Goal: Use online tool/utility: Utilize a website feature to perform a specific function

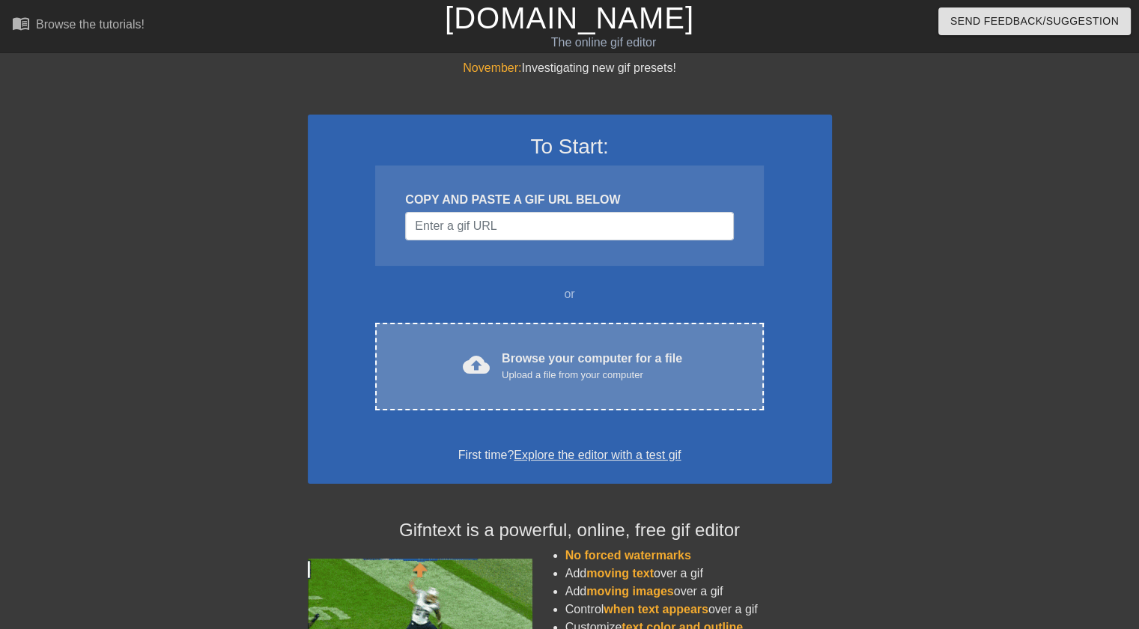
click at [596, 355] on div "Browse your computer for a file Upload a file from your computer" at bounding box center [592, 366] width 180 height 33
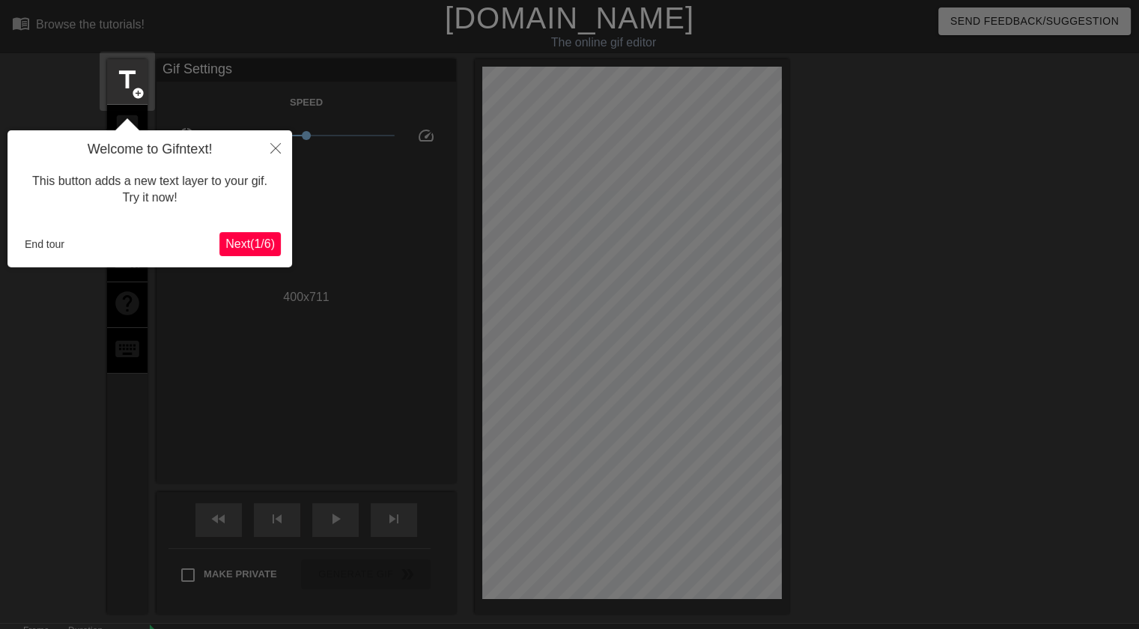
scroll to position [36, 0]
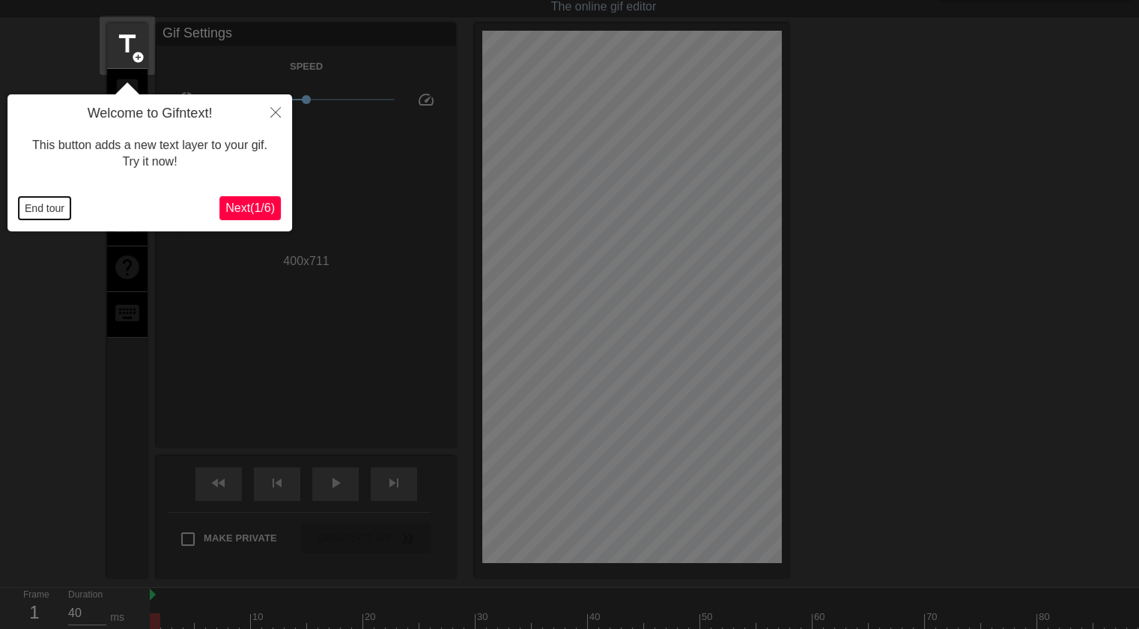
click at [36, 213] on button "End tour" at bounding box center [45, 208] width 52 height 22
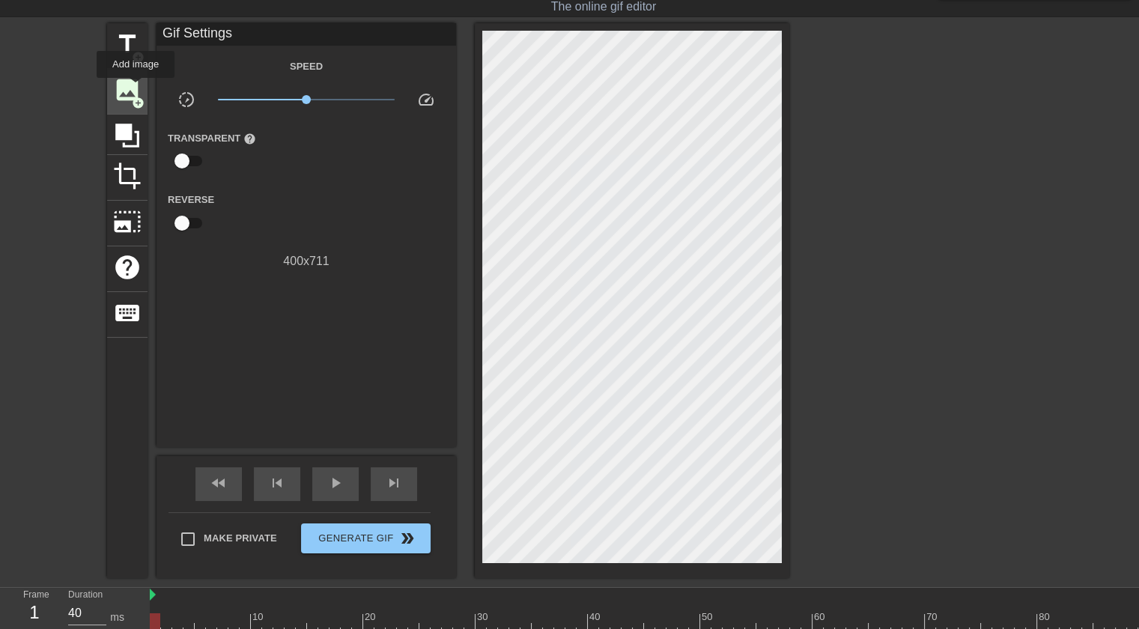
click at [136, 88] on span "image" at bounding box center [127, 90] width 28 height 28
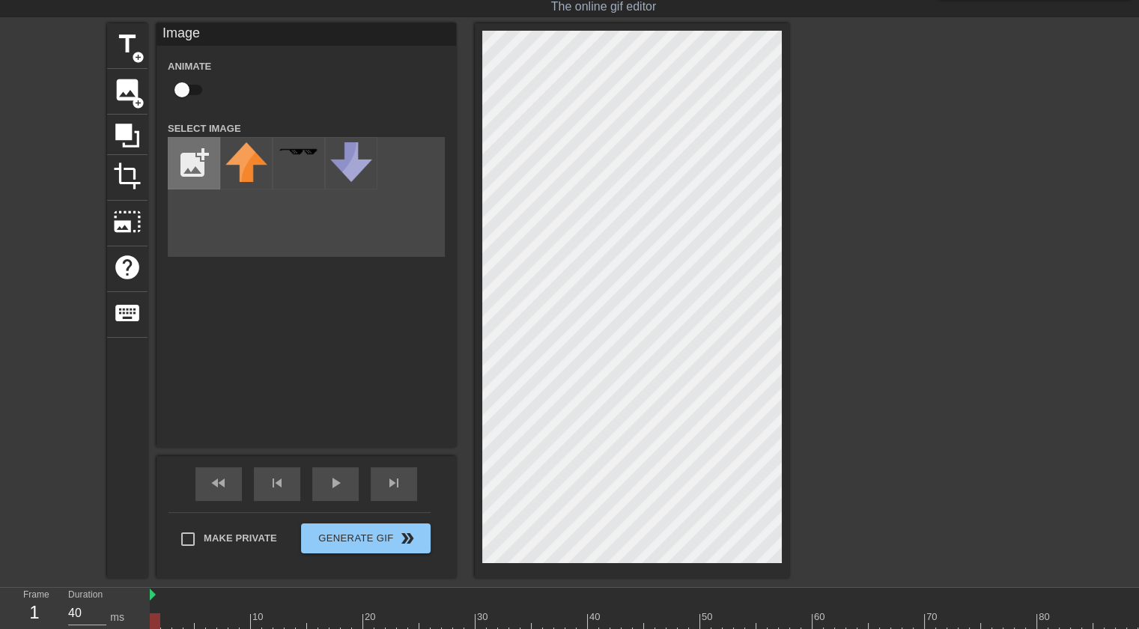
click at [195, 157] on input "file" at bounding box center [193, 163] width 51 height 51
type input "C:\fakepath\65908-true.png"
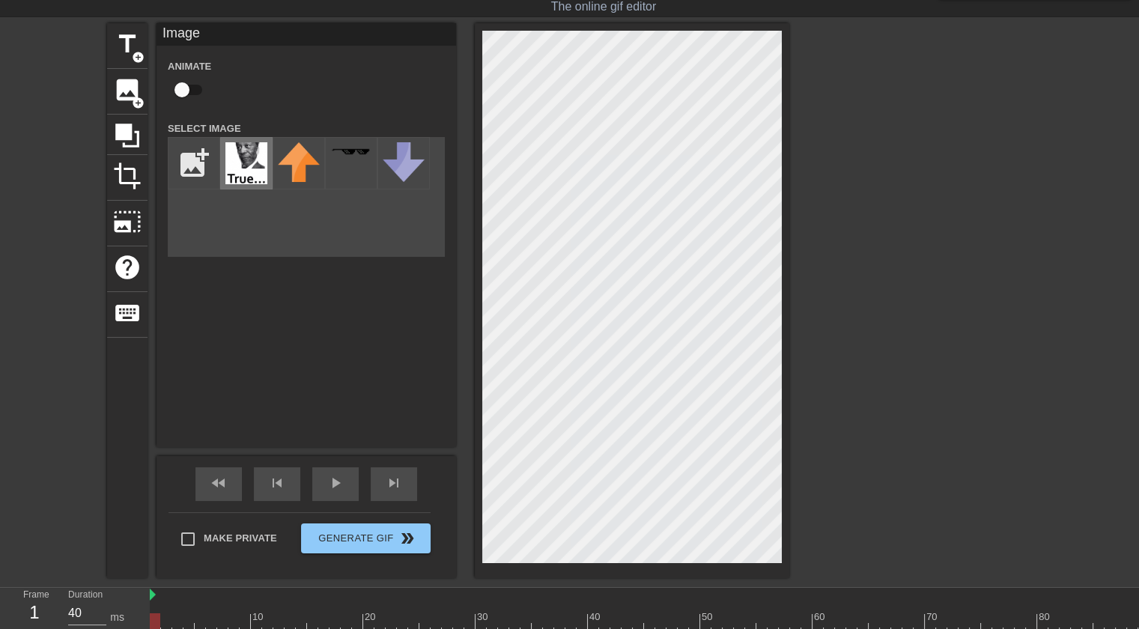
click at [256, 157] on img at bounding box center [246, 163] width 42 height 42
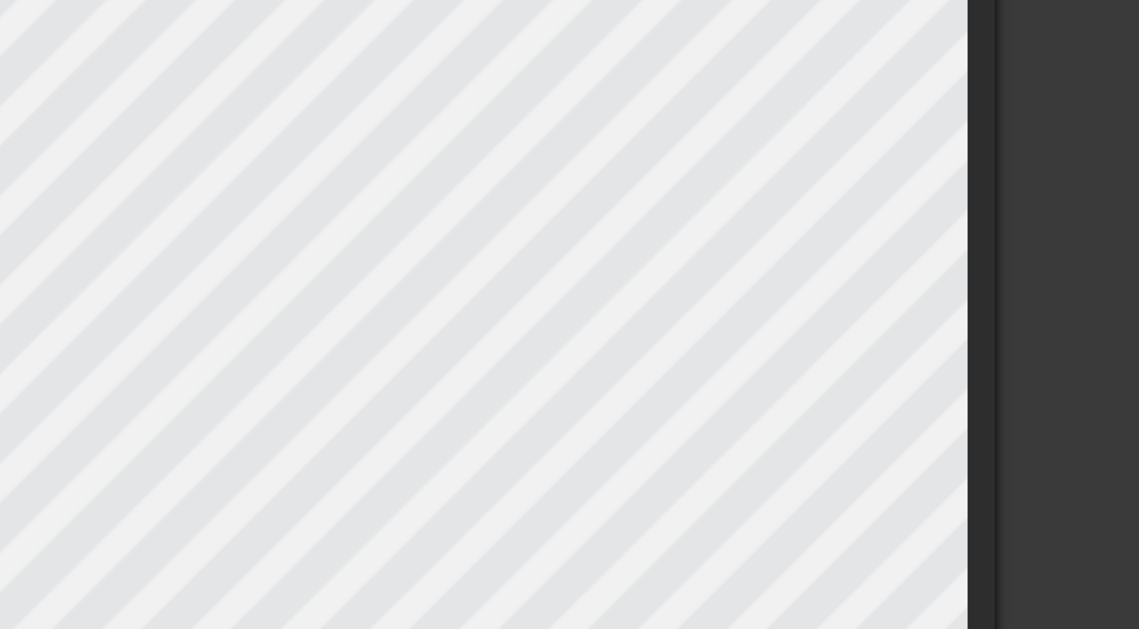
scroll to position [84, 0]
click at [795, 406] on div "title add_circle image add_circle crop photo_size_select_large help keyboard Gi…" at bounding box center [569, 261] width 1139 height 555
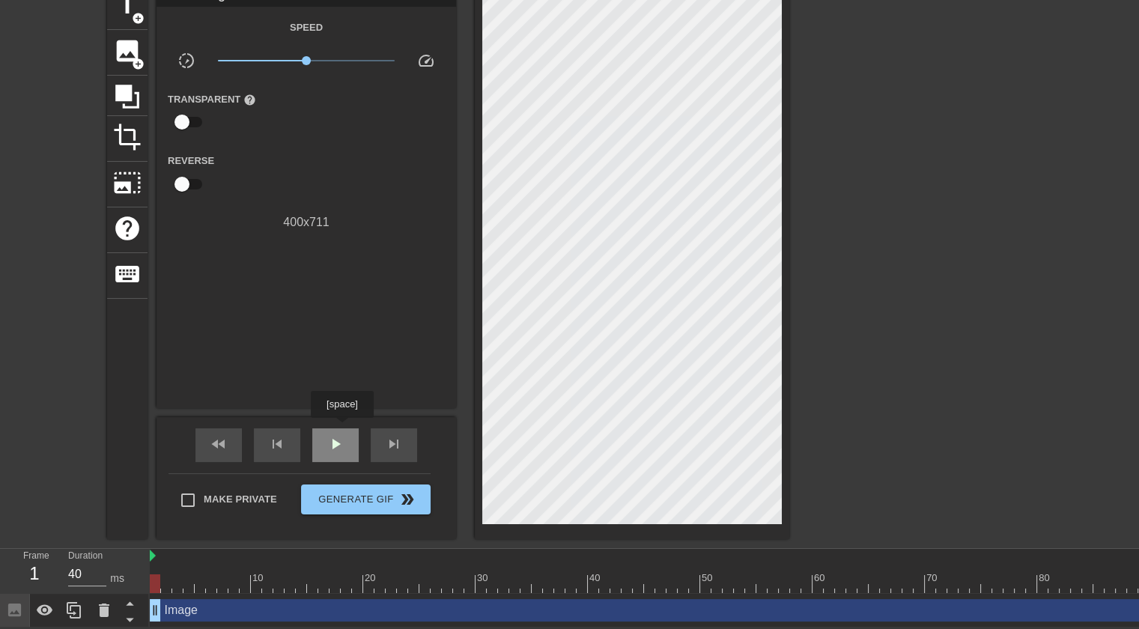
click at [341, 435] on span "play_arrow" at bounding box center [335, 444] width 18 height 18
click at [341, 435] on span "pause" at bounding box center [335, 444] width 18 height 18
drag, startPoint x: 379, startPoint y: 576, endPoint x: 128, endPoint y: 562, distance: 251.3
click at [128, 562] on div "Frame 1 Duration 40 ms 10 20 30 40 50 60 70 80 90 100 110 120 130 140 150" at bounding box center [569, 588] width 1139 height 79
click at [123, 37] on span "image" at bounding box center [127, 51] width 28 height 28
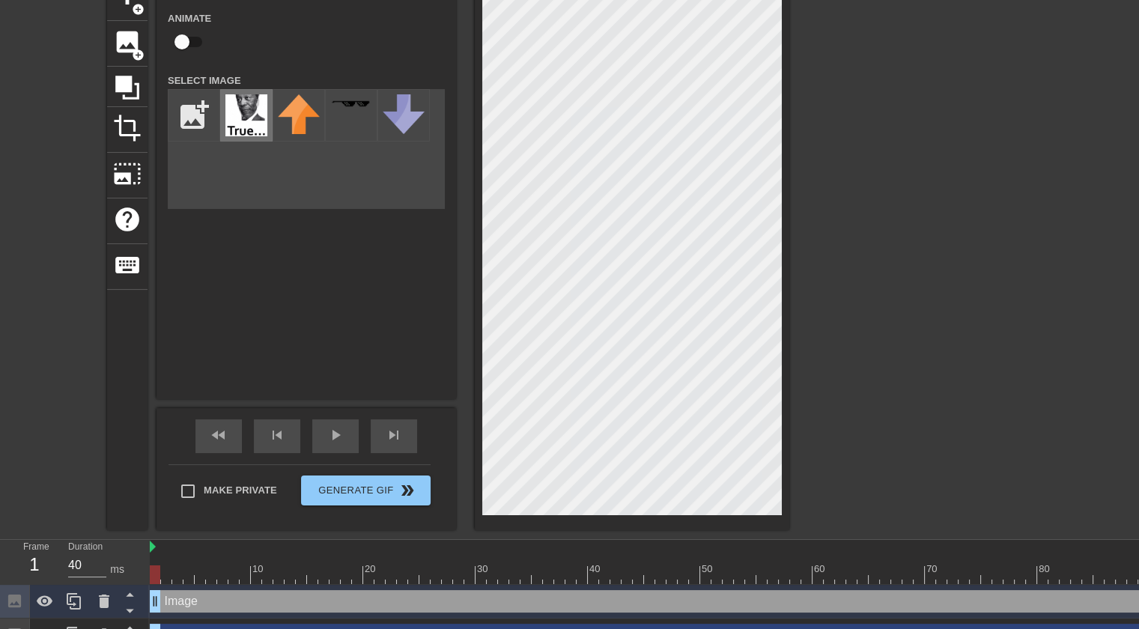
click at [243, 125] on img at bounding box center [246, 115] width 42 height 42
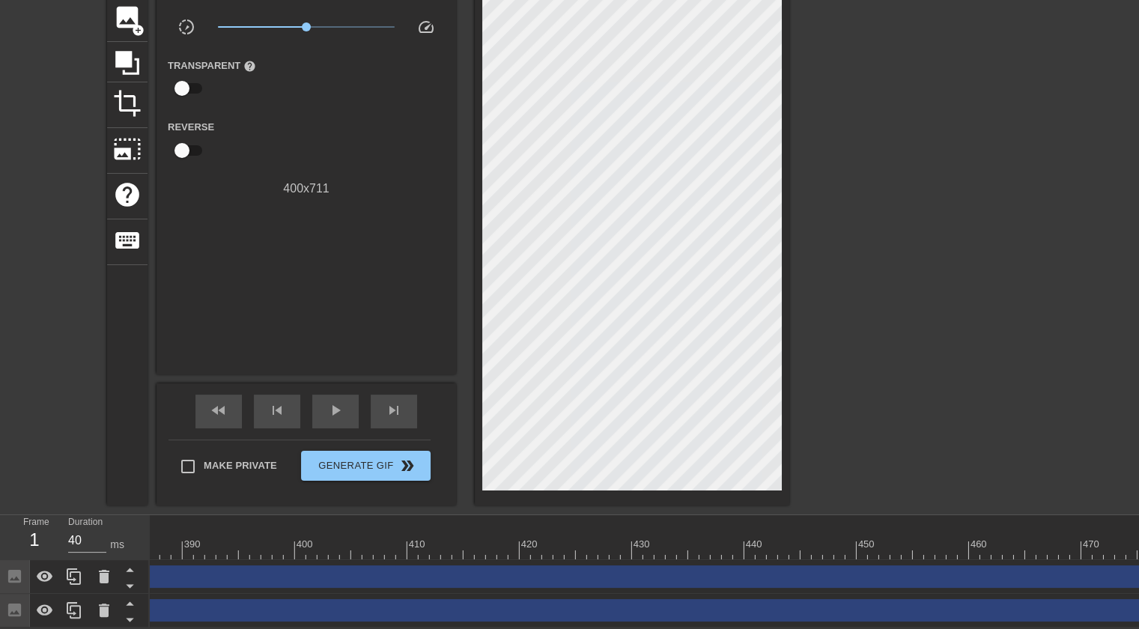
scroll to position [0, 4399]
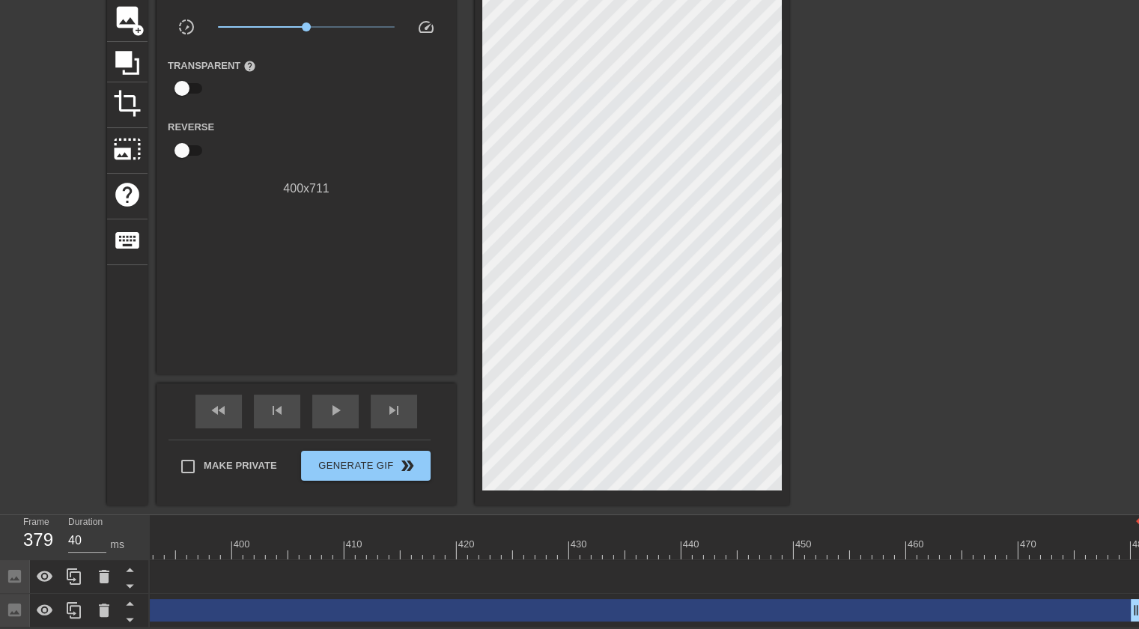
drag, startPoint x: 1133, startPoint y: 568, endPoint x: 0, endPoint y: 527, distance: 1133.7
click at [0, 527] on div "Frame 379 Duration 40 ms 10 20 30 40 50 60 70 80 90 100 110 120 130 140 150" at bounding box center [569, 571] width 1139 height 112
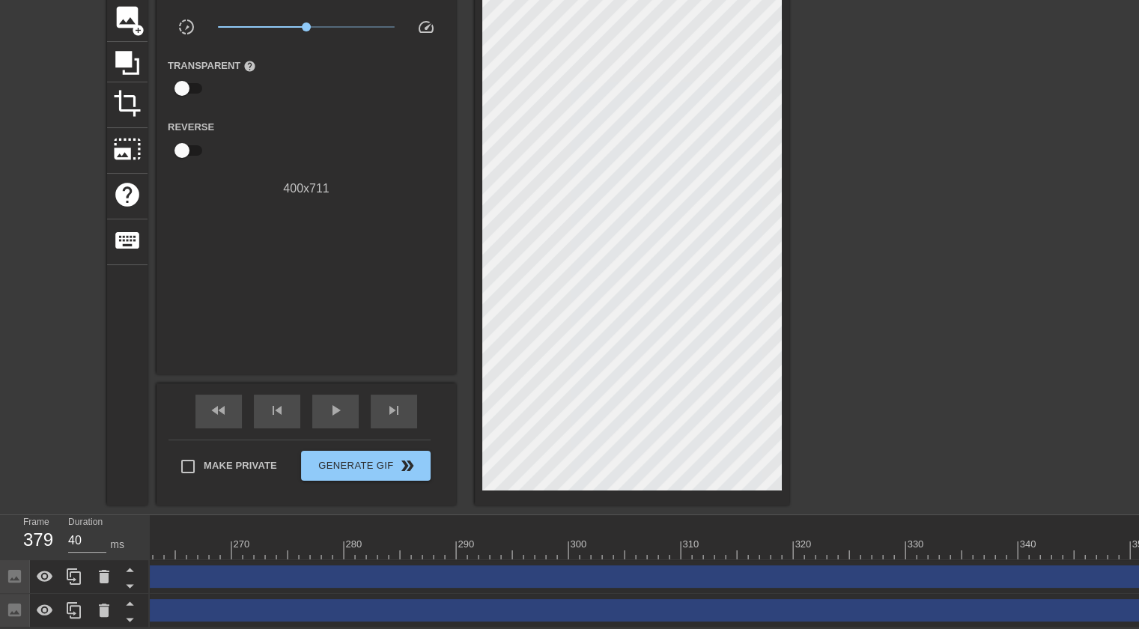
scroll to position [0, 3815]
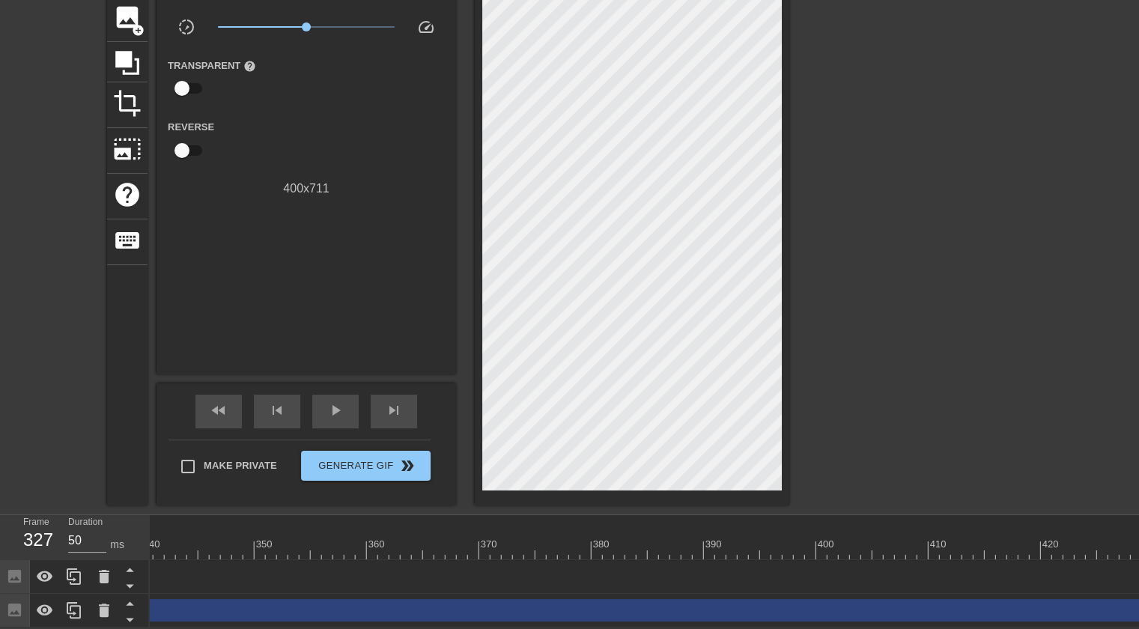
drag, startPoint x: 585, startPoint y: 565, endPoint x: 2, endPoint y: 611, distance: 584.4
click at [2, 611] on div "Frame 327 Duration 50 ms 10 20 30 40 50 60 70 80 90 100 110 120 130 140 150" at bounding box center [569, 571] width 1139 height 112
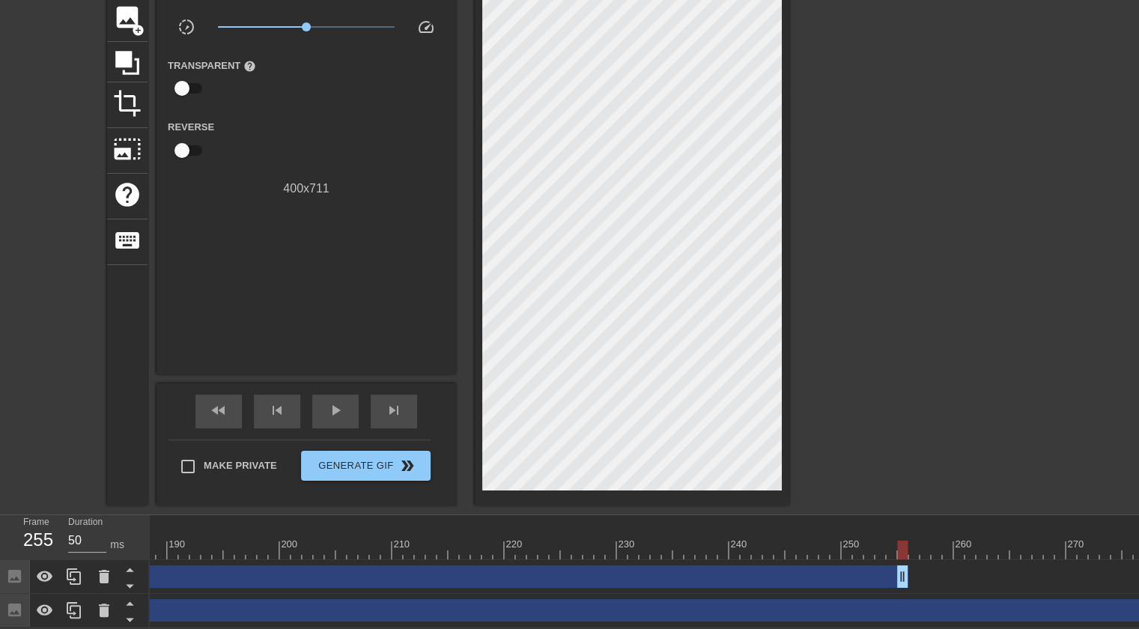
scroll to position [0, 2106]
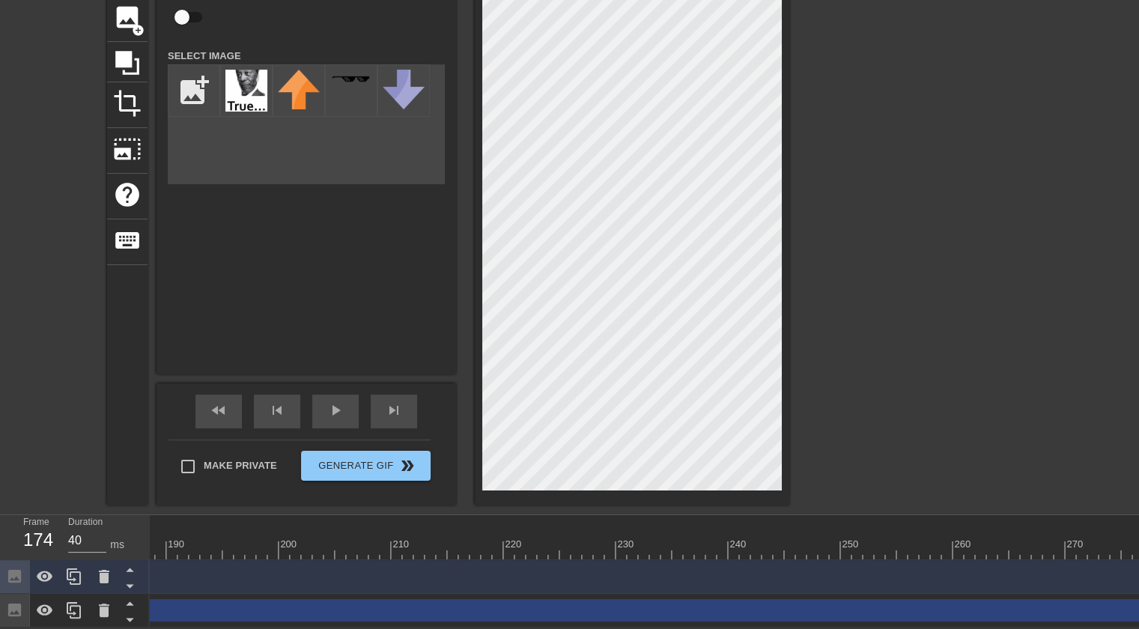
drag, startPoint x: 905, startPoint y: 563, endPoint x: 0, endPoint y: 620, distance: 907.1
click at [0, 620] on div "Frame 174 Duration 40 ms 10 20 30 40 50 60 70 80 90 100 110 120 130 140 150" at bounding box center [569, 571] width 1139 height 112
click at [38, 531] on div "174" at bounding box center [34, 539] width 22 height 27
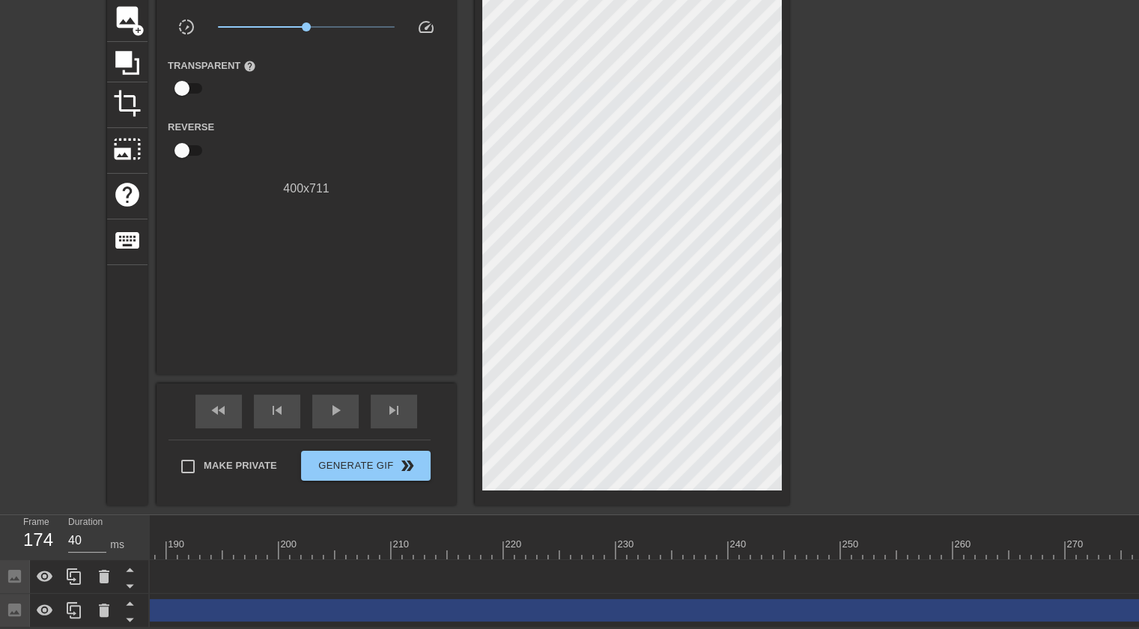
scroll to position [0, 1231]
drag, startPoint x: 869, startPoint y: 562, endPoint x: 0, endPoint y: 589, distance: 869.1
click at [0, 589] on div "Frame 97 Duration 40 ms 10 20 30 40 50 60 70 80 90 100 110 120 130 140 150" at bounding box center [569, 571] width 1139 height 112
drag, startPoint x: 878, startPoint y: 559, endPoint x: 15, endPoint y: 594, distance: 863.4
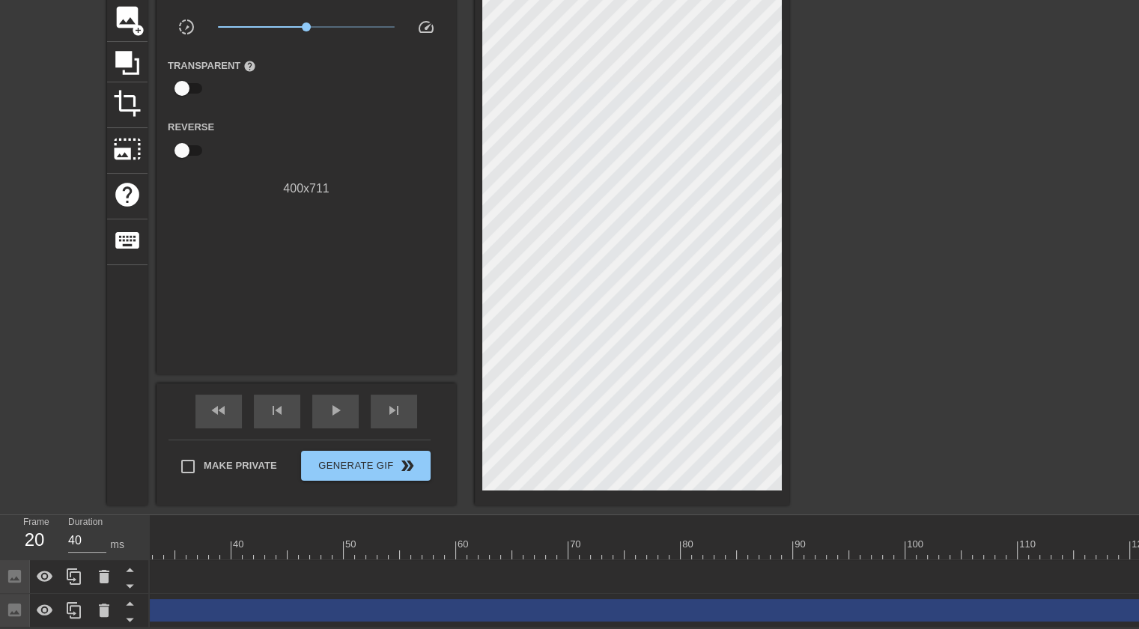
click at [15, 594] on div "Frame 20 Duration 40 ms 10 20 30 40 50 60 70 80 90 100 110 120 130 140 150" at bounding box center [569, 571] width 1139 height 112
drag, startPoint x: 371, startPoint y: 562, endPoint x: 179, endPoint y: 571, distance: 192.7
click at [168, 570] on span "Image" at bounding box center [180, 576] width 33 height 13
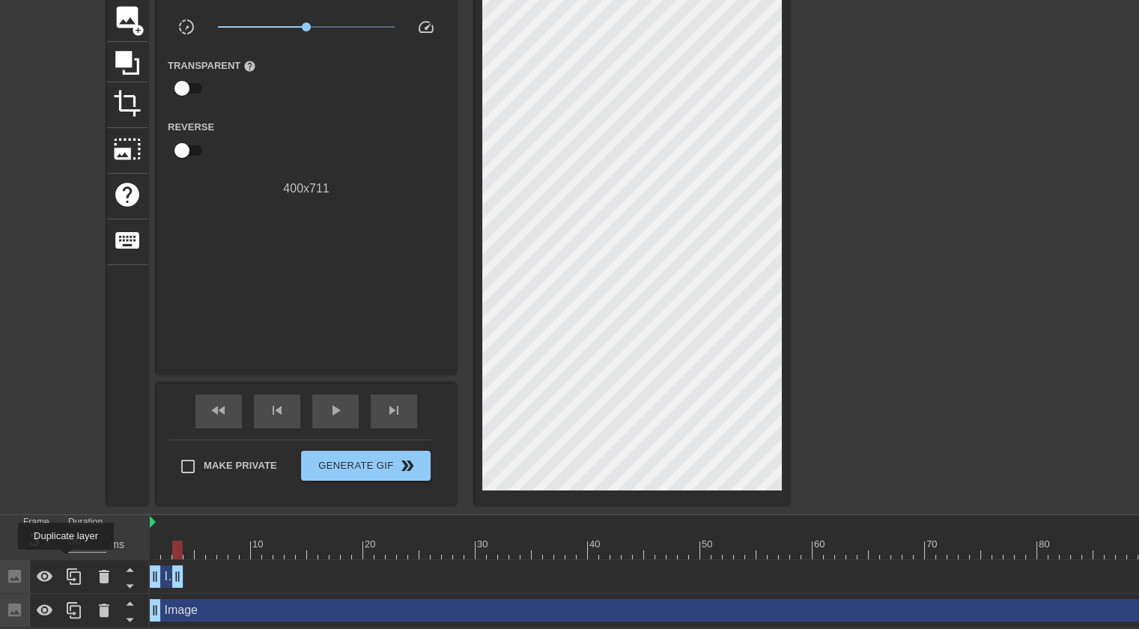
drag, startPoint x: 165, startPoint y: 564, endPoint x: 66, endPoint y: 560, distance: 98.9
click at [66, 560] on div at bounding box center [74, 576] width 30 height 33
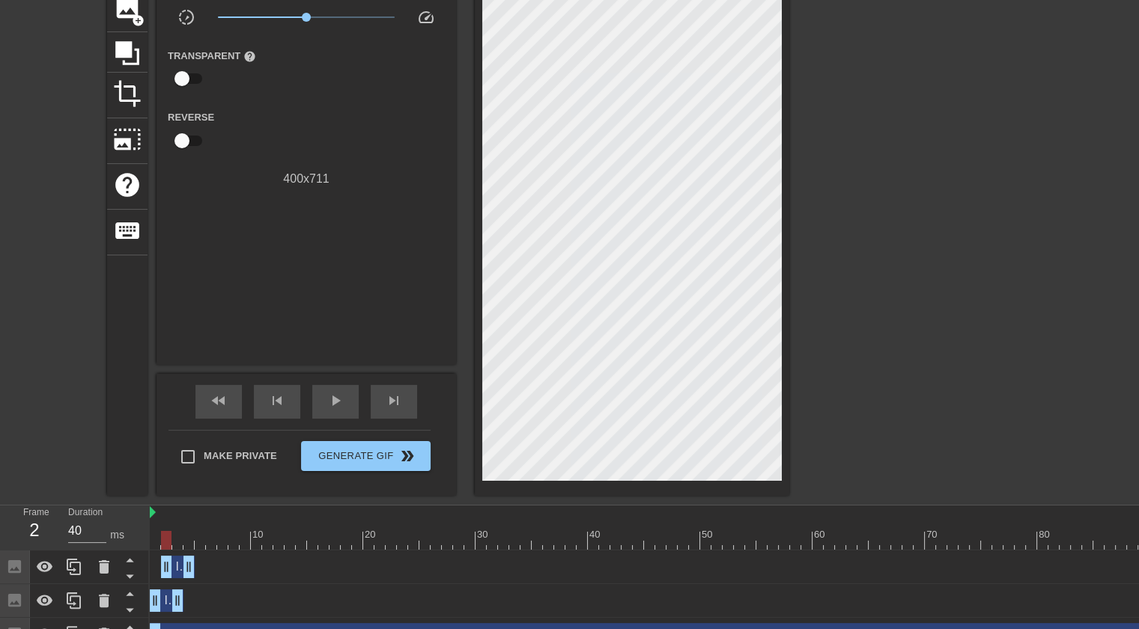
drag, startPoint x: 168, startPoint y: 568, endPoint x: 178, endPoint y: 571, distance: 10.7
click at [178, 571] on span "Image" at bounding box center [191, 566] width 33 height 13
drag, startPoint x: 177, startPoint y: 598, endPoint x: 168, endPoint y: 598, distance: 8.2
drag, startPoint x: 168, startPoint y: 608, endPoint x: 141, endPoint y: 607, distance: 27.0
click at [141, 607] on div "Frame 1 Duration 40 ms 10 20 30 40 50 60 70 80 90 100 110 120 130 140 150" at bounding box center [569, 578] width 1139 height 146
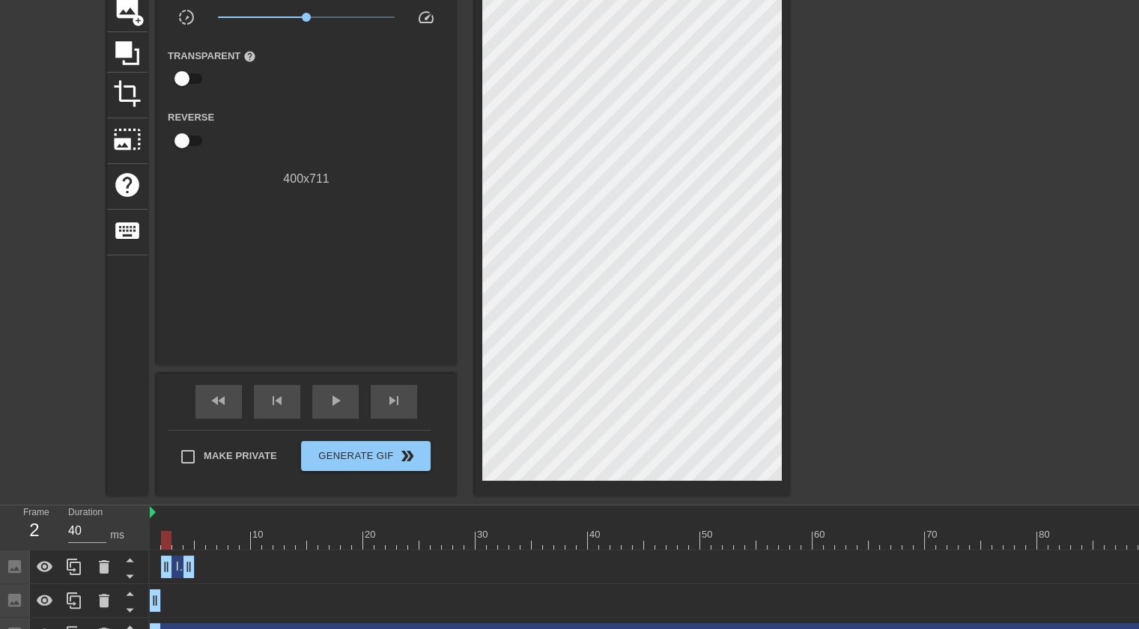
click at [64, 563] on div at bounding box center [74, 566] width 30 height 33
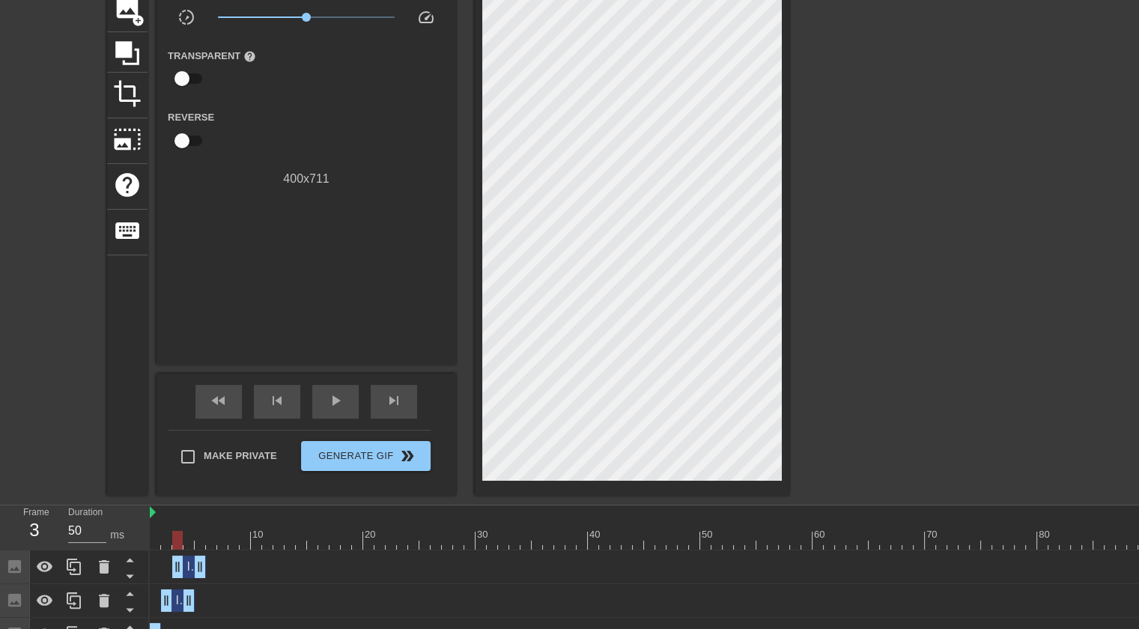
click at [187, 571] on div "Image drag_handle drag_handle" at bounding box center [189, 567] width 34 height 22
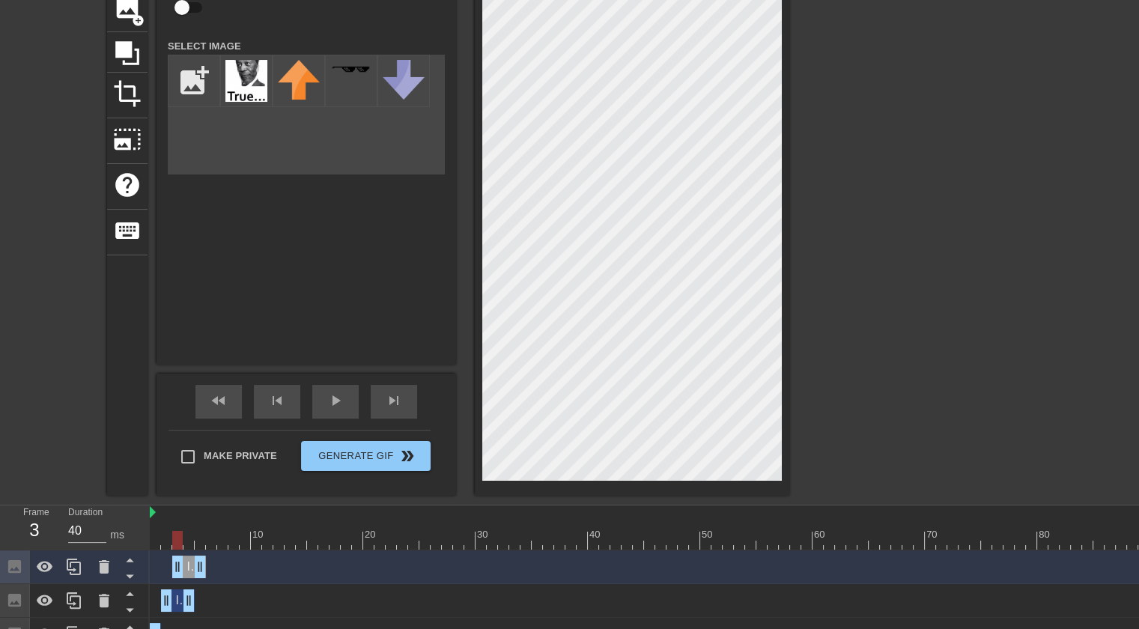
drag, startPoint x: 189, startPoint y: 602, endPoint x: 166, endPoint y: 599, distance: 23.4
click at [911, 349] on div at bounding box center [919, 165] width 225 height 449
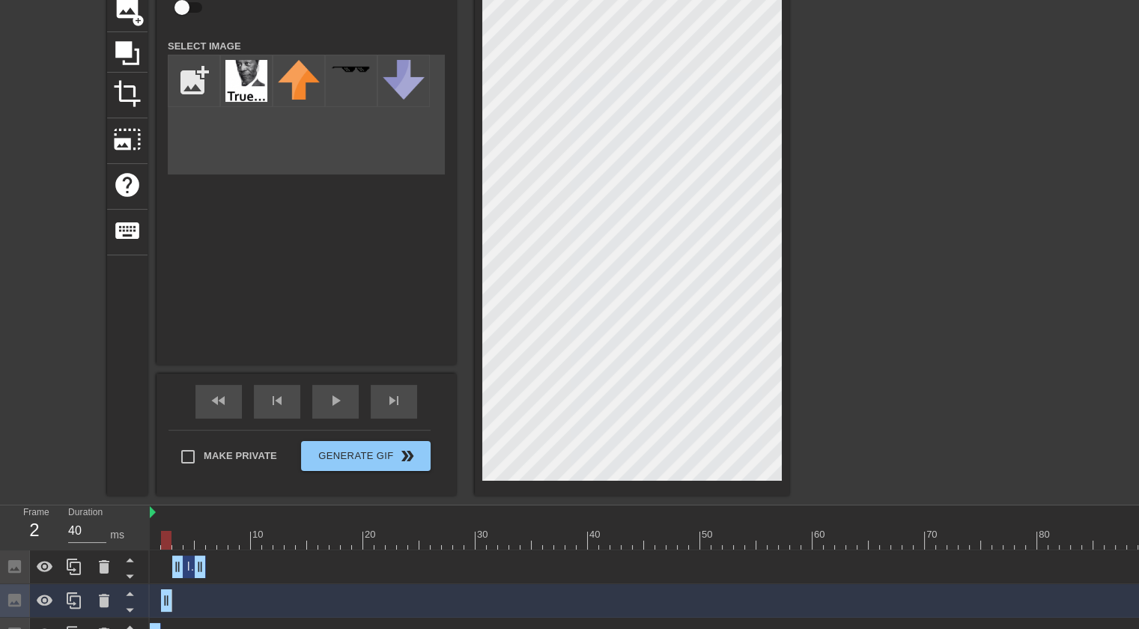
click at [845, 199] on div at bounding box center [919, 165] width 225 height 449
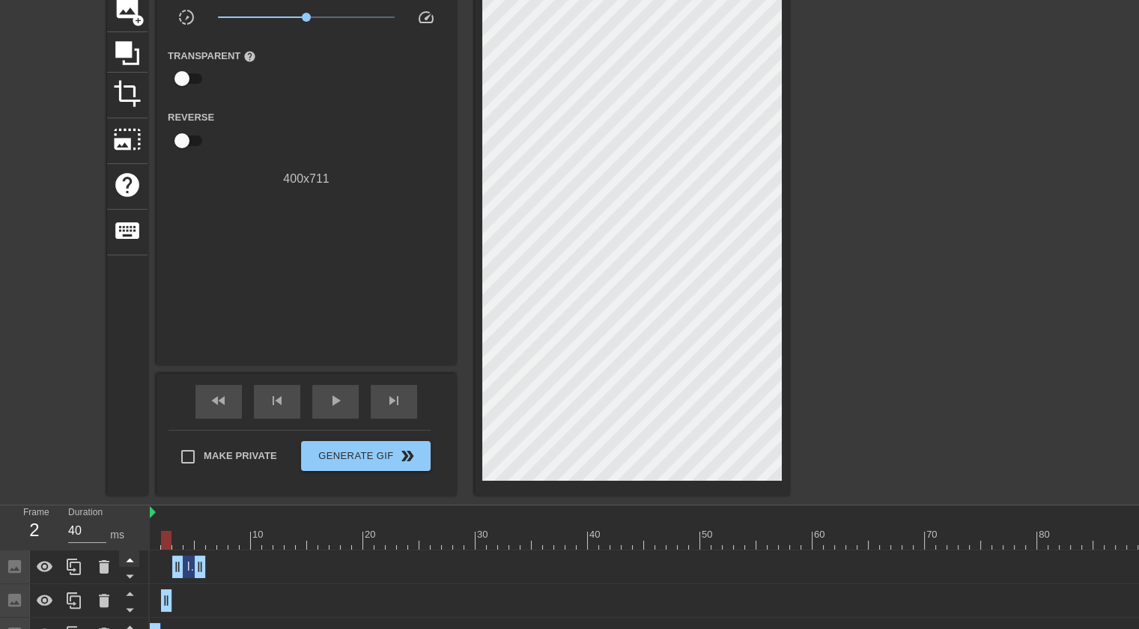
click at [137, 554] on icon at bounding box center [130, 559] width 19 height 19
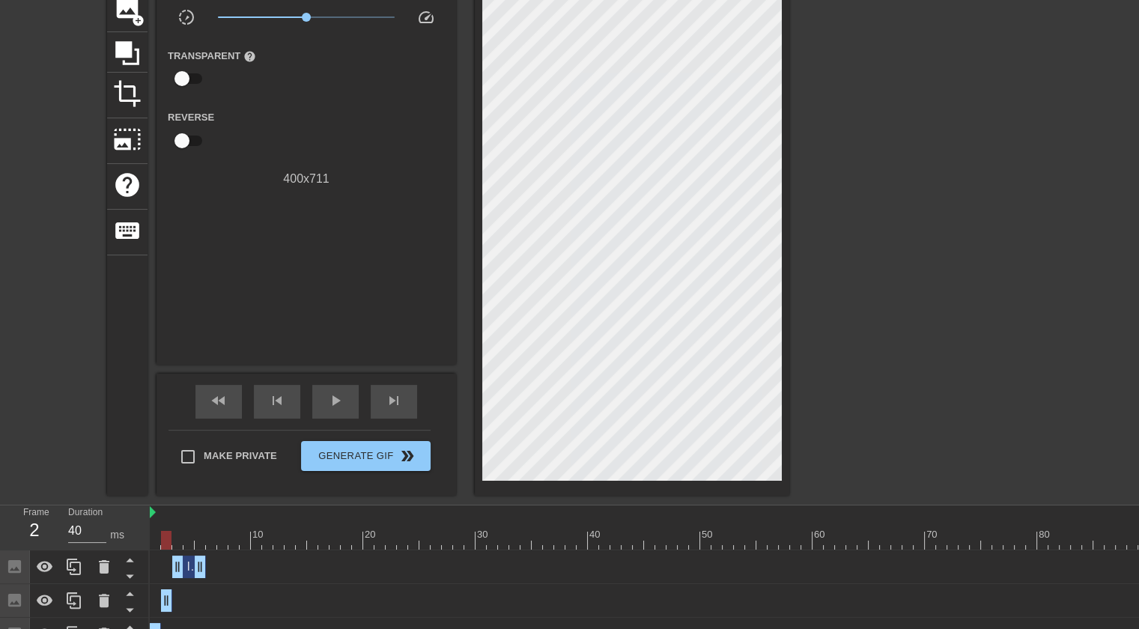
click at [191, 575] on div "Image drag_handle drag_handle" at bounding box center [189, 567] width 34 height 22
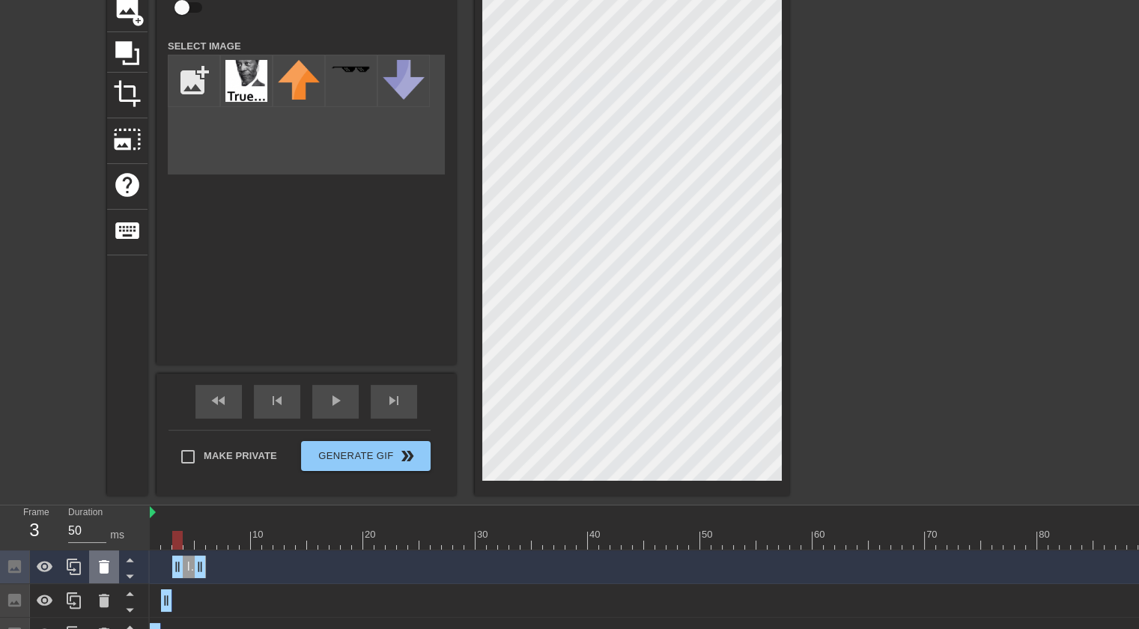
click at [100, 566] on icon at bounding box center [104, 566] width 10 height 13
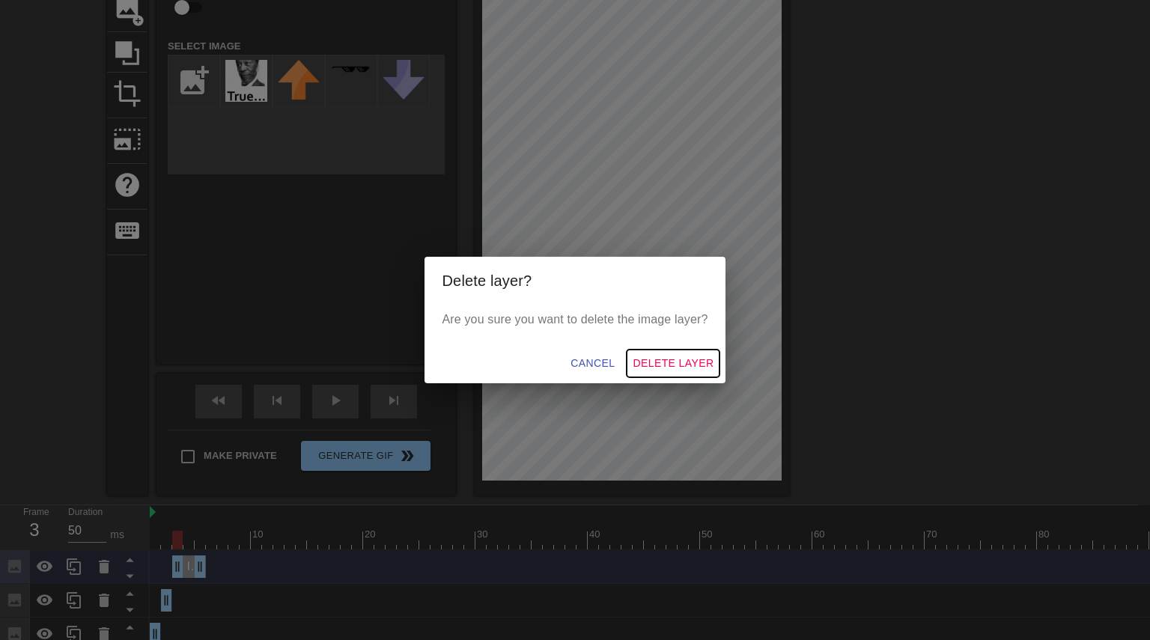
click at [684, 355] on span "Delete Layer" at bounding box center [673, 363] width 81 height 19
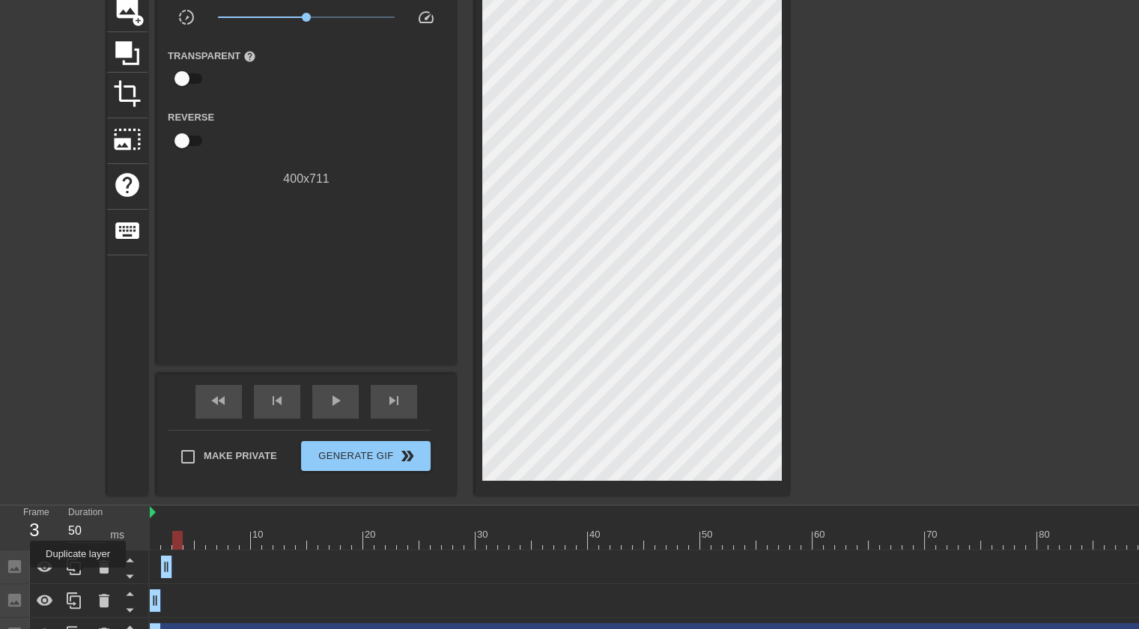
click at [70, 564] on icon at bounding box center [74, 567] width 14 height 16
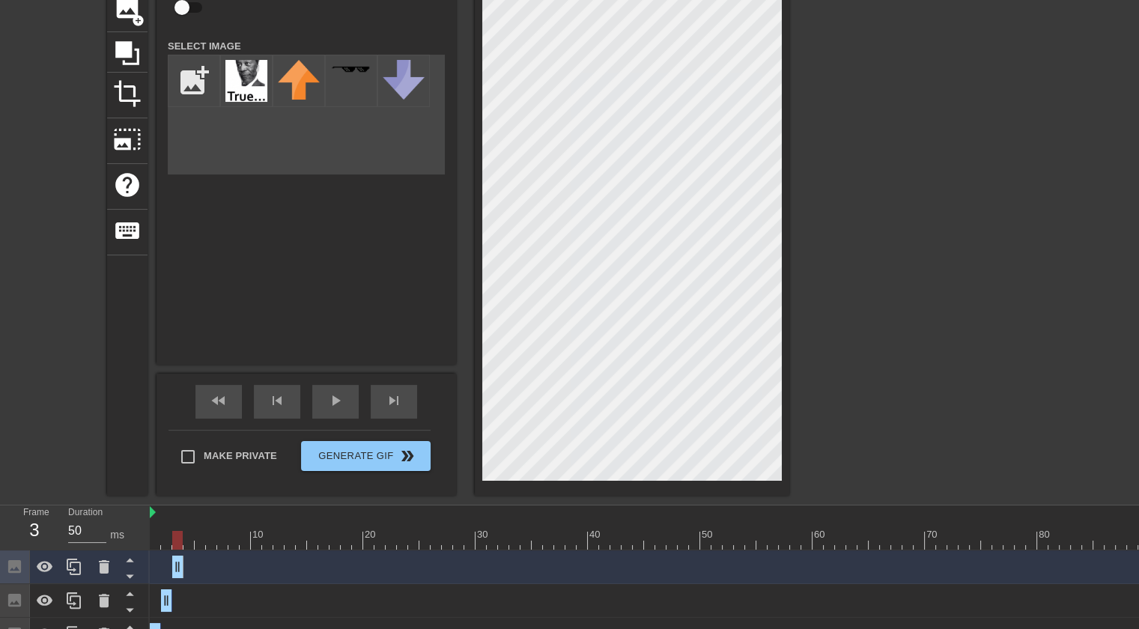
click at [864, 156] on div at bounding box center [919, 165] width 225 height 449
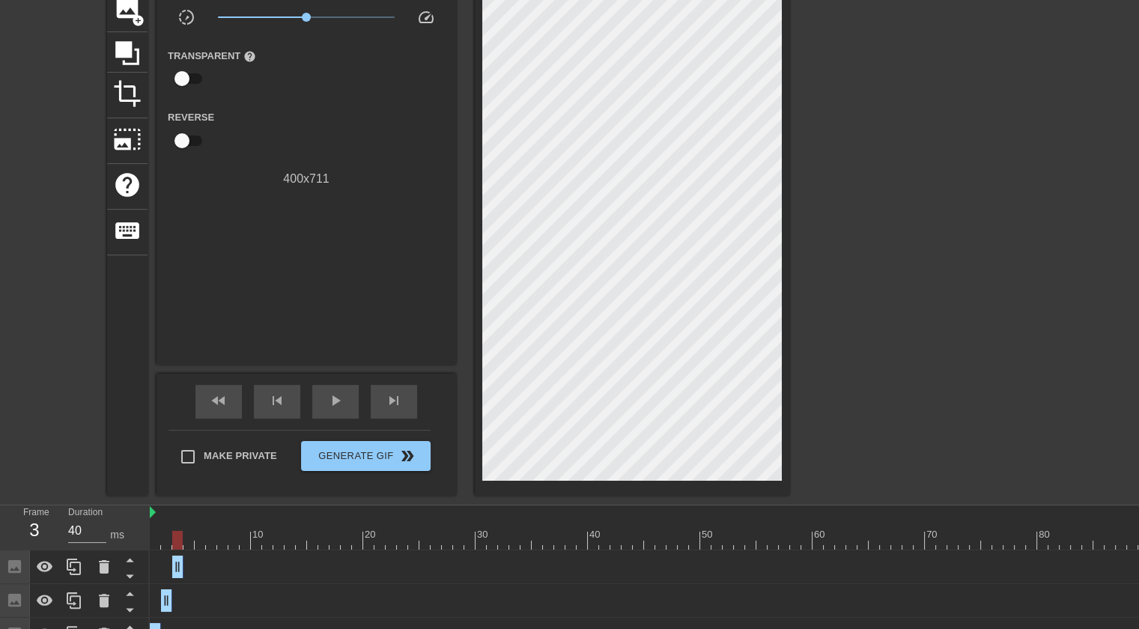
click at [162, 541] on div at bounding box center [166, 540] width 10 height 19
click at [71, 569] on icon at bounding box center [74, 567] width 18 height 18
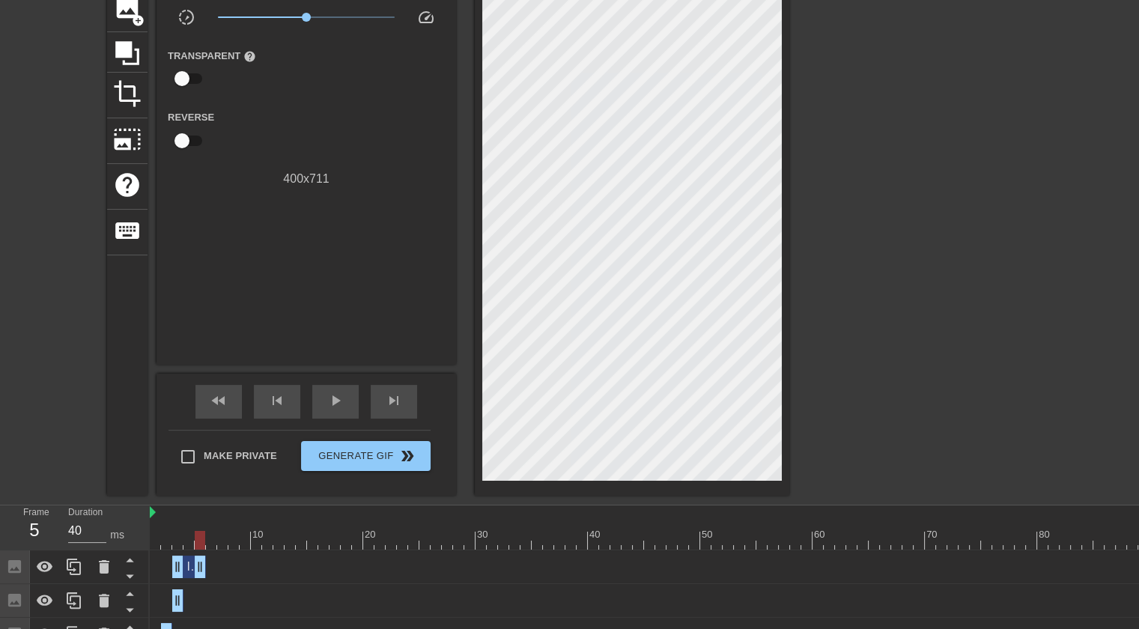
drag, startPoint x: 180, startPoint y: 566, endPoint x: 199, endPoint y: 565, distance: 18.7
drag, startPoint x: 180, startPoint y: 565, endPoint x: 189, endPoint y: 568, distance: 10.2
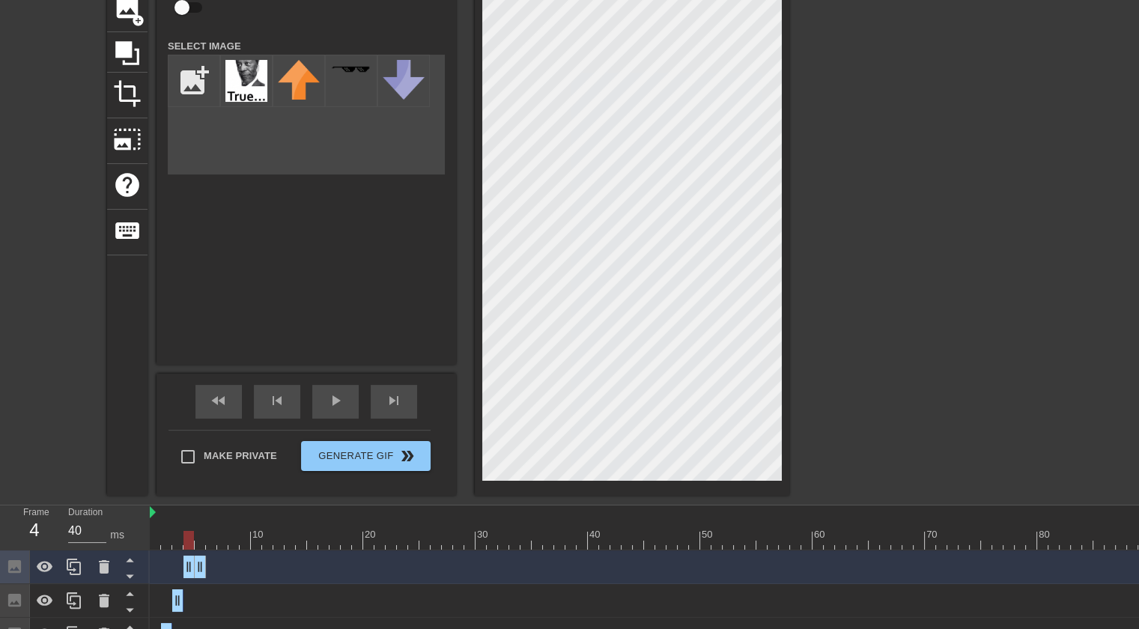
click at [833, 213] on div at bounding box center [919, 165] width 225 height 449
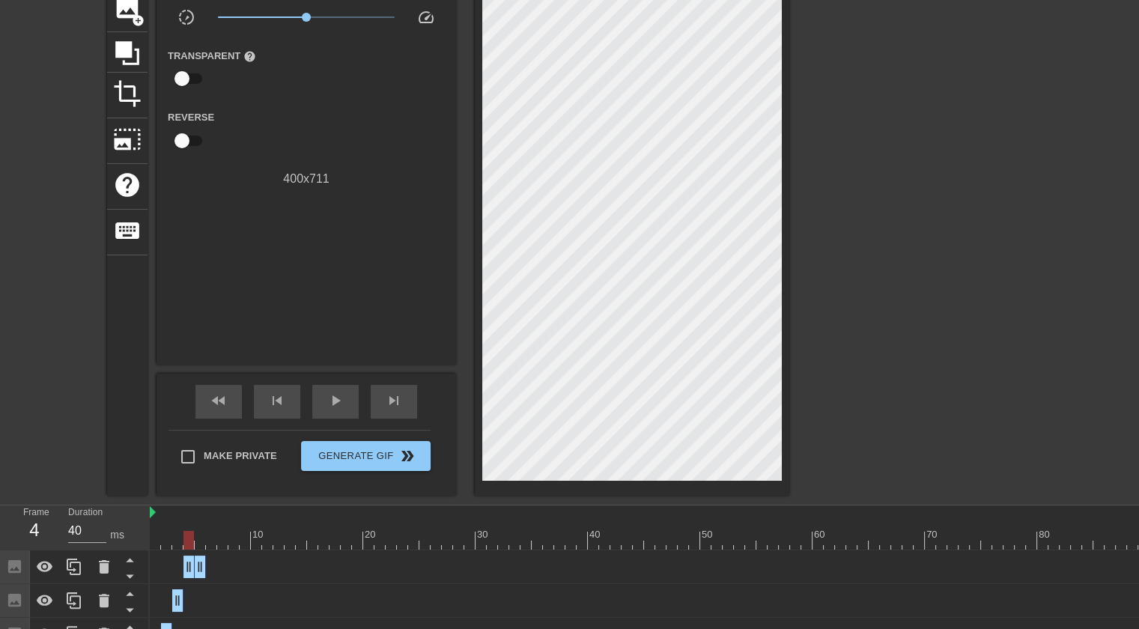
click at [896, 213] on div at bounding box center [919, 165] width 225 height 449
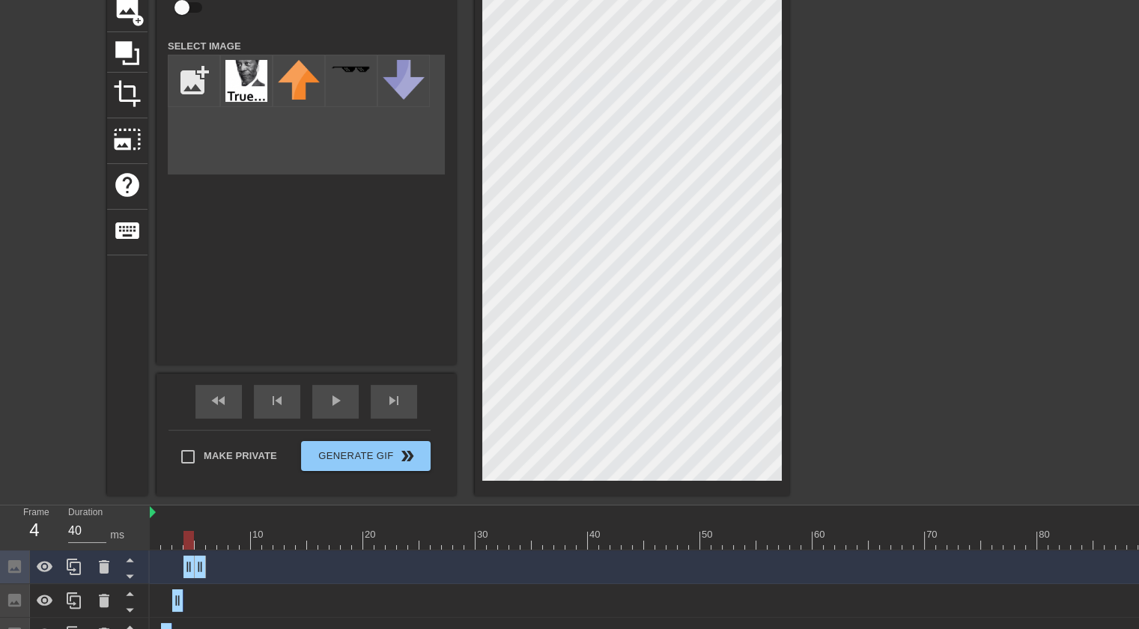
click at [914, 194] on div at bounding box center [919, 165] width 225 height 449
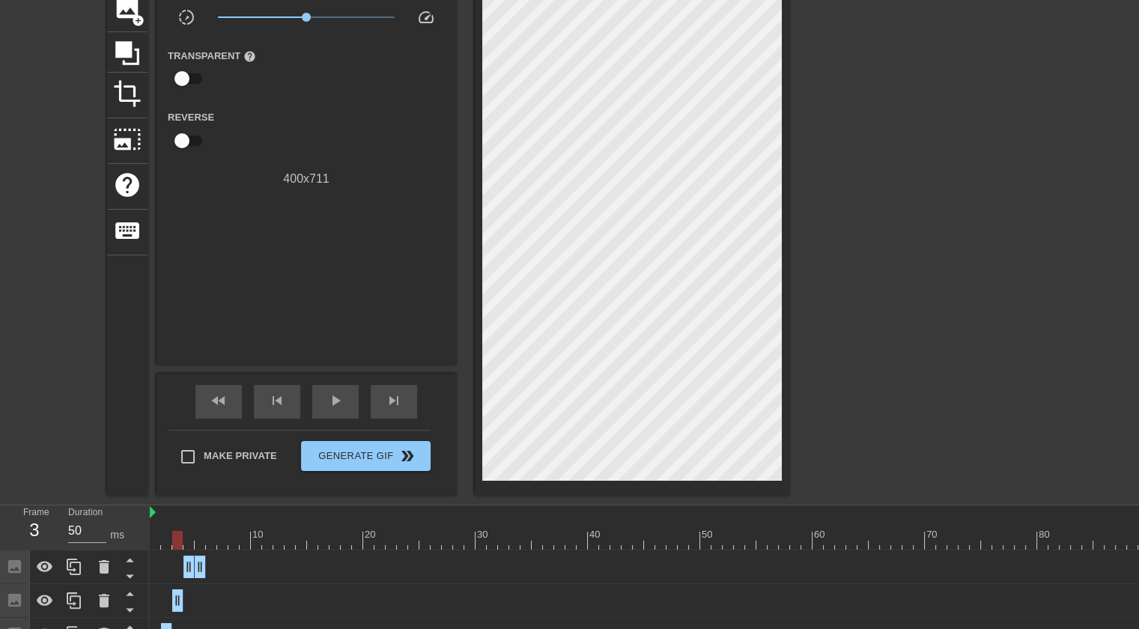
drag, startPoint x: 201, startPoint y: 563, endPoint x: 188, endPoint y: 563, distance: 12.7
click at [71, 556] on div at bounding box center [74, 566] width 30 height 33
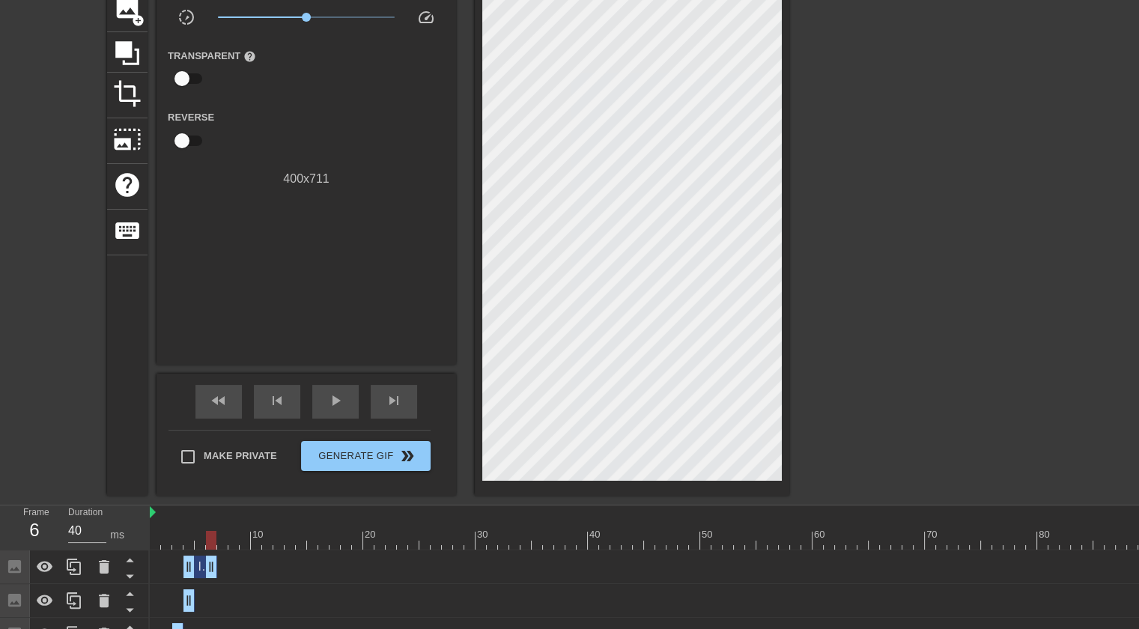
drag, startPoint x: 192, startPoint y: 562, endPoint x: 216, endPoint y: 566, distance: 23.5
drag, startPoint x: 192, startPoint y: 562, endPoint x: 199, endPoint y: 565, distance: 8.1
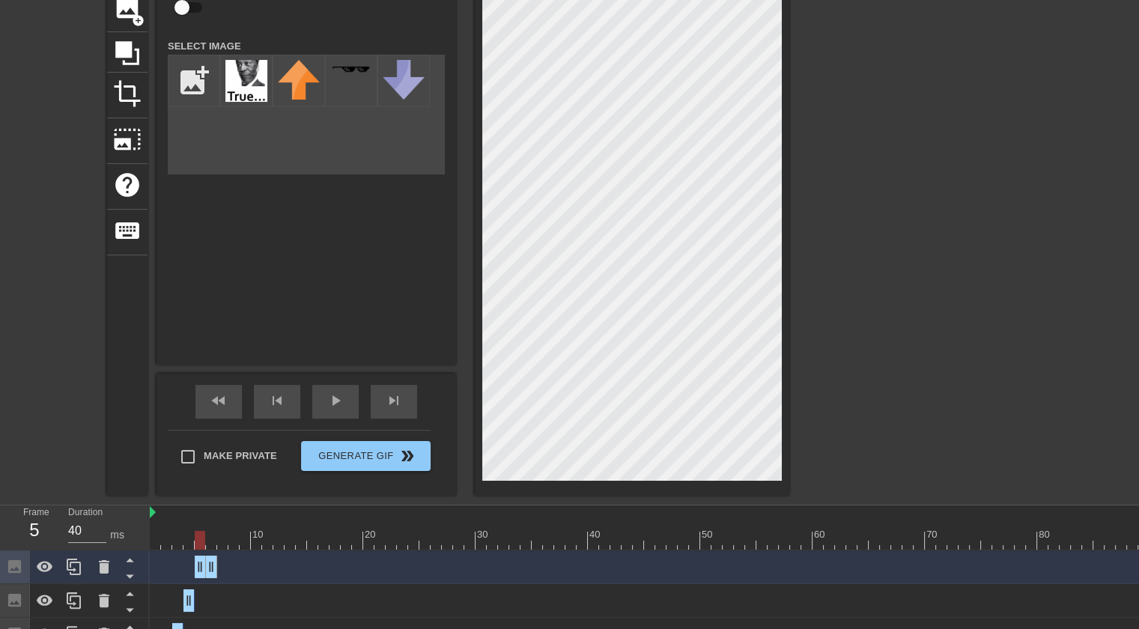
click at [849, 187] on div at bounding box center [919, 165] width 225 height 449
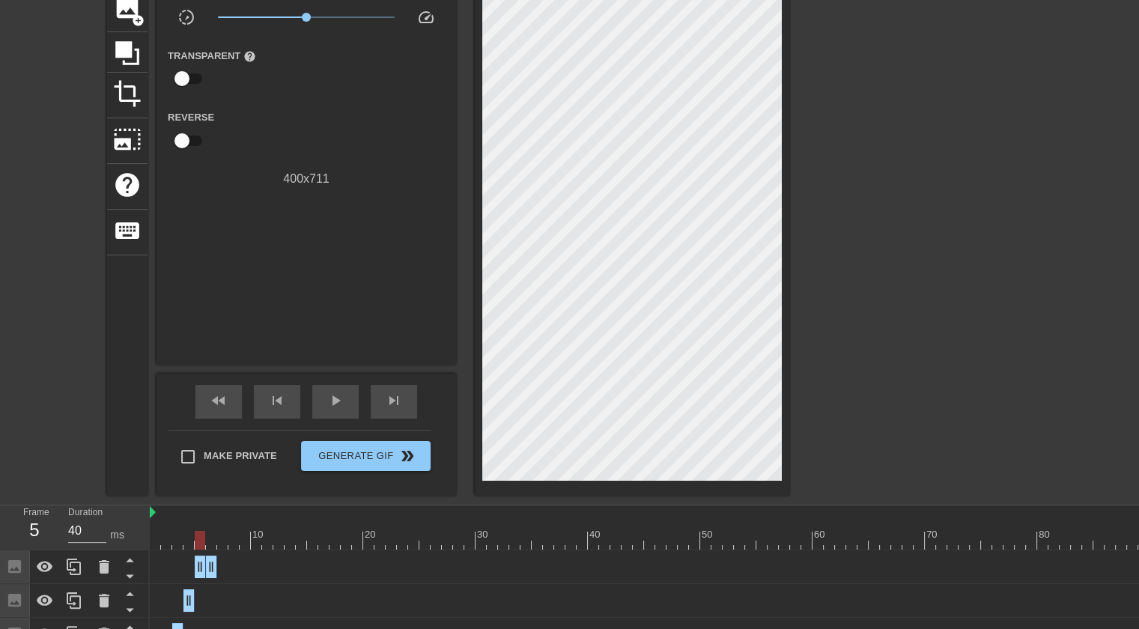
click at [875, 185] on div at bounding box center [919, 165] width 225 height 449
click at [1015, 203] on div at bounding box center [919, 165] width 225 height 449
drag, startPoint x: 215, startPoint y: 563, endPoint x: 207, endPoint y: 564, distance: 8.3
click at [72, 574] on icon at bounding box center [74, 567] width 18 height 18
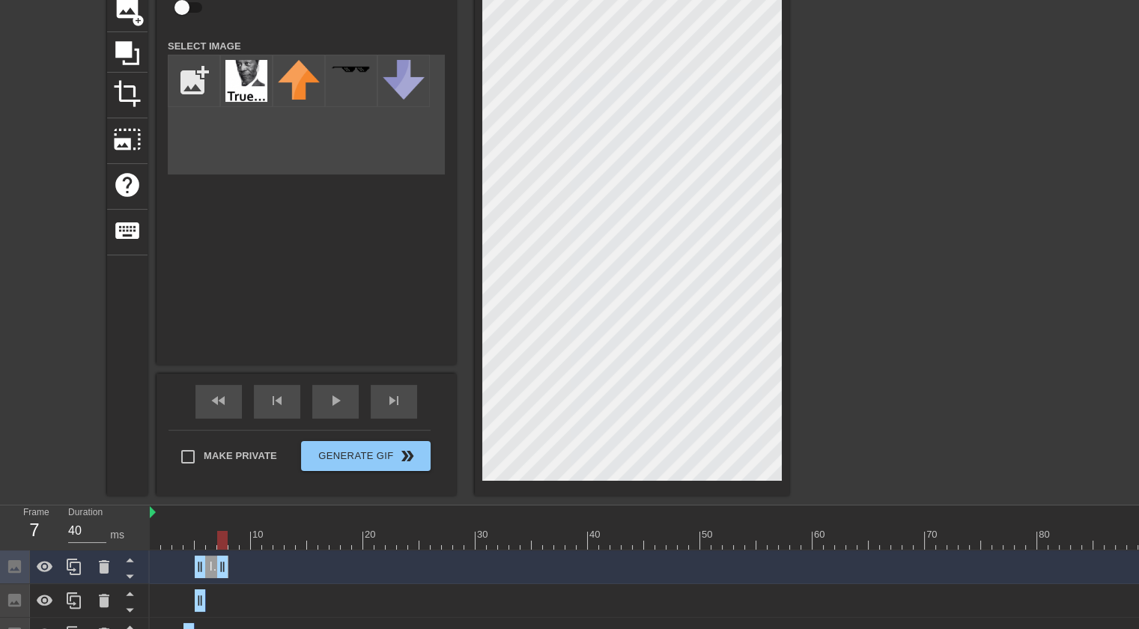
drag, startPoint x: 201, startPoint y: 567, endPoint x: 219, endPoint y: 568, distance: 18.0
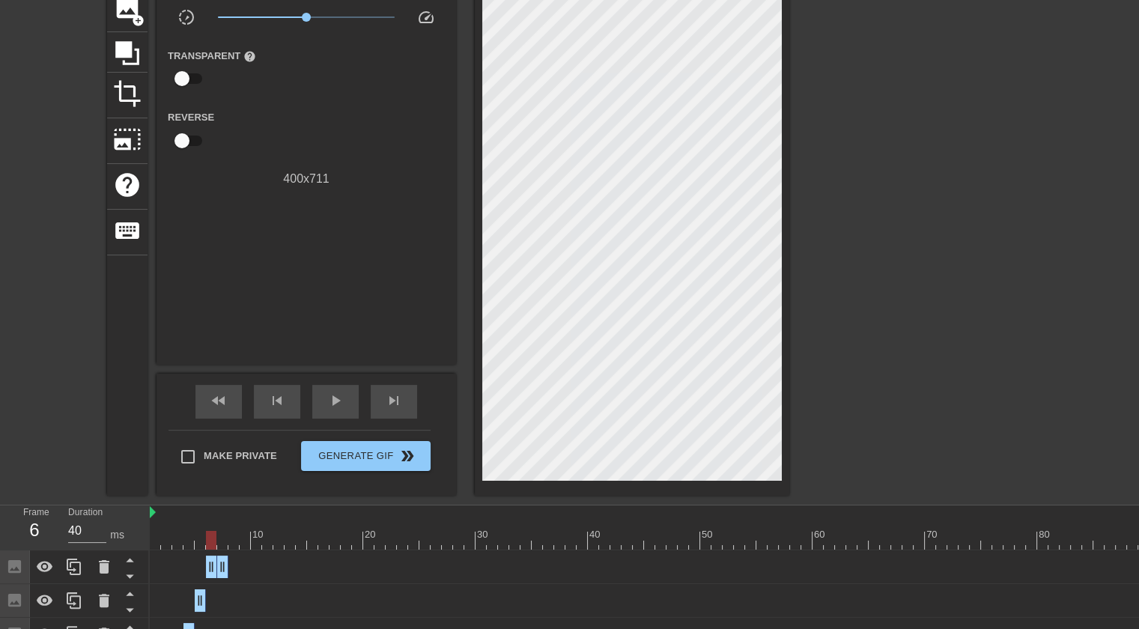
click at [878, 165] on div at bounding box center [919, 165] width 225 height 449
click at [872, 202] on div at bounding box center [919, 165] width 225 height 449
click at [959, 212] on div at bounding box center [919, 165] width 225 height 449
drag, startPoint x: 226, startPoint y: 565, endPoint x: 207, endPoint y: 562, distance: 19.6
click at [71, 571] on icon at bounding box center [74, 567] width 14 height 16
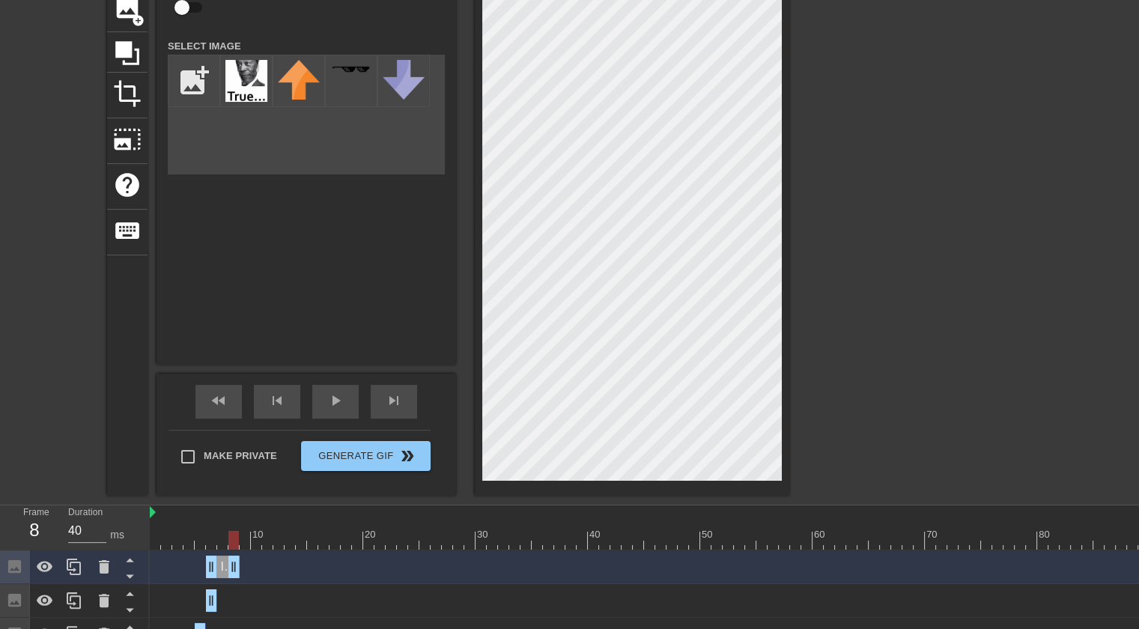
drag, startPoint x: 212, startPoint y: 558, endPoint x: 234, endPoint y: 559, distance: 21.7
click at [228, 565] on div "Image drag_handle drag_handle" at bounding box center [234, 567] width 34 height 22
click at [788, 119] on div at bounding box center [632, 218] width 315 height 555
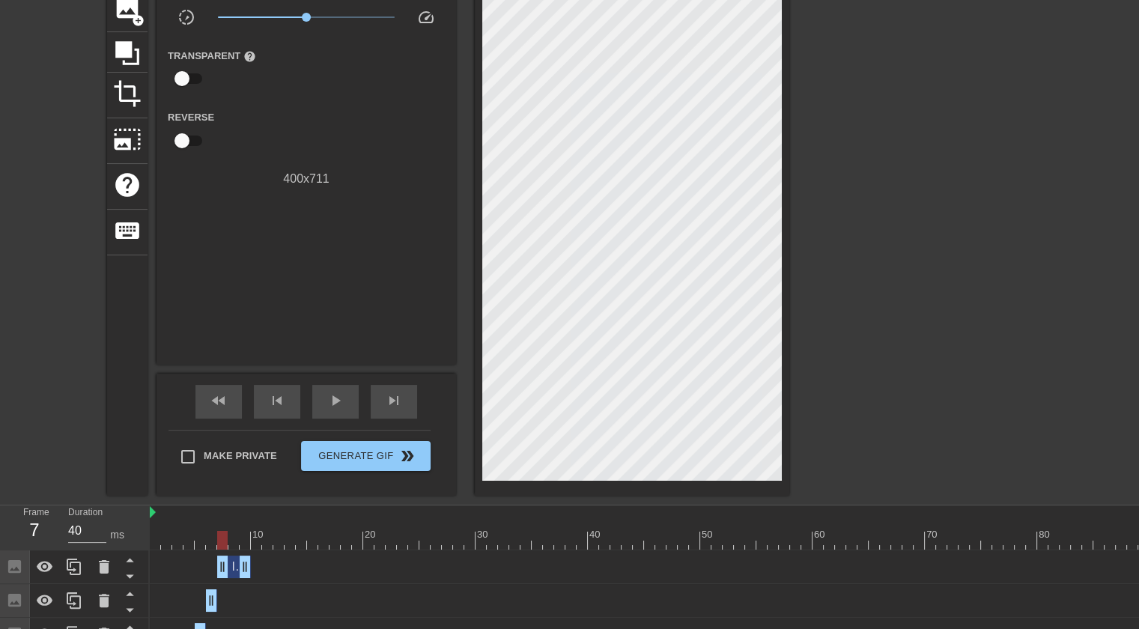
click at [941, 203] on div at bounding box center [919, 165] width 225 height 449
click at [949, 181] on div at bounding box center [919, 165] width 225 height 449
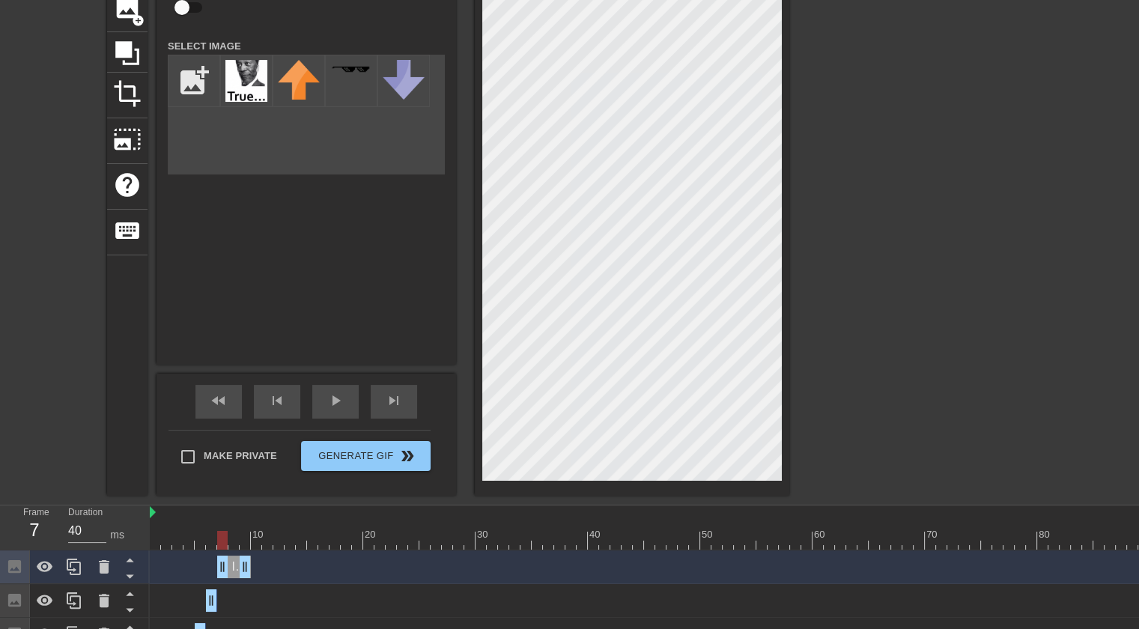
click at [848, 167] on div at bounding box center [919, 165] width 225 height 449
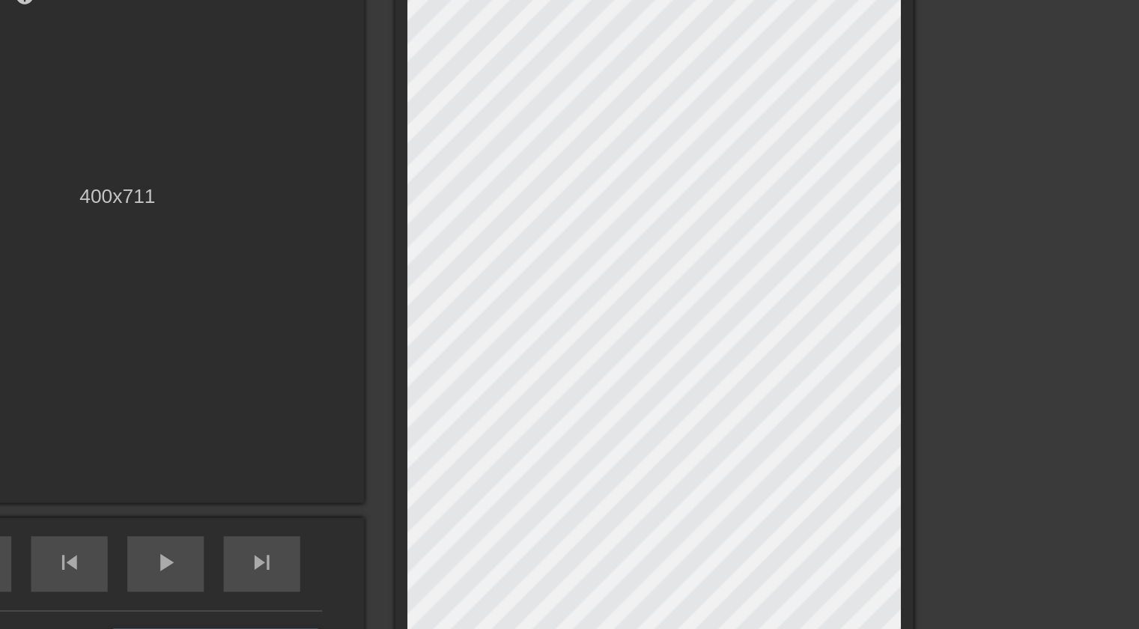
scroll to position [118, 0]
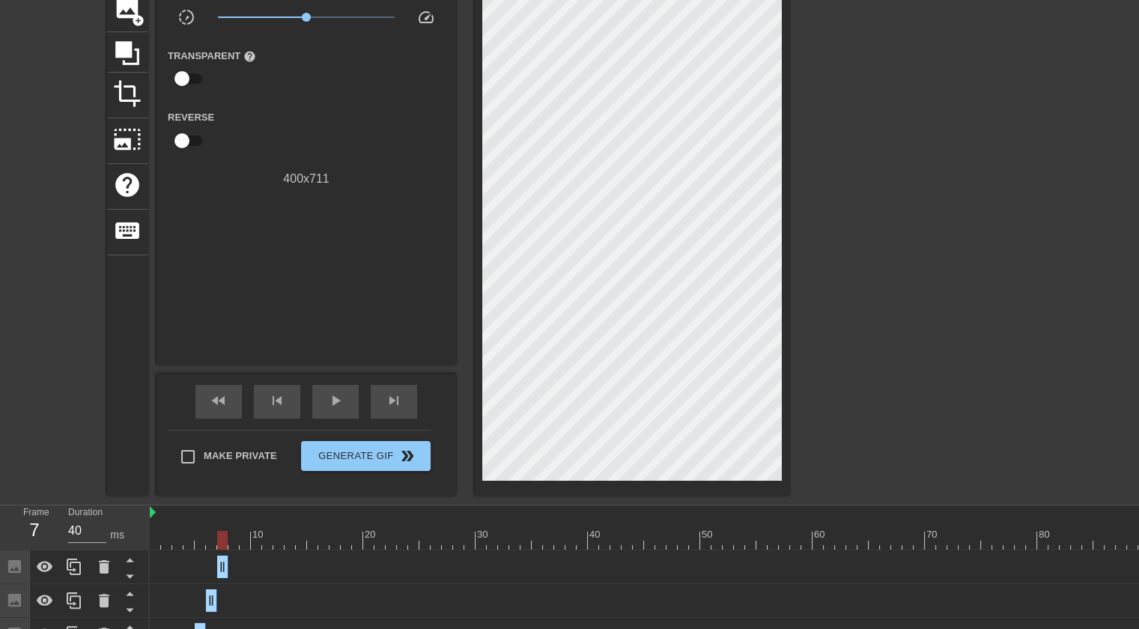
drag, startPoint x: 243, startPoint y: 569, endPoint x: 225, endPoint y: 568, distance: 18.0
click at [75, 559] on icon at bounding box center [74, 567] width 14 height 16
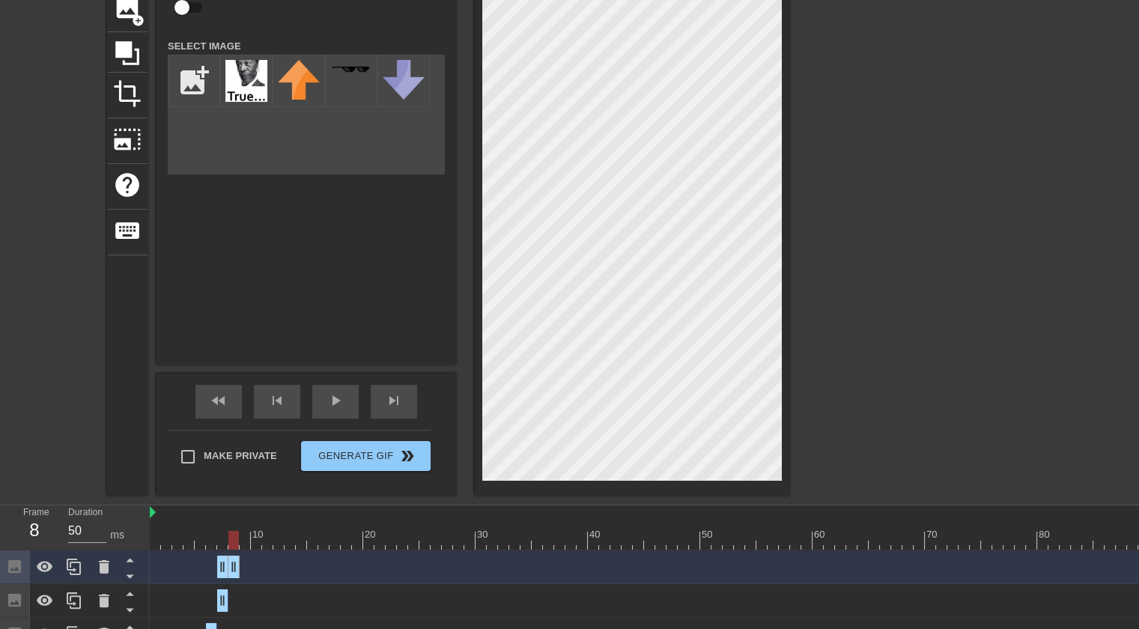
drag, startPoint x: 225, startPoint y: 565, endPoint x: 243, endPoint y: 565, distance: 17.2
drag, startPoint x: 233, startPoint y: 566, endPoint x: 242, endPoint y: 567, distance: 9.0
click at [242, 567] on div "Image drag_handle drag_handle" at bounding box center [245, 567] width 34 height 22
drag, startPoint x: 253, startPoint y: 565, endPoint x: 233, endPoint y: 565, distance: 20.2
click at [899, 276] on div at bounding box center [919, 165] width 225 height 449
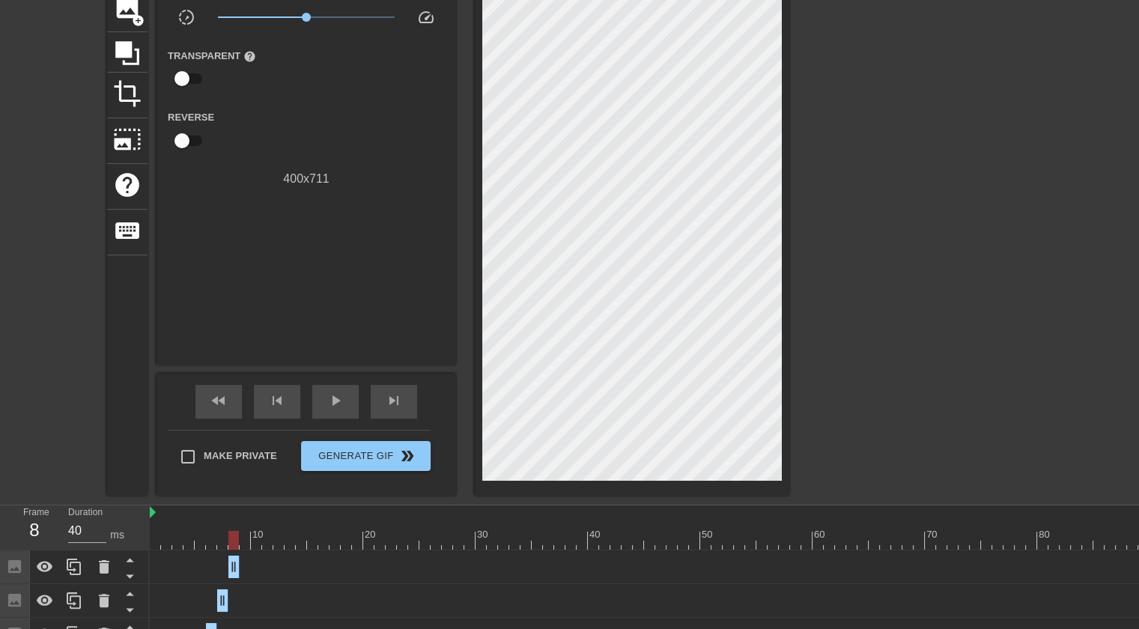
click at [836, 174] on div at bounding box center [919, 165] width 225 height 449
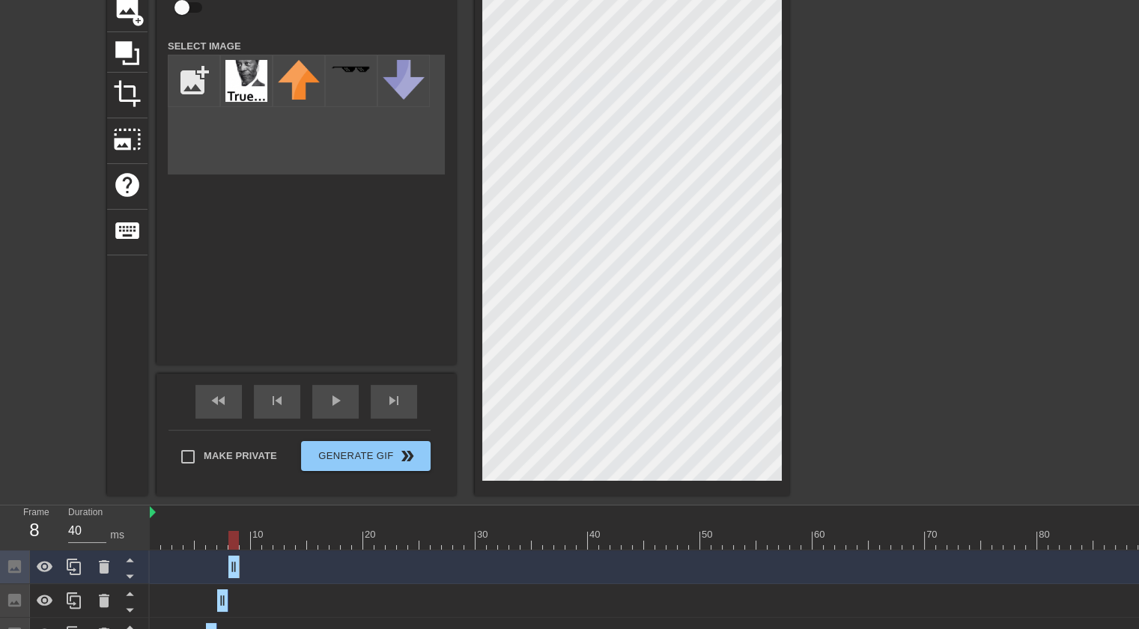
click at [935, 152] on div at bounding box center [919, 165] width 225 height 449
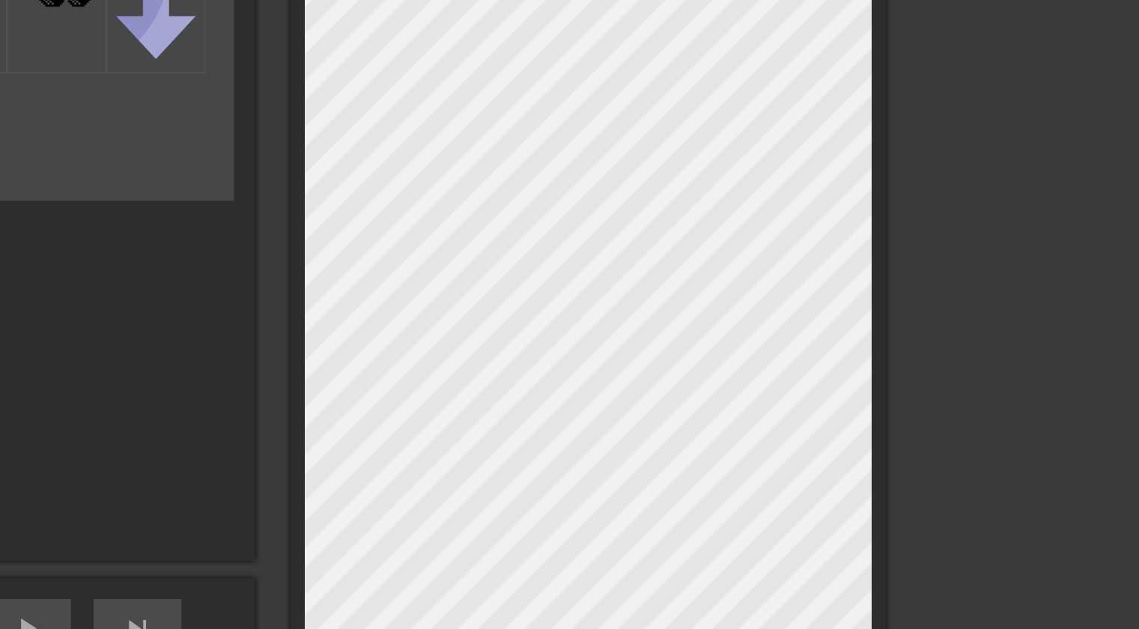
click at [851, 168] on div at bounding box center [919, 165] width 225 height 449
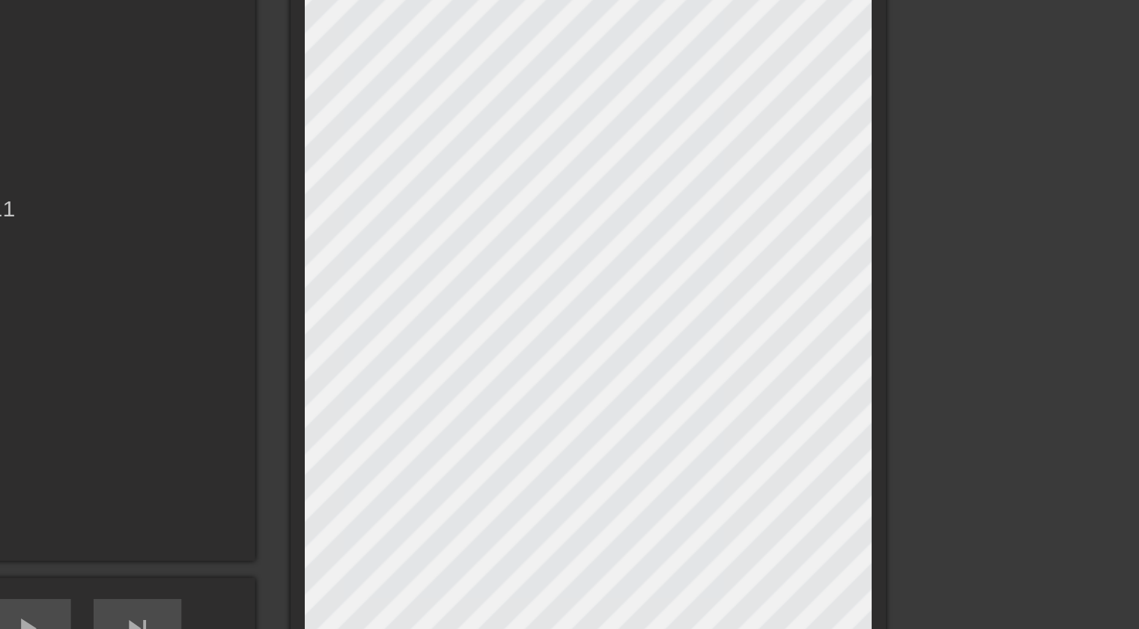
click at [853, 171] on div at bounding box center [919, 165] width 225 height 449
click at [835, 201] on div at bounding box center [919, 165] width 225 height 449
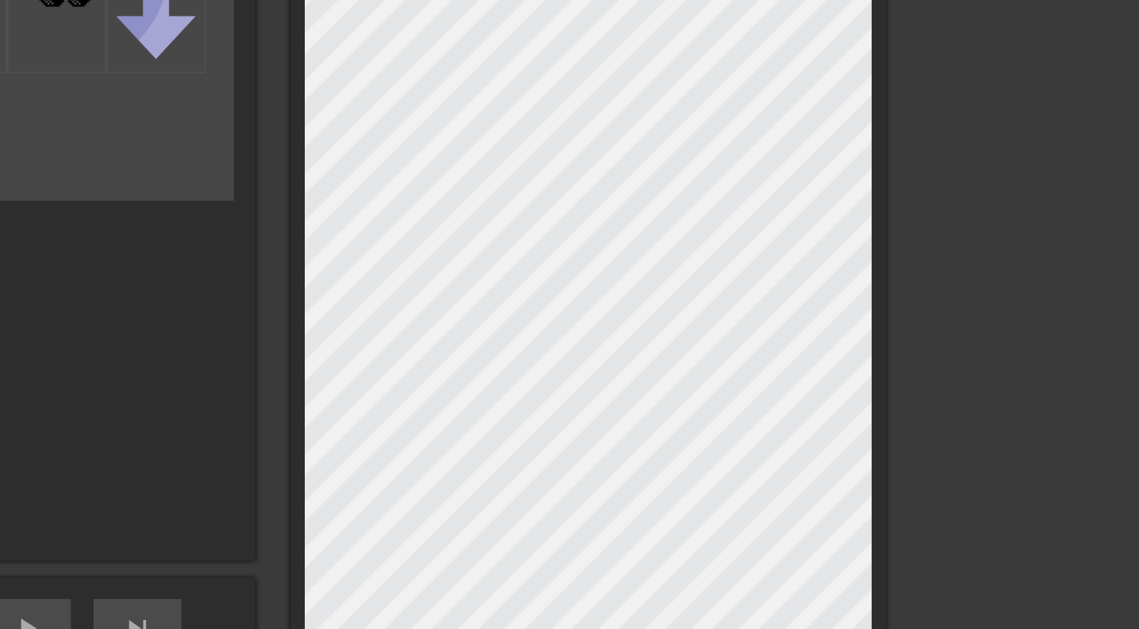
click at [843, 174] on div at bounding box center [919, 165] width 225 height 449
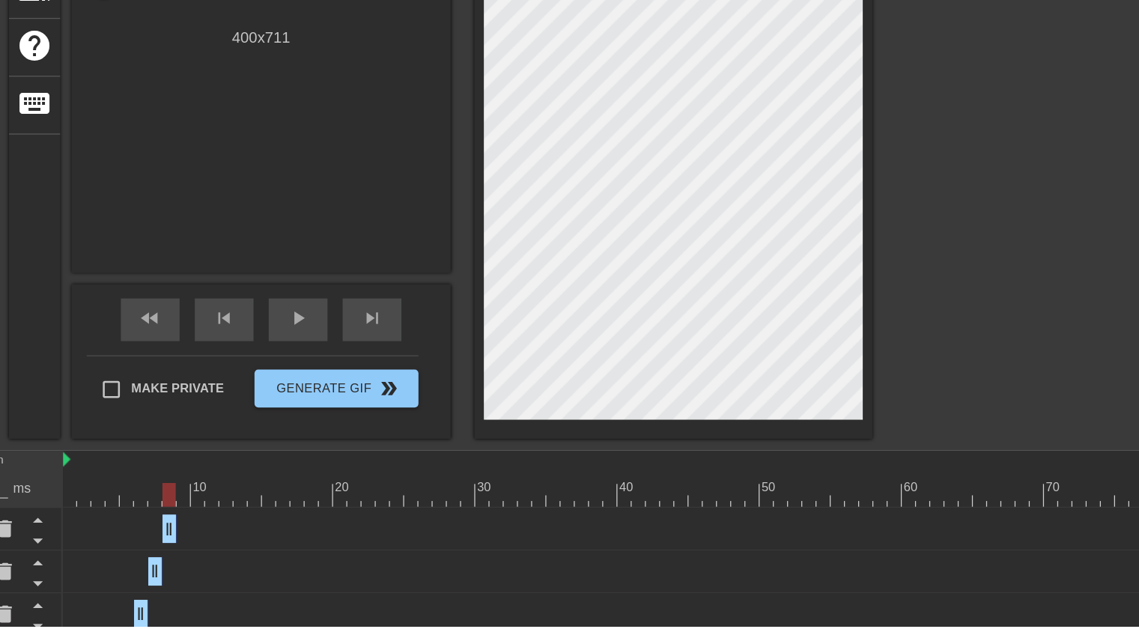
scroll to position [136, 0]
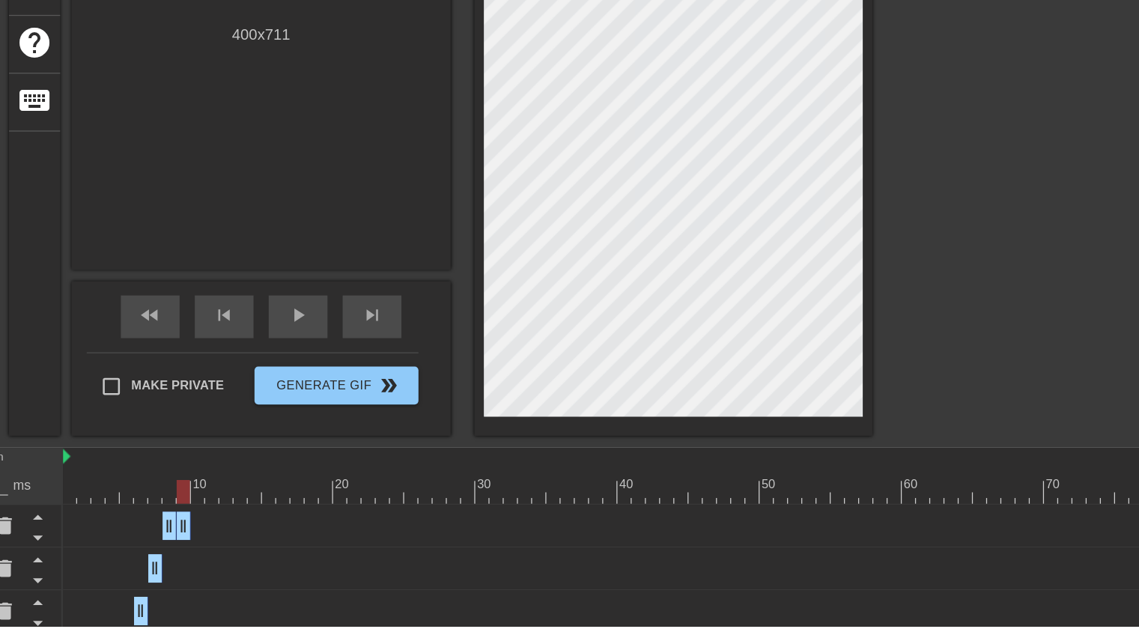
drag, startPoint x: 233, startPoint y: 548, endPoint x: 243, endPoint y: 549, distance: 10.5
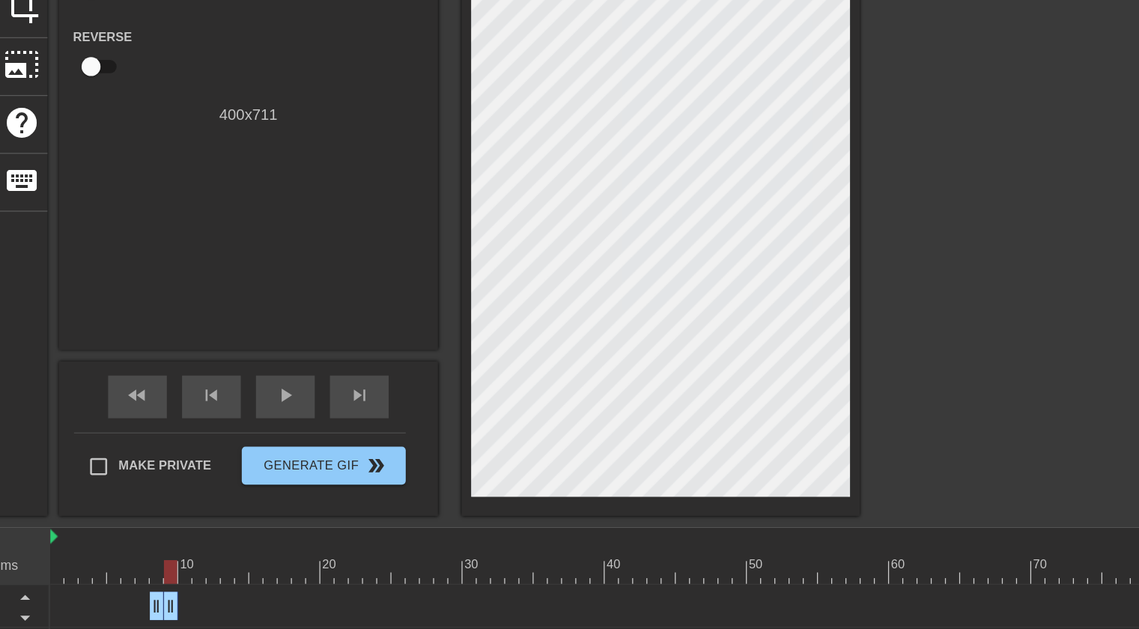
scroll to position [135, 0]
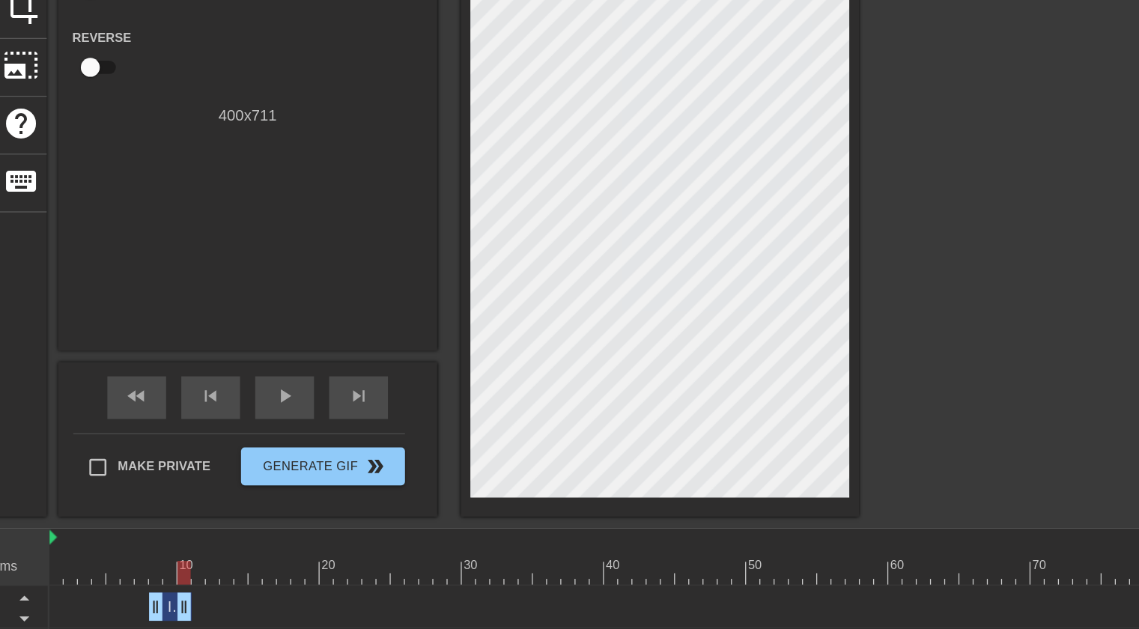
drag, startPoint x: 244, startPoint y: 547, endPoint x: 256, endPoint y: 545, distance: 12.2
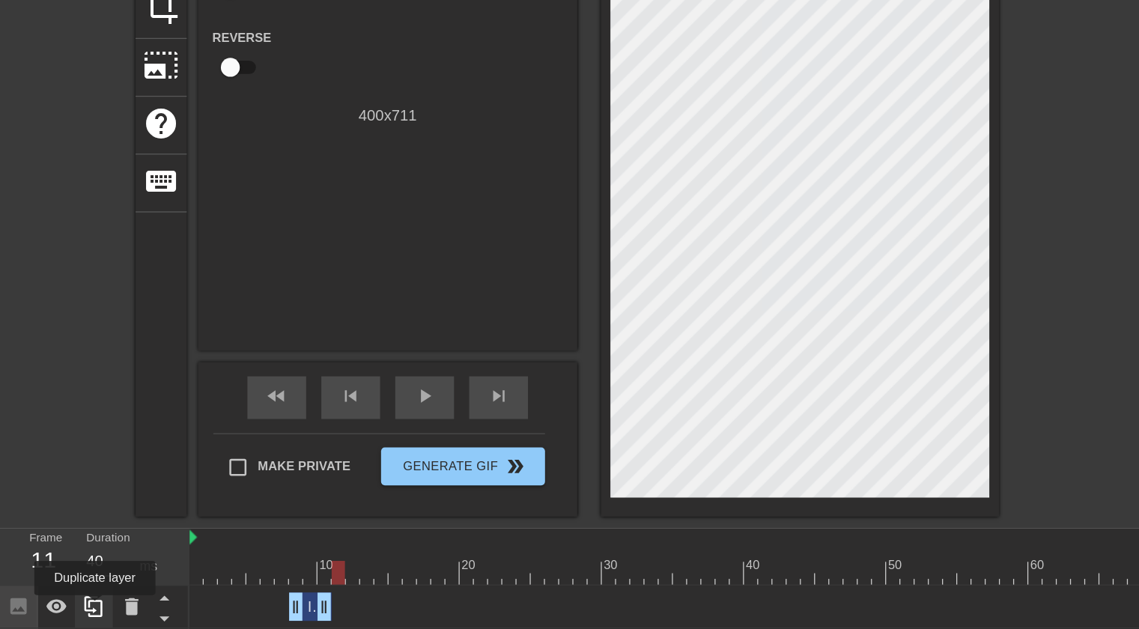
click at [75, 552] on icon at bounding box center [74, 550] width 18 height 18
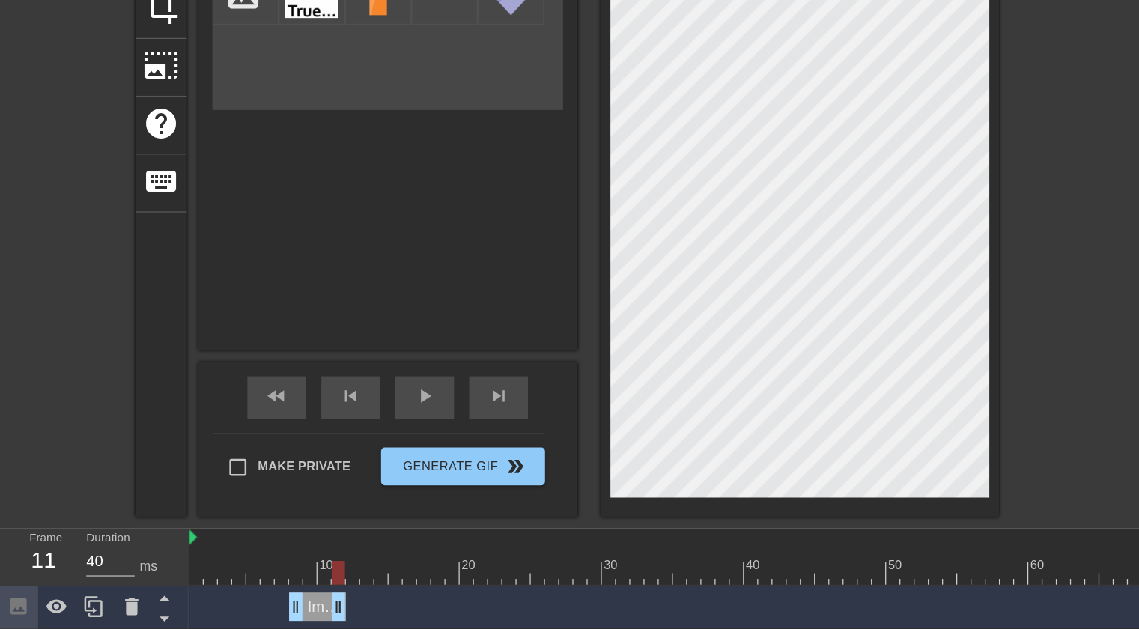
drag, startPoint x: 248, startPoint y: 556, endPoint x: 260, endPoint y: 553, distance: 12.2
drag, startPoint x: 243, startPoint y: 554, endPoint x: 278, endPoint y: 556, distance: 35.2
click at [278, 556] on div "Image drag_handle drag_handle" at bounding box center [284, 550] width 45 height 22
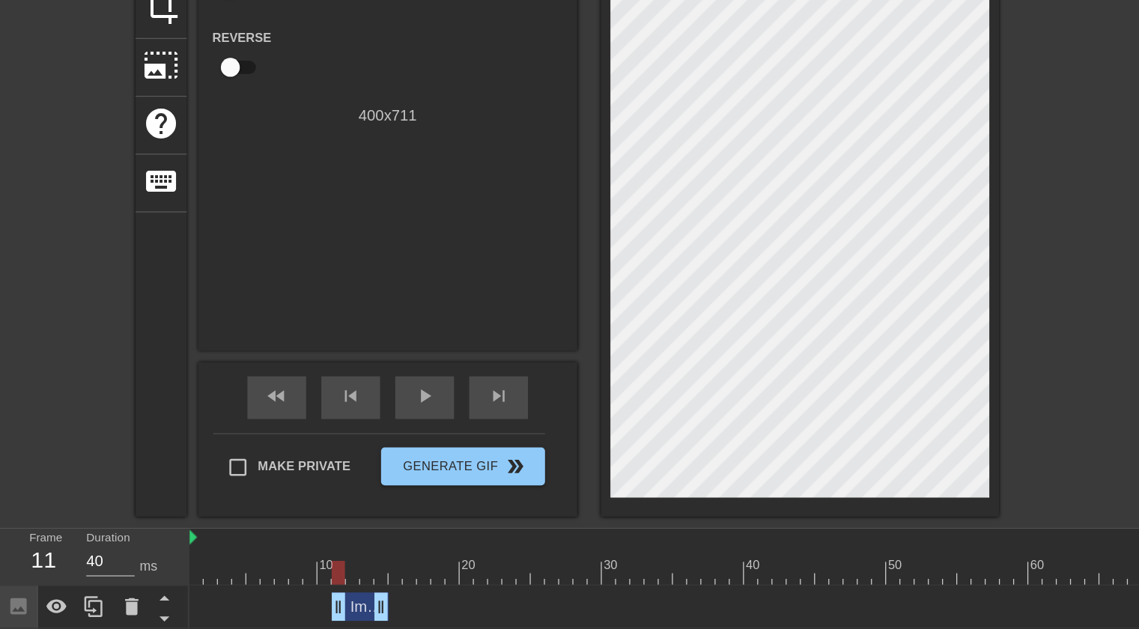
click at [872, 242] on div at bounding box center [919, 148] width 225 height 449
drag, startPoint x: 300, startPoint y: 543, endPoint x: 267, endPoint y: 547, distance: 33.9
click at [72, 555] on icon at bounding box center [74, 550] width 14 height 16
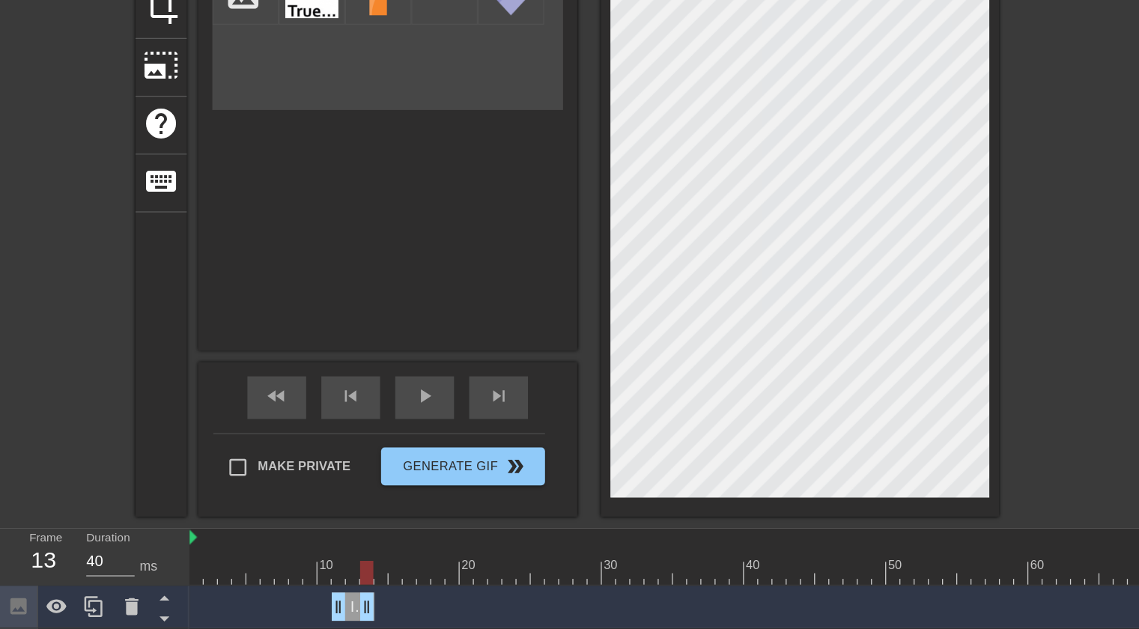
drag, startPoint x: 269, startPoint y: 551, endPoint x: 287, endPoint y: 553, distance: 18.0
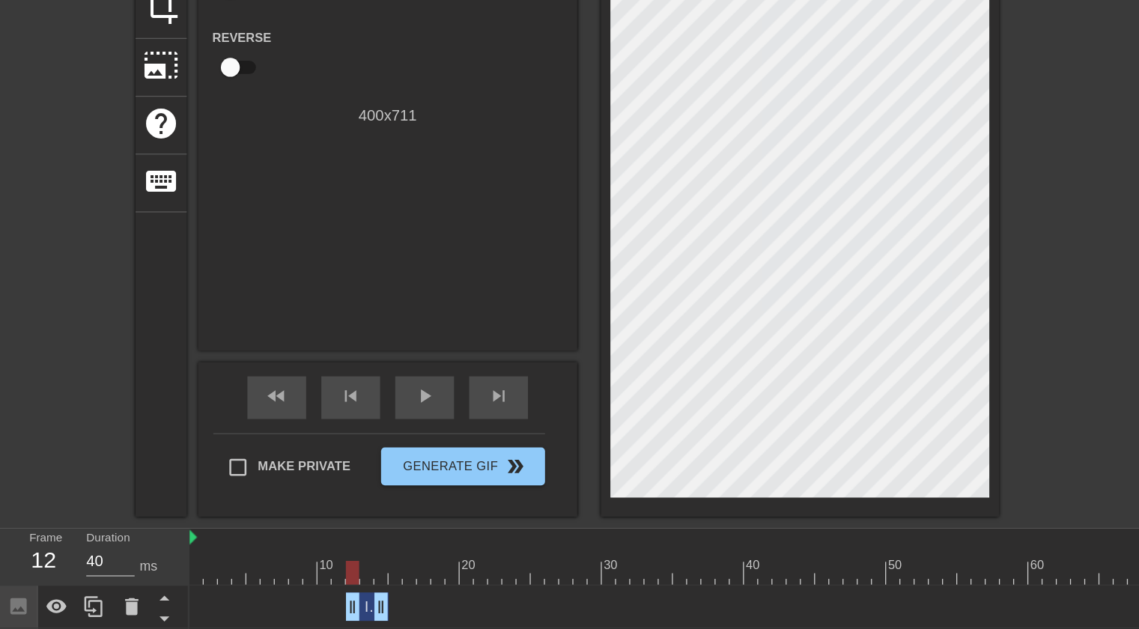
drag, startPoint x: 280, startPoint y: 547, endPoint x: 289, endPoint y: 550, distance: 9.3
click at [289, 550] on div "Image drag_handle drag_handle" at bounding box center [290, 550] width 34 height 22
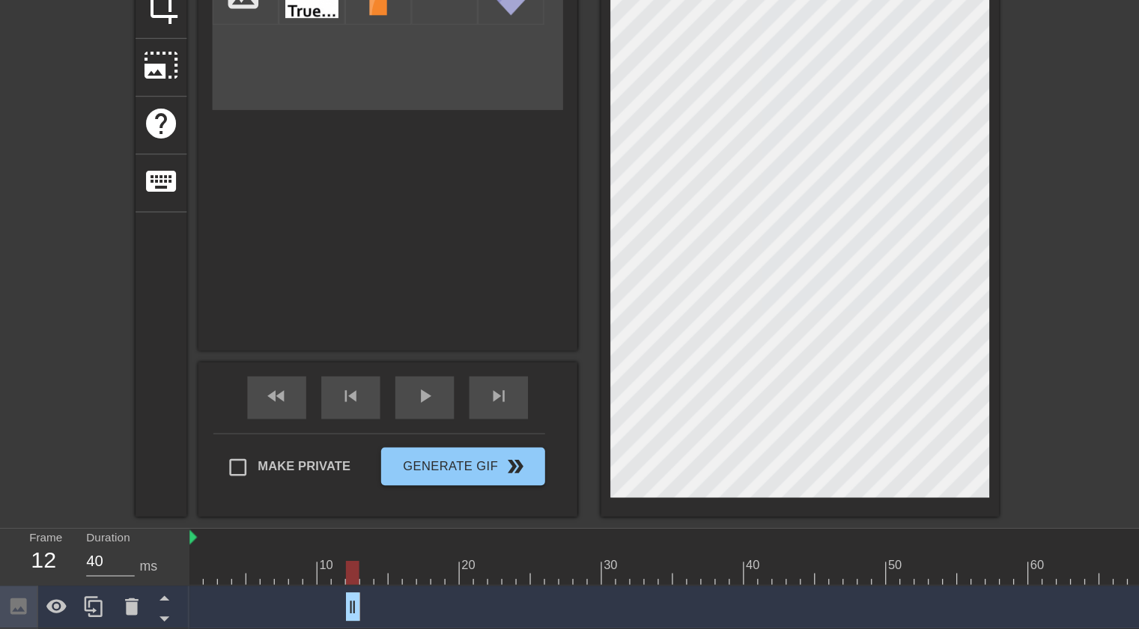
drag, startPoint x: 298, startPoint y: 550, endPoint x: 277, endPoint y: 545, distance: 21.4
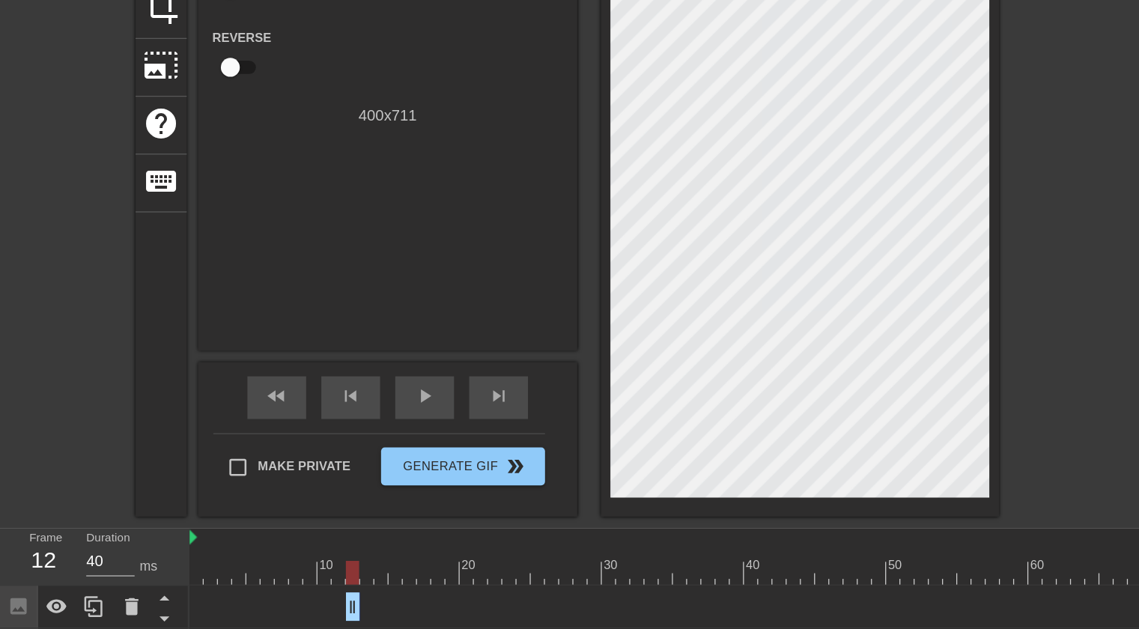
click at [816, 258] on div at bounding box center [919, 148] width 225 height 449
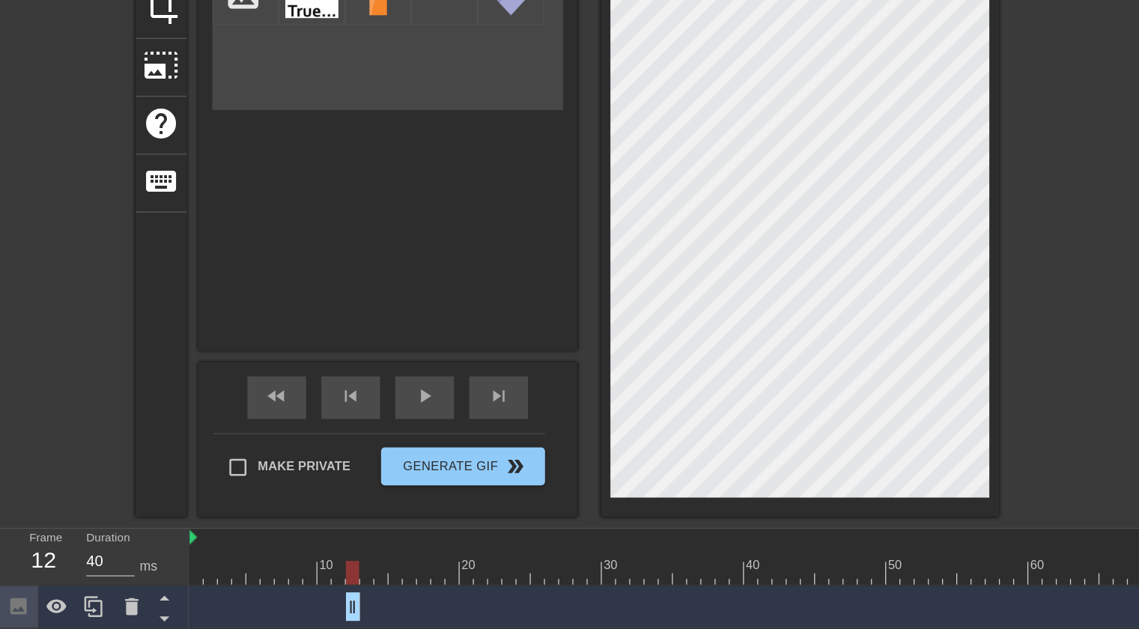
click at [863, 192] on div at bounding box center [919, 148] width 225 height 449
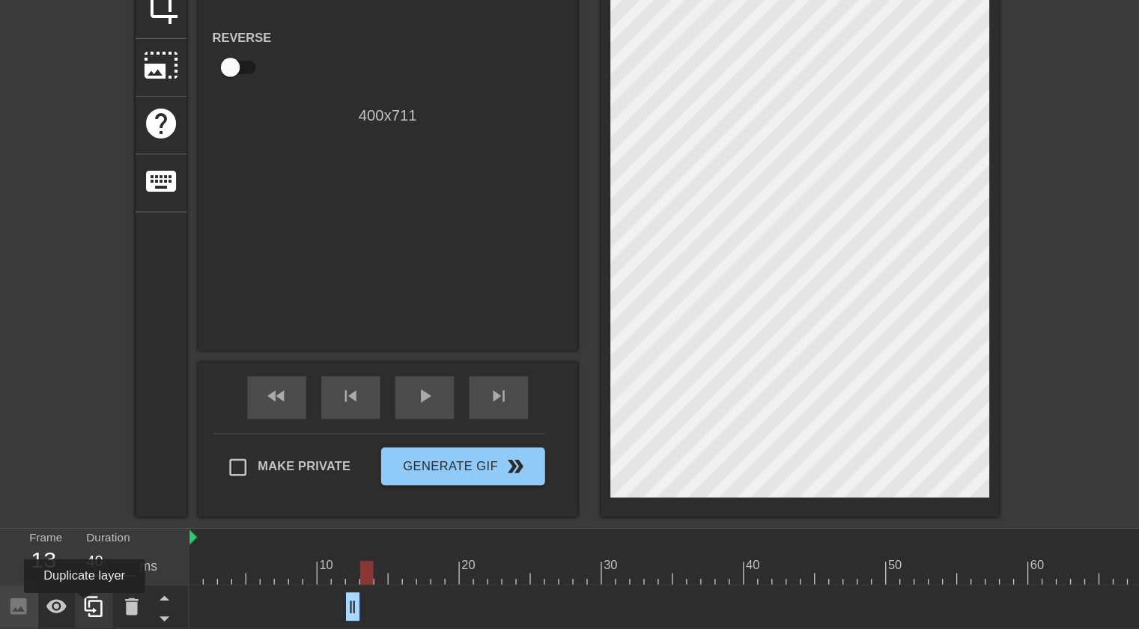
click at [67, 550] on icon at bounding box center [74, 550] width 18 height 18
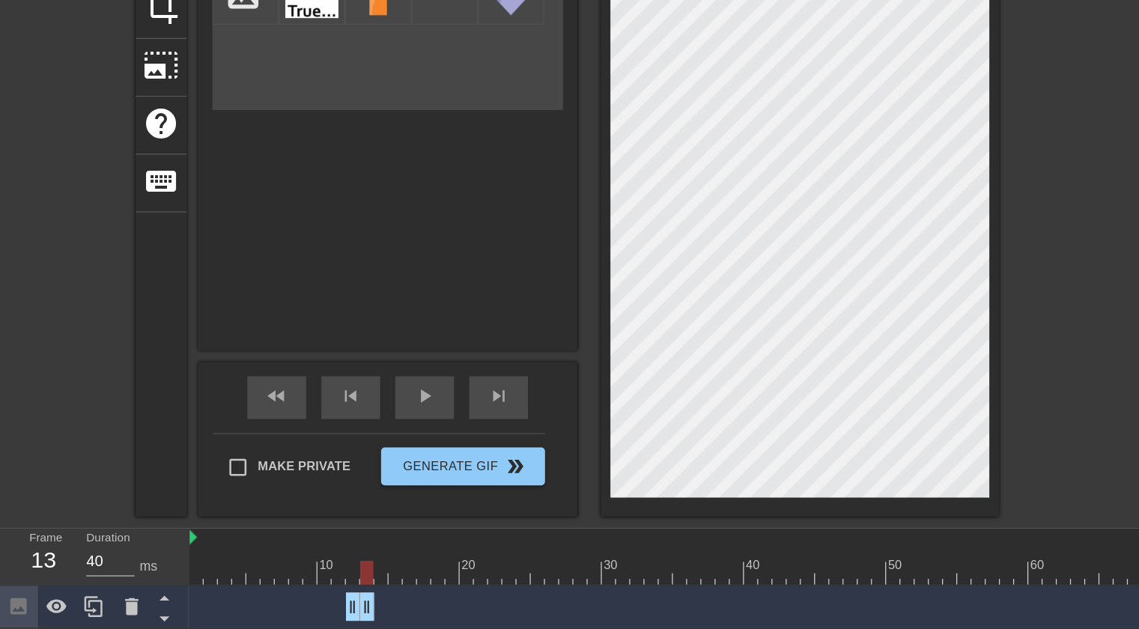
drag, startPoint x: 283, startPoint y: 546, endPoint x: 297, endPoint y: 547, distance: 13.6
drag, startPoint x: 291, startPoint y: 547, endPoint x: 300, endPoint y: 547, distance: 8.3
drag, startPoint x: 289, startPoint y: 547, endPoint x: 297, endPoint y: 547, distance: 8.3
click at [297, 547] on div "Image drag_handle drag_handle" at bounding box center [302, 550] width 34 height 22
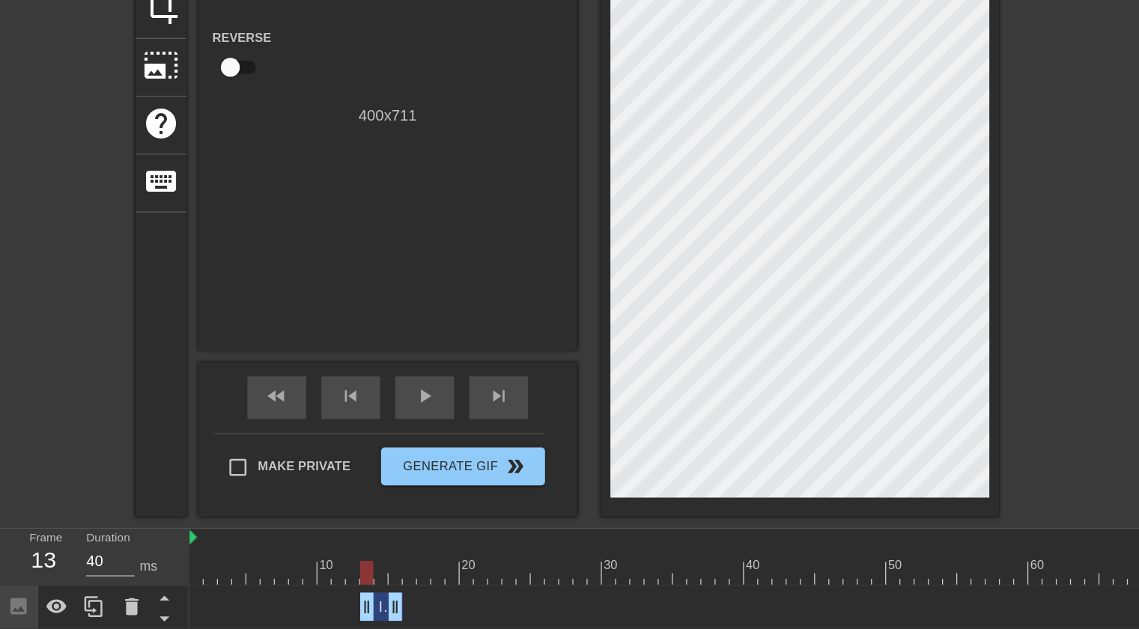
click at [833, 195] on div at bounding box center [919, 148] width 225 height 449
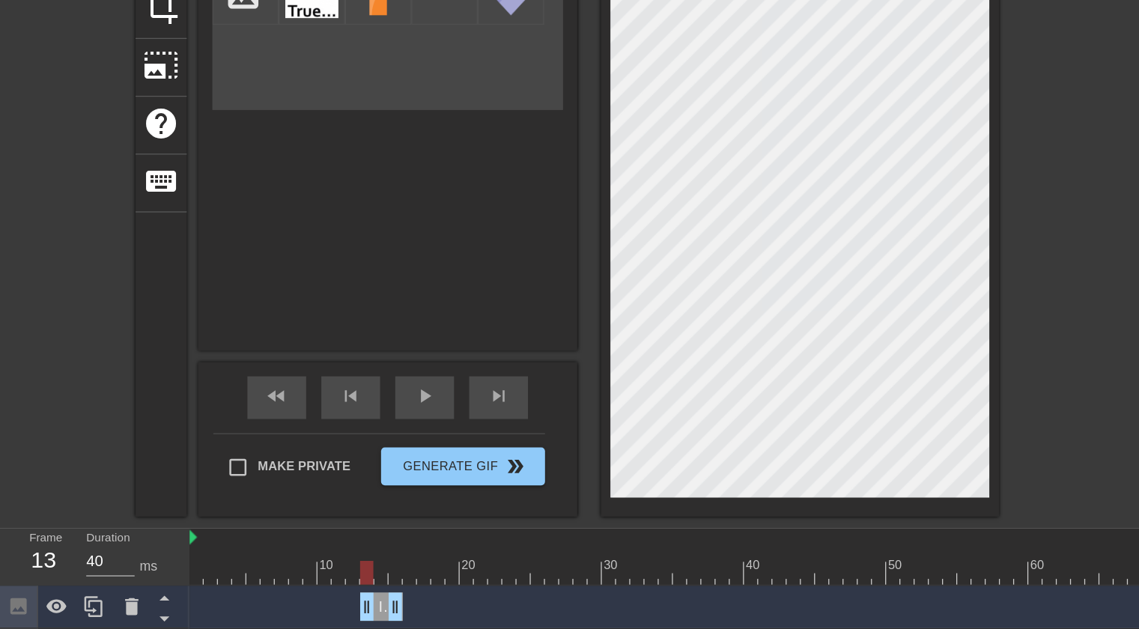
click at [837, 209] on div at bounding box center [919, 148] width 225 height 449
click at [854, 223] on div at bounding box center [919, 148] width 225 height 449
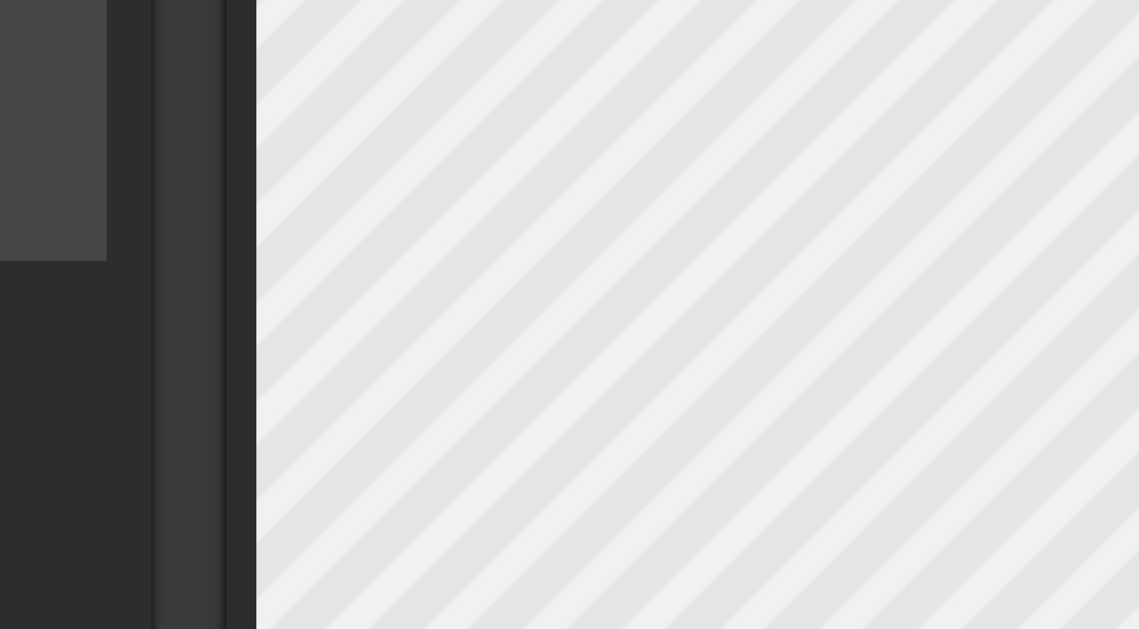
click at [454, 162] on div "Image Animate Select Image add_photo_alternate" at bounding box center [307, 136] width 300 height 424
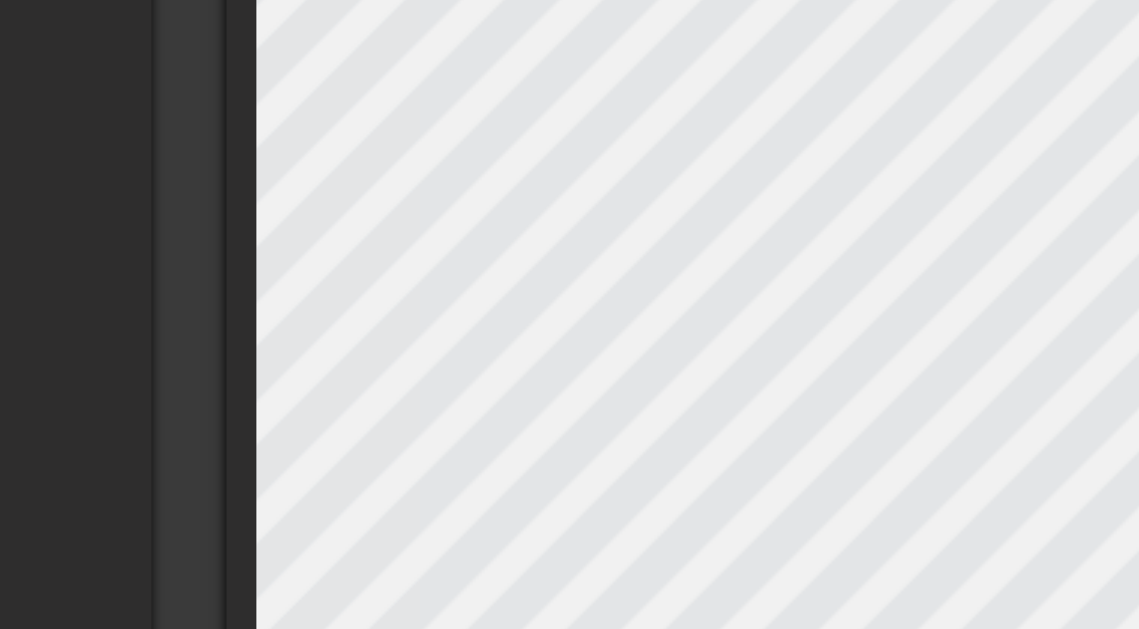
click at [464, 164] on div "title add_circle image add_circle crop photo_size_select_large help keyboard Gi…" at bounding box center [448, 201] width 682 height 555
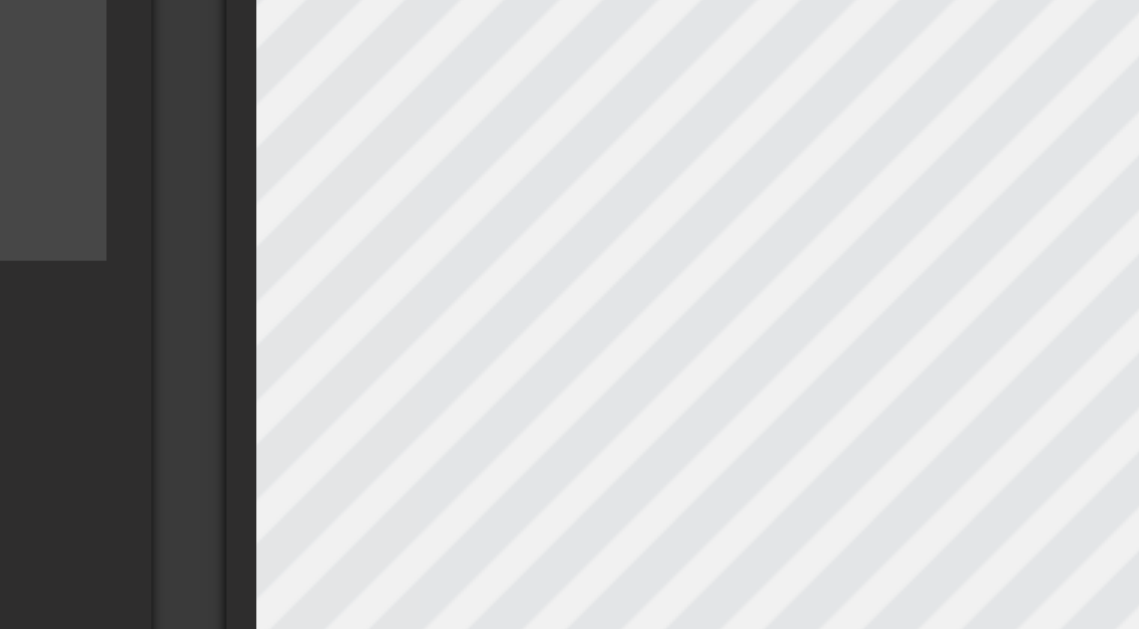
click at [454, 155] on div "Image Animate Select Image add_photo_alternate" at bounding box center [307, 41] width 300 height 234
click at [464, 159] on div "title add_circle image add_circle crop photo_size_select_large help keyboard Im…" at bounding box center [448, 201] width 682 height 555
click at [463, 150] on div "title add_circle image add_circle crop photo_size_select_large help keyboard Im…" at bounding box center [448, 201] width 682 height 555
click at [467, 147] on div "title add_circle image add_circle crop photo_size_select_large help keyboard Im…" at bounding box center [448, 201] width 682 height 555
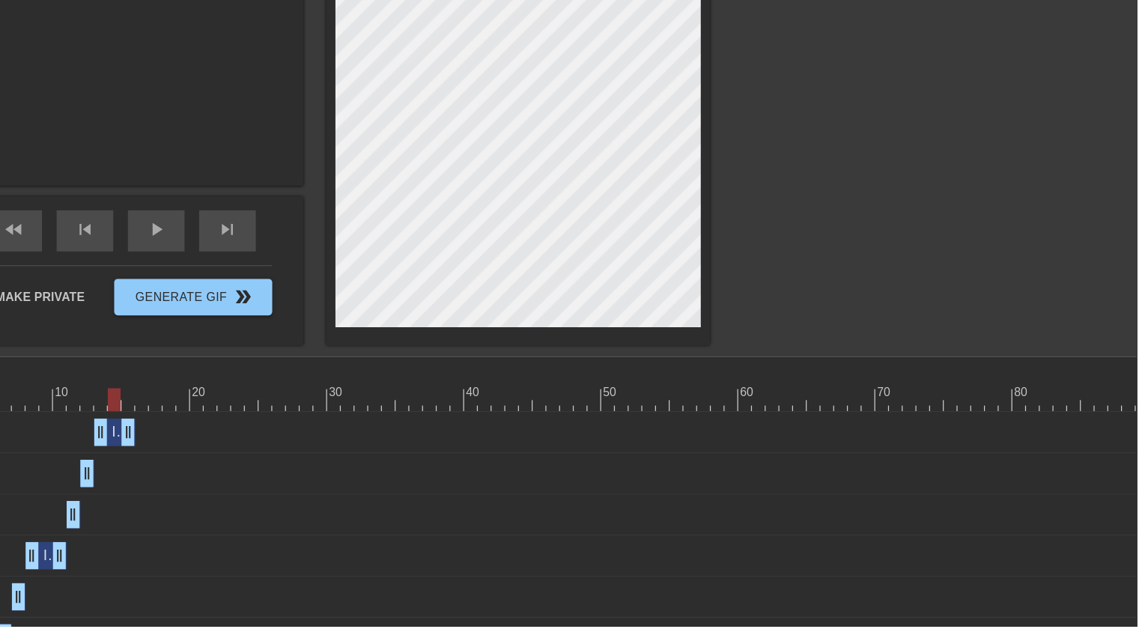
scroll to position [216, 0]
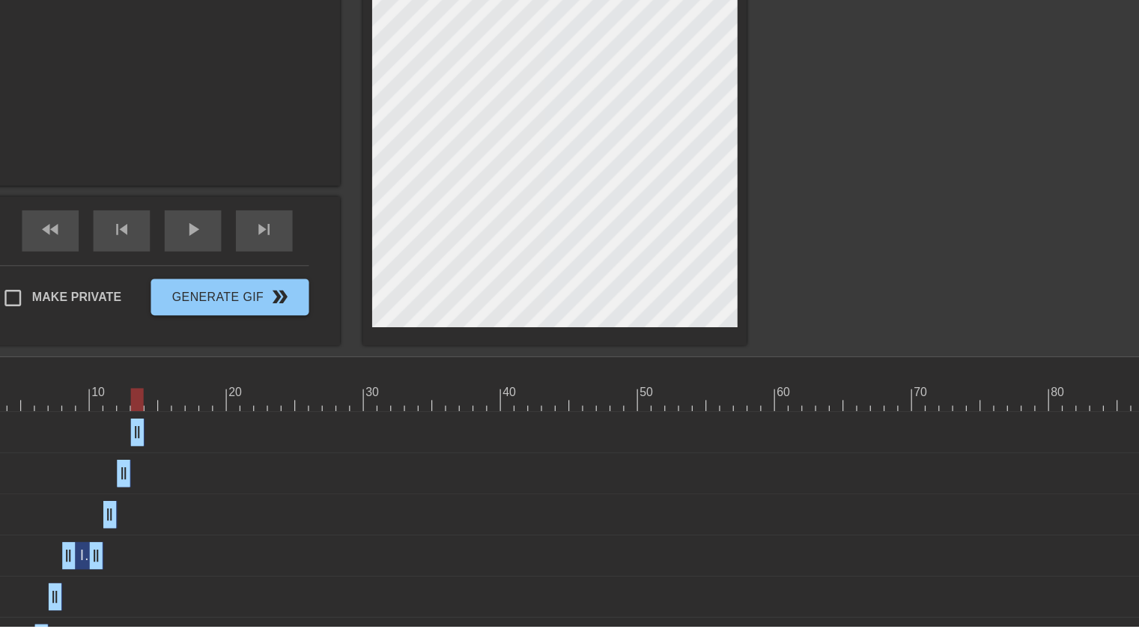
drag, startPoint x: 316, startPoint y: 470, endPoint x: 294, endPoint y: 469, distance: 22.5
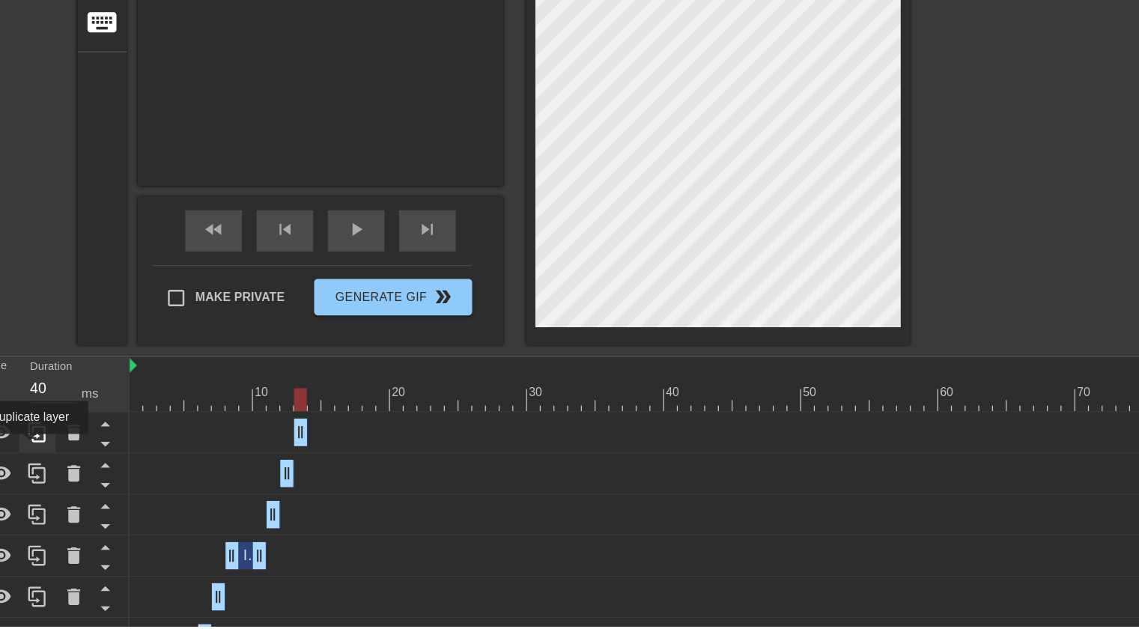
click at [68, 481] on div at bounding box center [74, 469] width 30 height 33
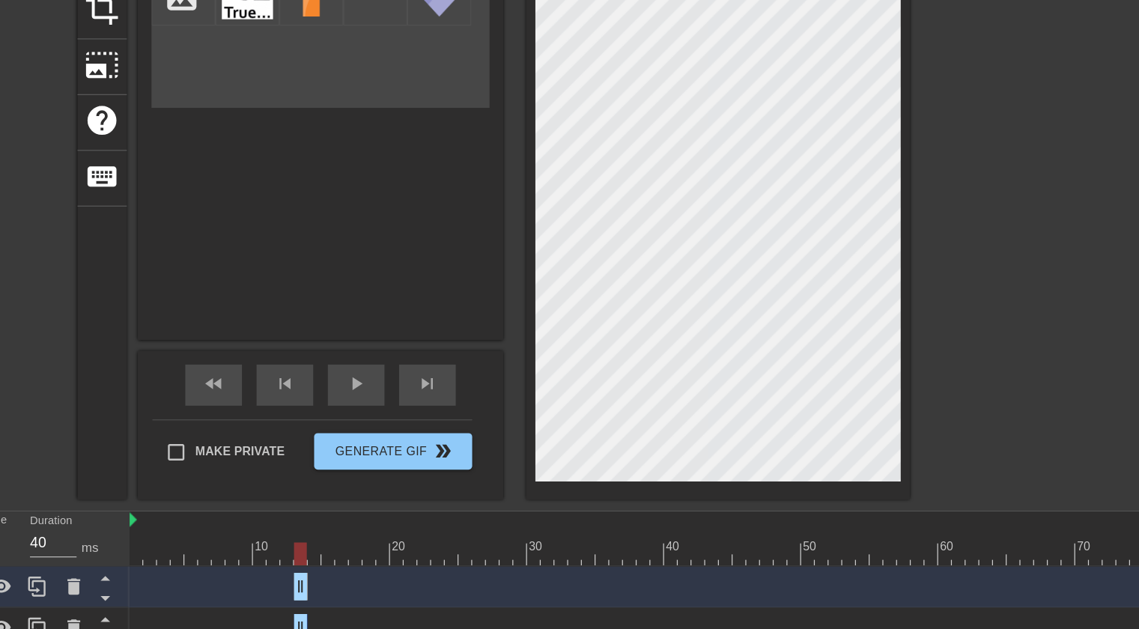
scroll to position [198, 0]
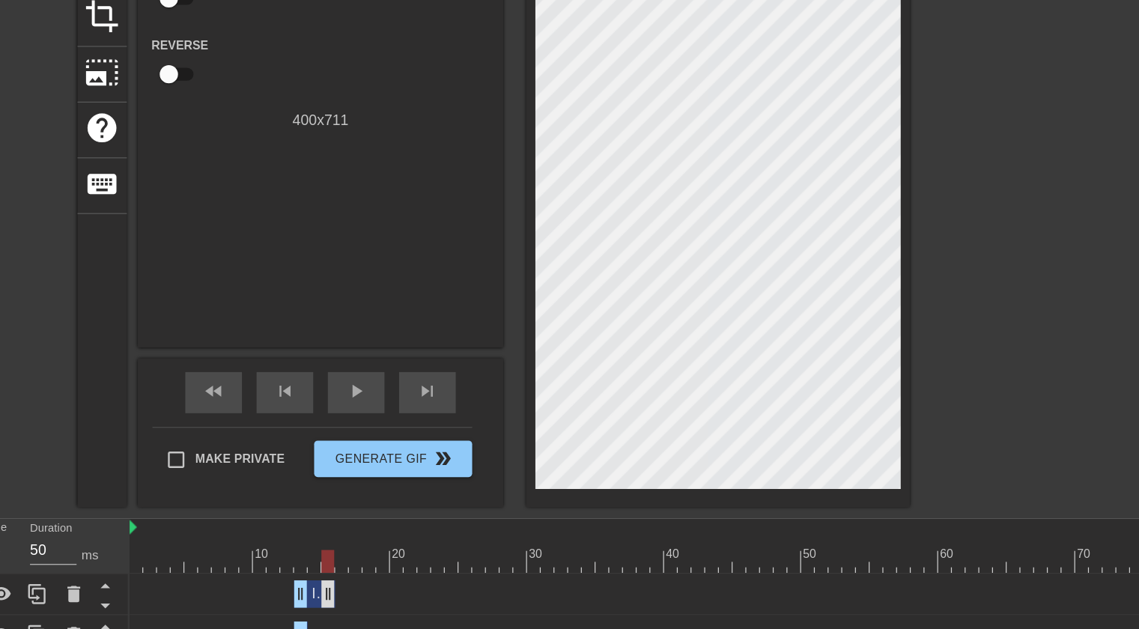
drag, startPoint x: 288, startPoint y: 487, endPoint x: 307, endPoint y: 488, distance: 19.5
click at [302, 486] on span "Image" at bounding box center [315, 486] width 33 height 13
click at [309, 486] on div "Image drag_handle drag_handle" at bounding box center [313, 487] width 34 height 22
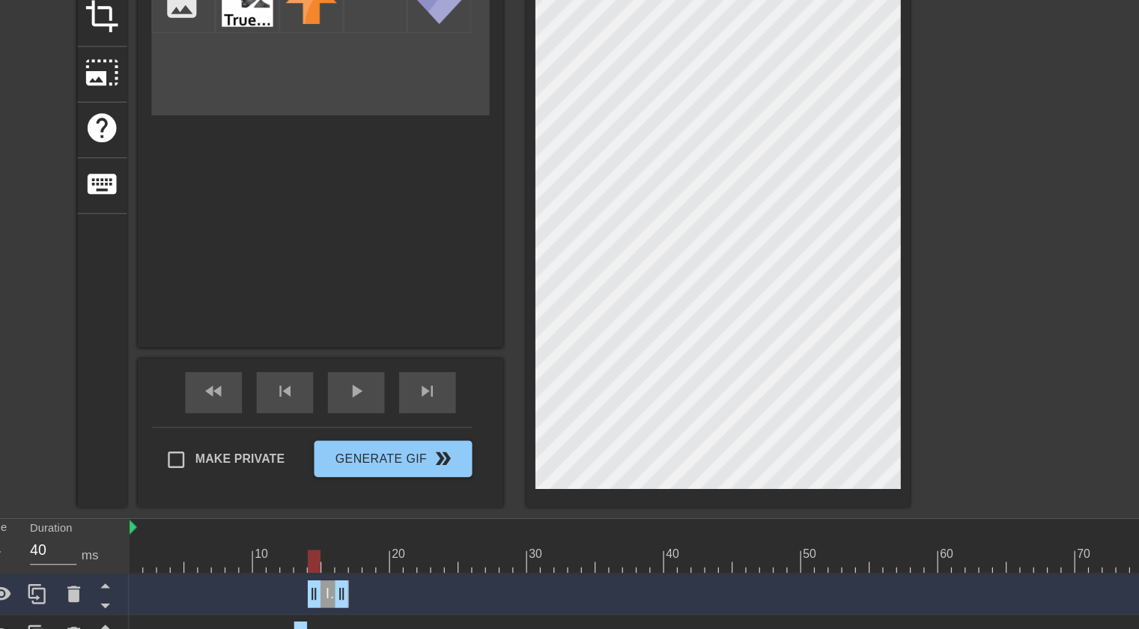
click at [854, 98] on div at bounding box center [919, 85] width 225 height 449
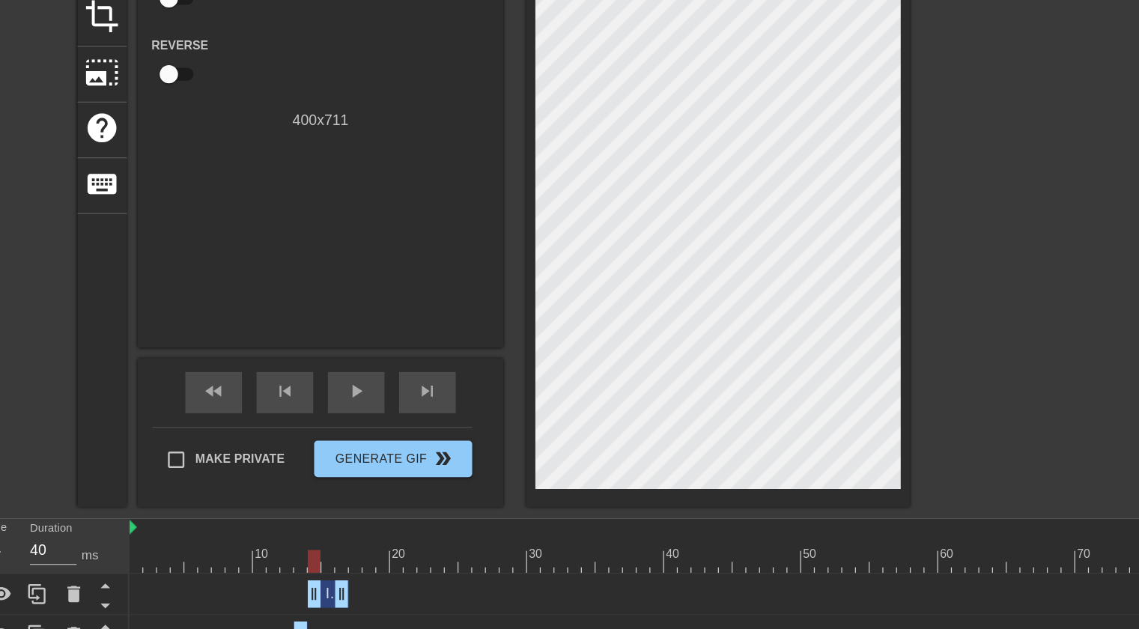
click at [836, 100] on div at bounding box center [919, 85] width 225 height 449
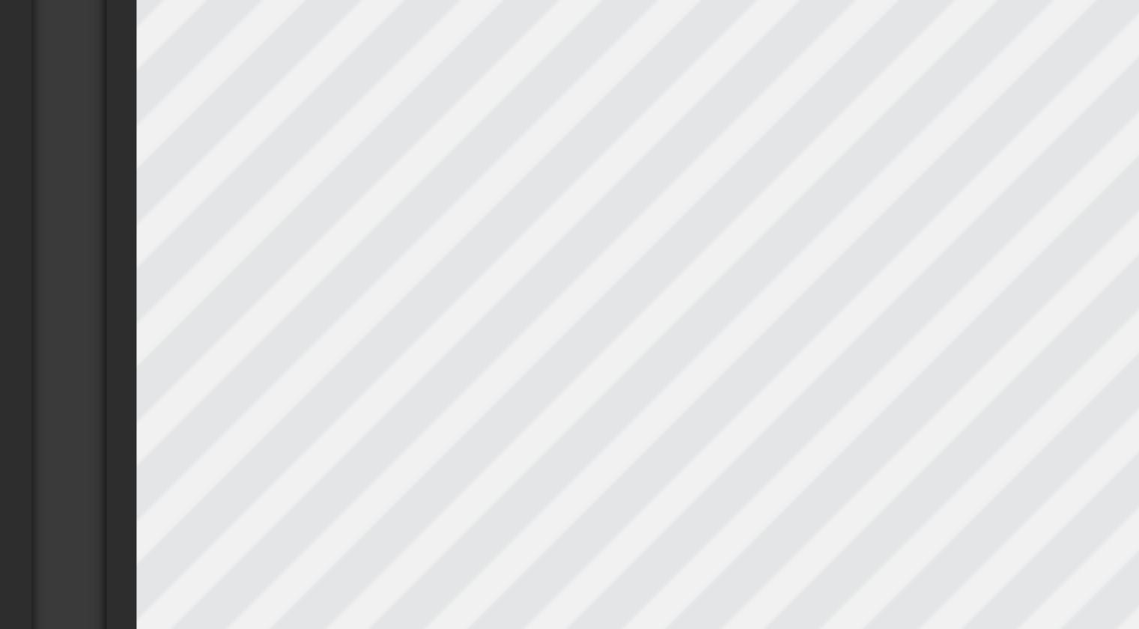
click at [470, 74] on div "title add_circle image add_circle crop photo_size_select_large help keyboard Im…" at bounding box center [448, 138] width 682 height 555
click at [464, 58] on div "title add_circle image add_circle crop photo_size_select_large help keyboard Im…" at bounding box center [448, 138] width 682 height 555
click at [466, 76] on div "title add_circle image add_circle crop photo_size_select_large help keyboard Gi…" at bounding box center [448, 138] width 682 height 555
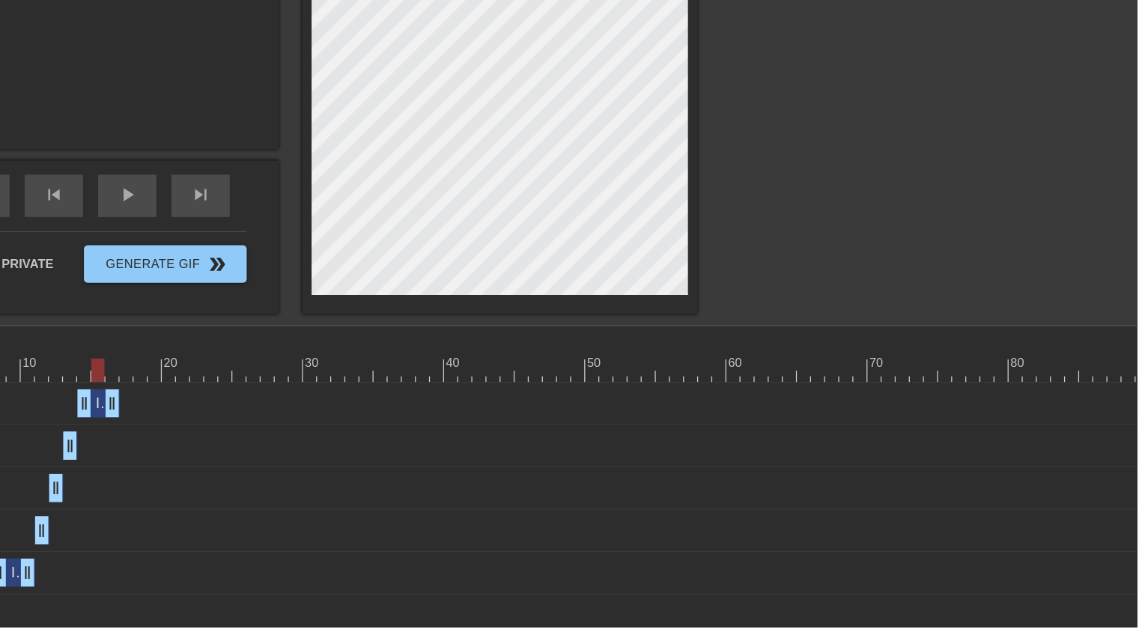
scroll to position [242, 0]
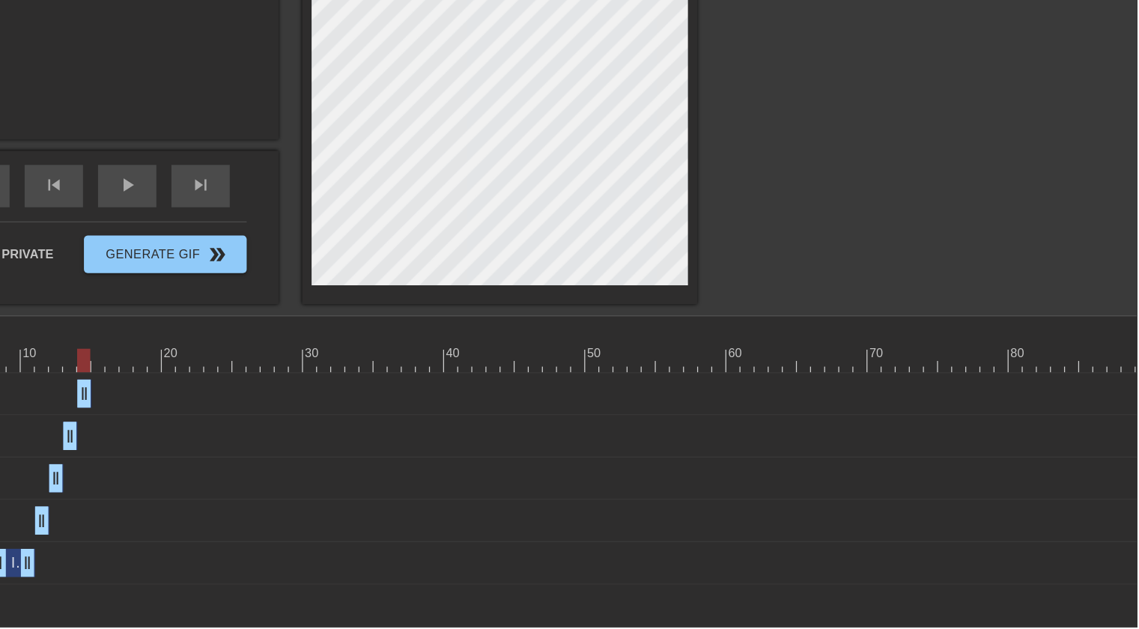
drag, startPoint x: 323, startPoint y: 439, endPoint x: 303, endPoint y: 440, distance: 21.0
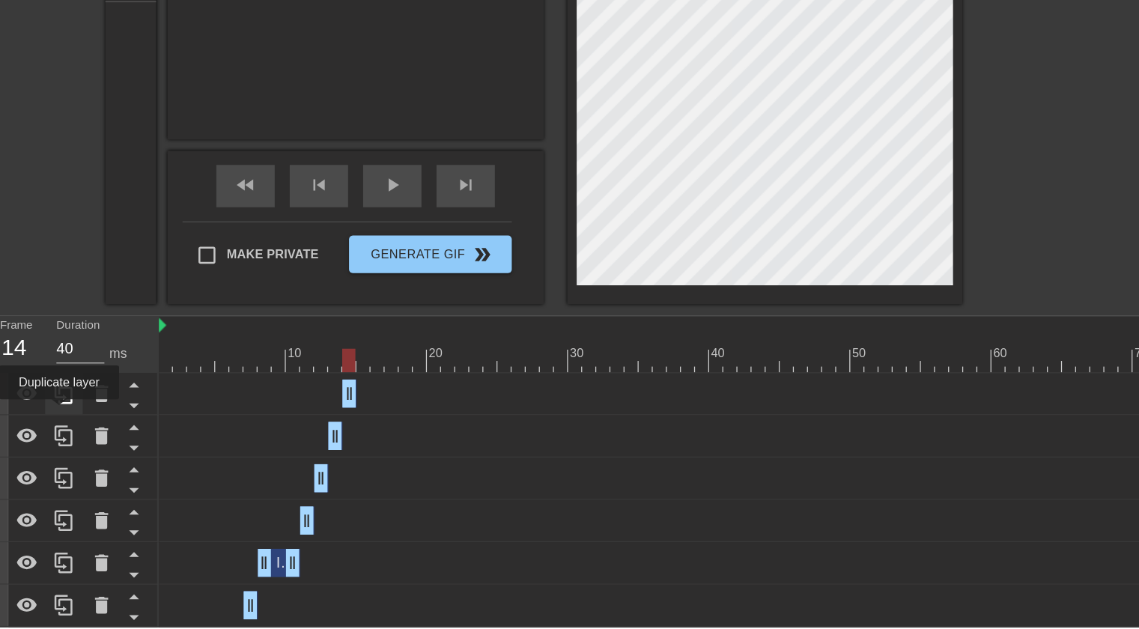
click at [70, 458] on div at bounding box center [74, 443] width 30 height 33
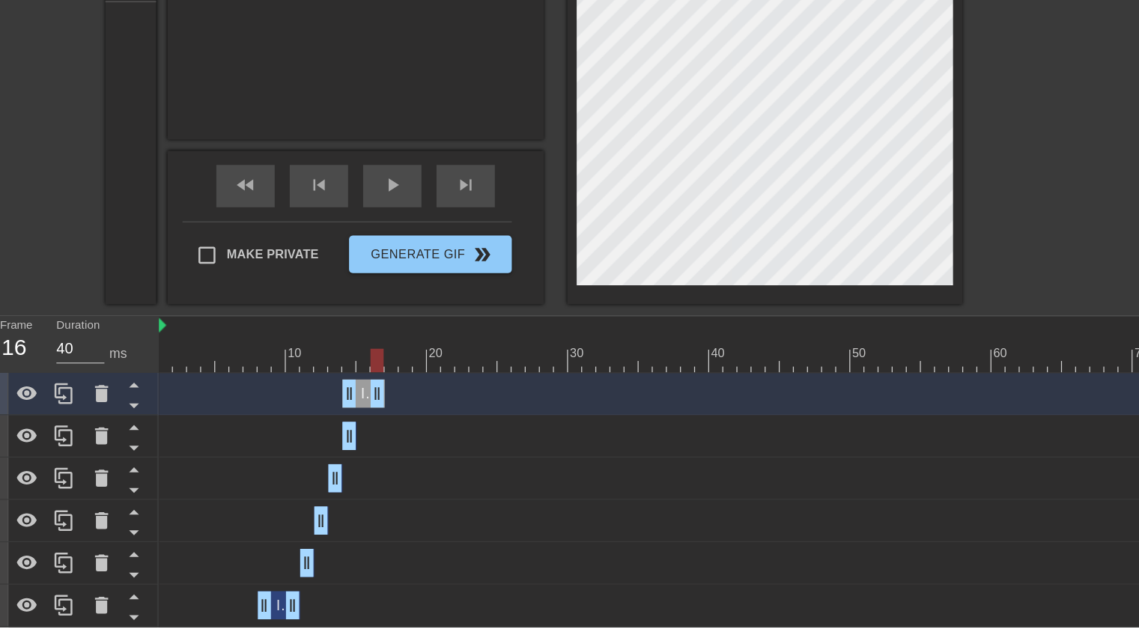
drag, startPoint x: 301, startPoint y: 444, endPoint x: 329, endPoint y: 442, distance: 27.8
drag, startPoint x: 312, startPoint y: 445, endPoint x: 323, endPoint y: 446, distance: 10.6
click at [323, 446] on div "Image drag_handle drag_handle" at bounding box center [324, 443] width 34 height 22
drag, startPoint x: 333, startPoint y: 444, endPoint x: 312, endPoint y: 443, distance: 21.7
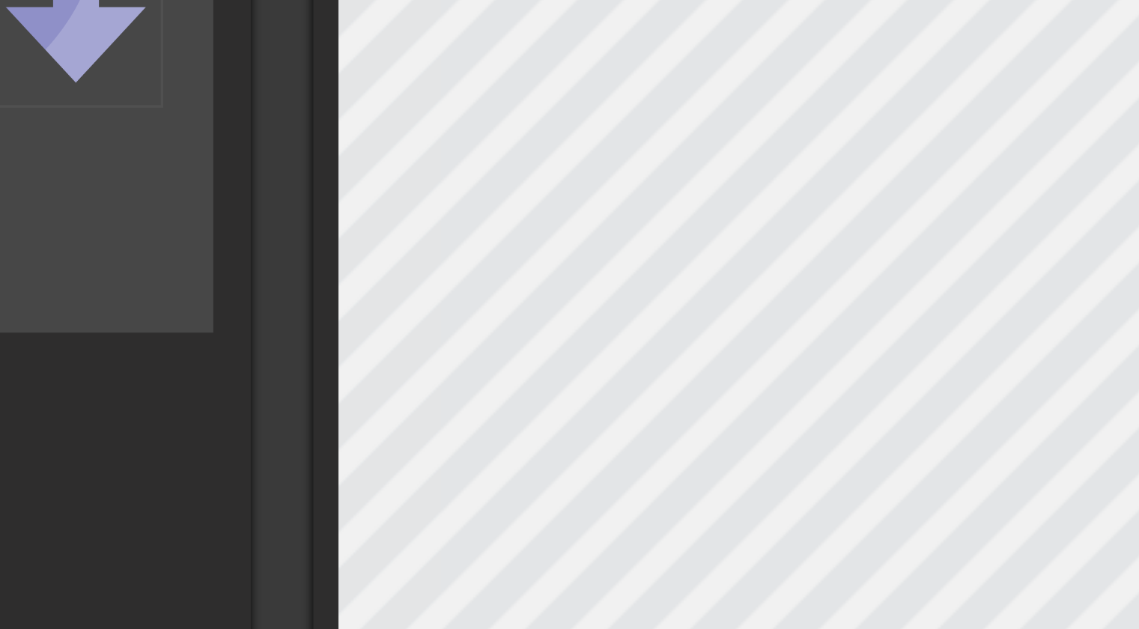
scroll to position [46, 0]
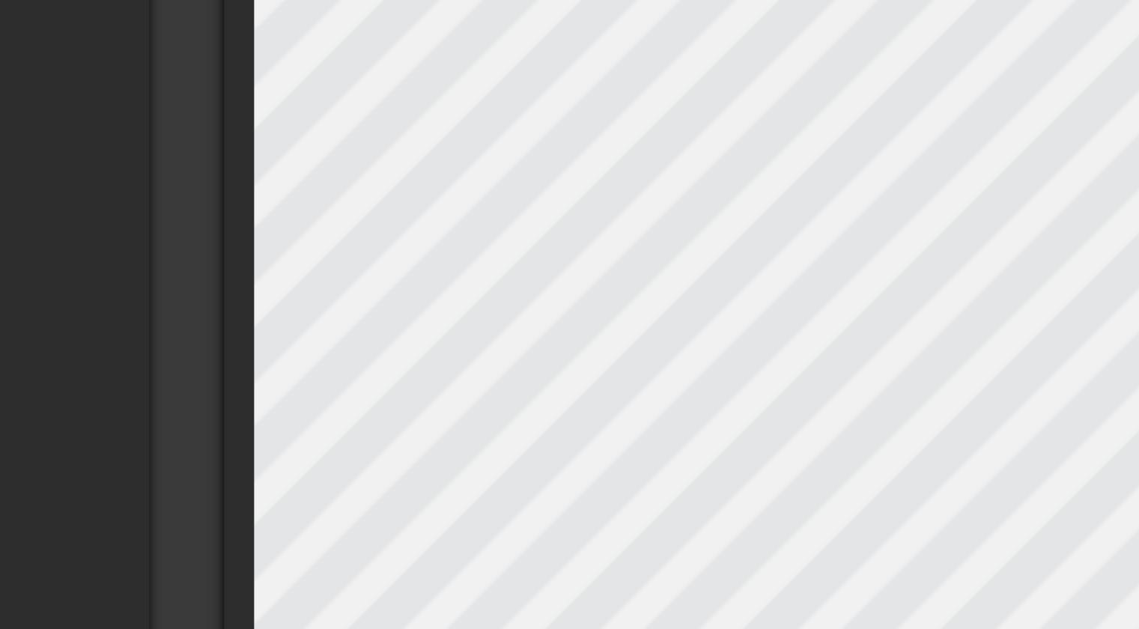
click at [464, 249] on div "title add_circle image add_circle crop photo_size_select_large help keyboard Gi…" at bounding box center [448, 290] width 682 height 555
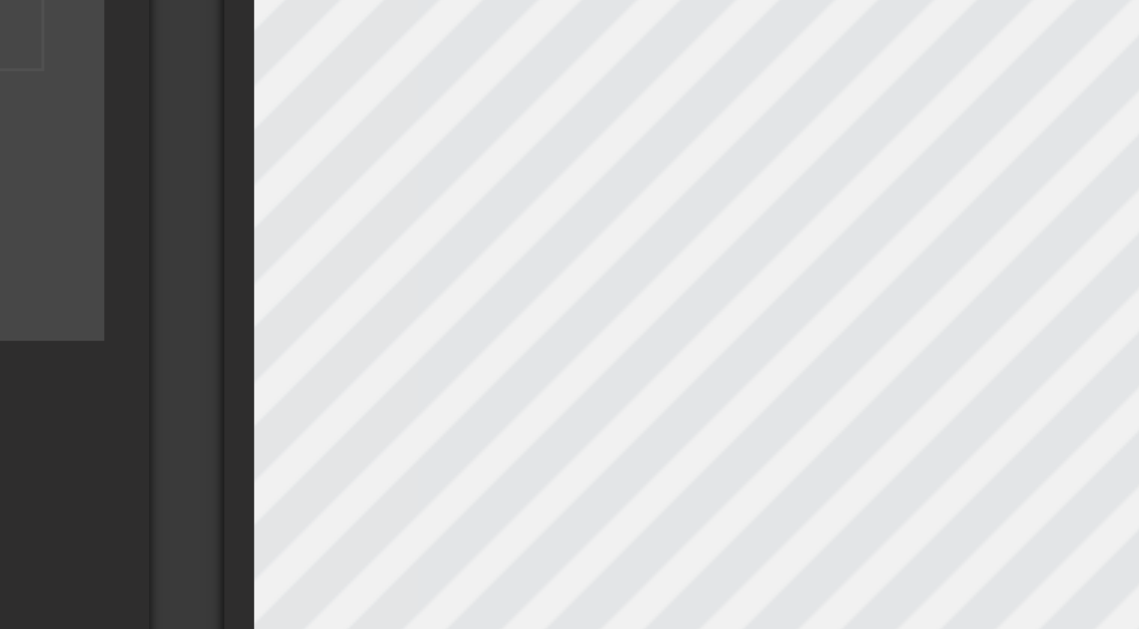
click at [467, 243] on div "title add_circle image add_circle crop photo_size_select_large help keyboard Im…" at bounding box center [448, 290] width 682 height 555
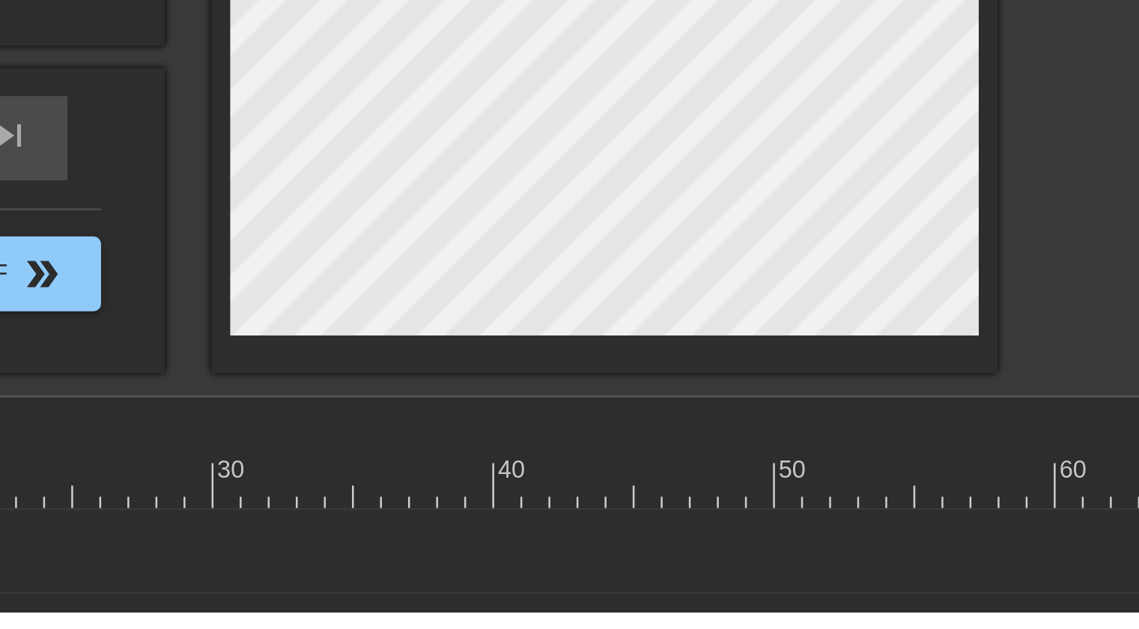
scroll to position [105, 0]
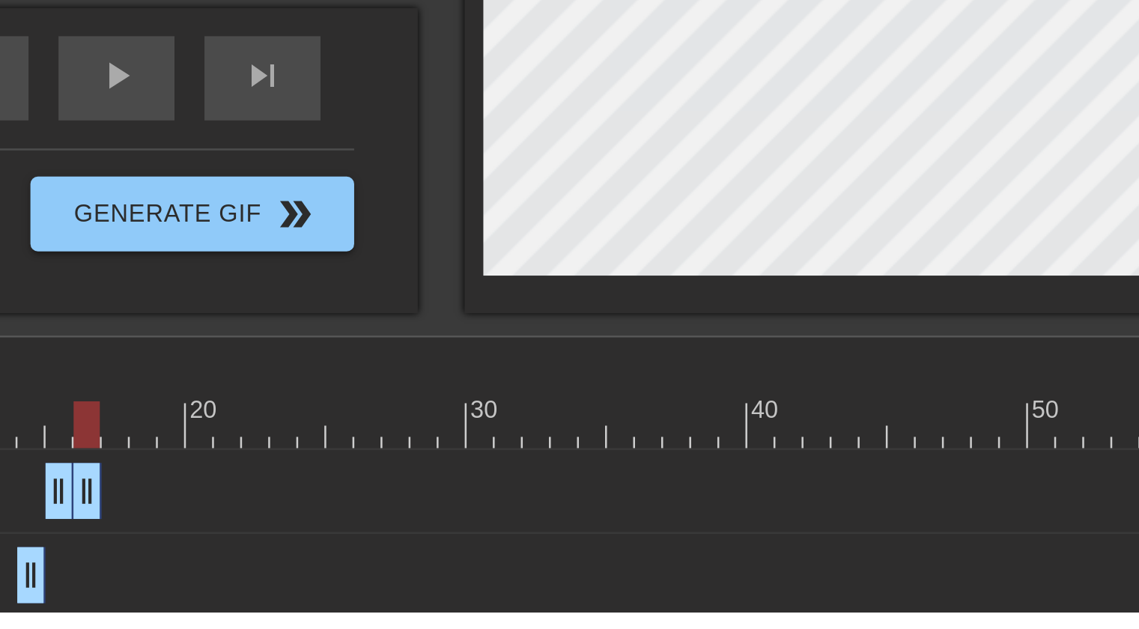
drag, startPoint x: 313, startPoint y: 579, endPoint x: 322, endPoint y: 578, distance: 9.0
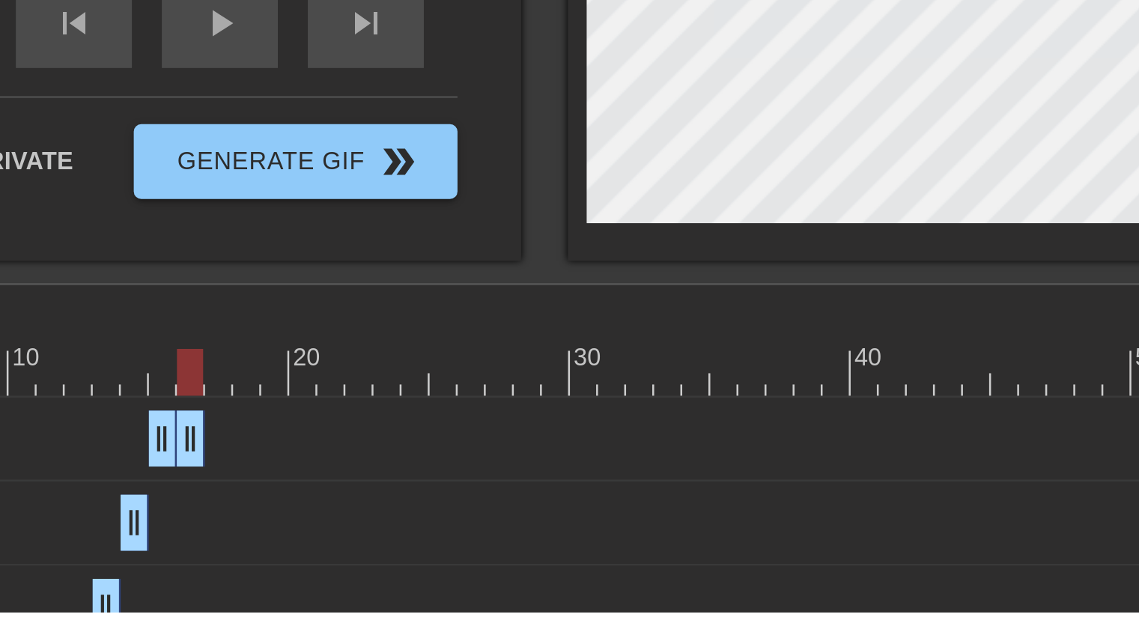
scroll to position [130, 0]
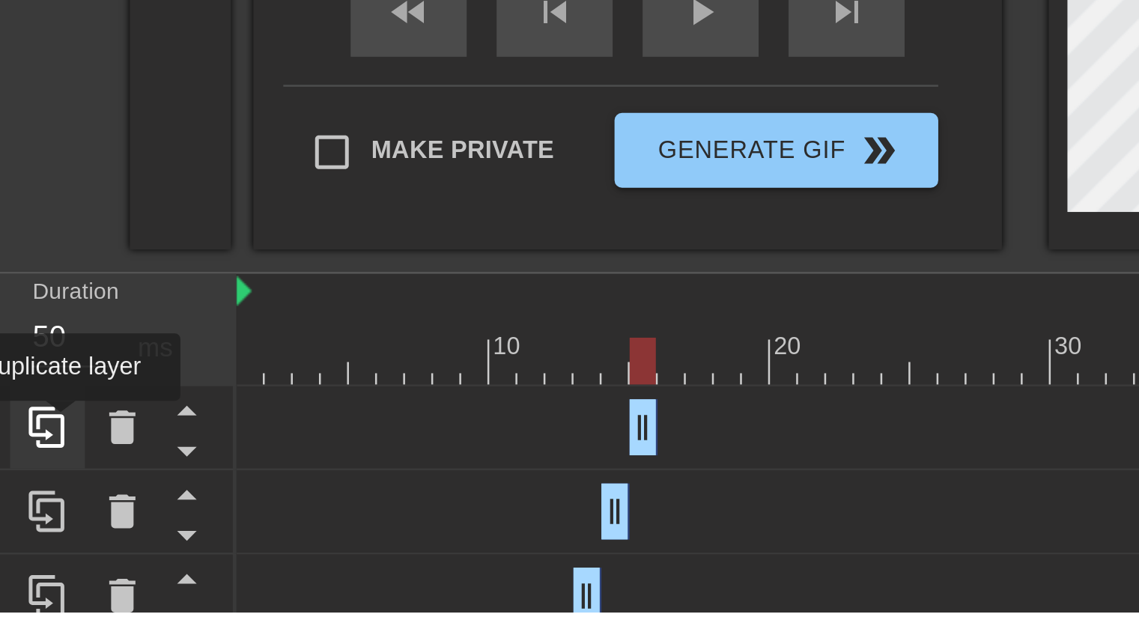
click at [79, 555] on icon at bounding box center [74, 555] width 14 height 16
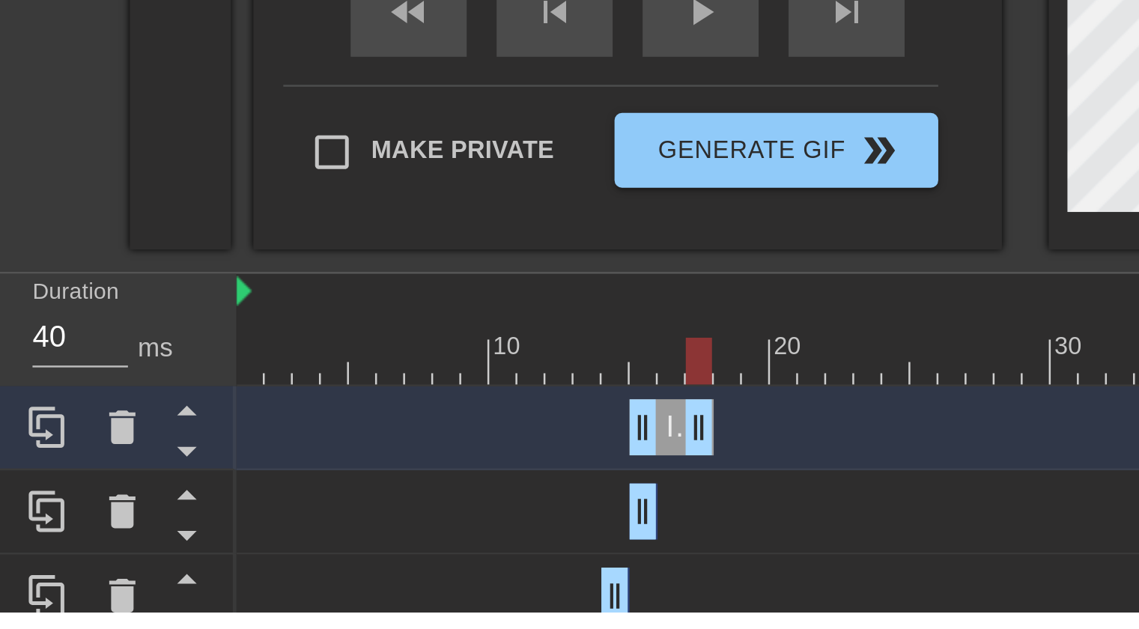
drag, startPoint x: 316, startPoint y: 554, endPoint x: 338, endPoint y: 554, distance: 22.5
drag, startPoint x: 309, startPoint y: 555, endPoint x: 320, endPoint y: 558, distance: 12.3
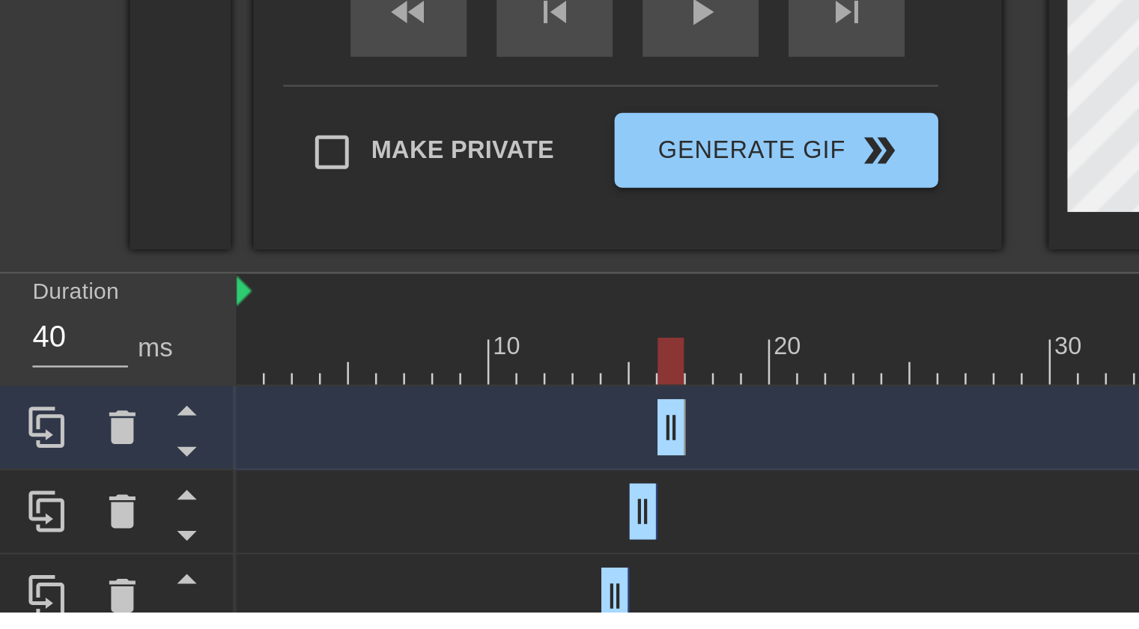
drag, startPoint x: 339, startPoint y: 558, endPoint x: 330, endPoint y: 558, distance: 9.0
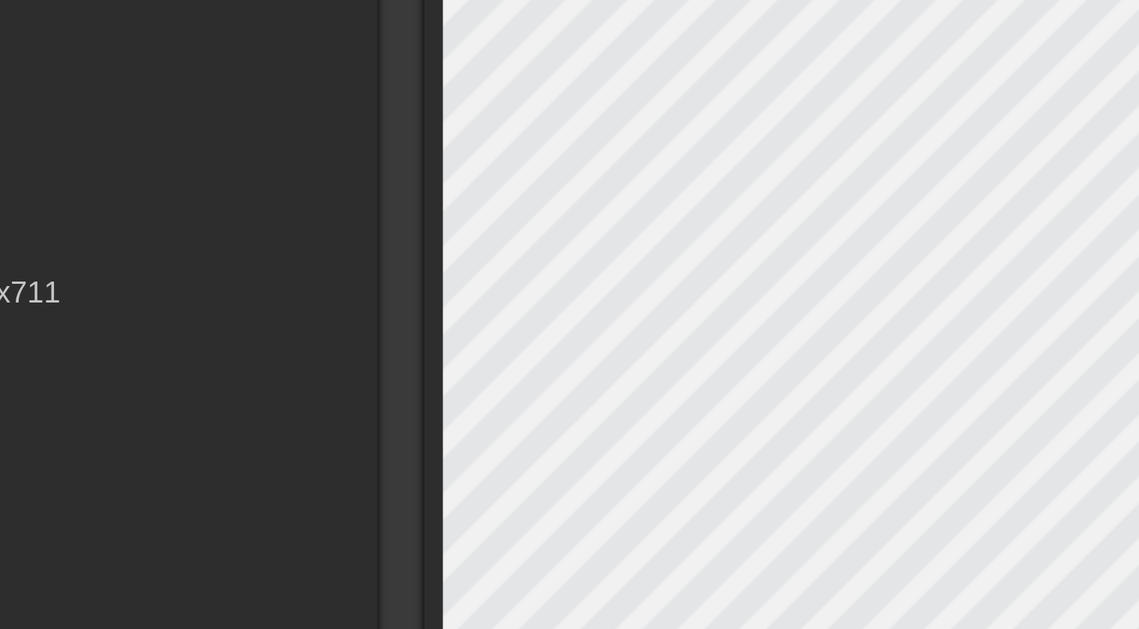
click at [462, 175] on div "title add_circle image add_circle crop photo_size_select_large help keyboard Gi…" at bounding box center [448, 206] width 682 height 555
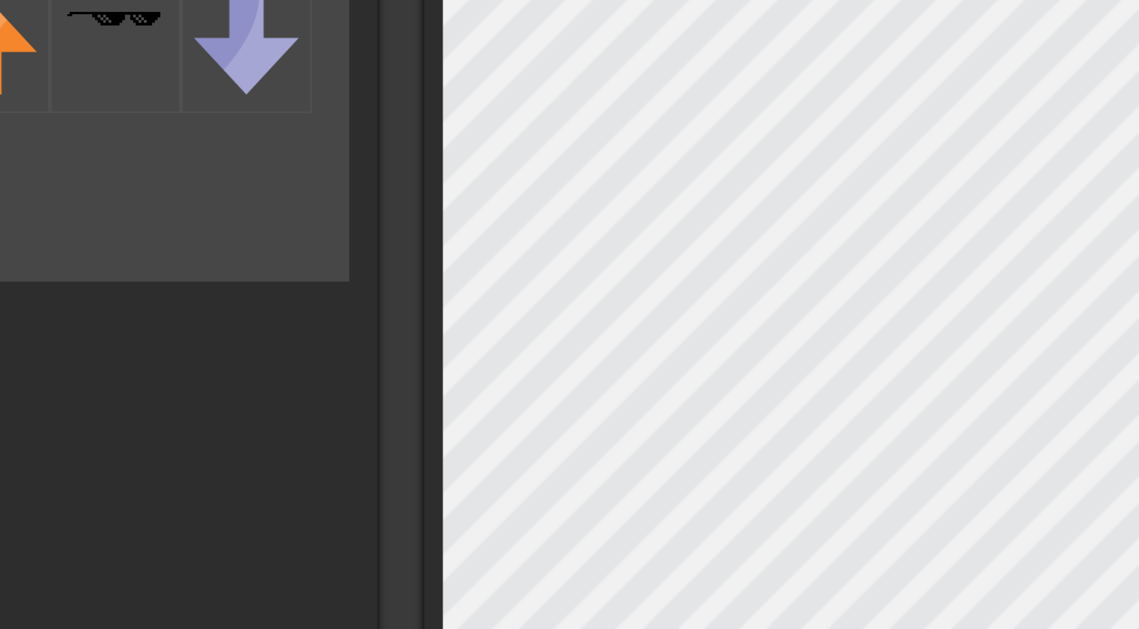
click at [467, 152] on div "title add_circle image add_circle crop photo_size_select_large help keyboard Im…" at bounding box center [448, 206] width 682 height 555
click at [464, 146] on div "title add_circle image add_circle crop photo_size_select_large help keyboard Im…" at bounding box center [448, 206] width 682 height 555
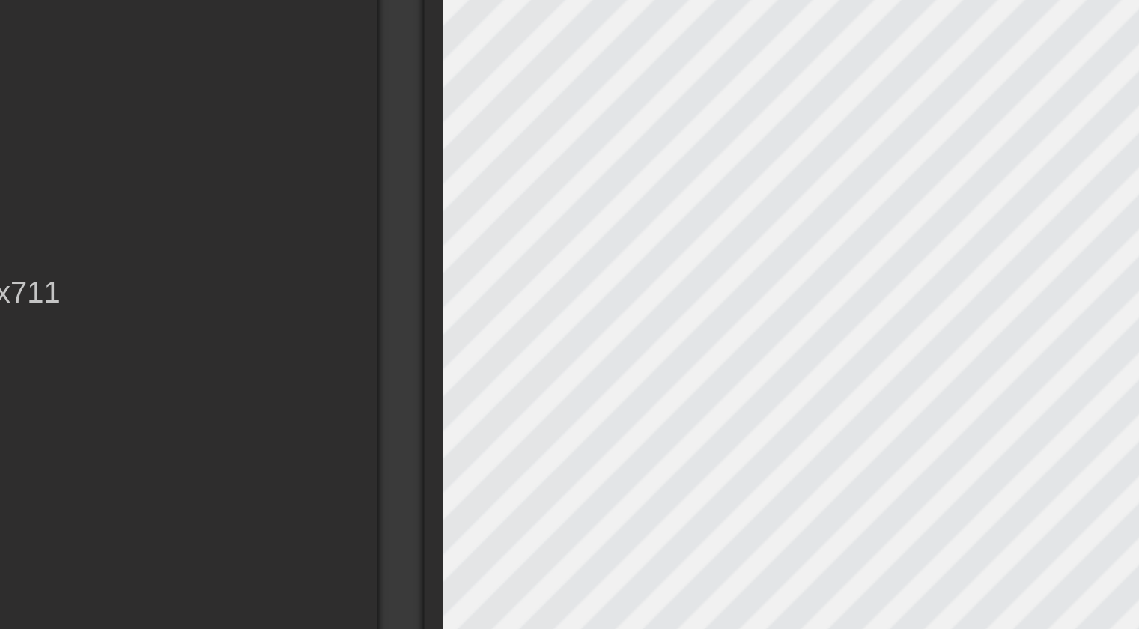
click at [465, 153] on div "title add_circle image add_circle crop photo_size_select_large help keyboard Gi…" at bounding box center [448, 206] width 682 height 555
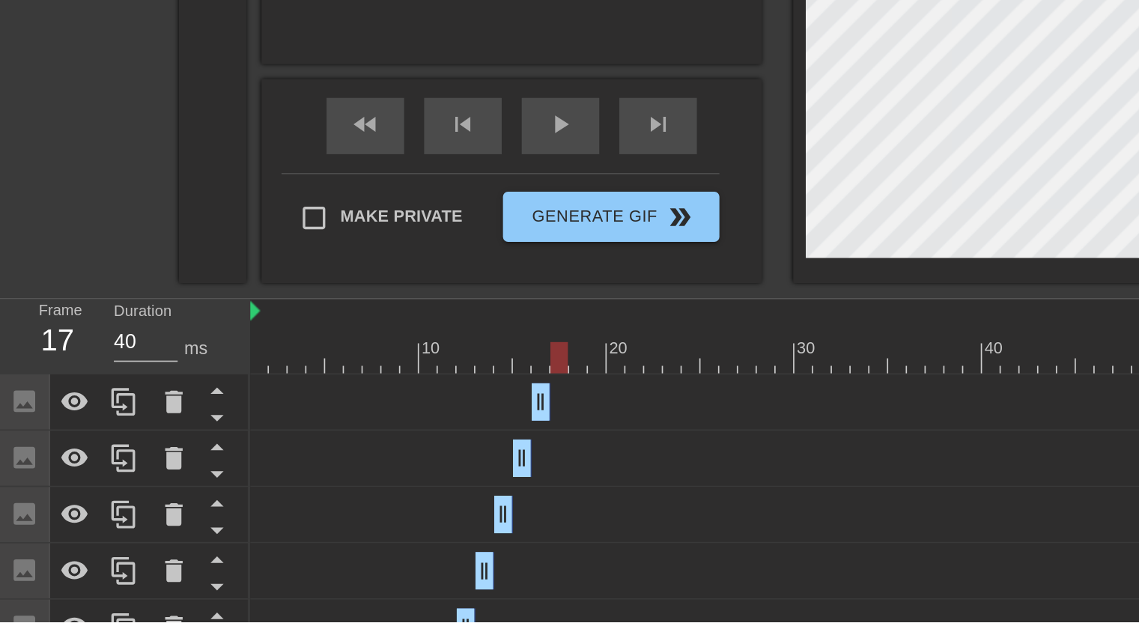
scroll to position [189, 0]
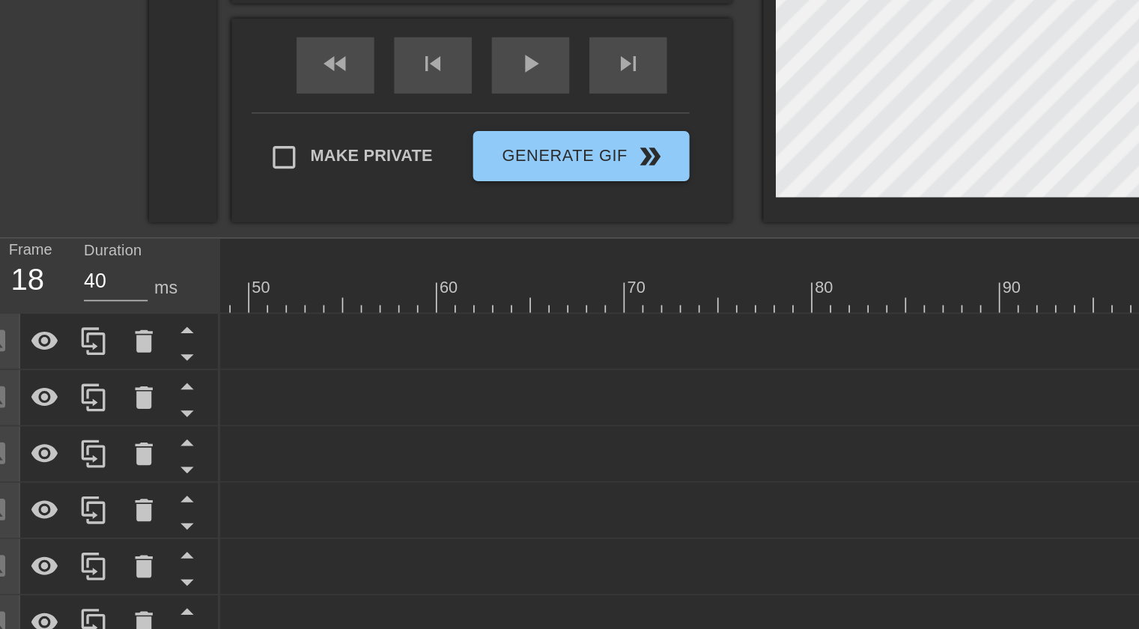
scroll to position [0, 547]
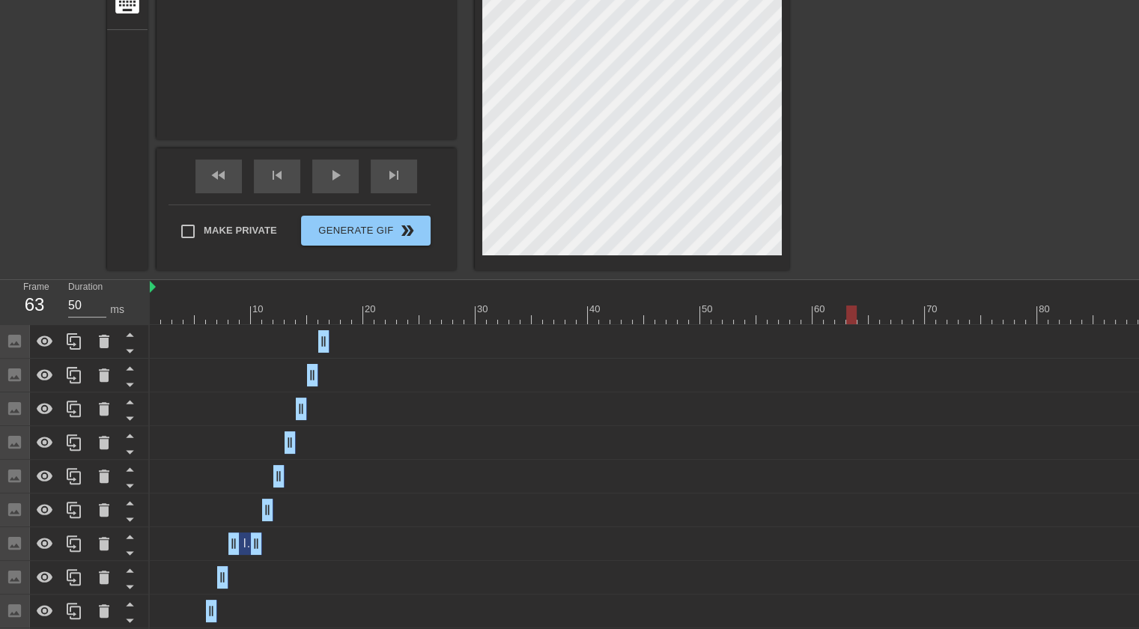
scroll to position [556, 0]
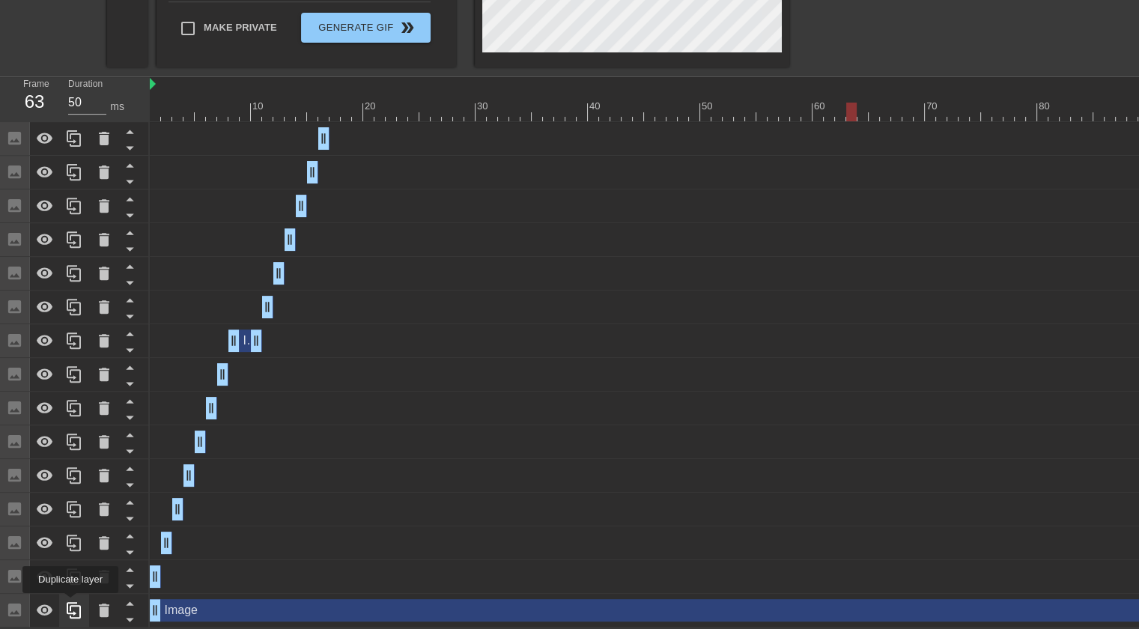
click at [71, 602] on icon at bounding box center [74, 610] width 18 height 18
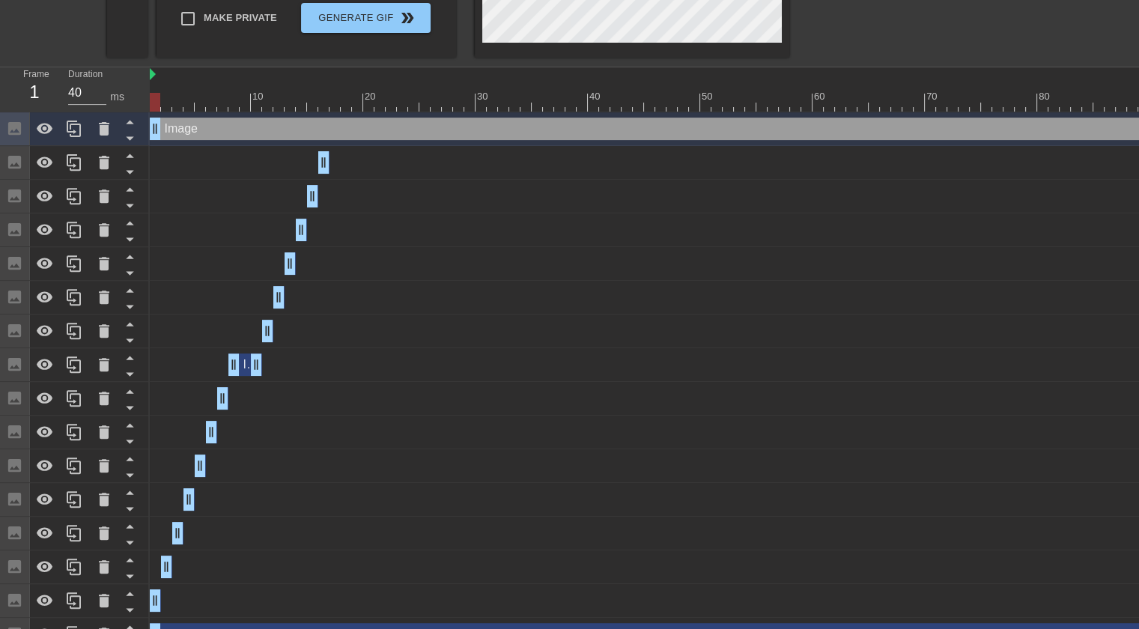
drag, startPoint x: 269, startPoint y: 129, endPoint x: 297, endPoint y: 479, distance: 350.8
click at [297, 479] on div "Image drag_handle drag_handle Image drag_handle drag_handle Image drag_handle d…" at bounding box center [644, 381] width 989 height 539
click at [135, 140] on icon at bounding box center [130, 138] width 19 height 19
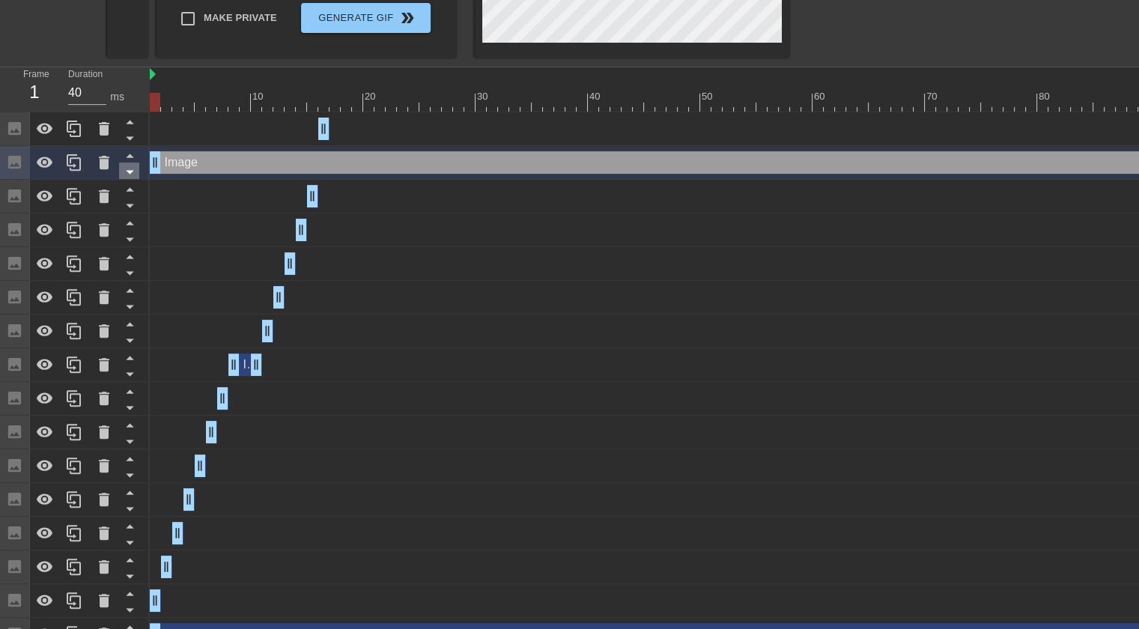
click at [134, 172] on icon at bounding box center [130, 171] width 19 height 19
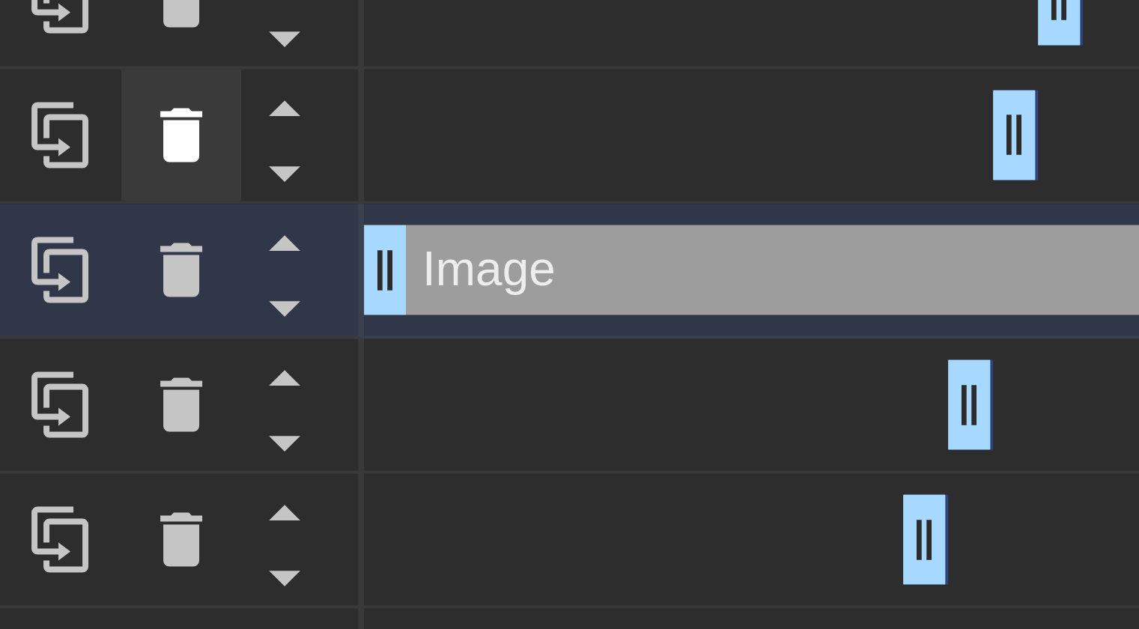
click at [133, 207] on icon at bounding box center [130, 205] width 19 height 19
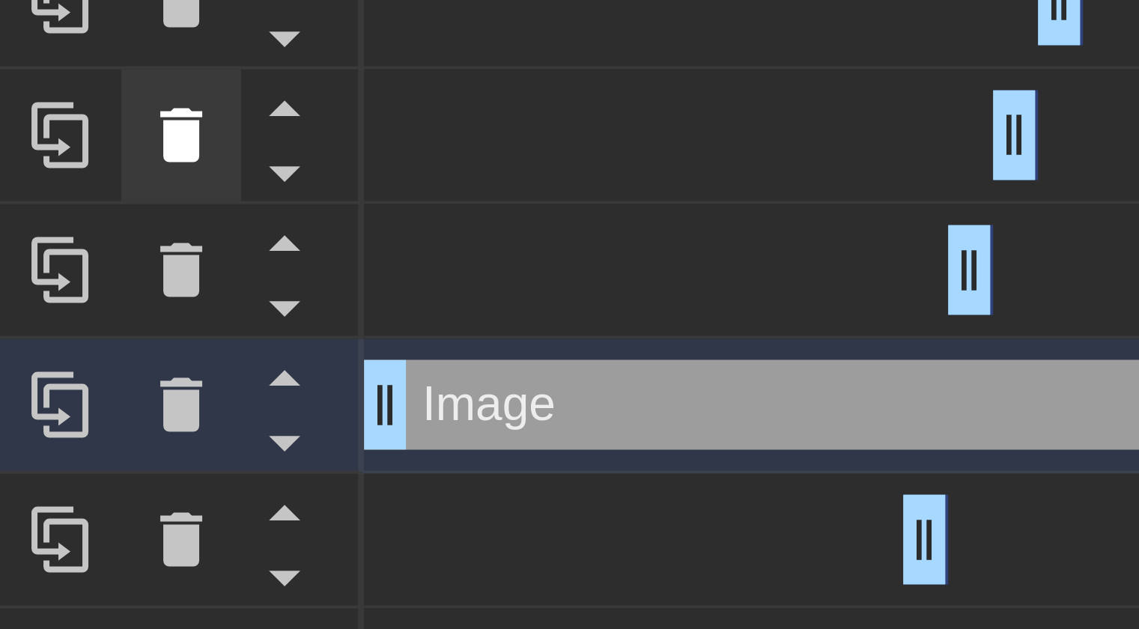
click at [133, 207] on icon at bounding box center [130, 205] width 19 height 19
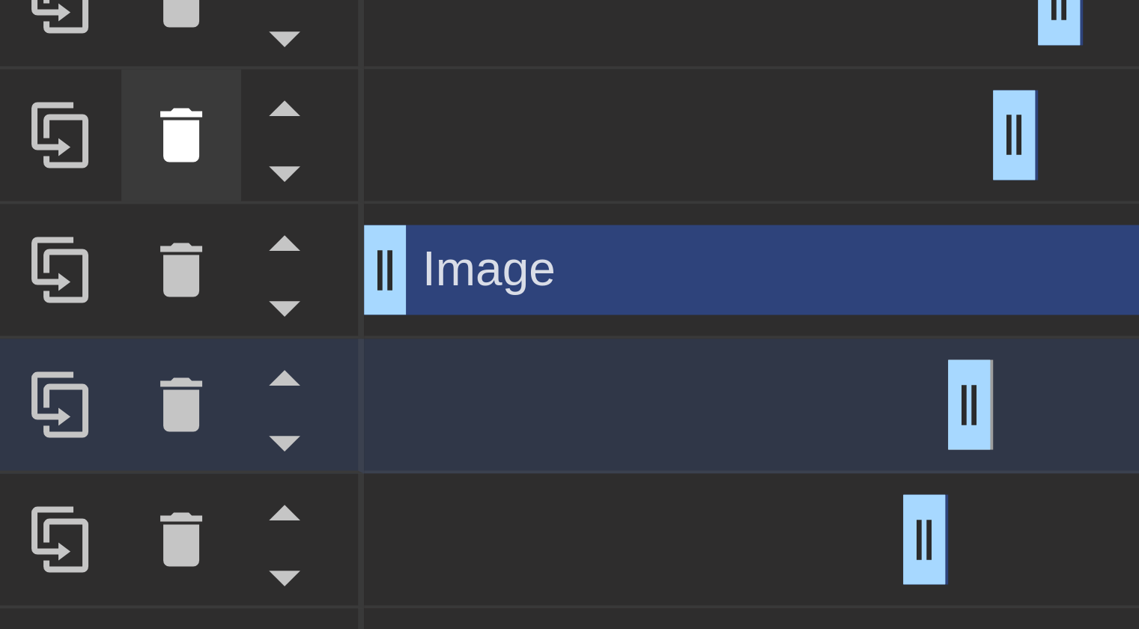
click at [131, 203] on icon at bounding box center [130, 205] width 19 height 19
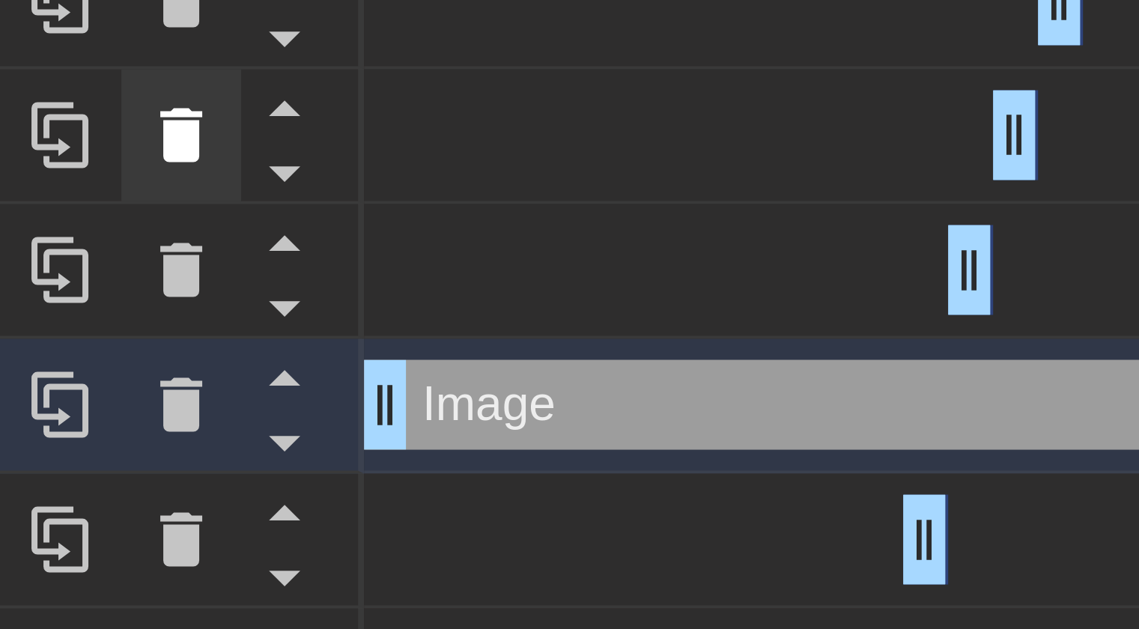
click at [132, 240] on icon at bounding box center [129, 240] width 7 height 4
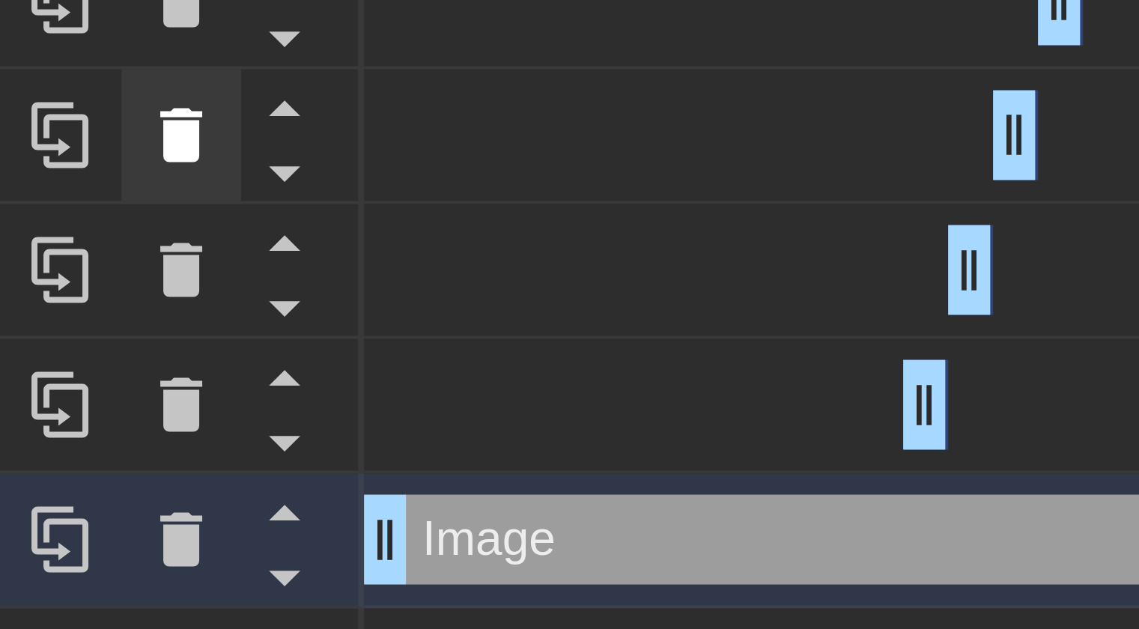
click at [131, 273] on icon at bounding box center [130, 273] width 19 height 19
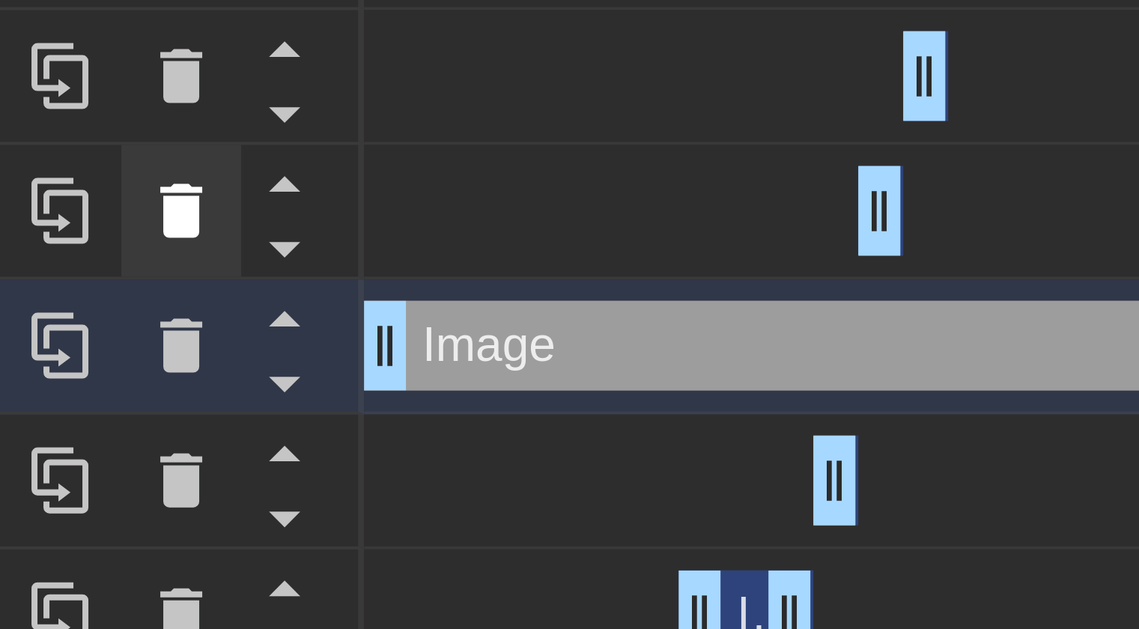
click at [130, 308] on icon at bounding box center [129, 308] width 7 height 4
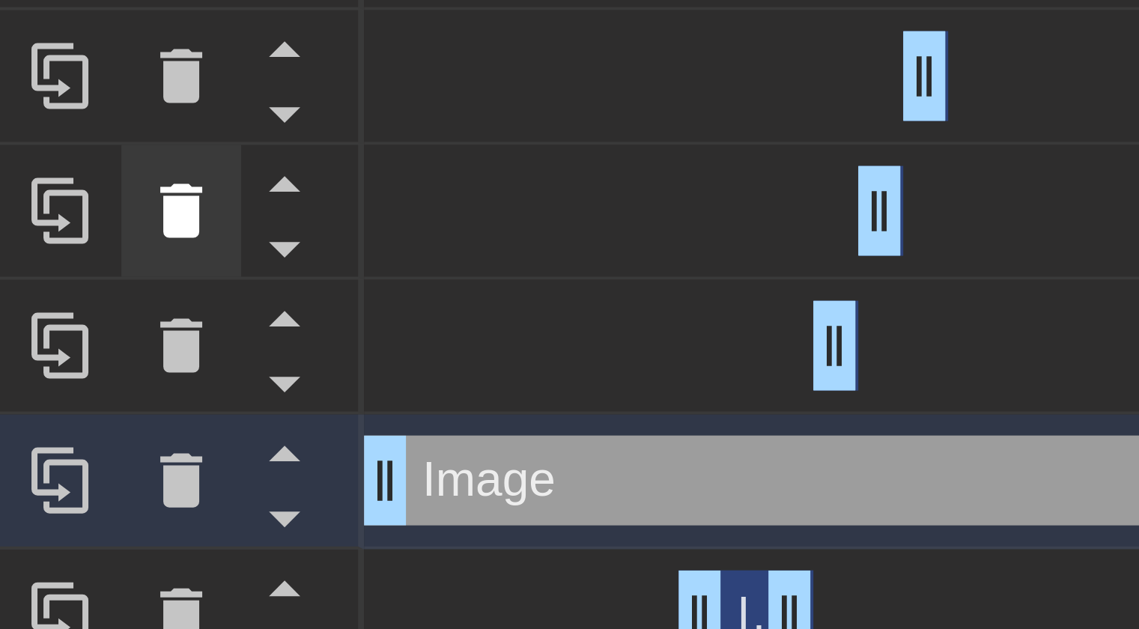
click at [132, 344] on icon at bounding box center [130, 340] width 19 height 19
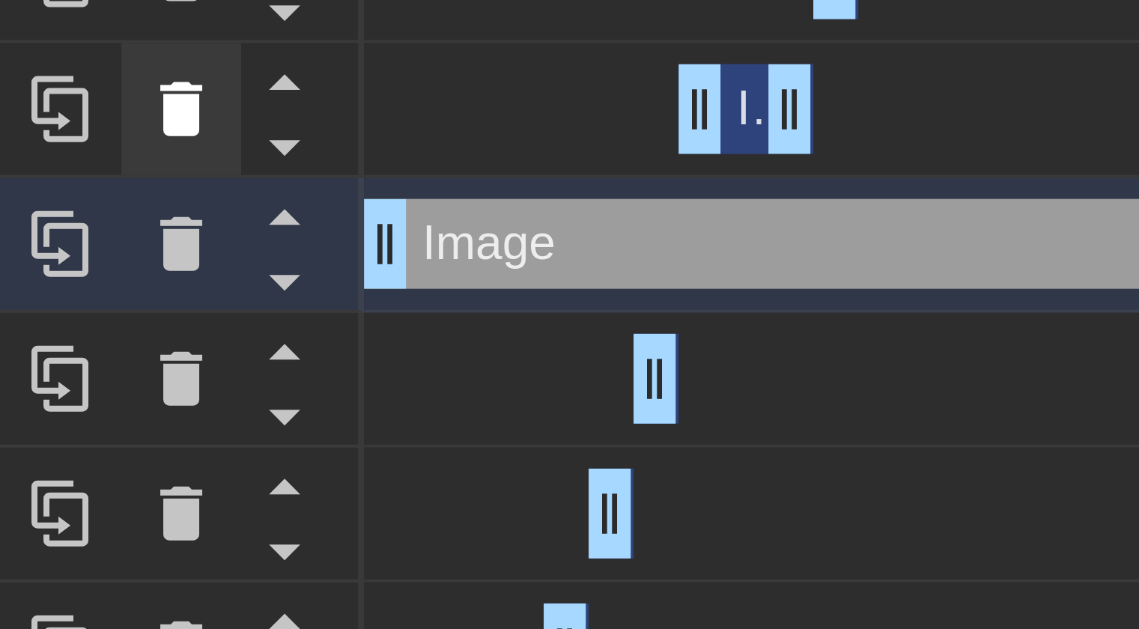
click at [129, 378] on icon at bounding box center [130, 374] width 19 height 19
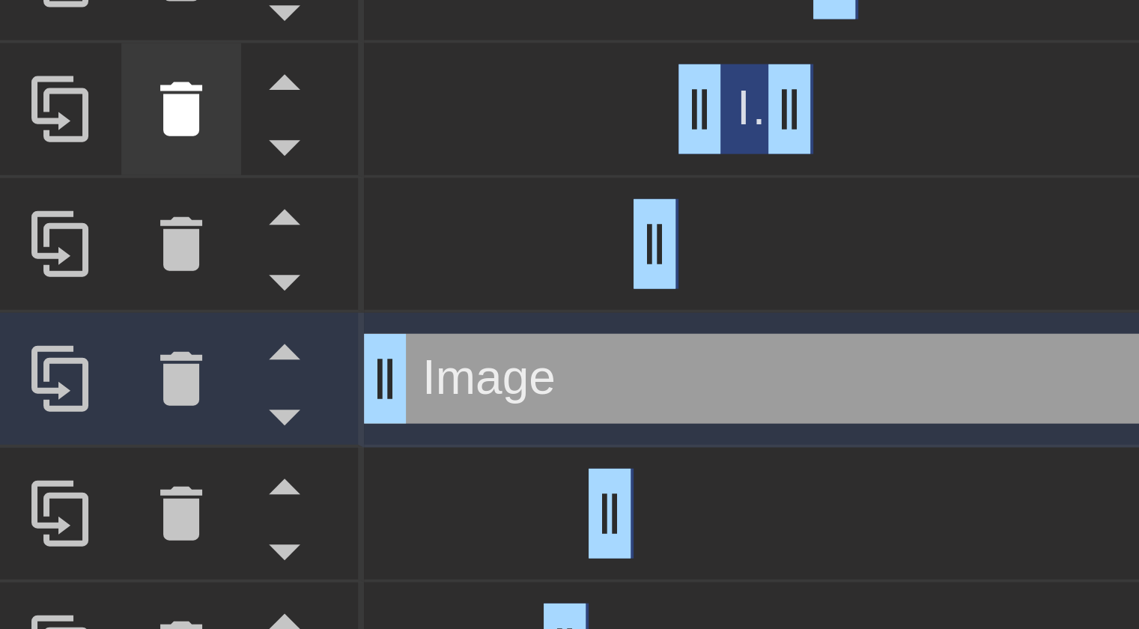
click at [130, 409] on icon at bounding box center [129, 409] width 7 height 4
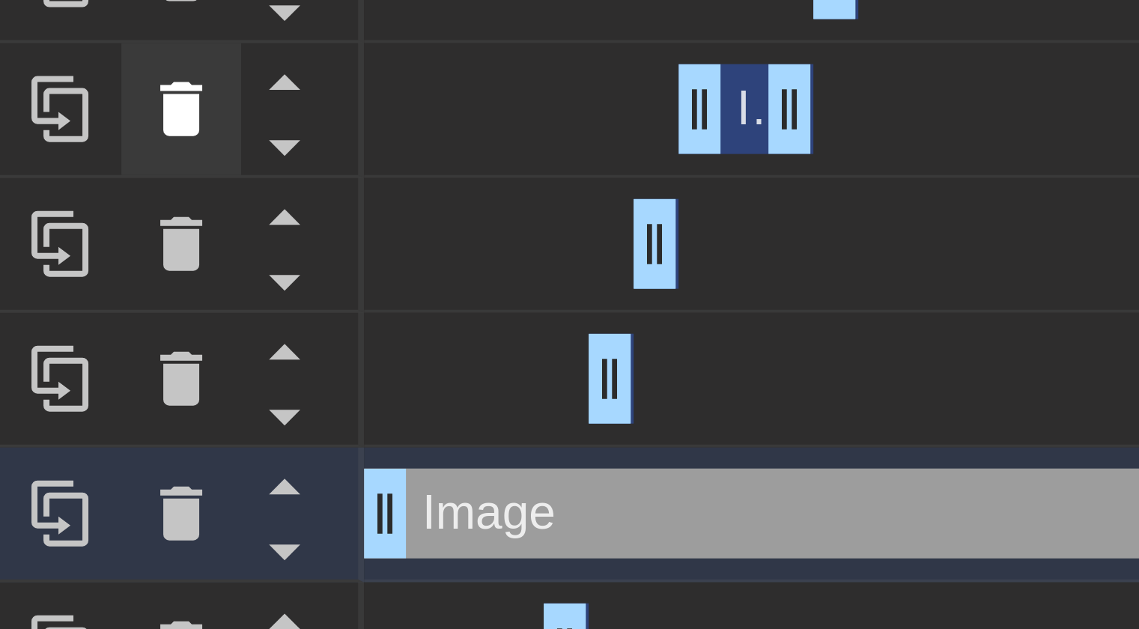
click at [134, 440] on icon at bounding box center [130, 441] width 19 height 19
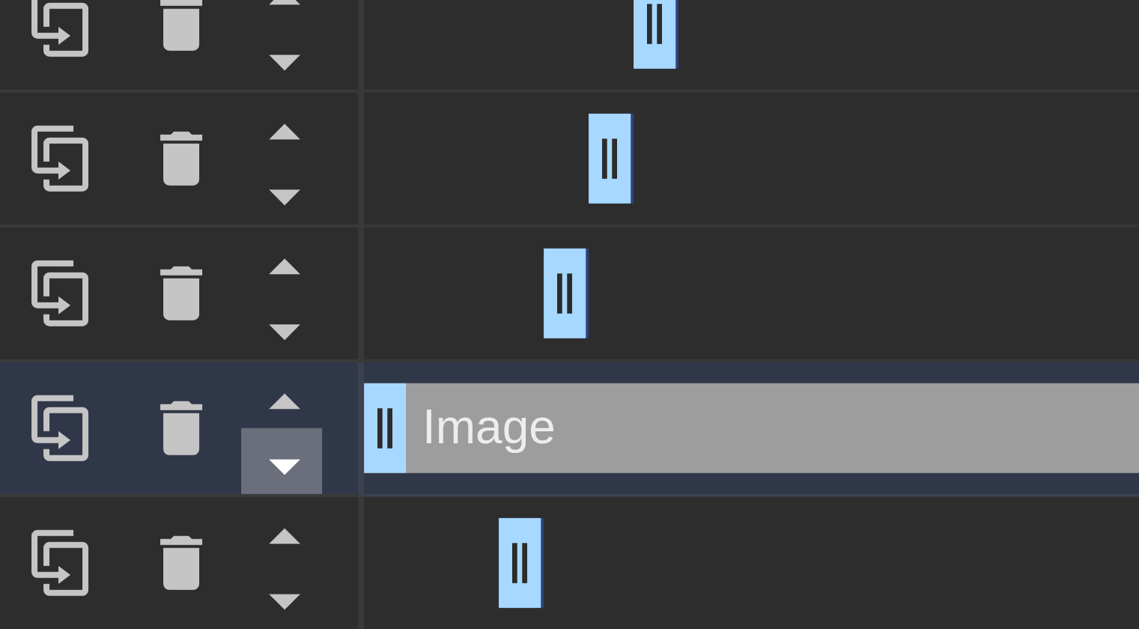
click at [130, 473] on icon at bounding box center [130, 475] width 19 height 19
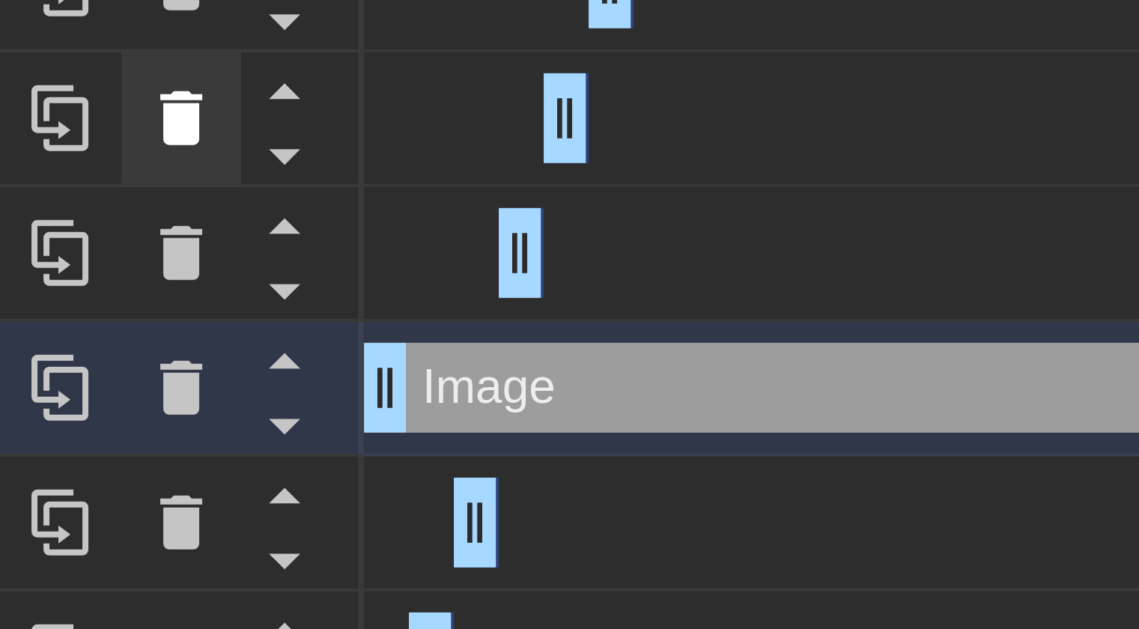
click at [130, 508] on icon at bounding box center [129, 510] width 7 height 4
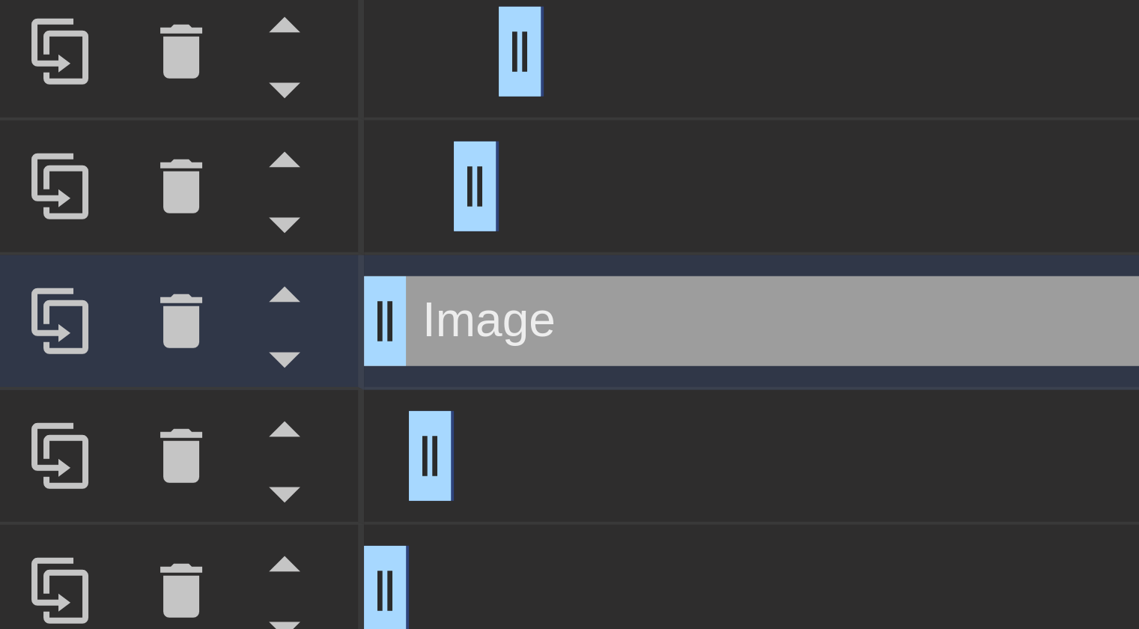
click at [133, 543] on icon at bounding box center [129, 543] width 7 height 4
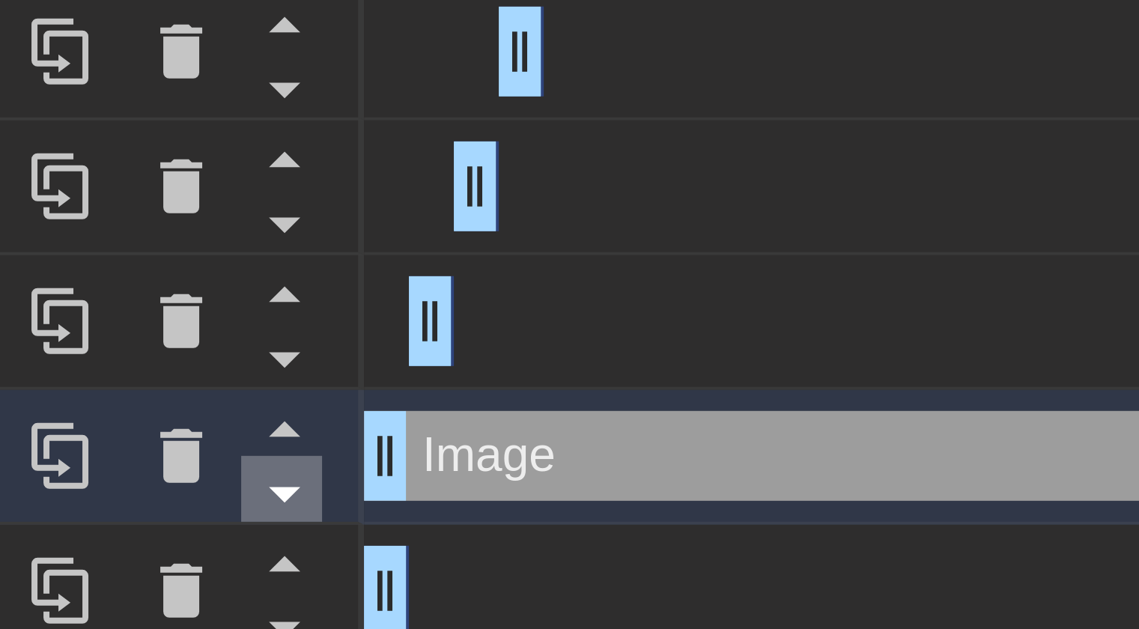
click at [132, 577] on icon at bounding box center [129, 577] width 7 height 4
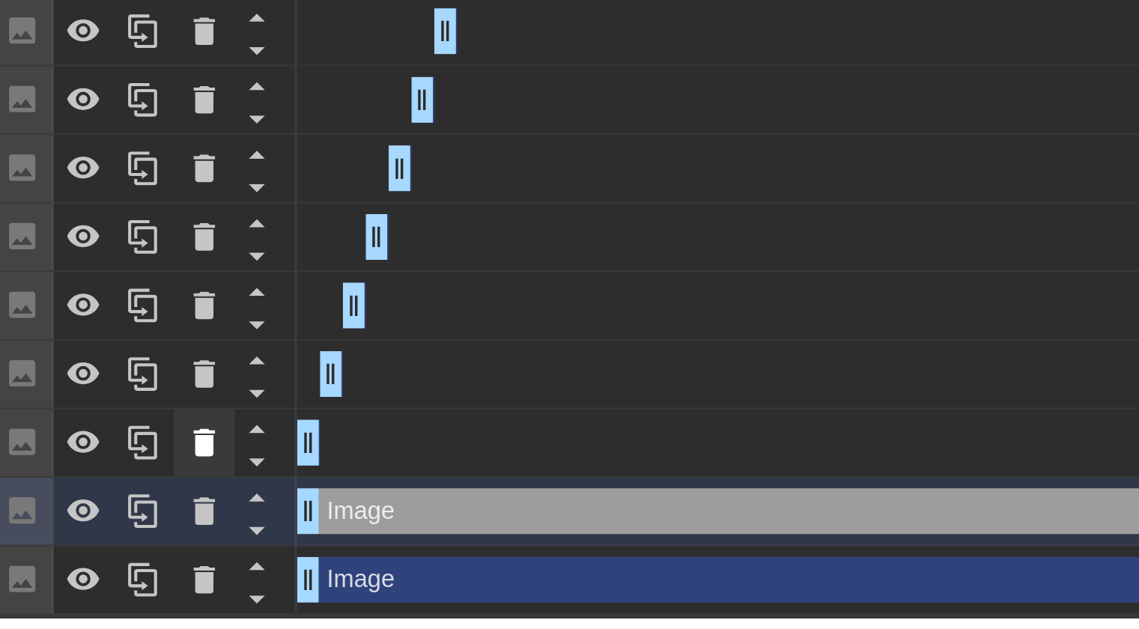
scroll to position [587, 0]
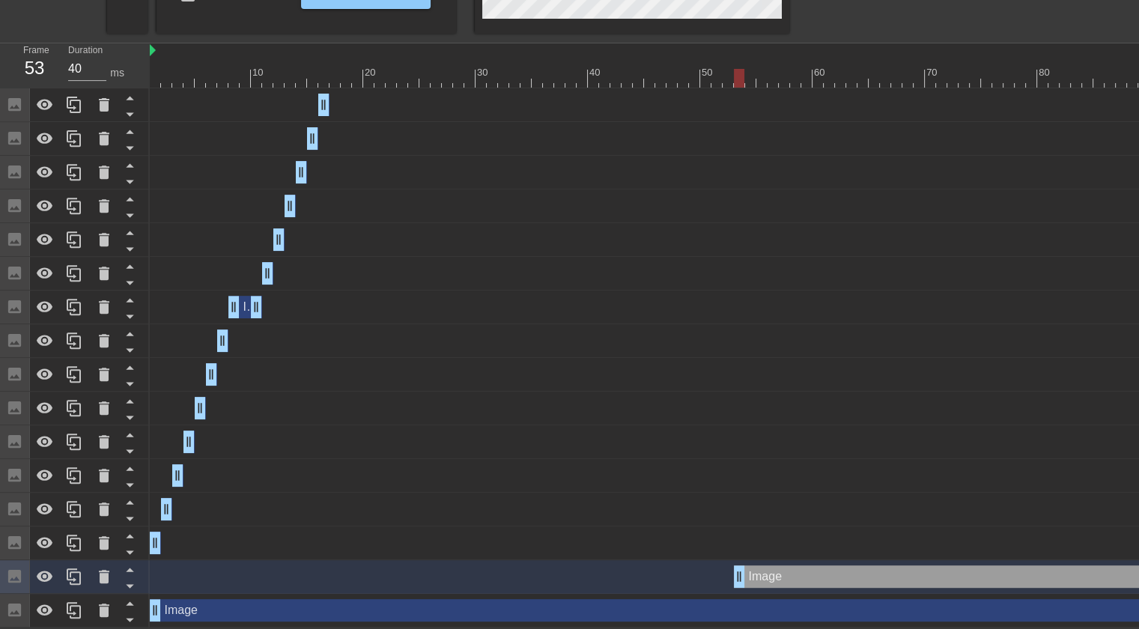
drag, startPoint x: 154, startPoint y: 571, endPoint x: 758, endPoint y: 533, distance: 605.5
click at [758, 533] on div "Image drag_handle drag_handle Image drag_handle drag_handle Image drag_handle d…" at bounding box center [644, 357] width 989 height 539
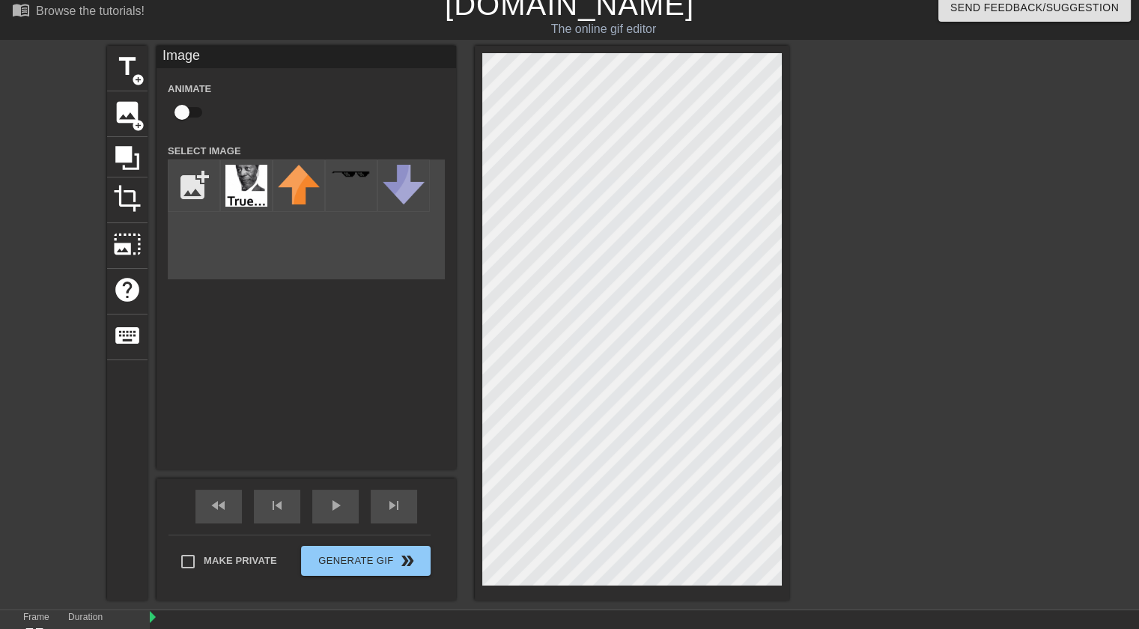
scroll to position [0, 0]
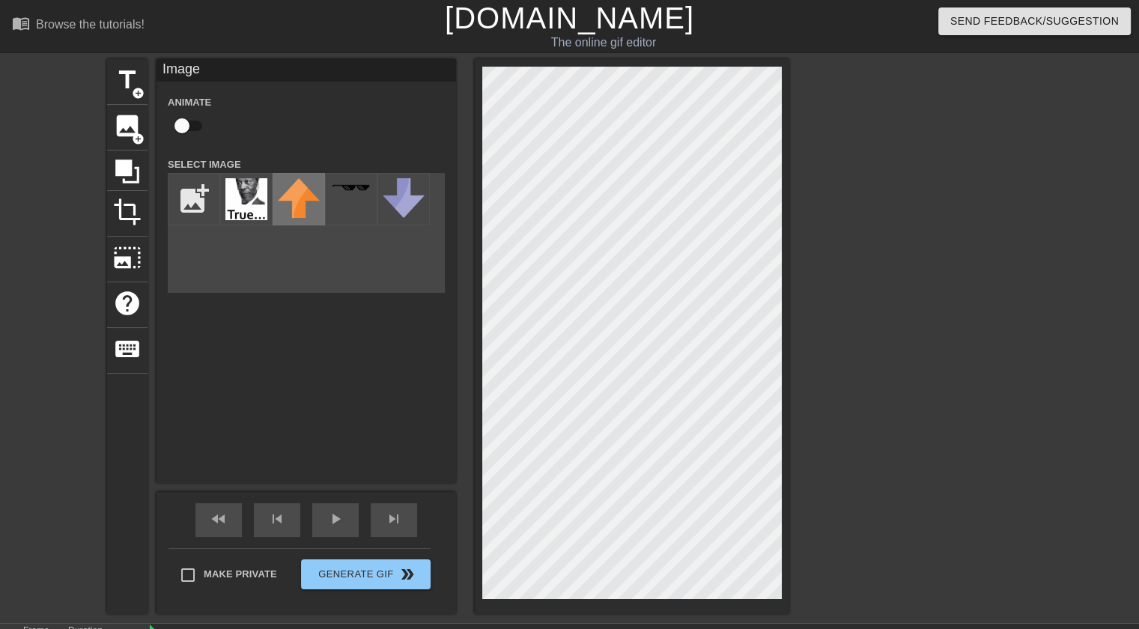
click at [291, 214] on img at bounding box center [299, 198] width 42 height 40
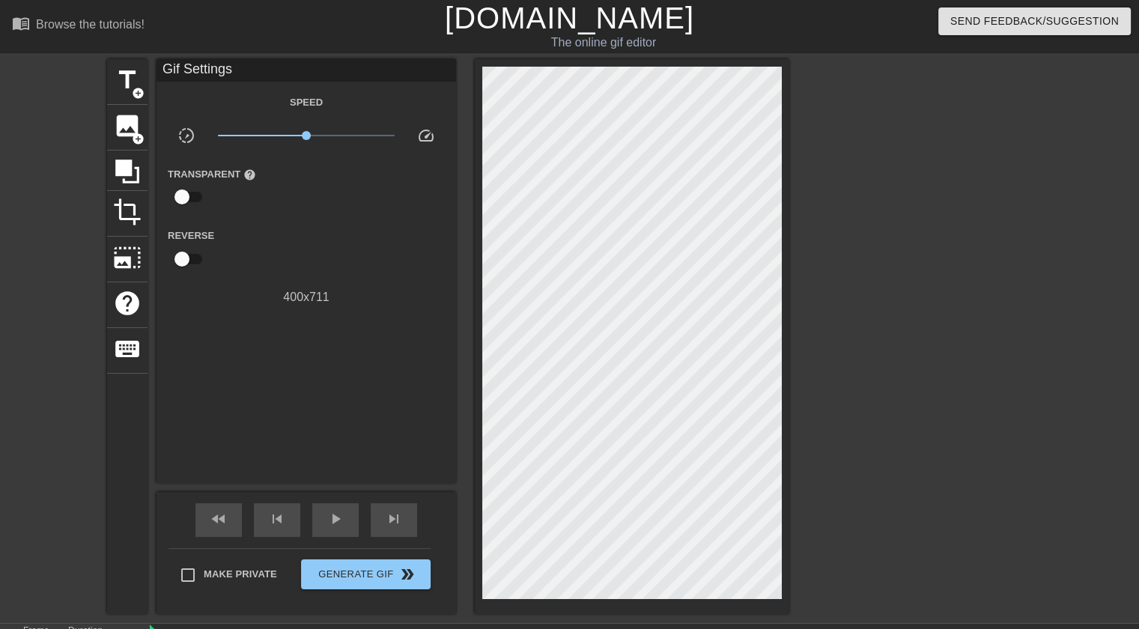
click at [884, 375] on div at bounding box center [919, 283] width 225 height 449
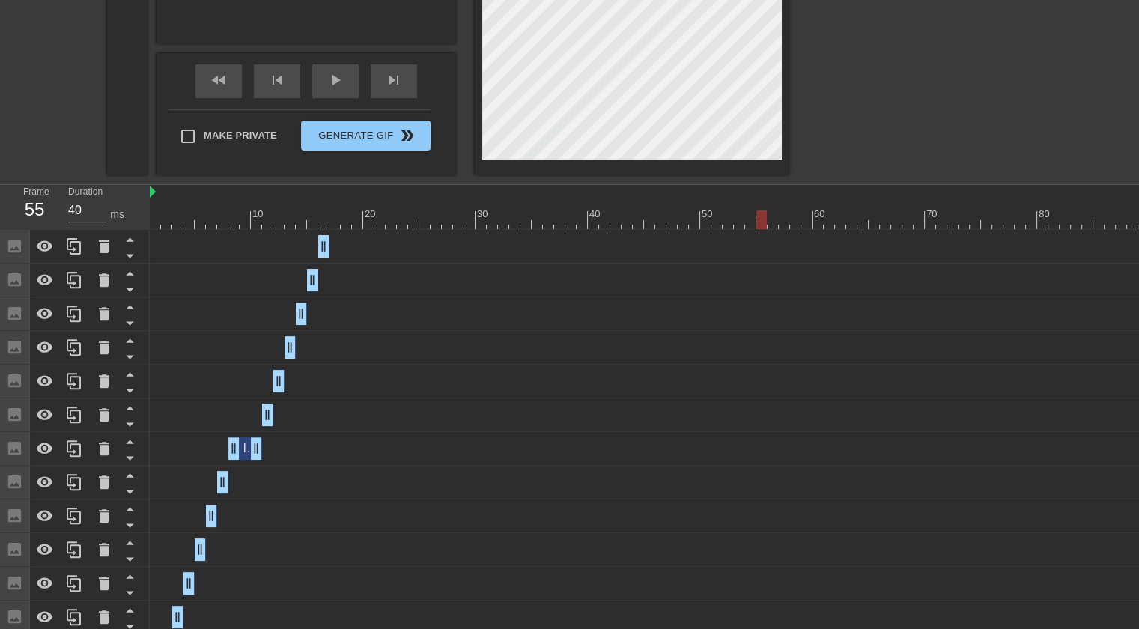
scroll to position [590, 0]
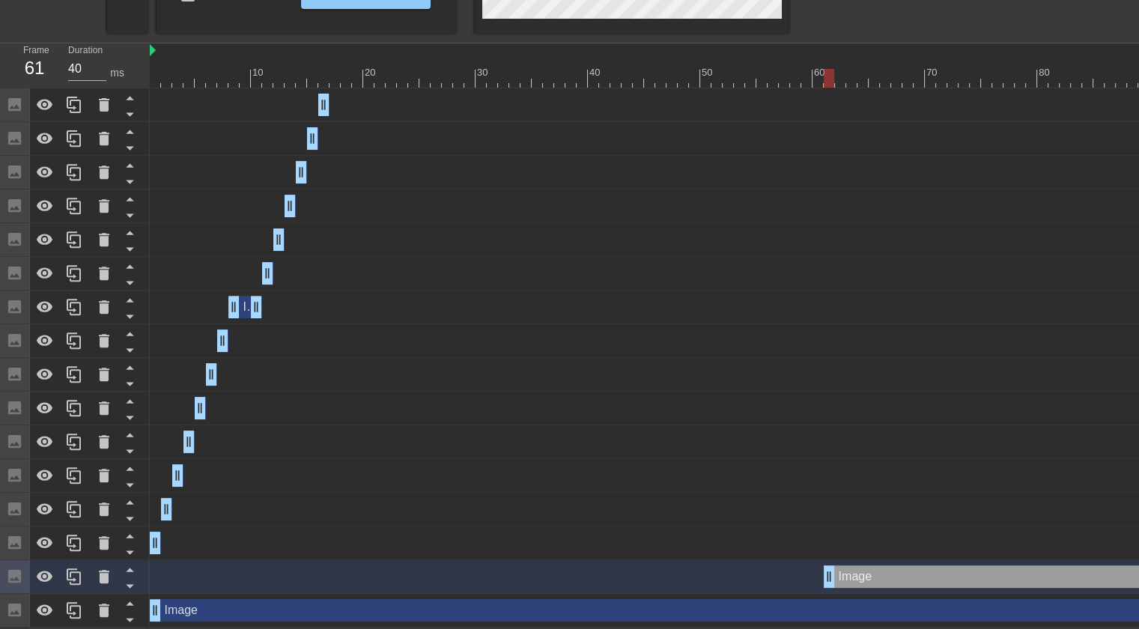
drag, startPoint x: 758, startPoint y: 570, endPoint x: 828, endPoint y: 550, distance: 73.2
drag, startPoint x: 831, startPoint y: 559, endPoint x: 845, endPoint y: 558, distance: 13.5
drag, startPoint x: 844, startPoint y: 561, endPoint x: 852, endPoint y: 559, distance: 8.4
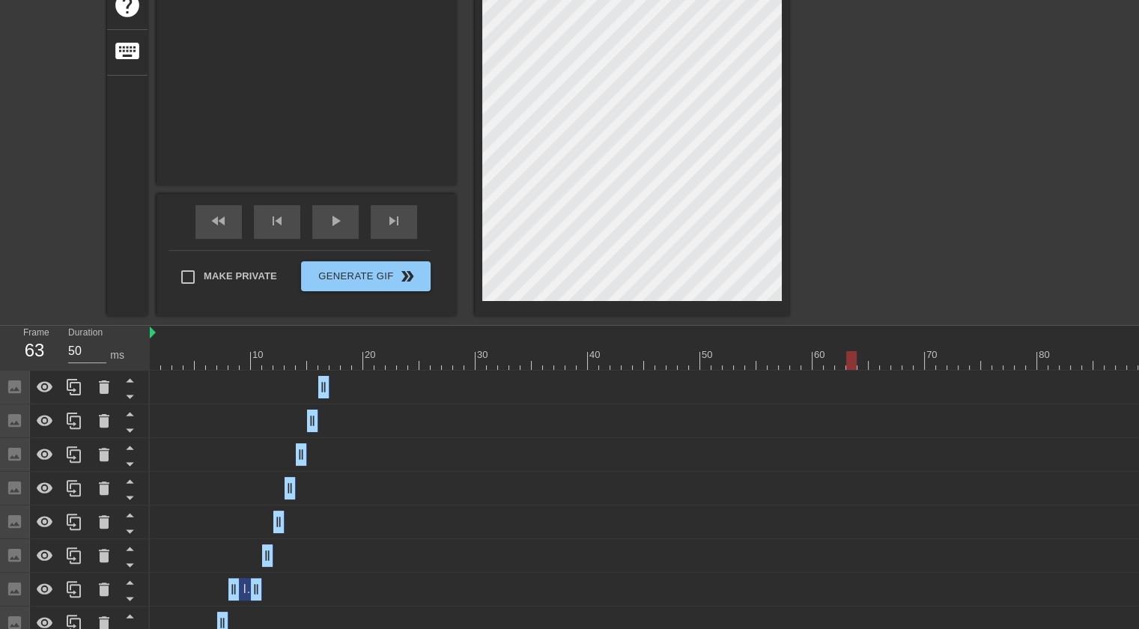
scroll to position [301, 0]
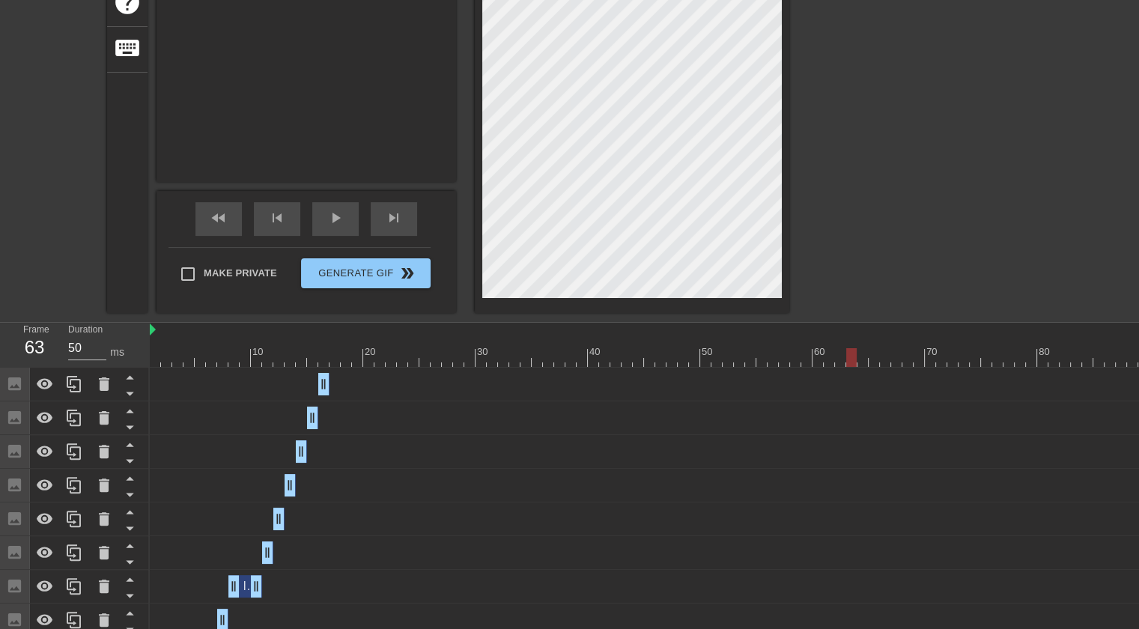
click at [848, 287] on div "title add_circle image add_circle crop photo_size_select_large help keyboard Im…" at bounding box center [569, 35] width 1139 height 555
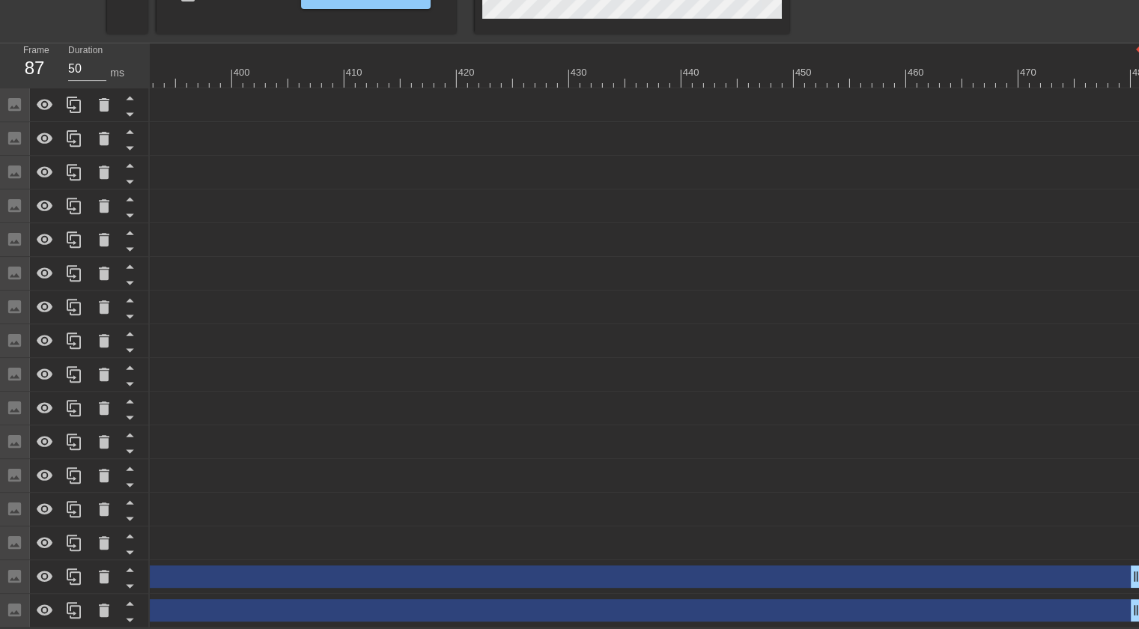
scroll to position [590, 11]
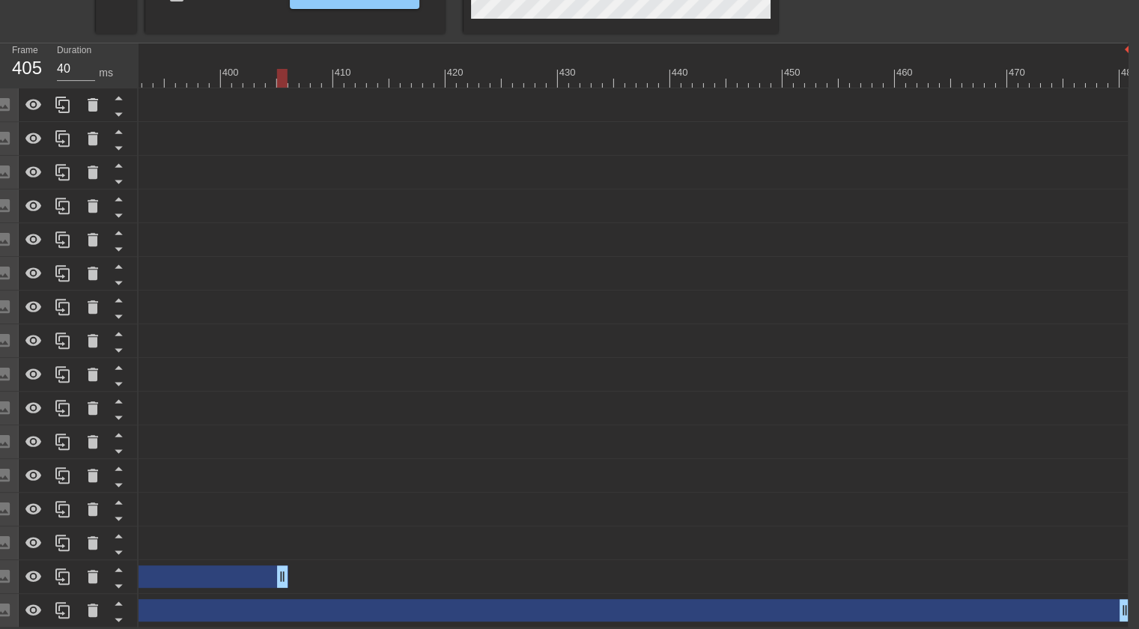
drag, startPoint x: 1126, startPoint y: 567, endPoint x: 267, endPoint y: 592, distance: 859.3
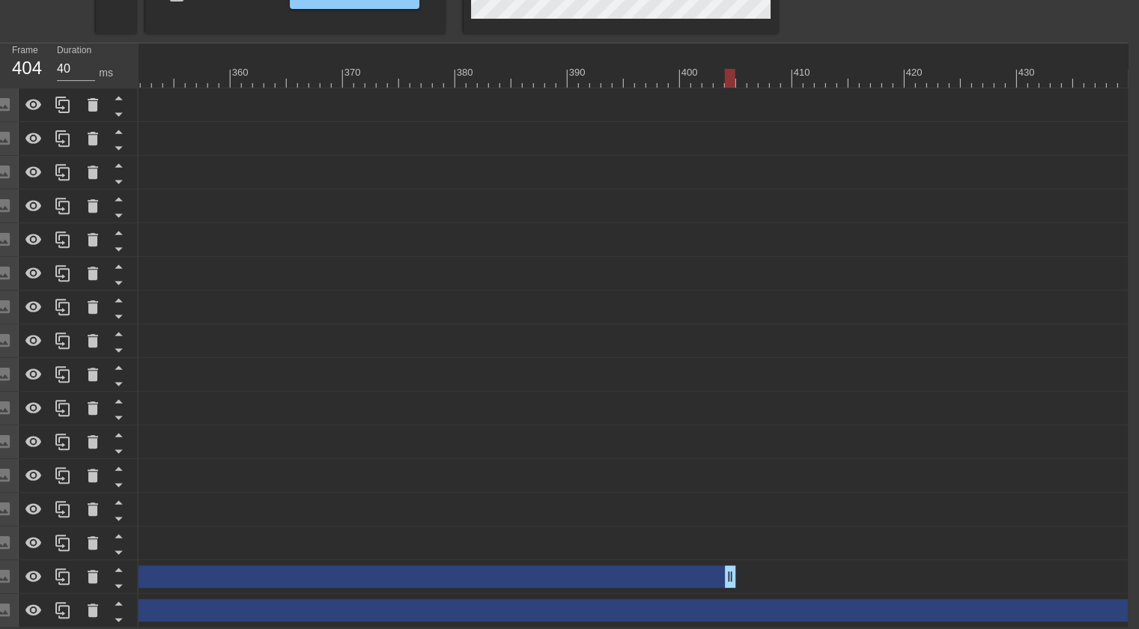
scroll to position [0, 3934]
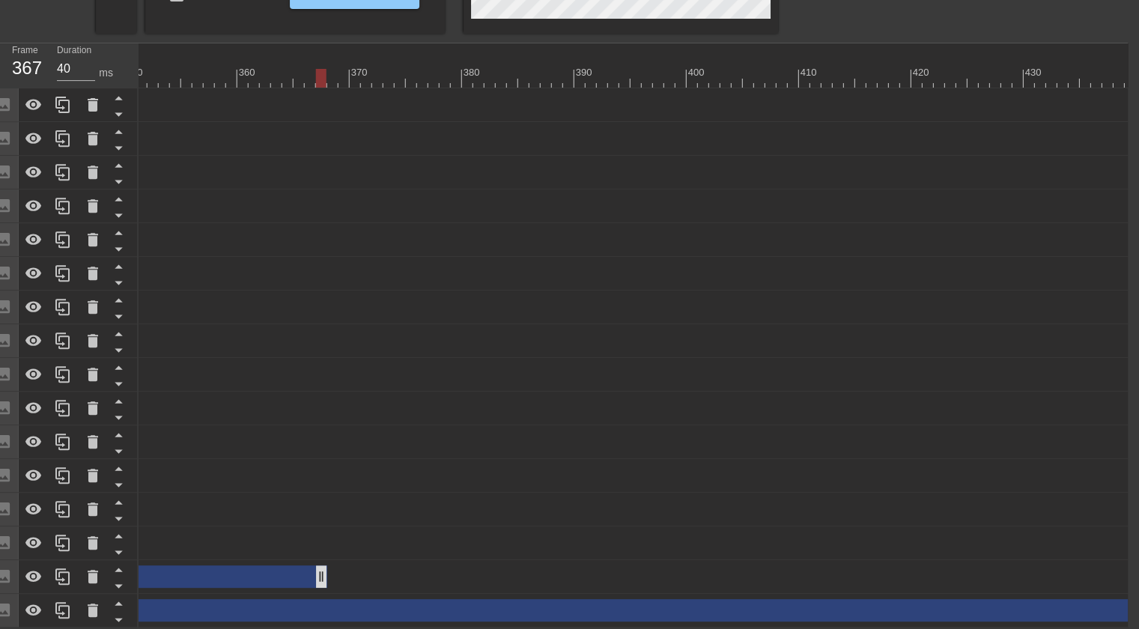
drag, startPoint x: 737, startPoint y: 574, endPoint x: 148, endPoint y: 571, distance: 588.6
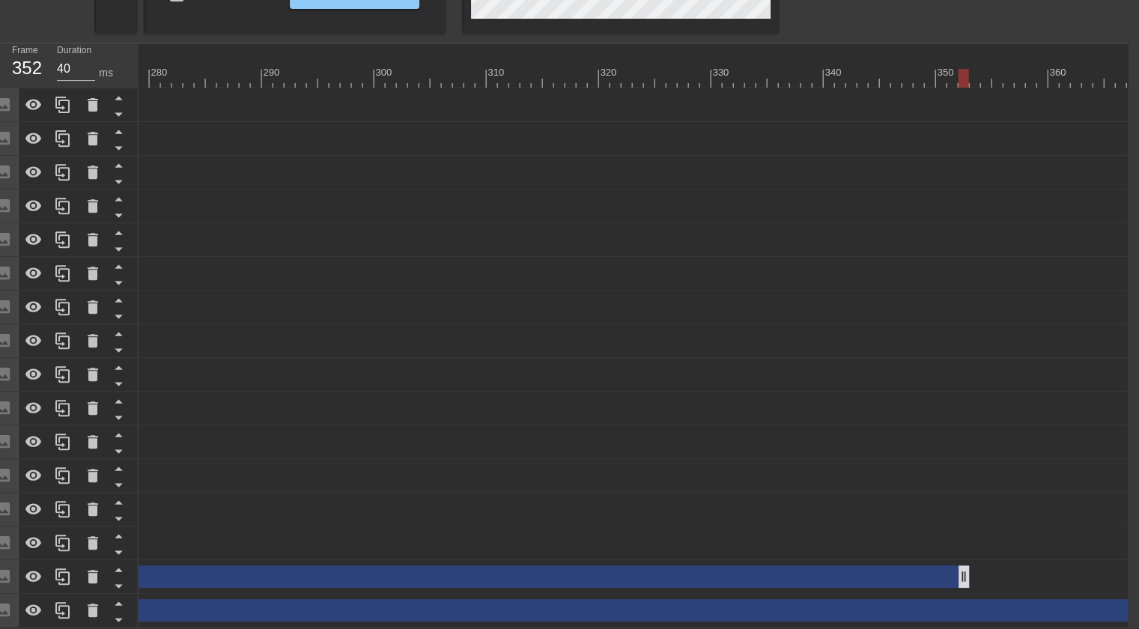
scroll to position [0, 3117]
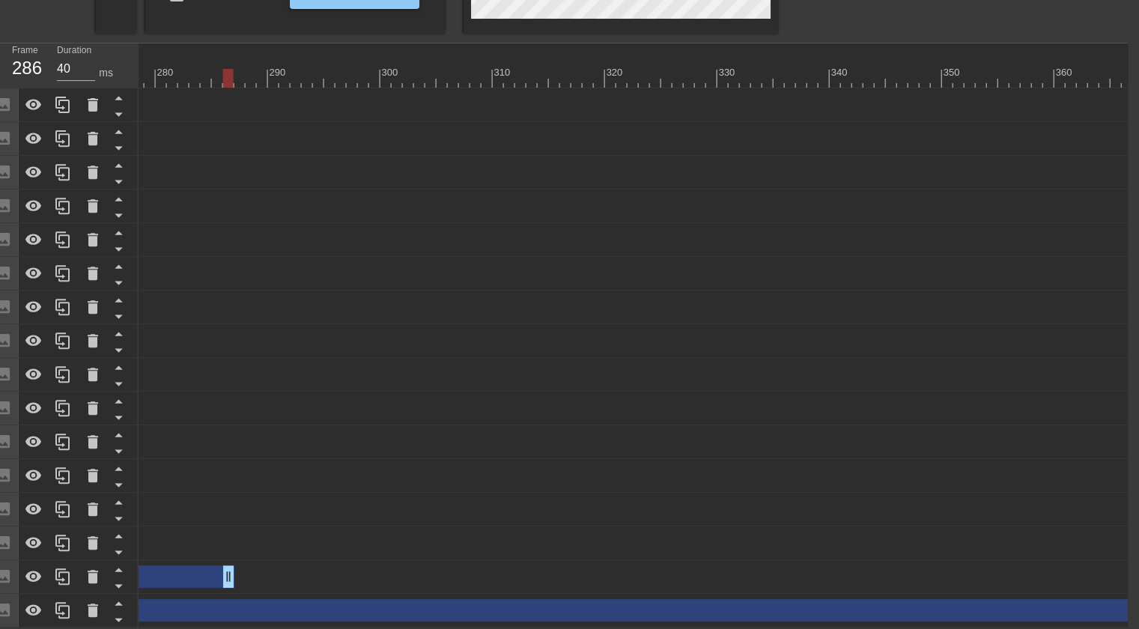
drag, startPoint x: 969, startPoint y: 565, endPoint x: 228, endPoint y: 634, distance: 744.5
click at [228, 628] on html "menu_book Browse the tutorials! [DOMAIN_NAME] The online gif editor Send Feedba…" at bounding box center [558, 24] width 1139 height 1208
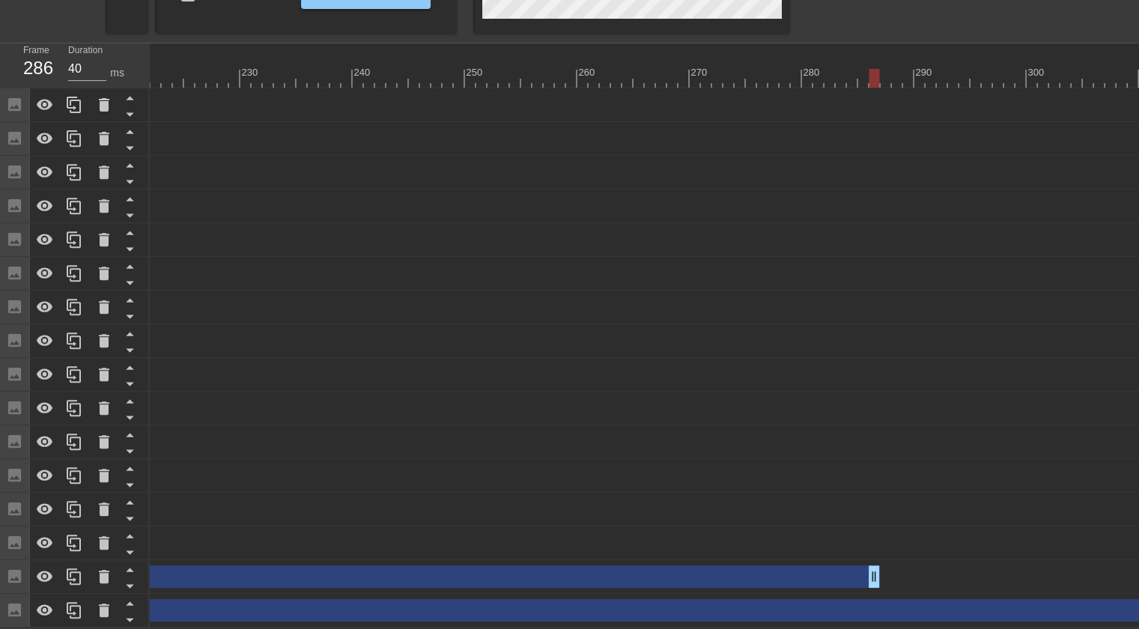
scroll to position [0, 2481]
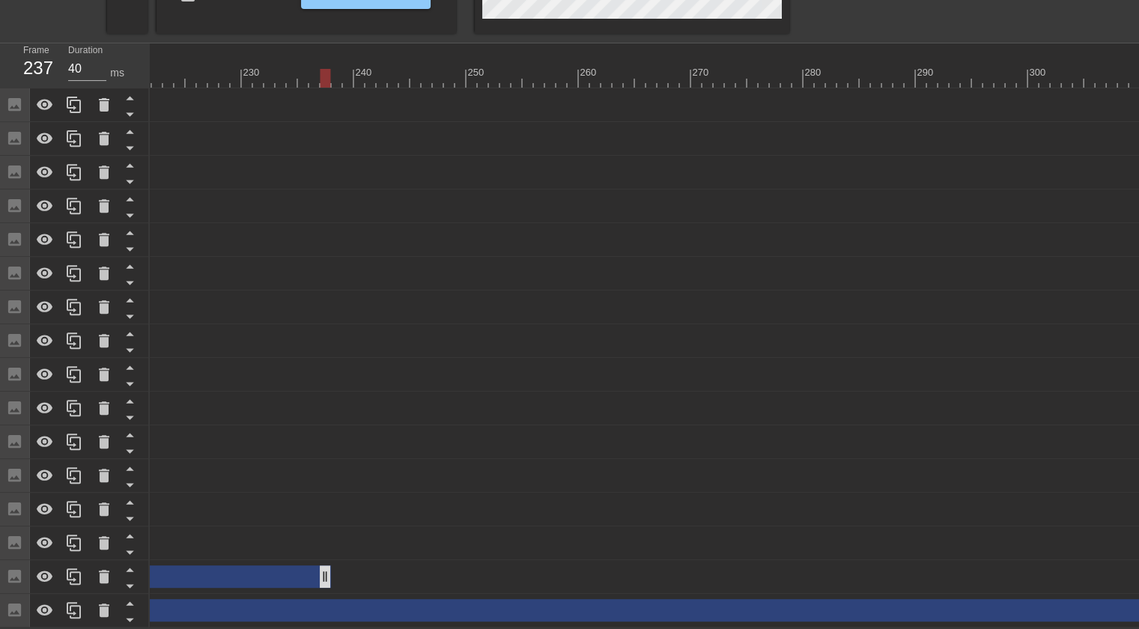
drag, startPoint x: 873, startPoint y: 559, endPoint x: 278, endPoint y: 574, distance: 595.5
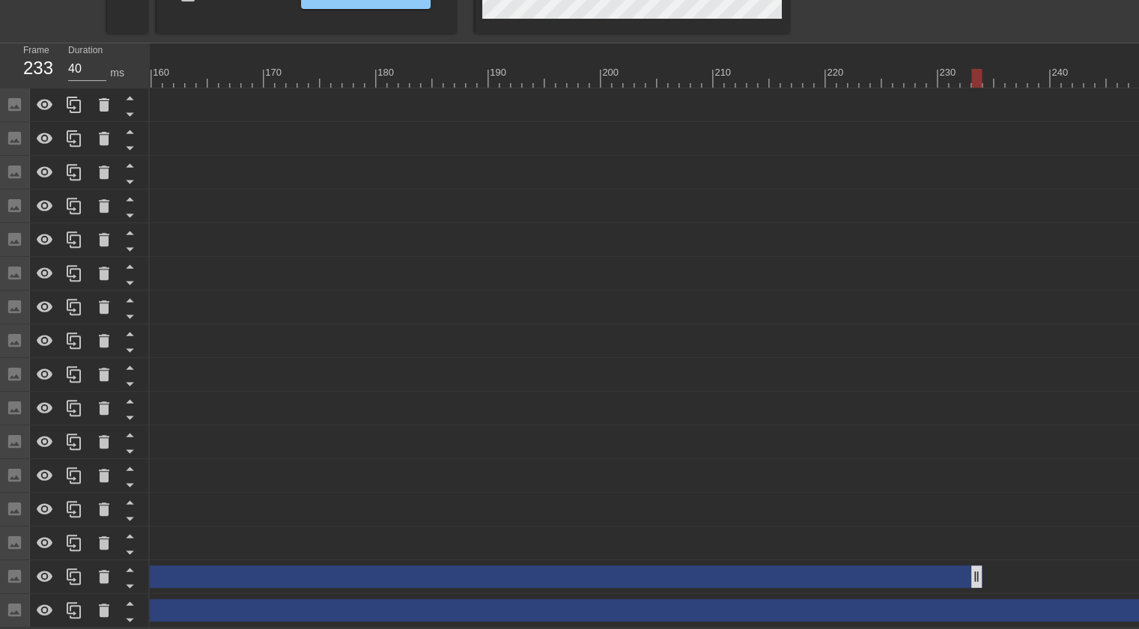
scroll to position [0, 1784]
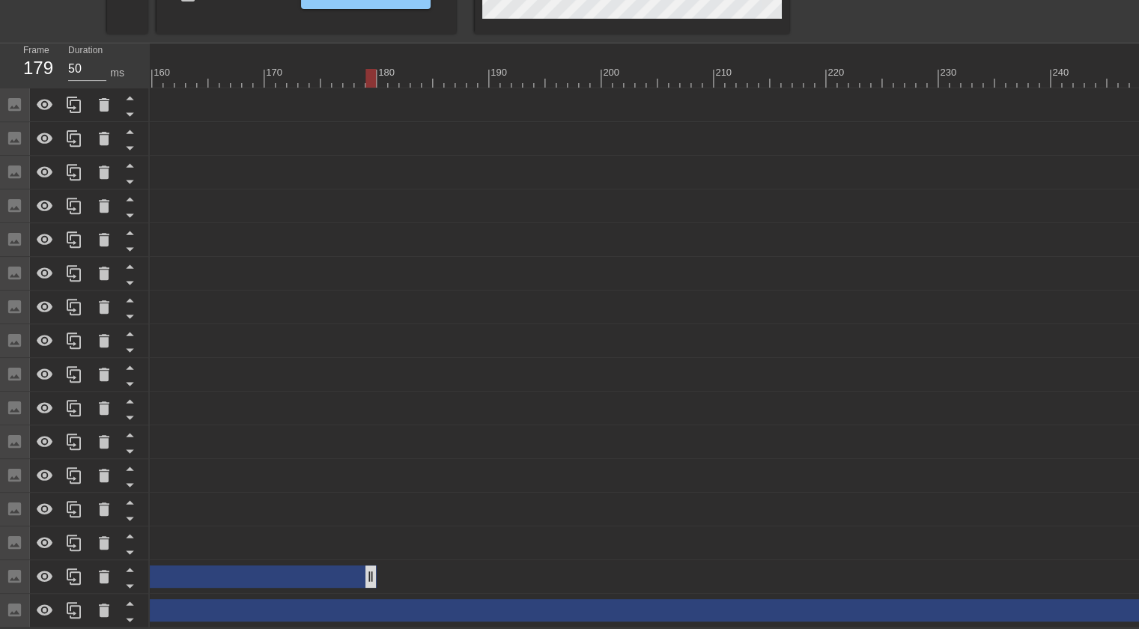
drag, startPoint x: 976, startPoint y: 565, endPoint x: 347, endPoint y: 572, distance: 629.8
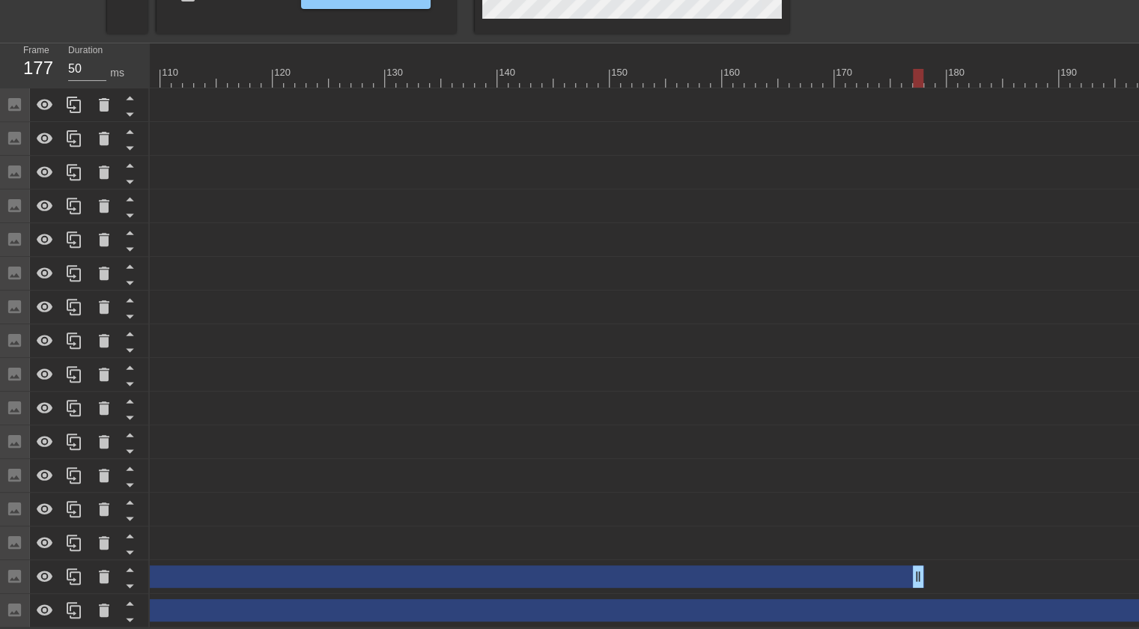
scroll to position [0, 1213]
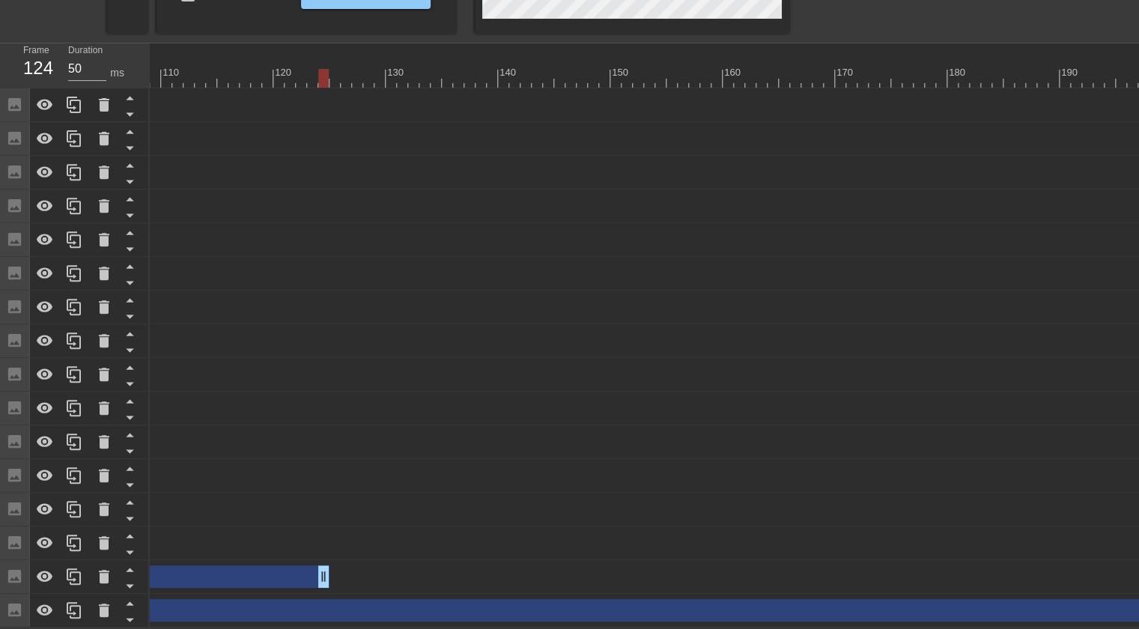
drag, startPoint x: 917, startPoint y: 562, endPoint x: 306, endPoint y: 580, distance: 610.6
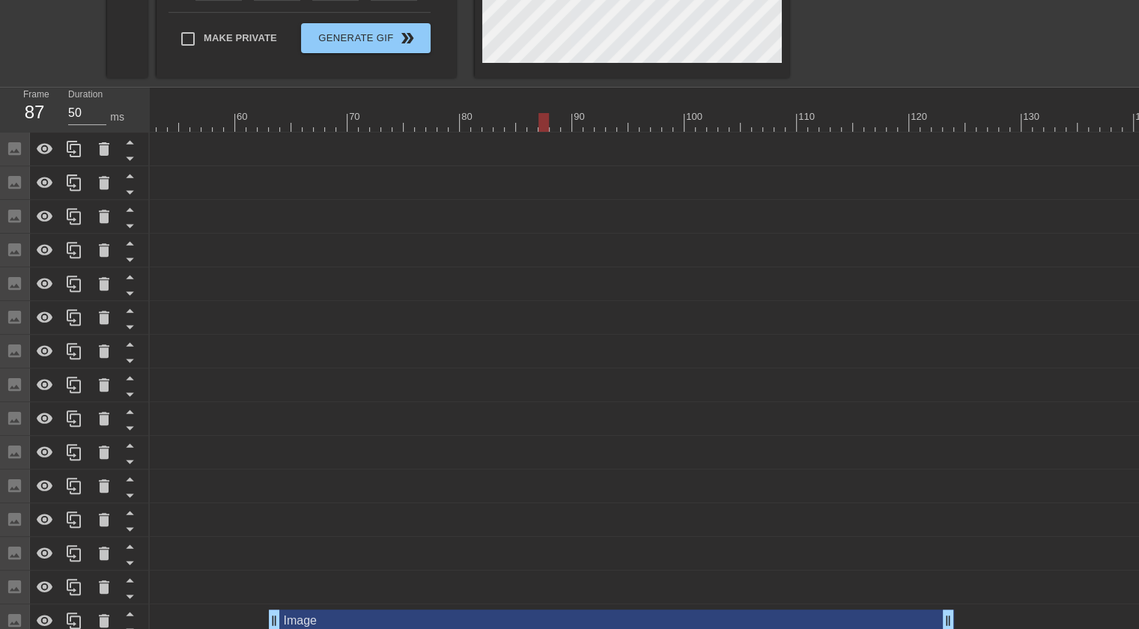
scroll to position [590, 0]
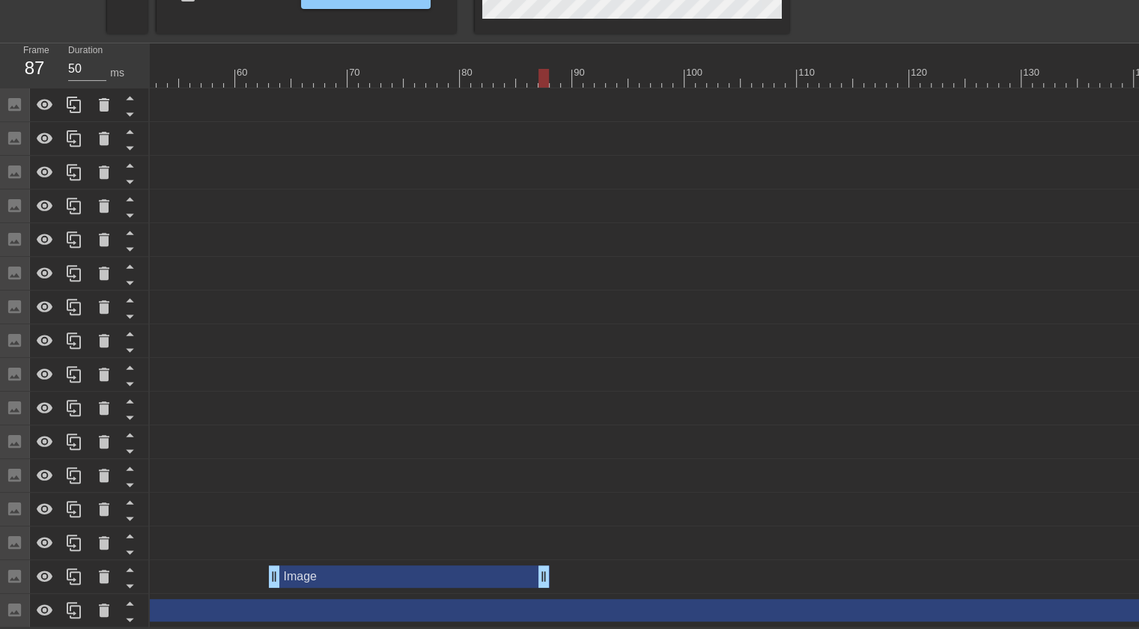
drag, startPoint x: 949, startPoint y: 566, endPoint x: 540, endPoint y: 570, distance: 408.9
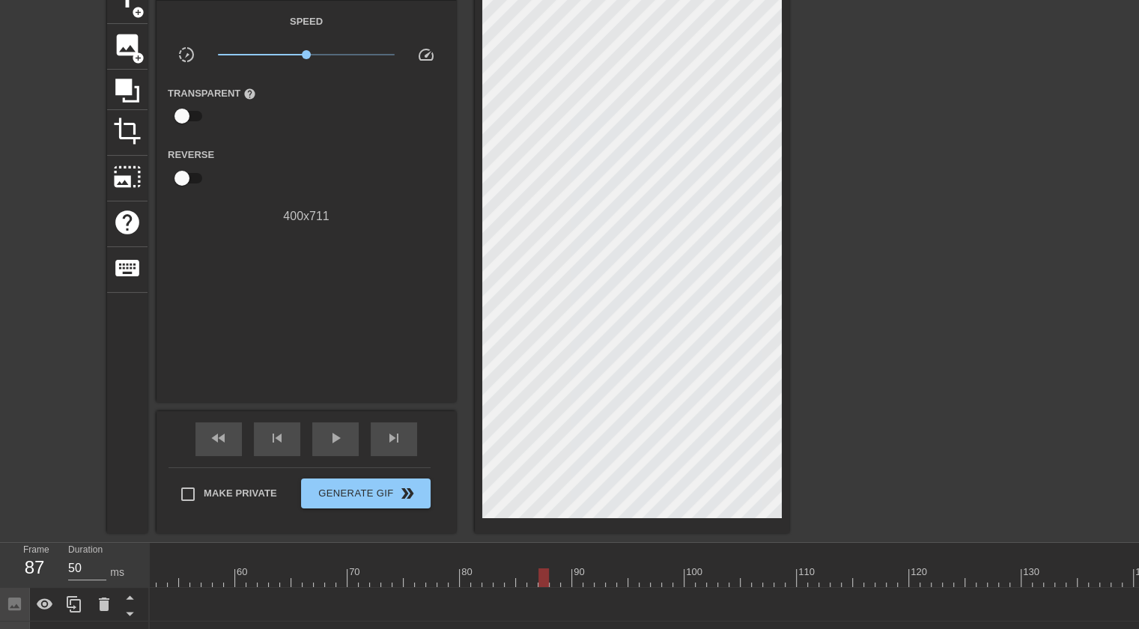
scroll to position [81, 0]
type input "40"
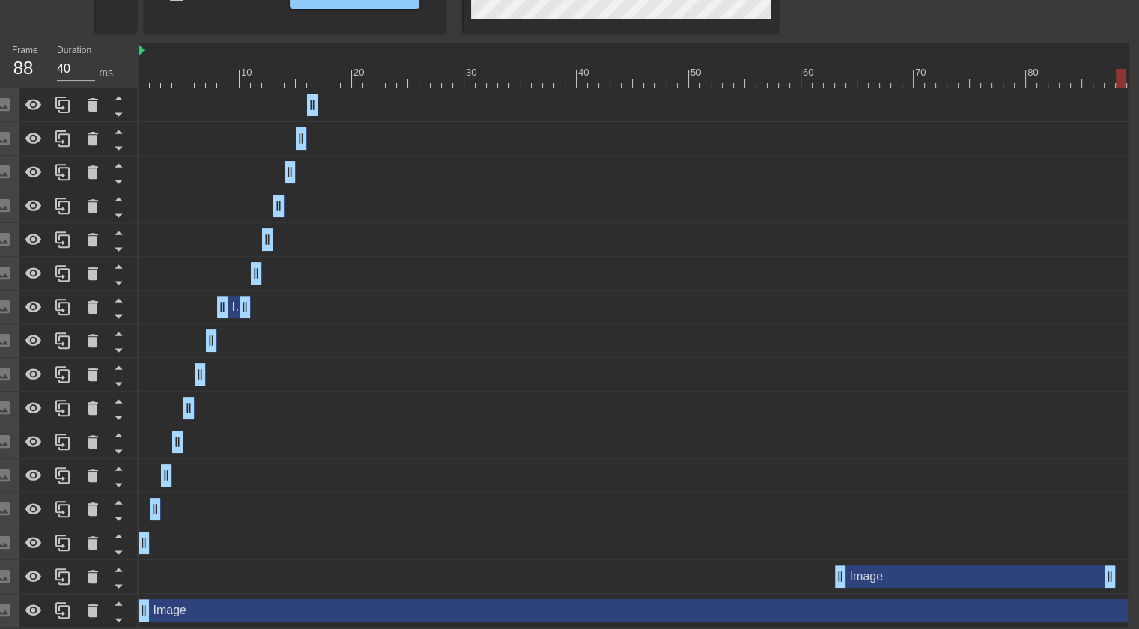
scroll to position [584, 10]
click at [58, 577] on icon at bounding box center [64, 577] width 18 height 18
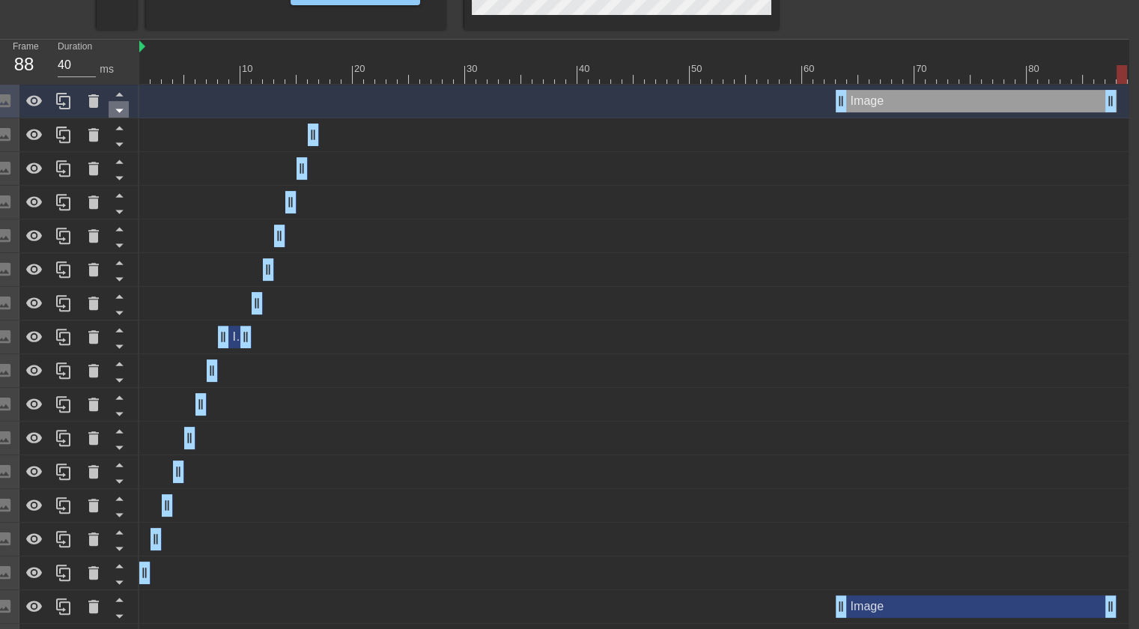
click at [118, 112] on icon at bounding box center [118, 111] width 7 height 4
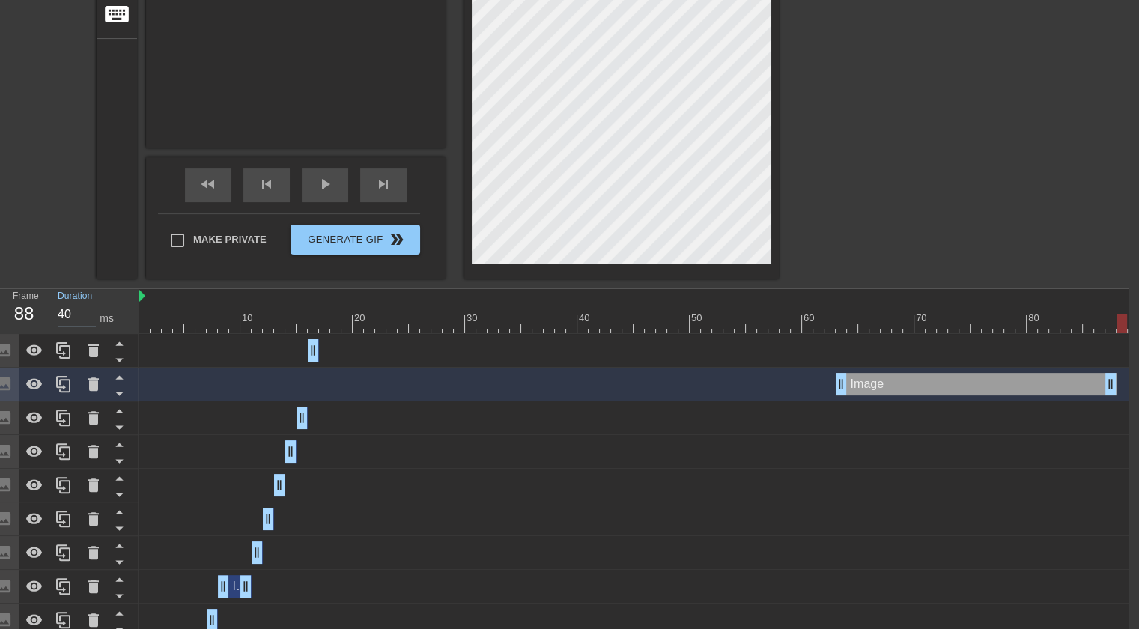
scroll to position [612, 10]
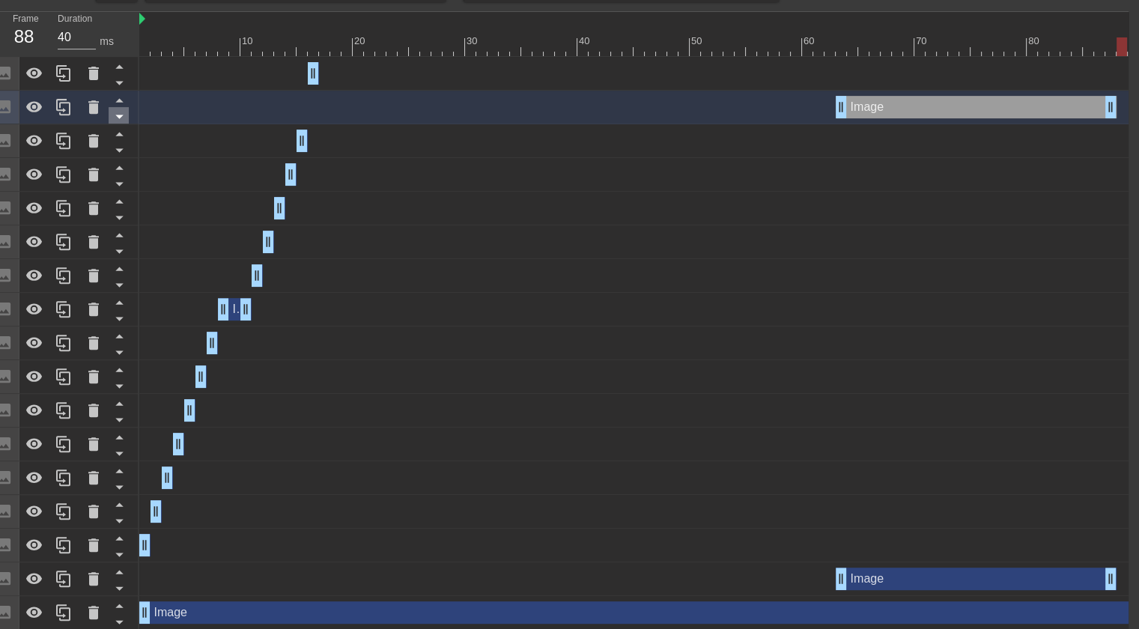
click at [114, 116] on icon at bounding box center [119, 116] width 19 height 19
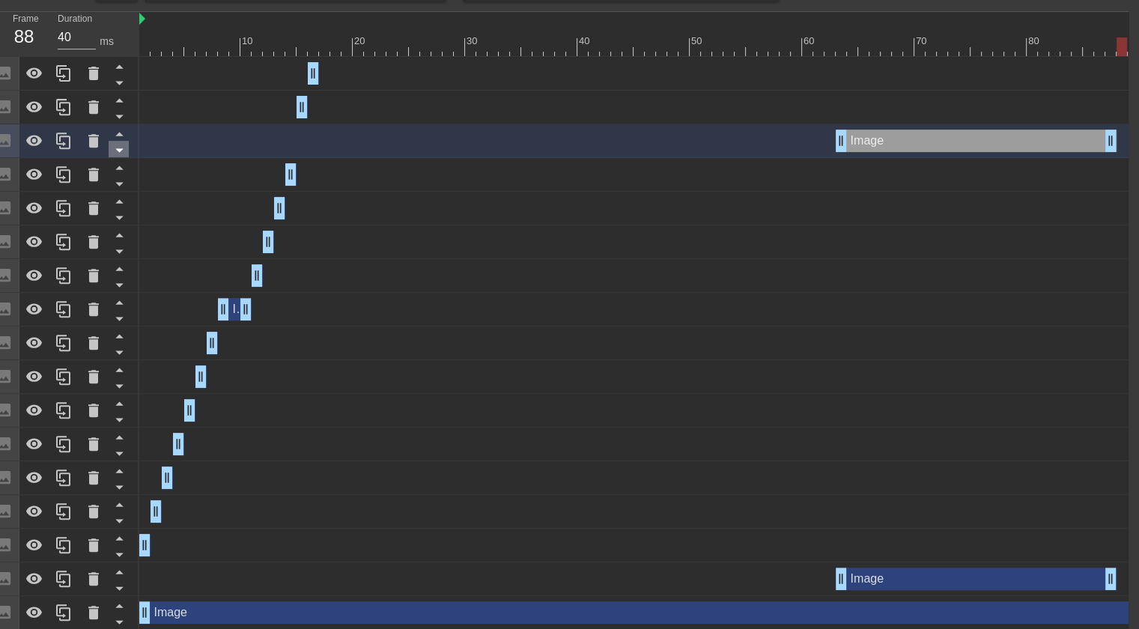
click at [124, 154] on icon at bounding box center [119, 150] width 19 height 19
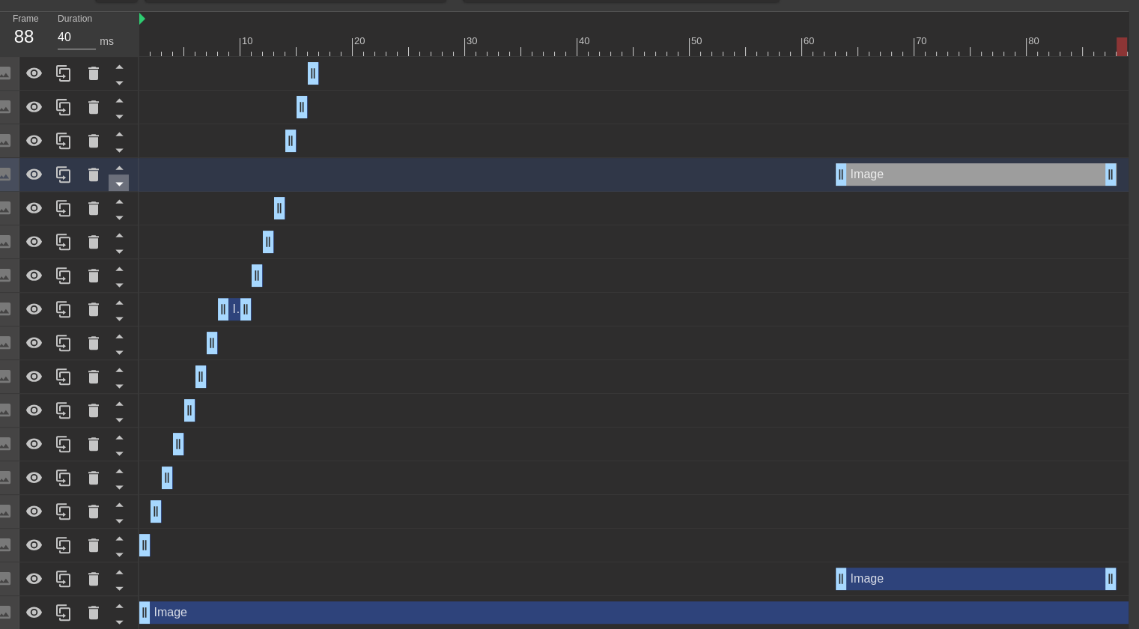
click at [126, 181] on icon at bounding box center [119, 183] width 19 height 19
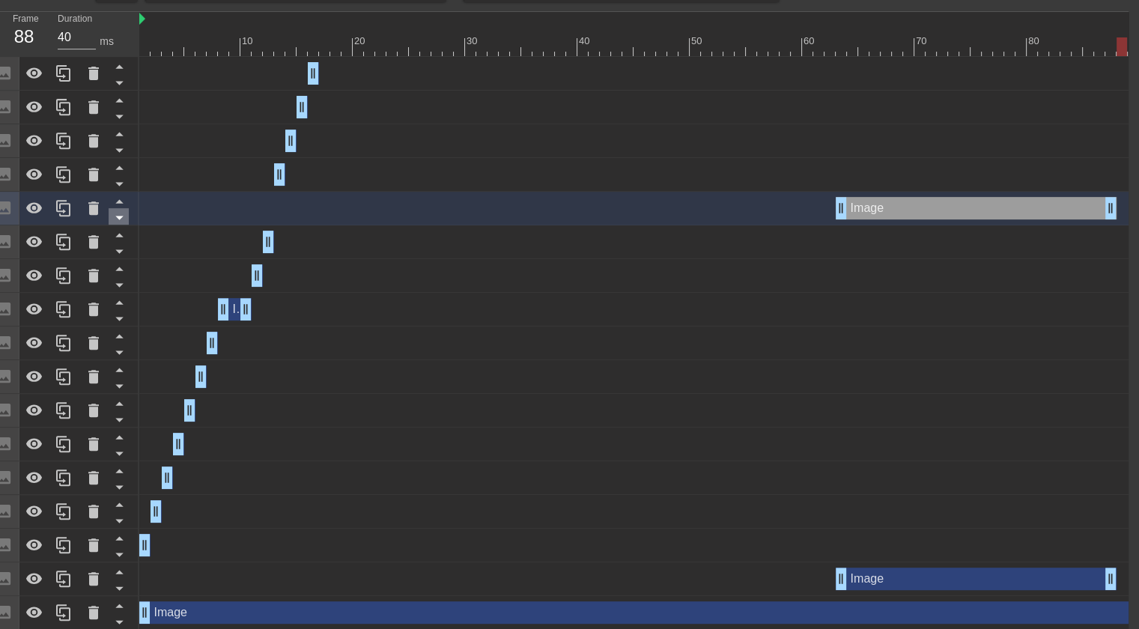
click at [117, 222] on icon at bounding box center [119, 217] width 19 height 19
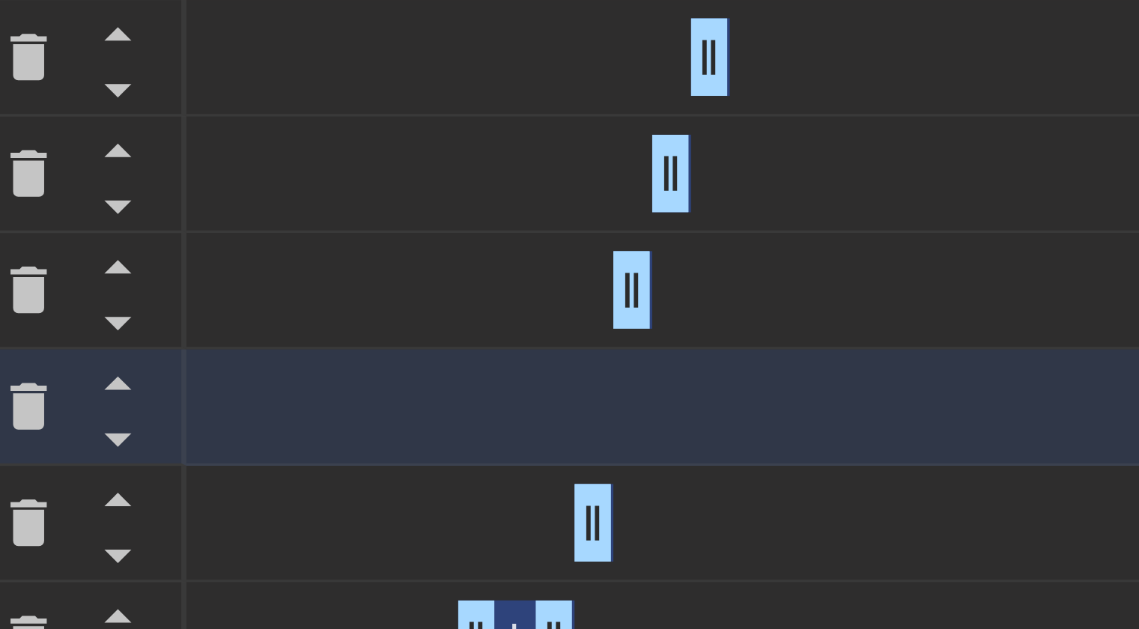
scroll to position [607, 6]
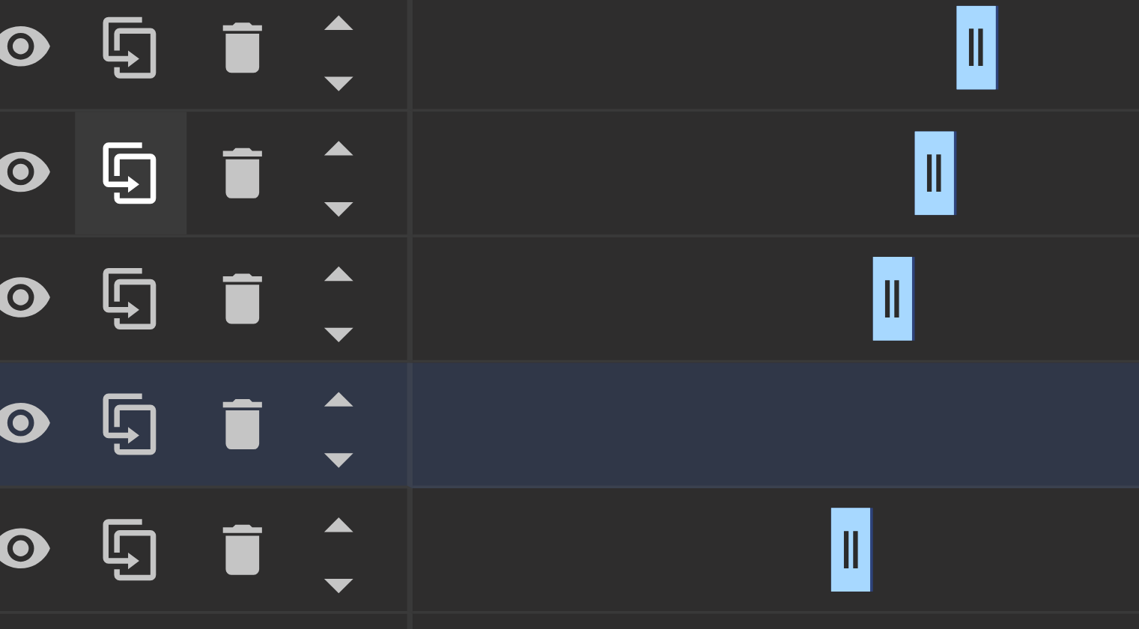
click at [125, 254] on icon at bounding box center [124, 255] width 19 height 19
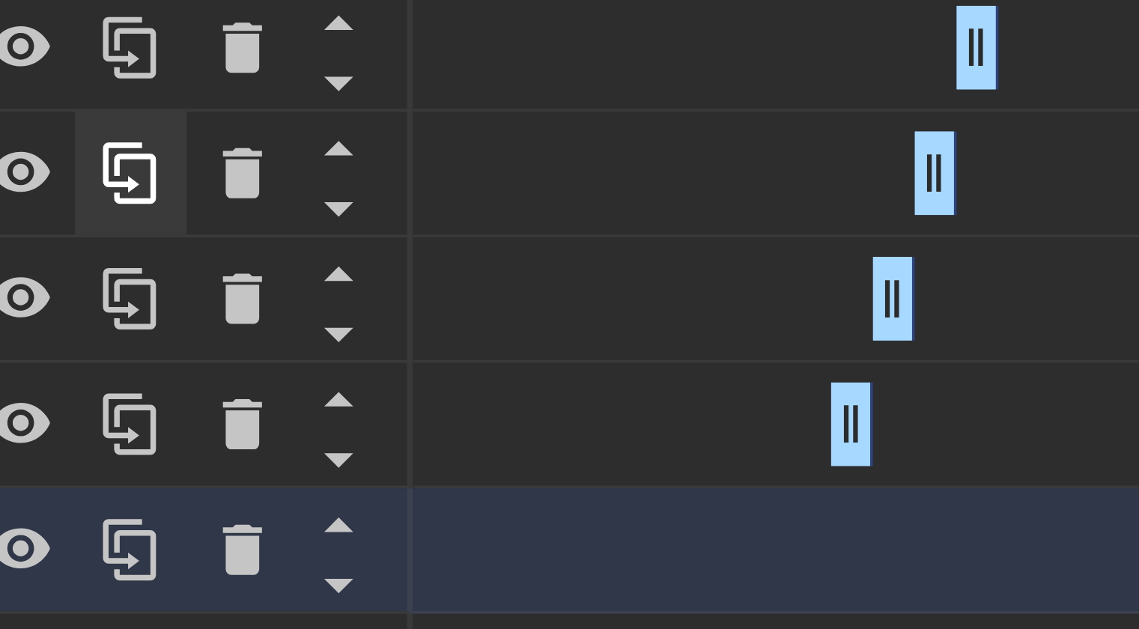
click at [123, 289] on icon at bounding box center [123, 290] width 7 height 4
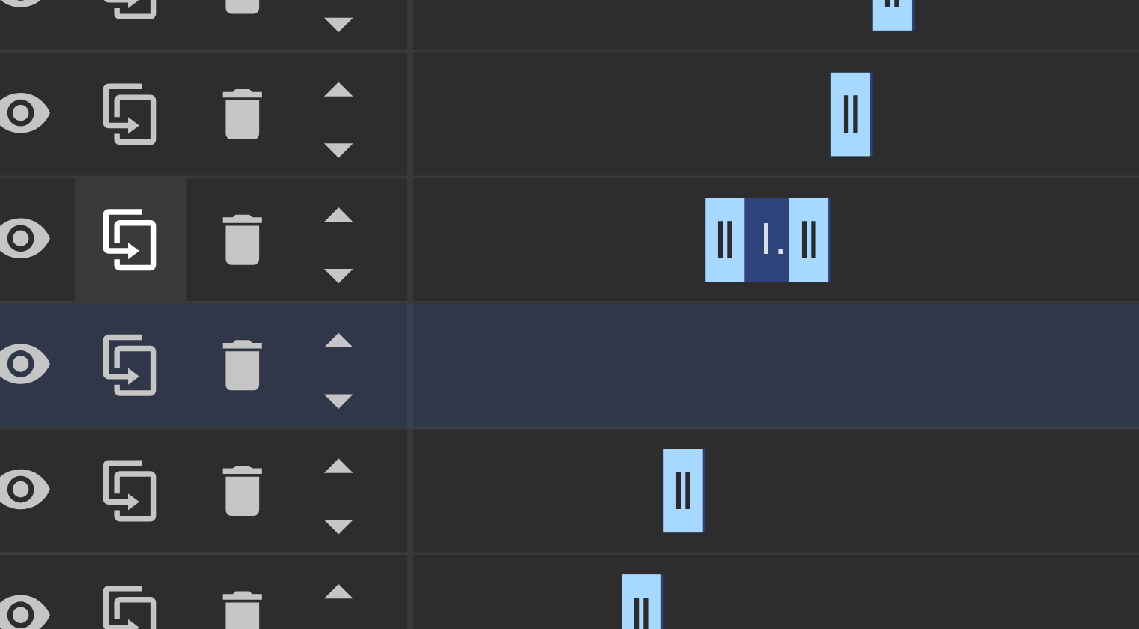
click at [127, 324] on icon at bounding box center [124, 323] width 19 height 19
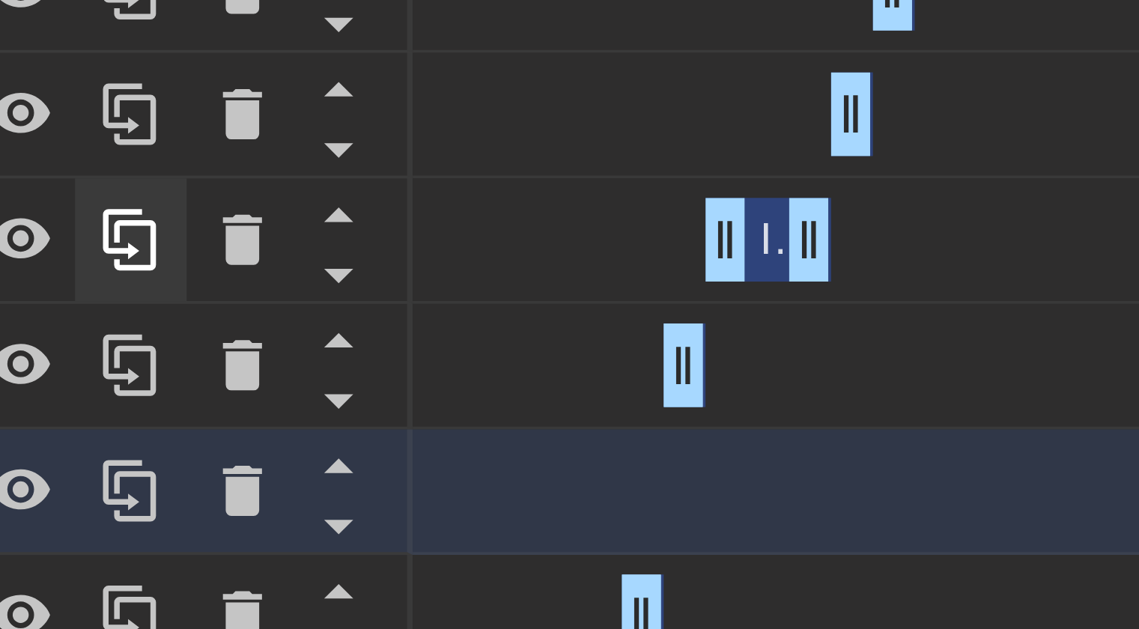
click at [124, 359] on icon at bounding box center [123, 358] width 7 height 4
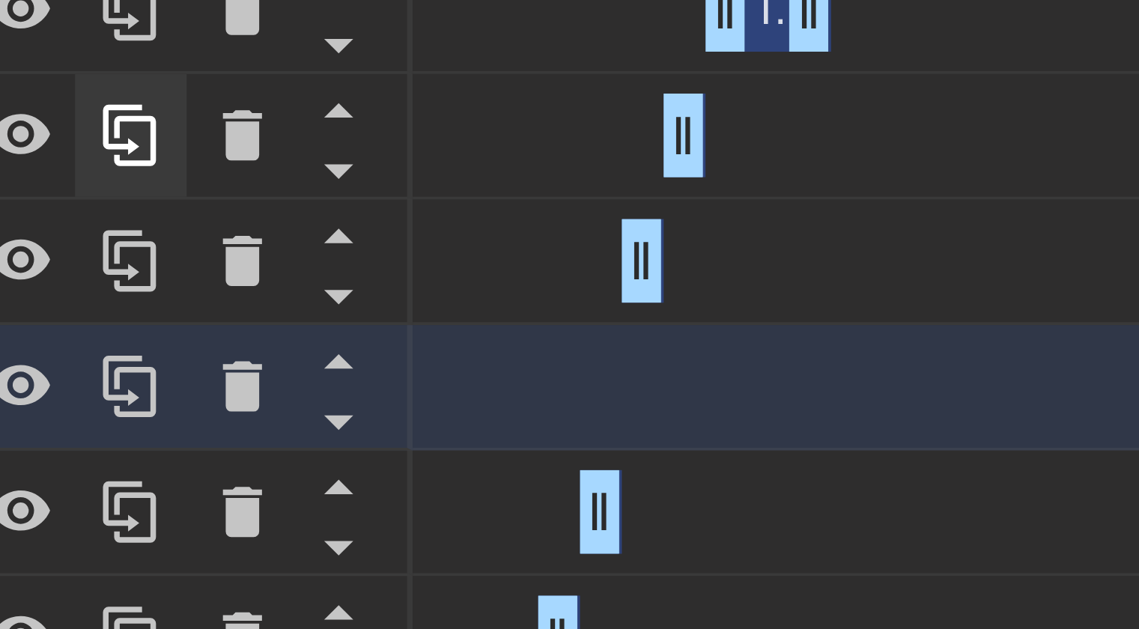
click at [127, 390] on icon at bounding box center [124, 390] width 19 height 19
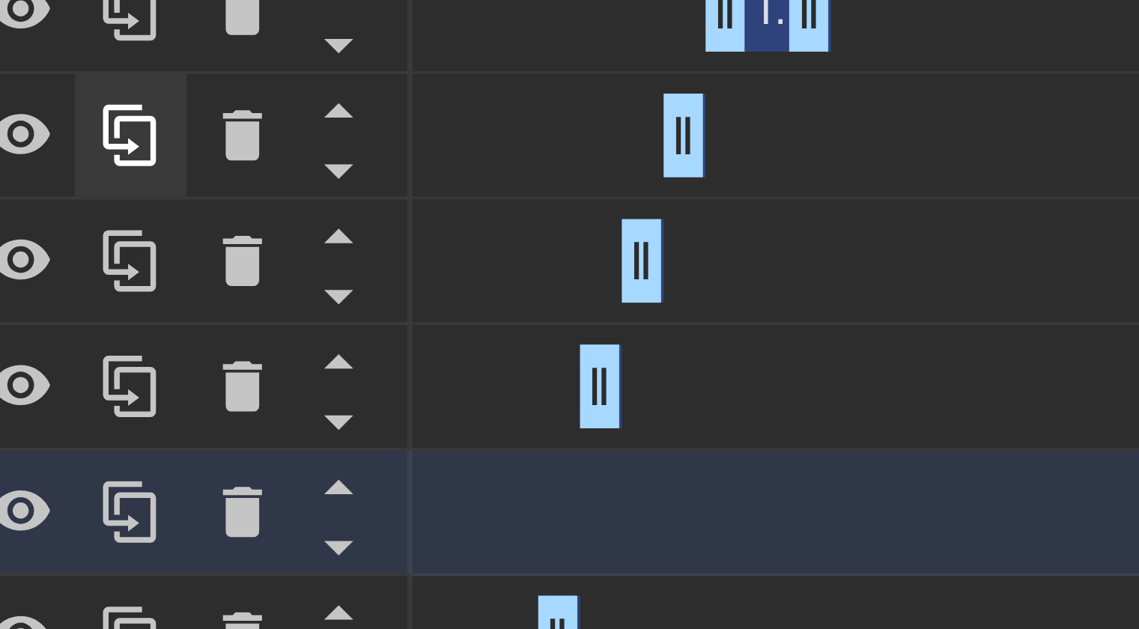
click at [127, 429] on icon at bounding box center [124, 424] width 19 height 19
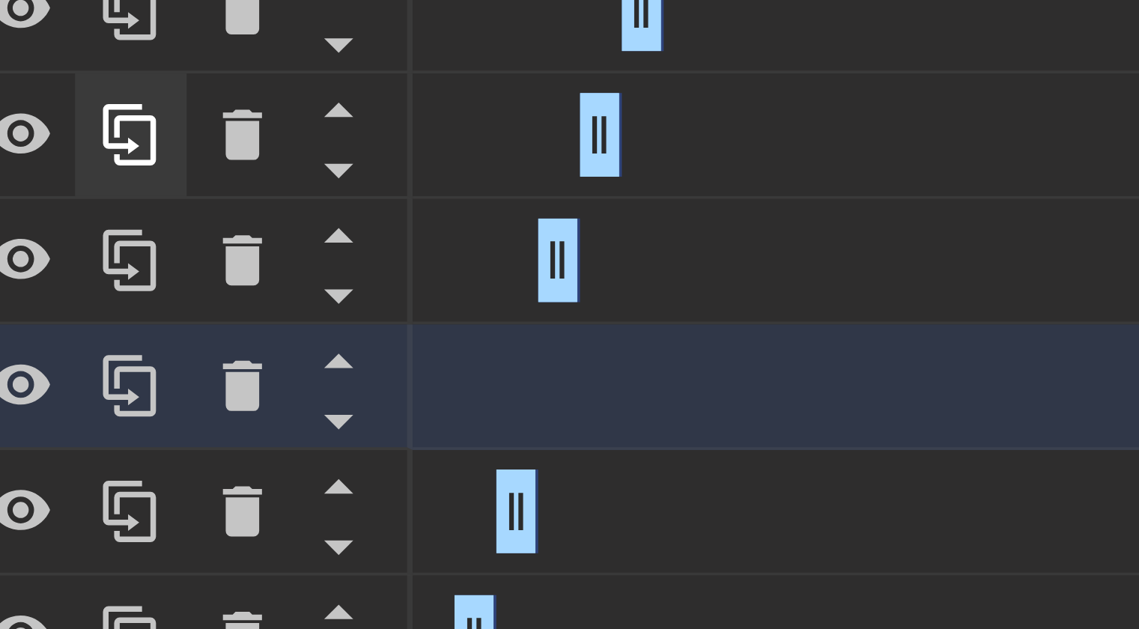
click at [127, 459] on icon at bounding box center [124, 458] width 19 height 19
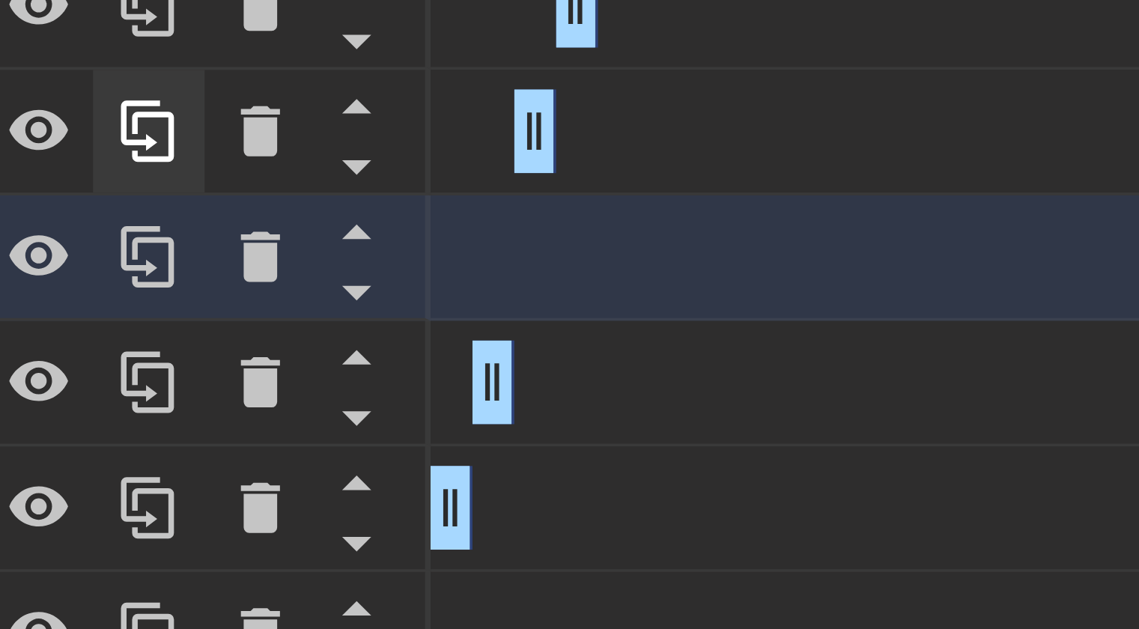
click at [122, 493] on icon at bounding box center [123, 492] width 7 height 4
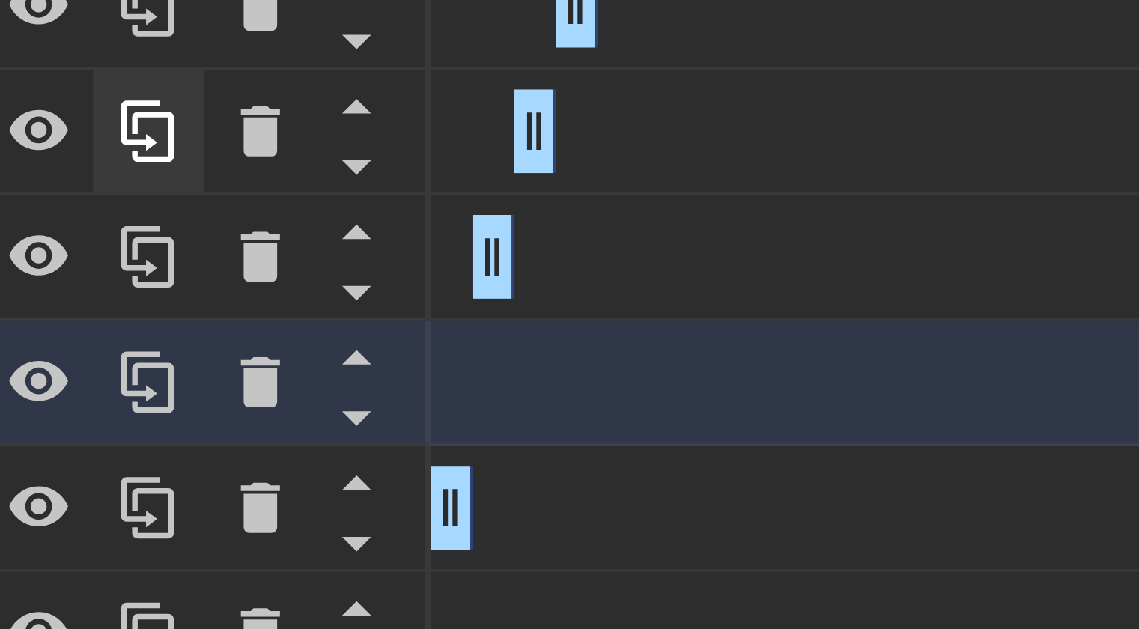
click at [124, 525] on icon at bounding box center [124, 525] width 19 height 19
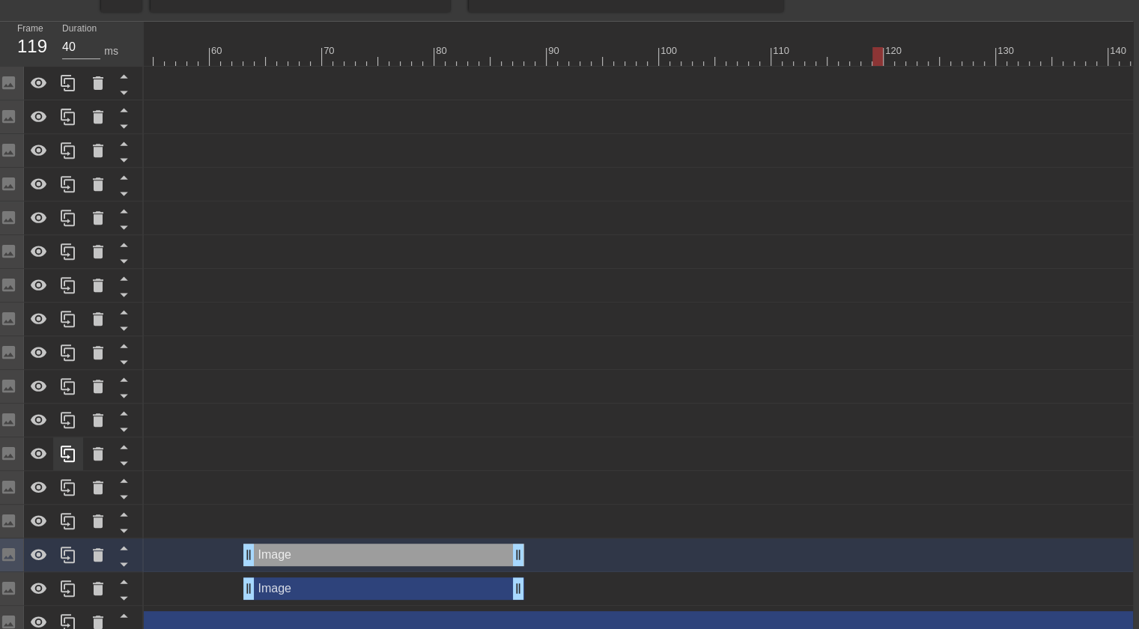
scroll to position [623, 6]
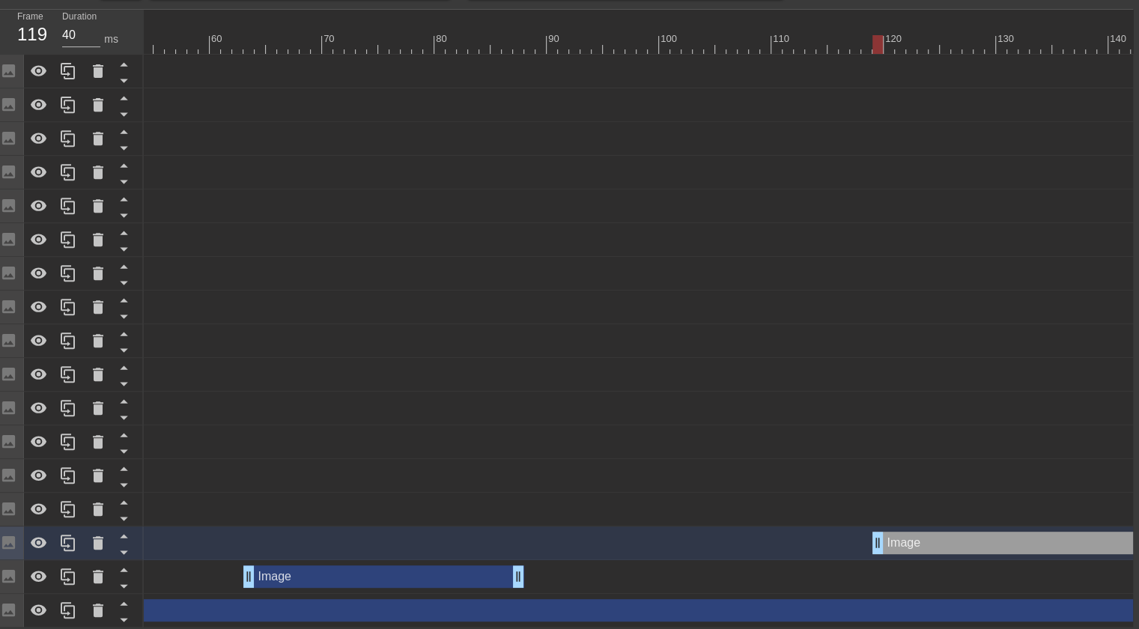
drag, startPoint x: 347, startPoint y: 543, endPoint x: 972, endPoint y: 487, distance: 627.0
click at [536, 487] on div "Image drag_handle drag_handle Image drag_handle drag_handle Image drag_handle d…" at bounding box center [41, 341] width 989 height 573
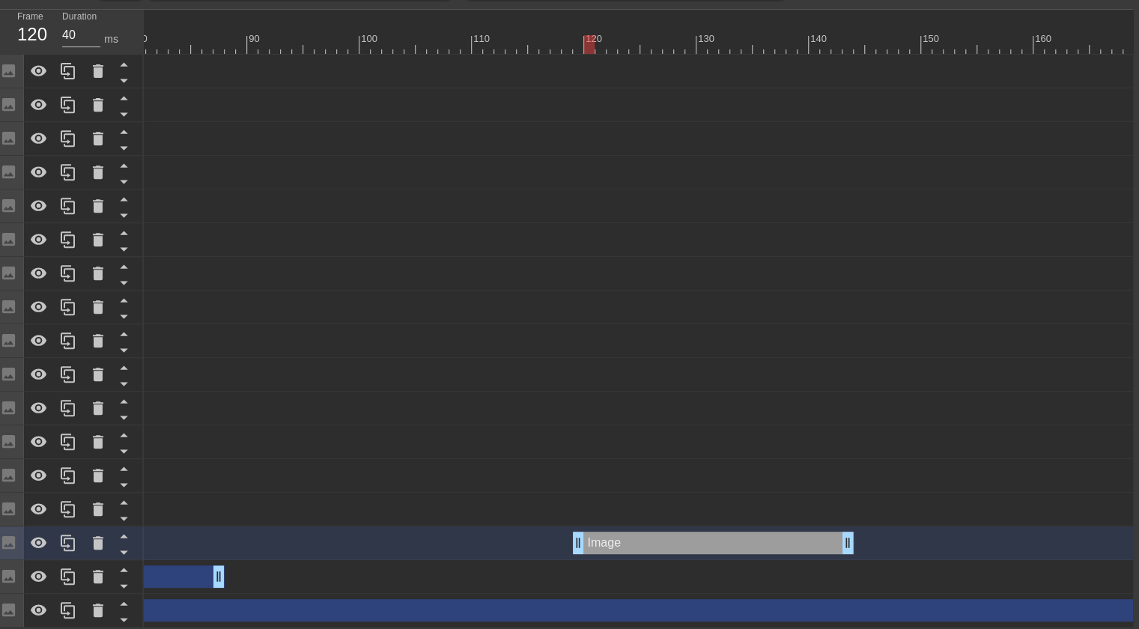
scroll to position [0, 905]
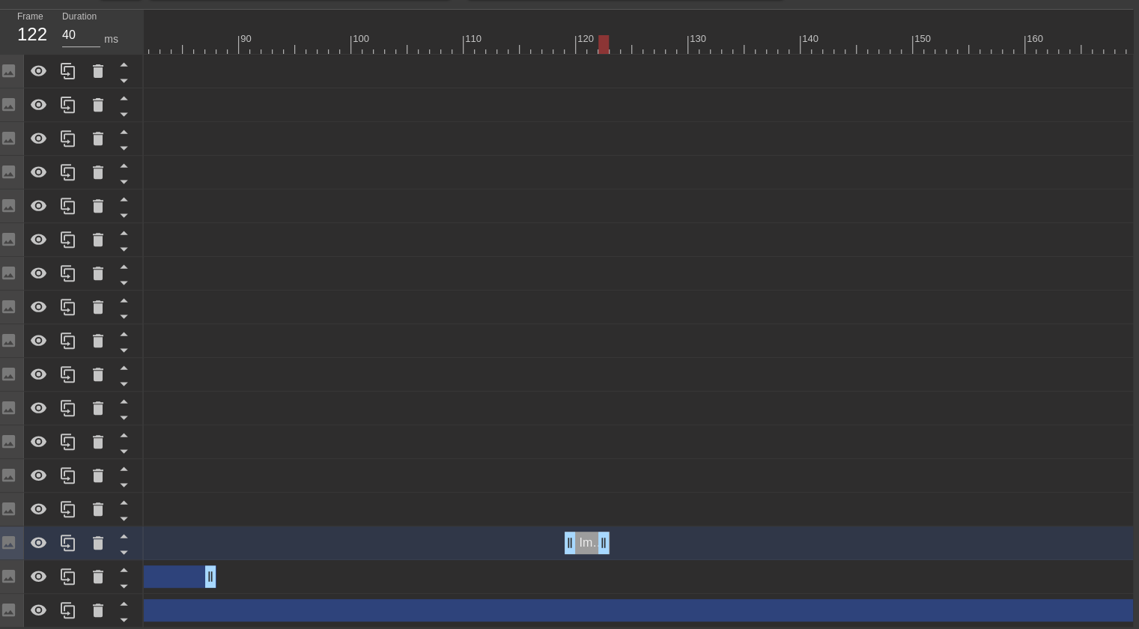
drag, startPoint x: 841, startPoint y: 535, endPoint x: 609, endPoint y: 532, distance: 232.2
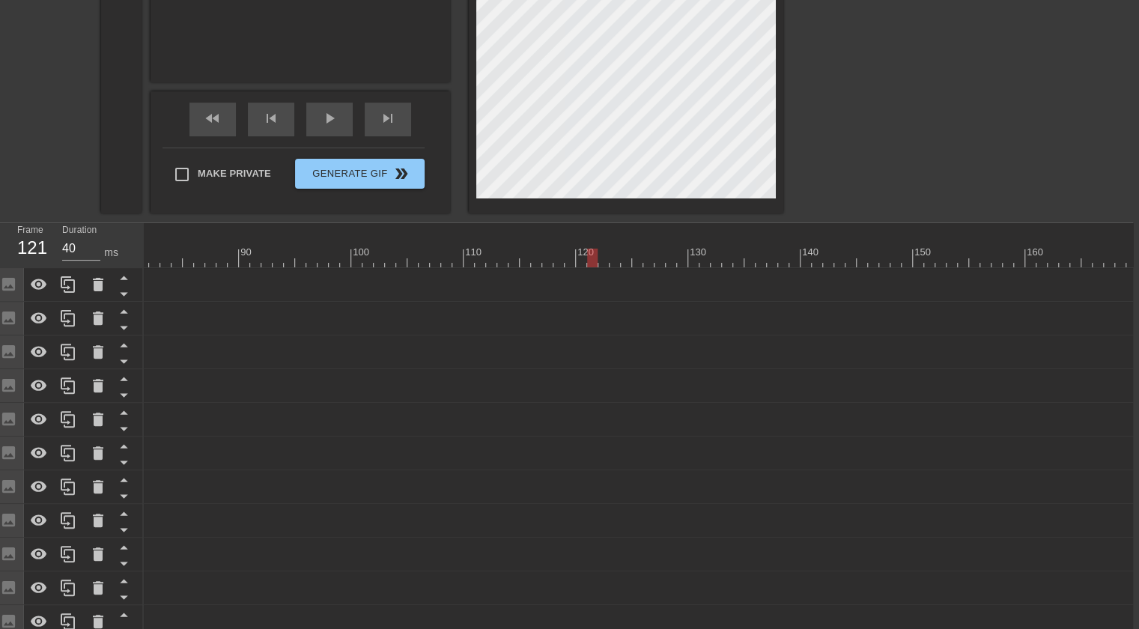
scroll to position [623, 6]
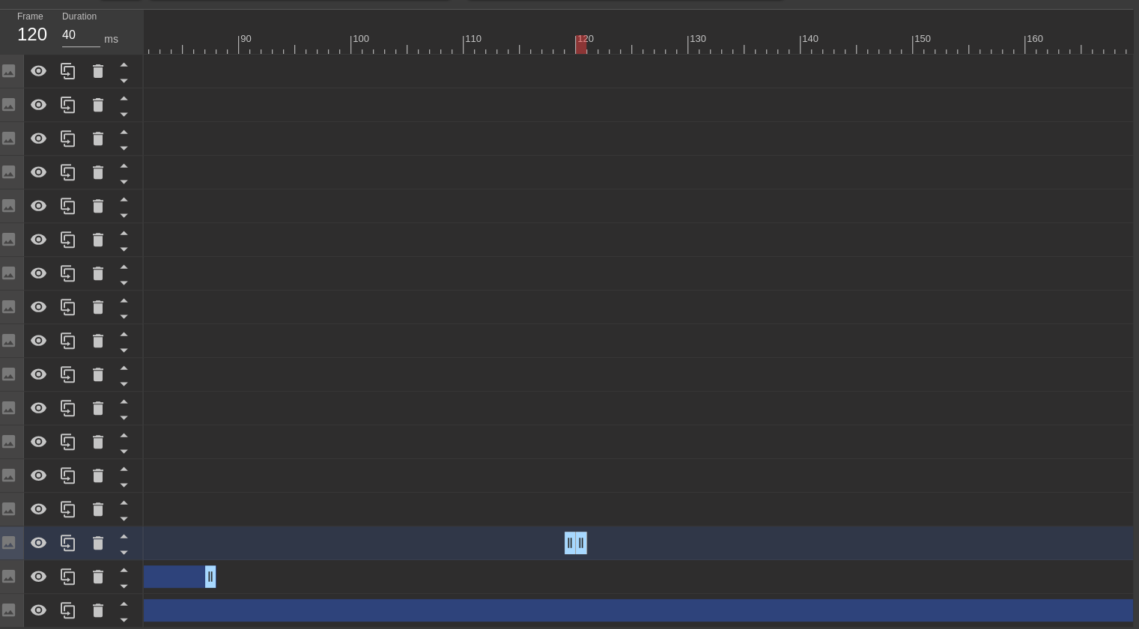
drag, startPoint x: 605, startPoint y: 532, endPoint x: 583, endPoint y: 535, distance: 22.7
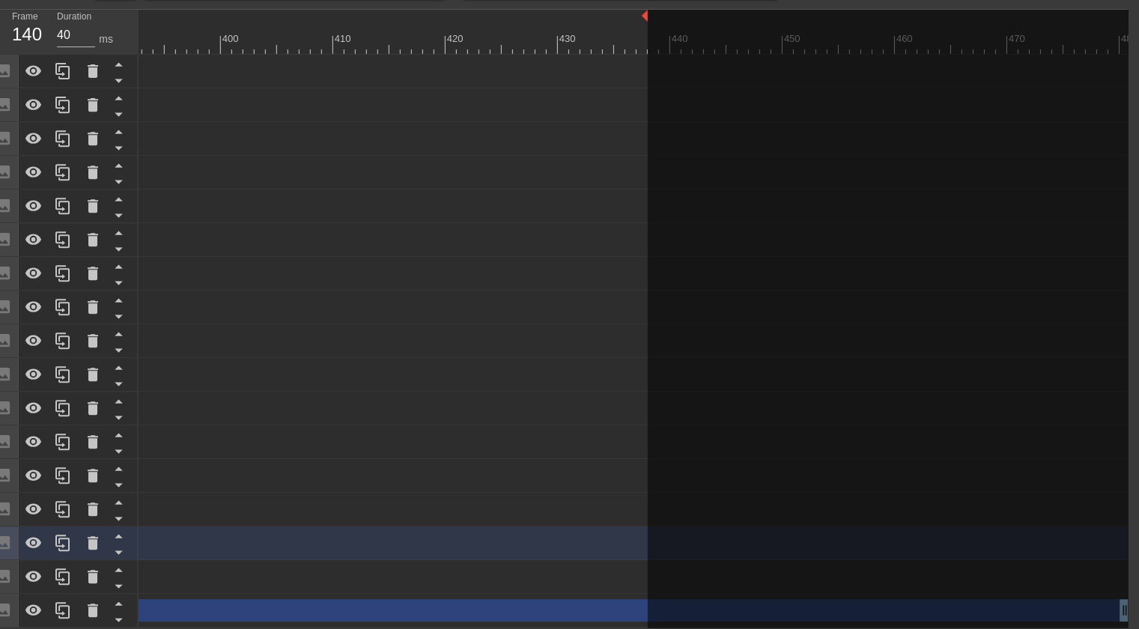
drag, startPoint x: 1128, startPoint y: 5, endPoint x: 627, endPoint y: 24, distance: 501.3
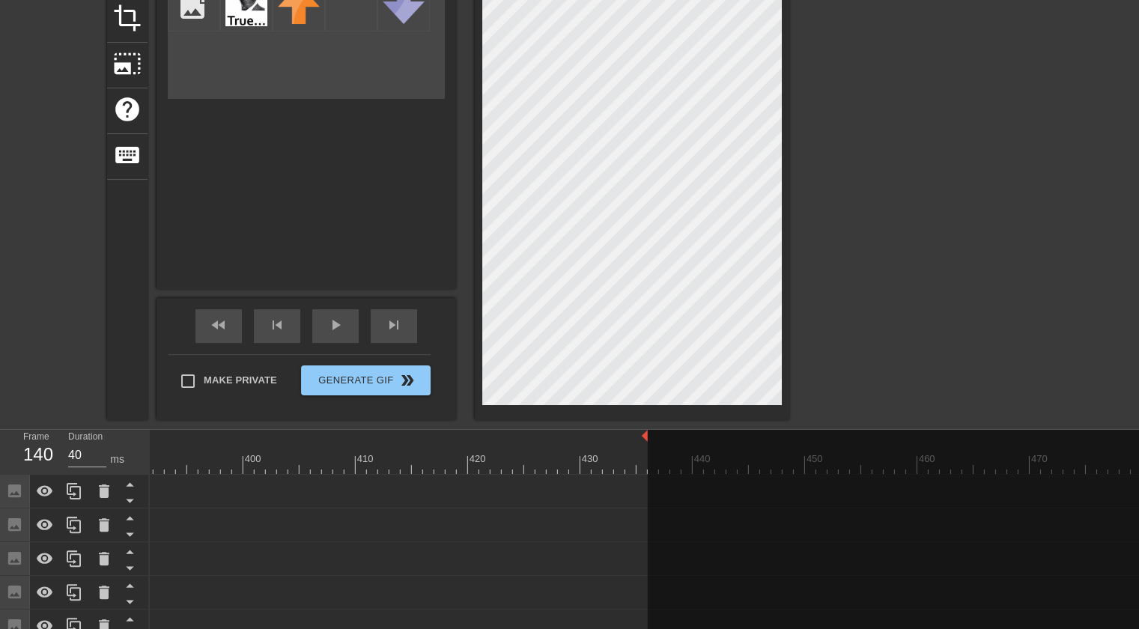
scroll to position [200, 0]
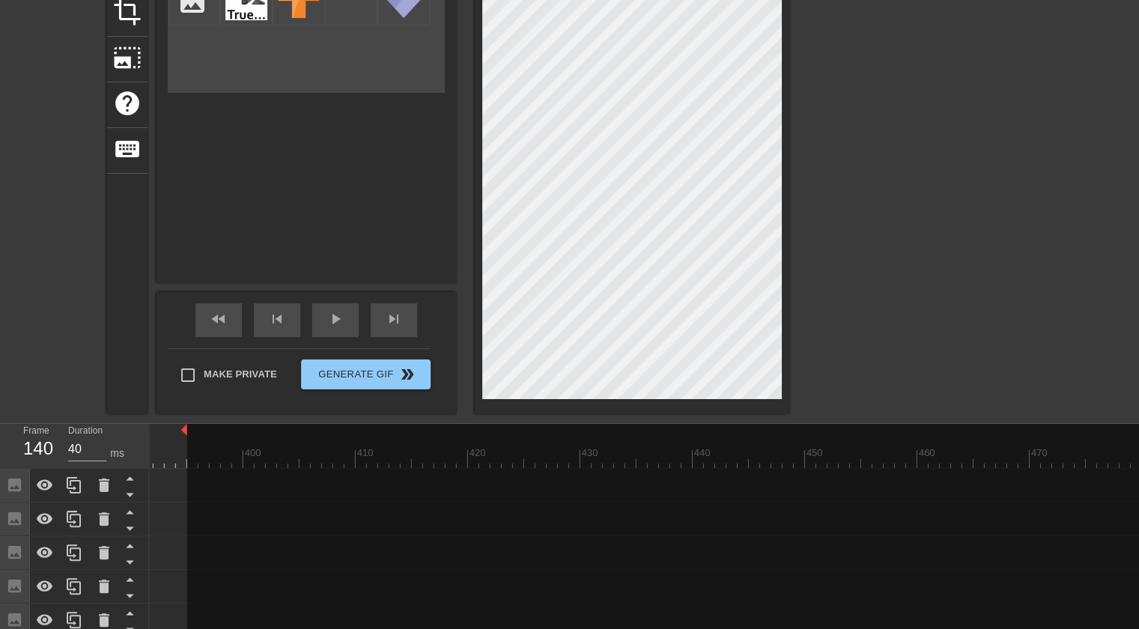
drag, startPoint x: 646, startPoint y: 428, endPoint x: 183, endPoint y: 443, distance: 463.8
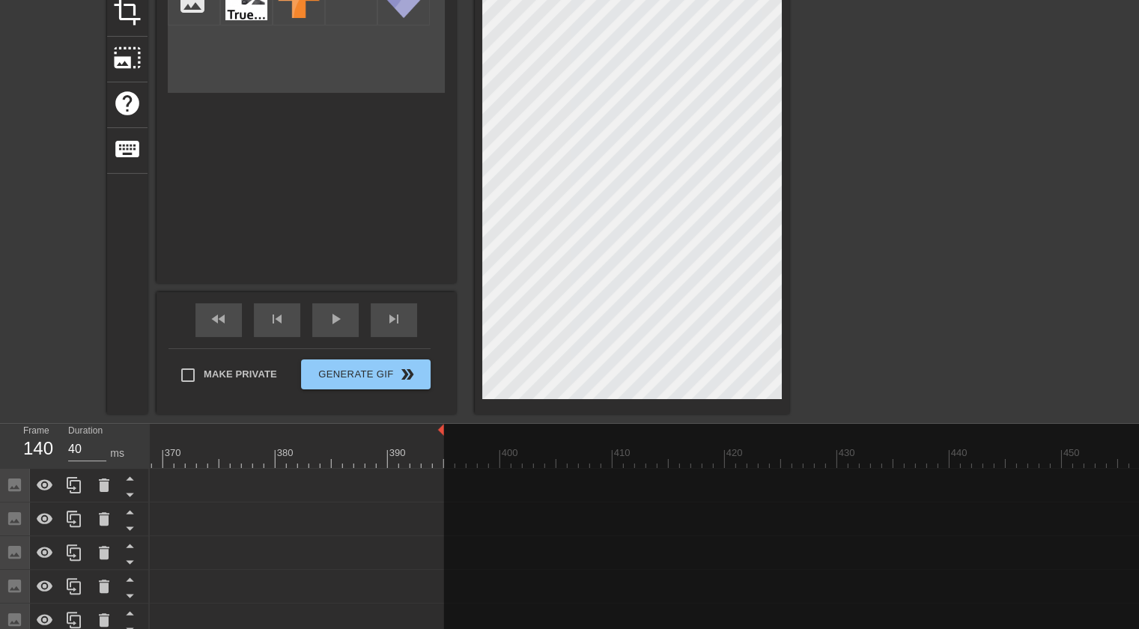
scroll to position [0, 3709]
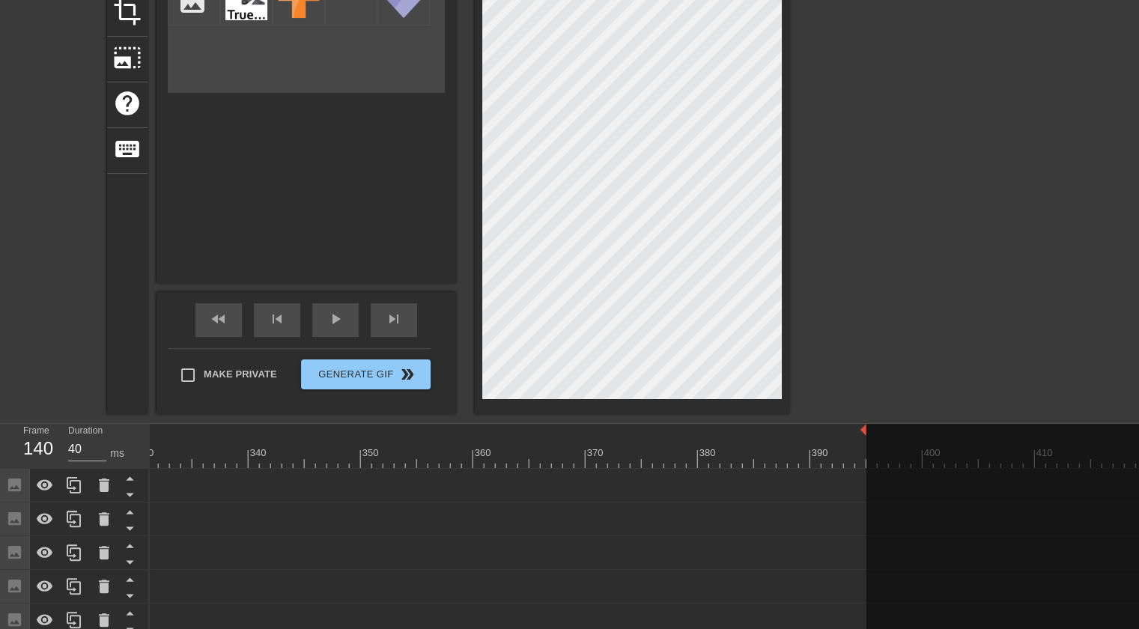
click at [1093, 340] on div "title add_circle image add_circle crop photo_size_select_large help keyboard Im…" at bounding box center [569, 136] width 1139 height 555
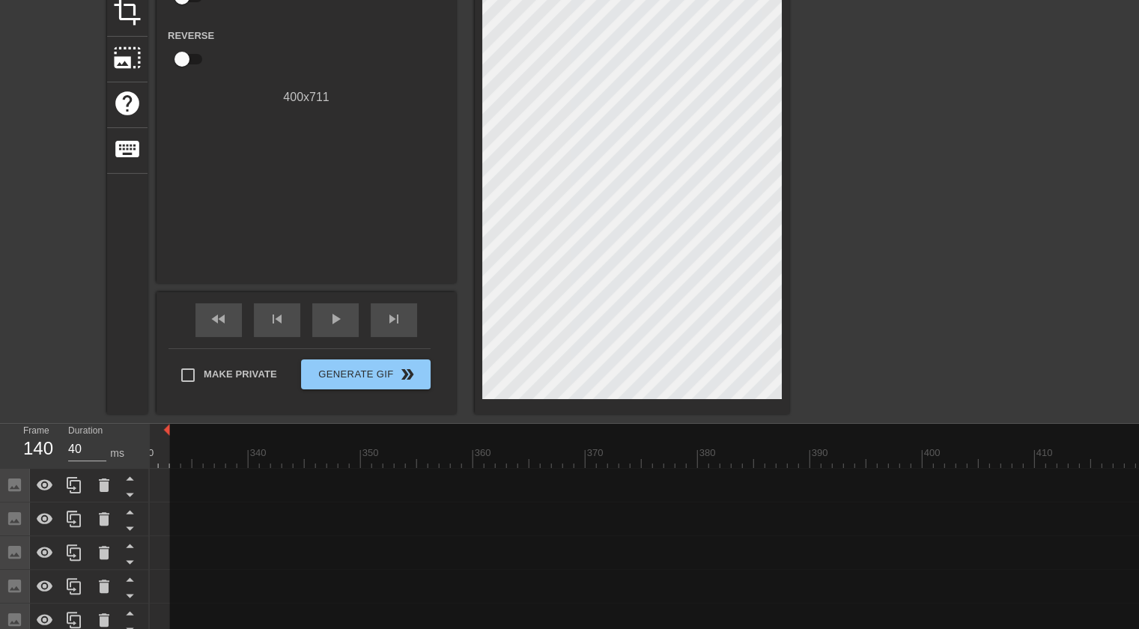
drag, startPoint x: 863, startPoint y: 431, endPoint x: 169, endPoint y: 467, distance: 694.3
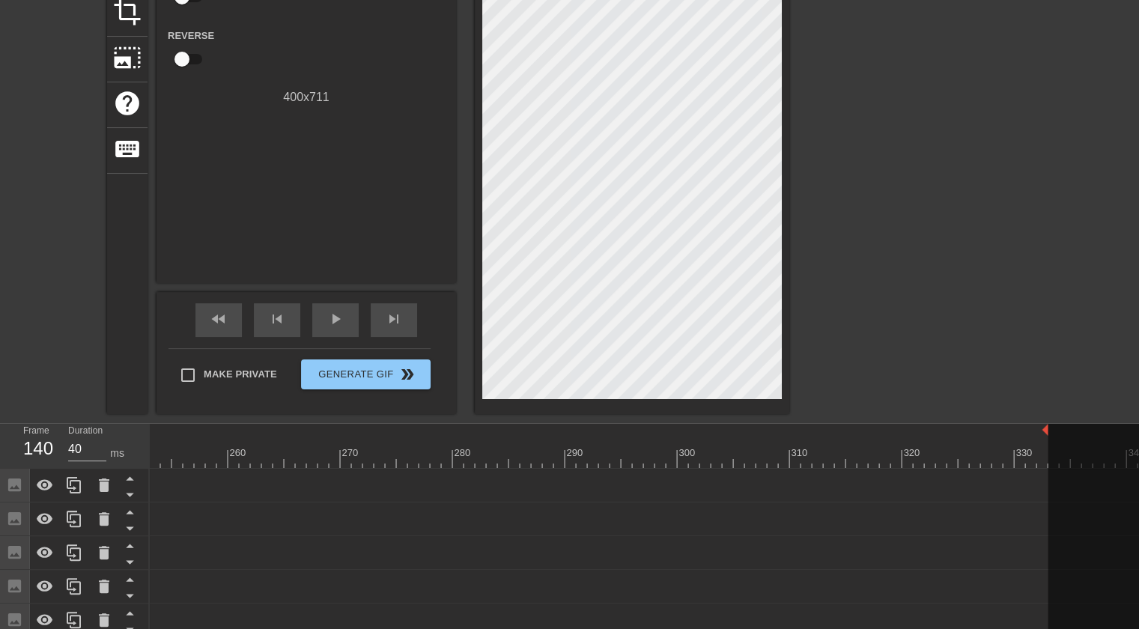
scroll to position [0, 2830]
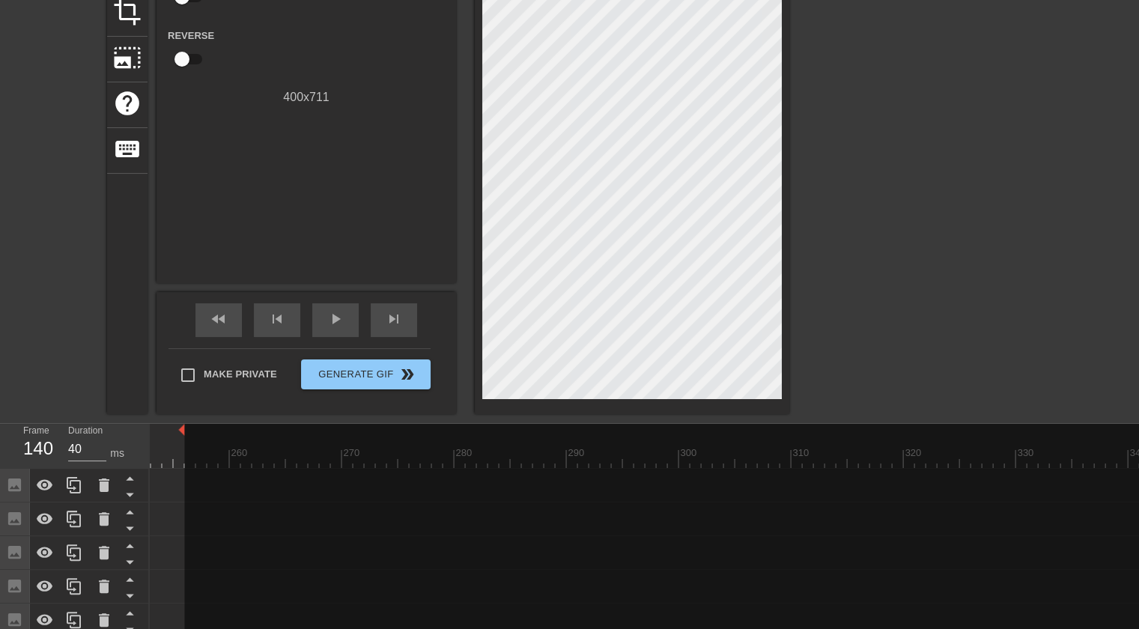
drag, startPoint x: 1045, startPoint y: 428, endPoint x: 186, endPoint y: 488, distance: 861.7
click at [186, 468] on div "10 20 30 40 50 60 70 80 90 100 110 120 130 140 150 160" at bounding box center [16, 446] width 5392 height 44
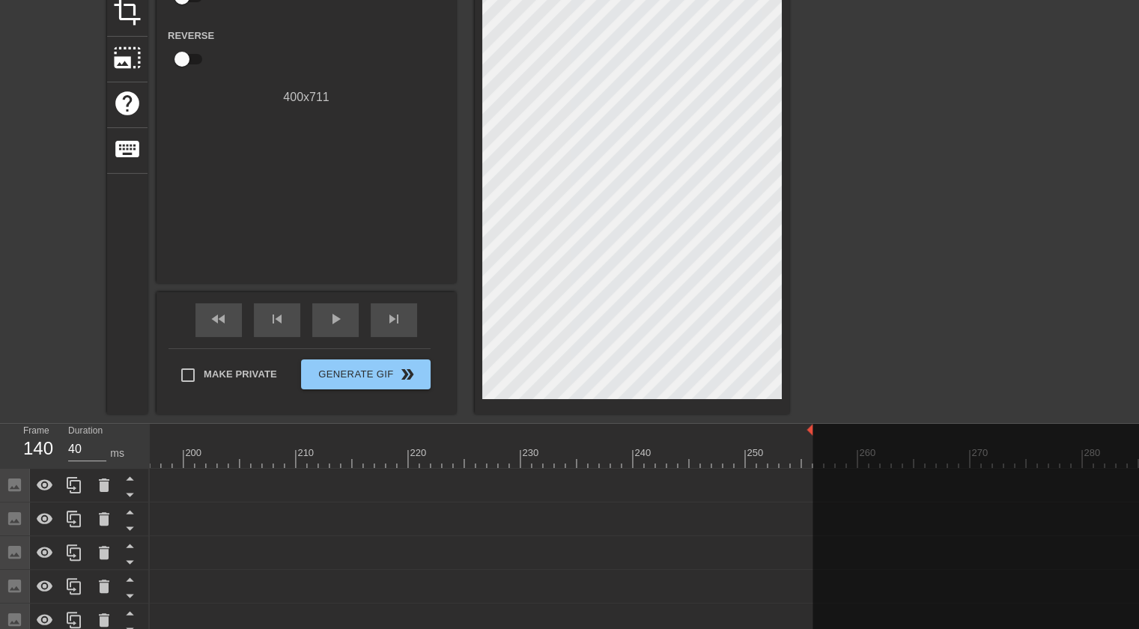
scroll to position [0, 2201]
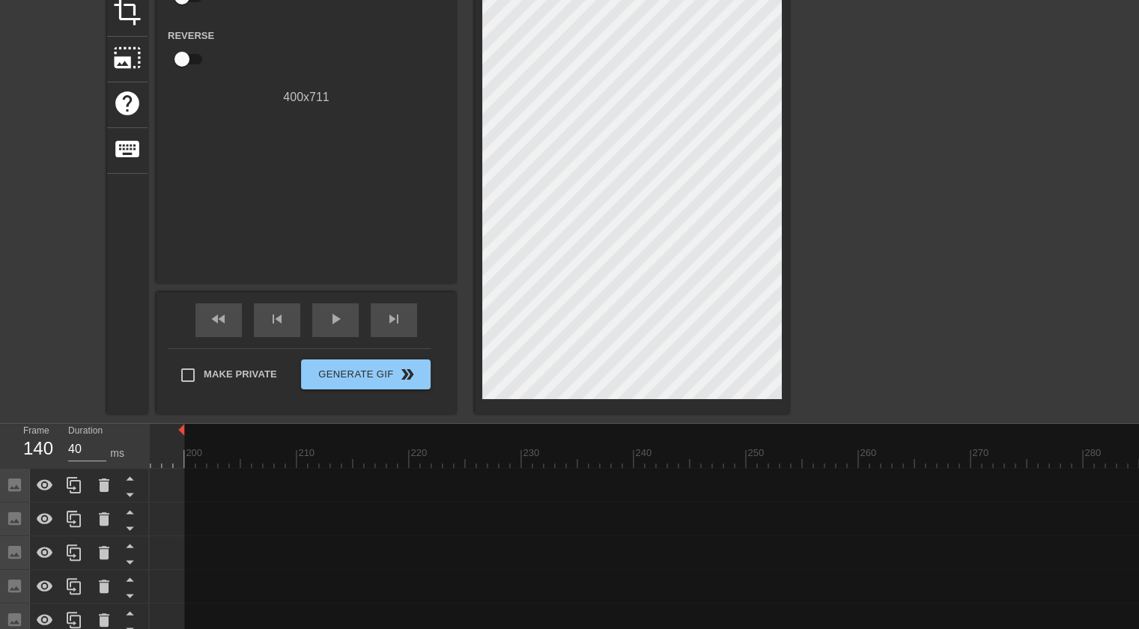
drag, startPoint x: 811, startPoint y: 428, endPoint x: 184, endPoint y: 443, distance: 627.0
click at [184, 443] on div "10 20 30 40 50 60 70 80 90 100 110 120 130 140 150 160" at bounding box center [645, 446] width 5392 height 44
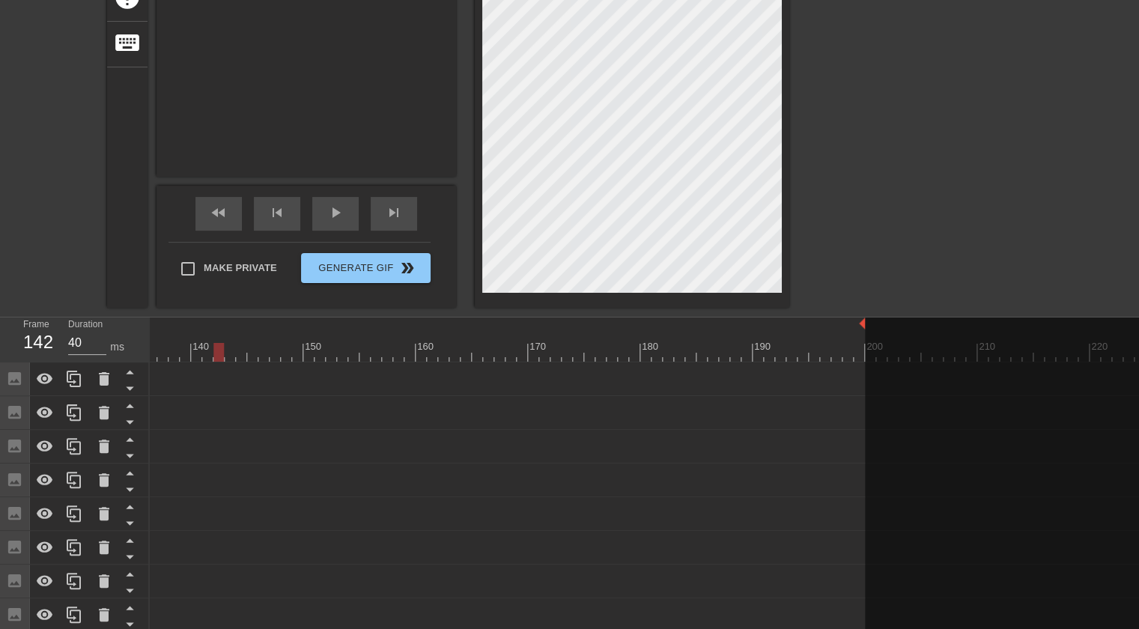
scroll to position [0, 1516]
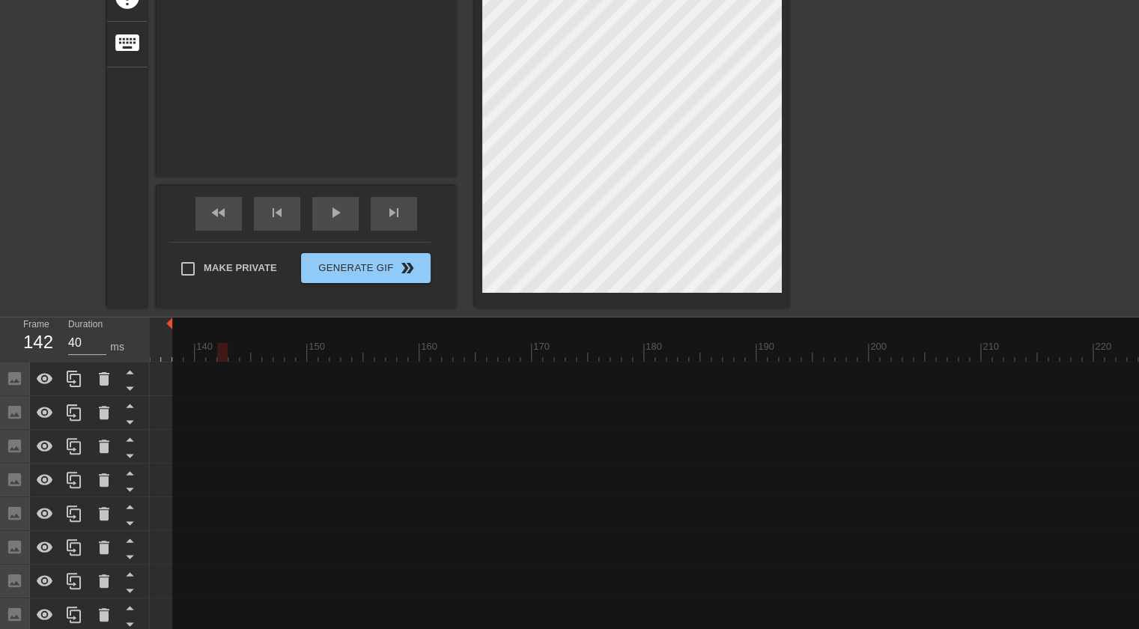
drag, startPoint x: 865, startPoint y: 323, endPoint x: 169, endPoint y: 307, distance: 695.8
click at [169, 307] on div "menu_book Browse the tutorials! [DOMAIN_NAME] The online gif editor Send Feedba…" at bounding box center [569, 315] width 1139 height 1242
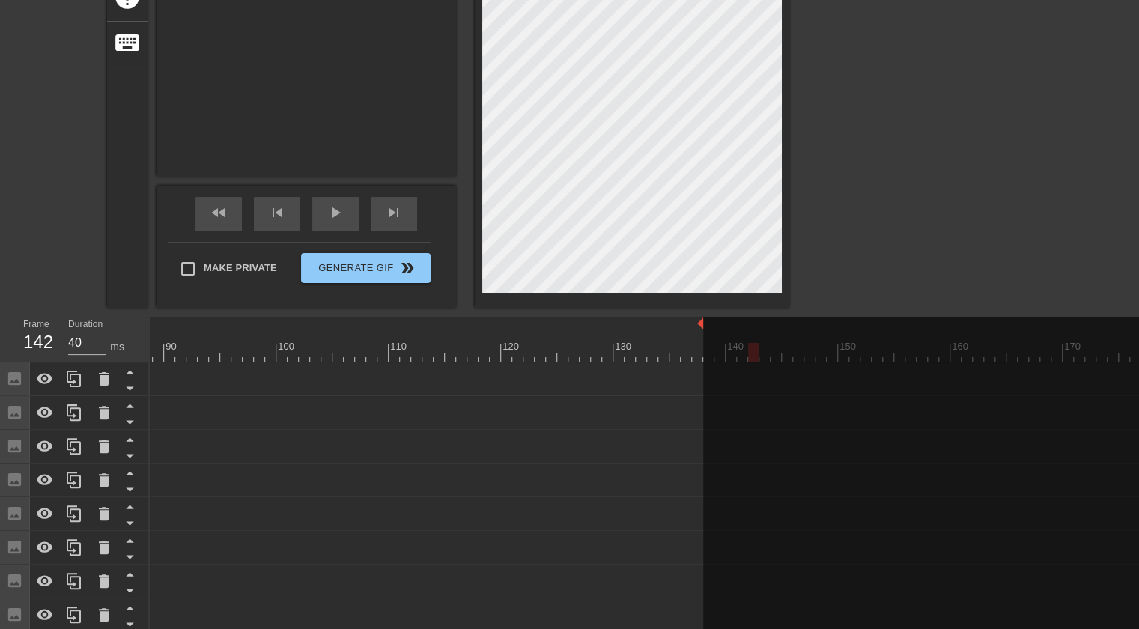
scroll to position [0, 982]
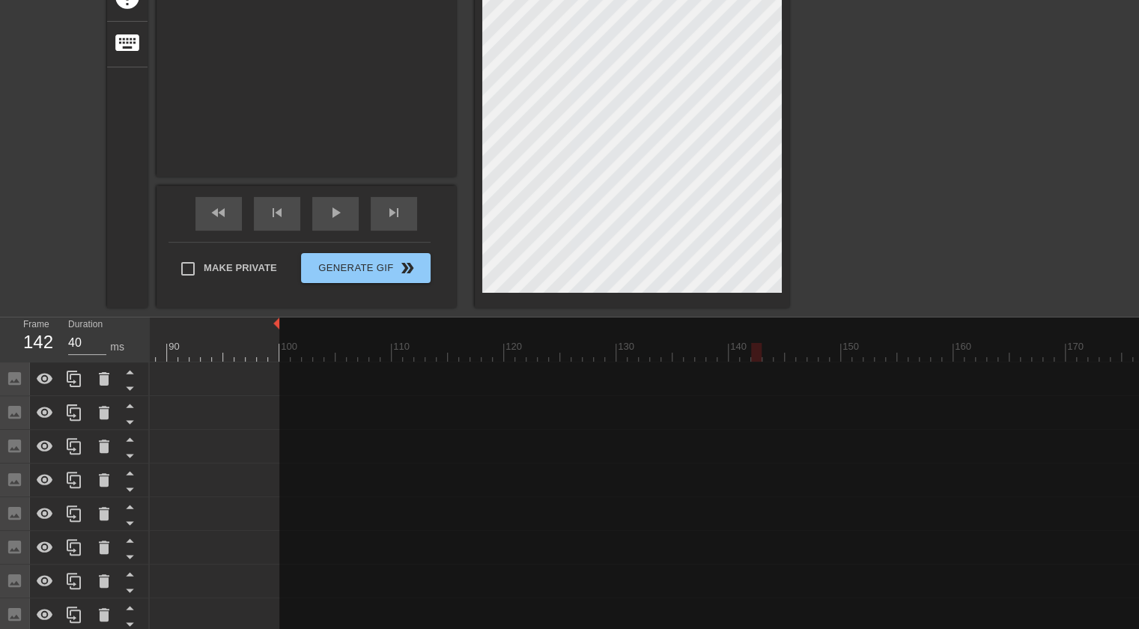
drag, startPoint x: 705, startPoint y: 323, endPoint x: 282, endPoint y: 344, distance: 423.6
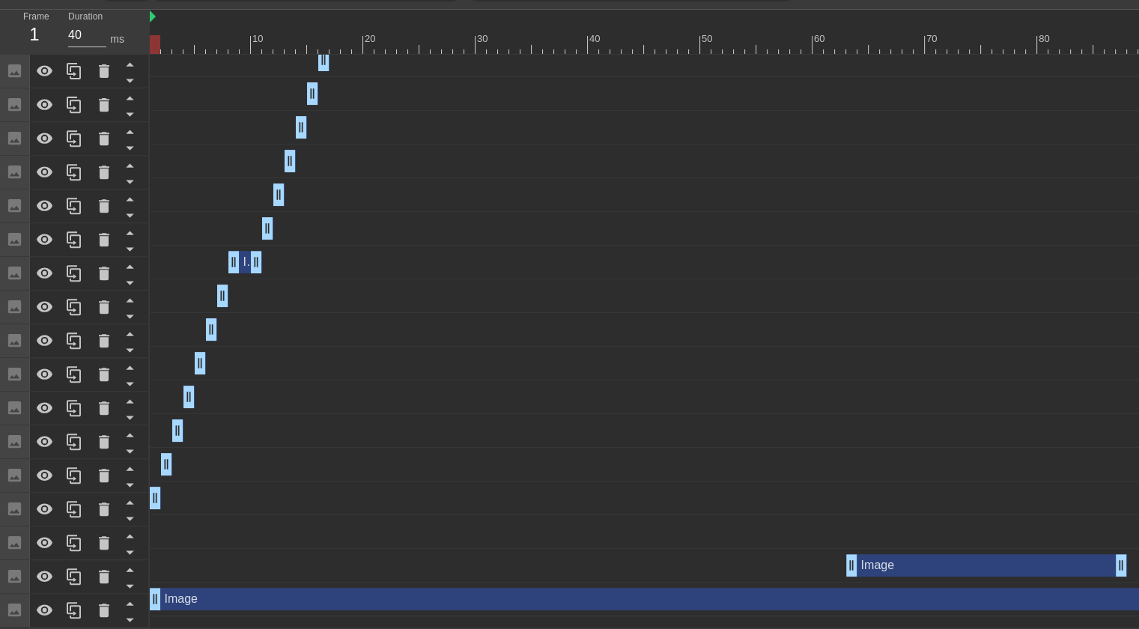
scroll to position [0, 0]
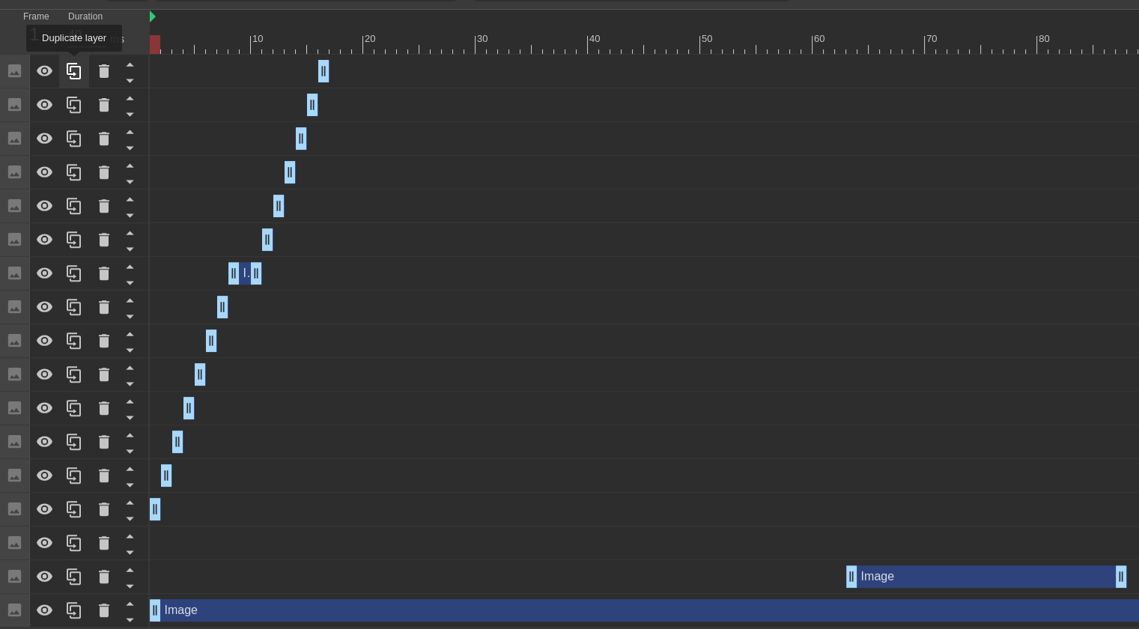
click at [73, 62] on icon at bounding box center [74, 71] width 18 height 18
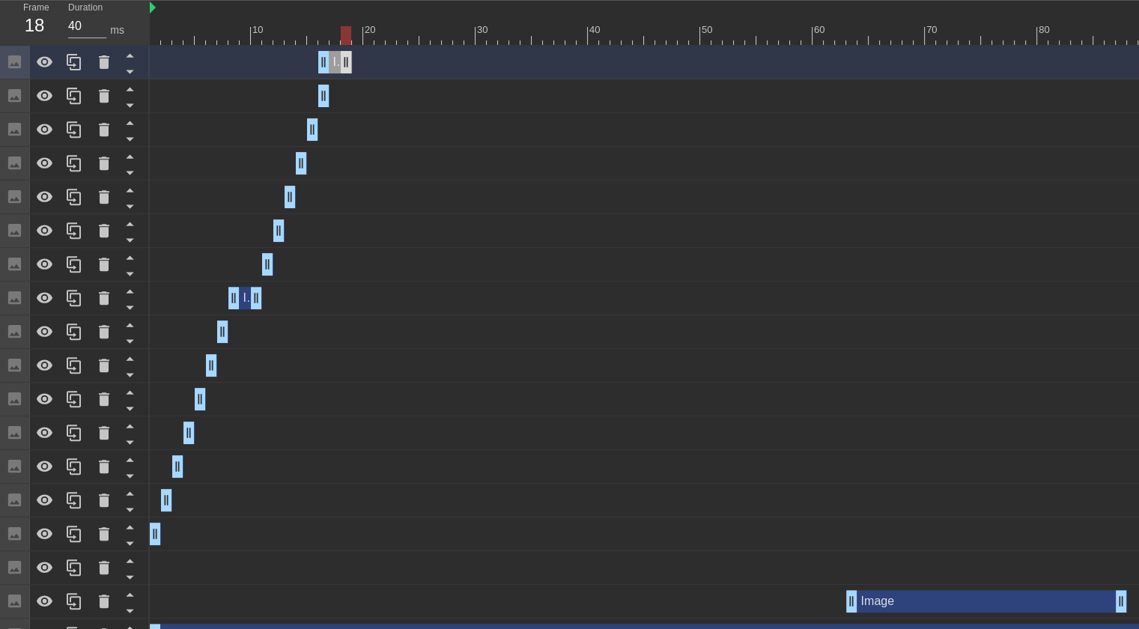
drag, startPoint x: 326, startPoint y: 58, endPoint x: 351, endPoint y: 59, distance: 24.7
drag, startPoint x: 333, startPoint y: 62, endPoint x: 344, endPoint y: 64, distance: 10.6
click at [344, 64] on div "Image drag_handle drag_handle" at bounding box center [346, 62] width 34 height 22
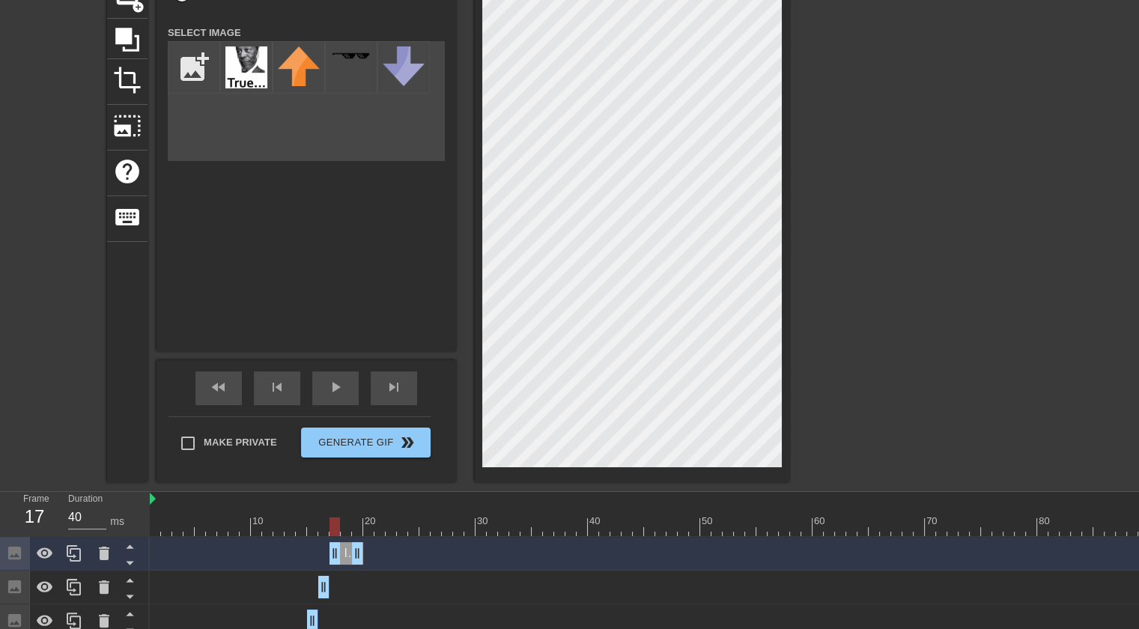
scroll to position [124, 0]
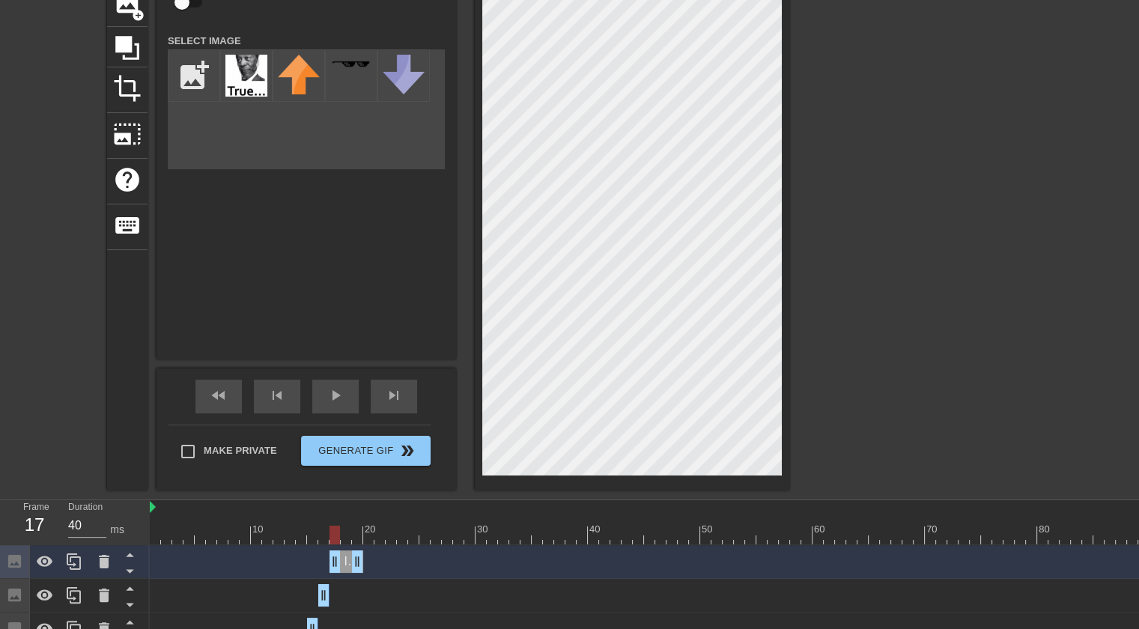
click at [887, 164] on div at bounding box center [919, 160] width 225 height 449
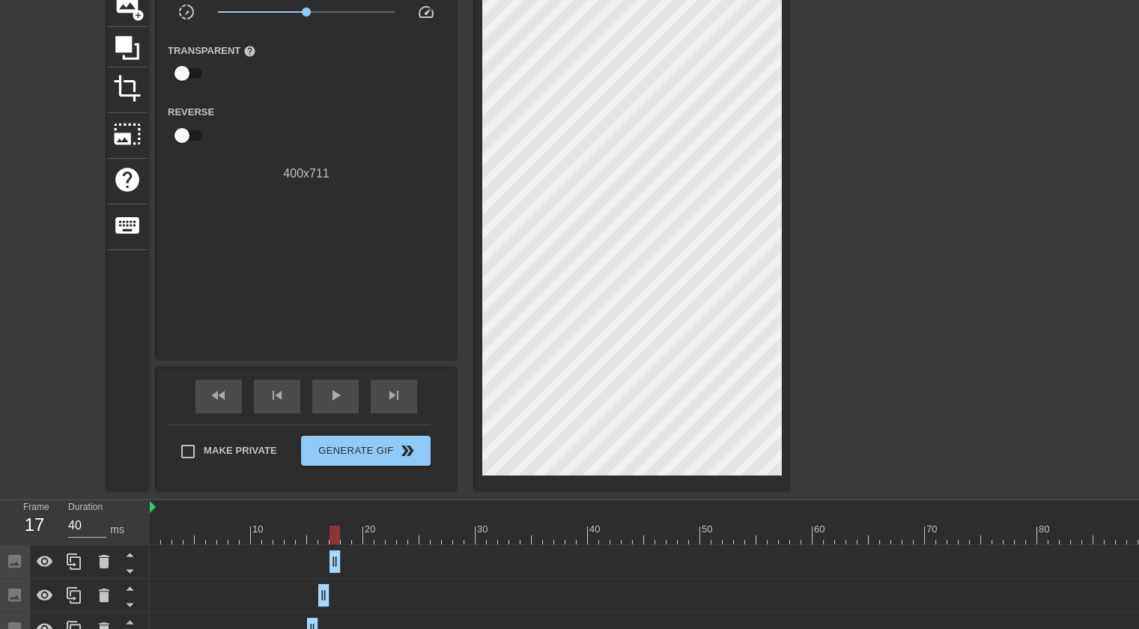
drag, startPoint x: 356, startPoint y: 565, endPoint x: 335, endPoint y: 562, distance: 21.1
click at [78, 563] on icon at bounding box center [74, 562] width 18 height 18
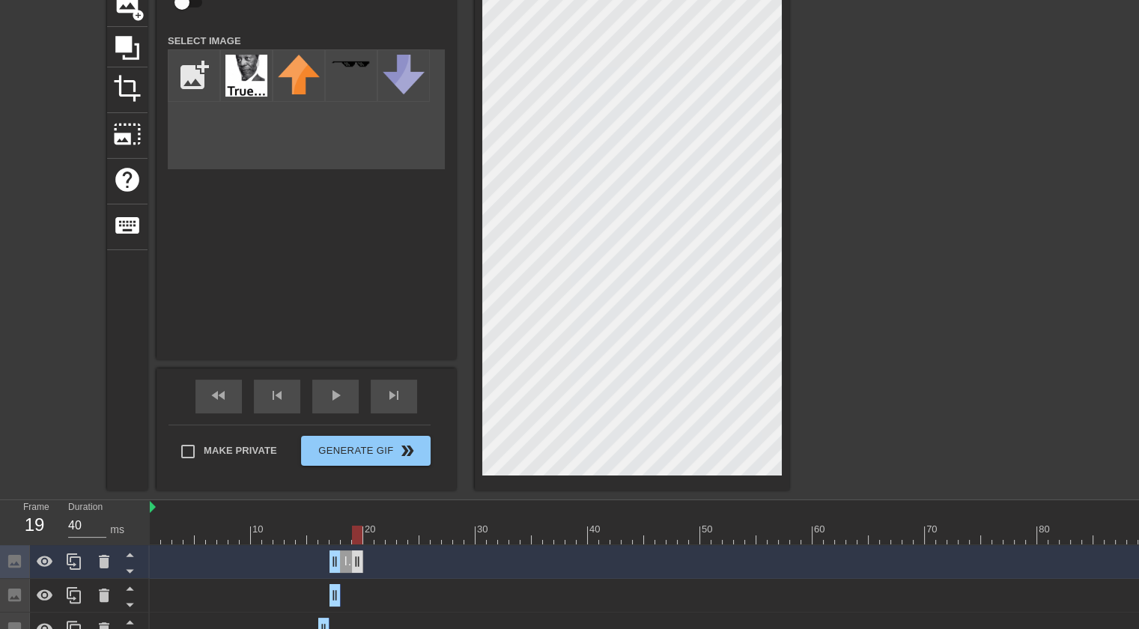
drag, startPoint x: 338, startPoint y: 556, endPoint x: 362, endPoint y: 553, distance: 23.3
drag, startPoint x: 347, startPoint y: 556, endPoint x: 355, endPoint y: 556, distance: 8.3
click at [355, 556] on div "Image drag_handle drag_handle" at bounding box center [358, 561] width 34 height 22
click at [877, 121] on div at bounding box center [919, 160] width 225 height 449
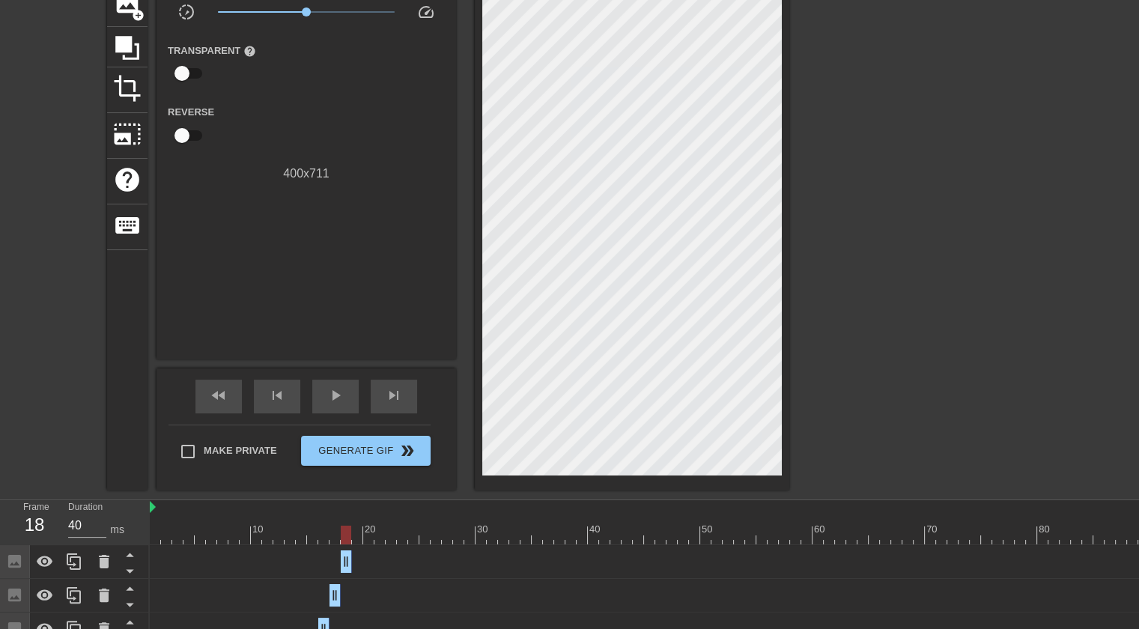
drag, startPoint x: 366, startPoint y: 562, endPoint x: 344, endPoint y: 562, distance: 21.7
click at [72, 563] on icon at bounding box center [74, 562] width 18 height 18
drag, startPoint x: 339, startPoint y: 552, endPoint x: 357, endPoint y: 550, distance: 18.0
drag, startPoint x: 343, startPoint y: 553, endPoint x: 362, endPoint y: 553, distance: 18.7
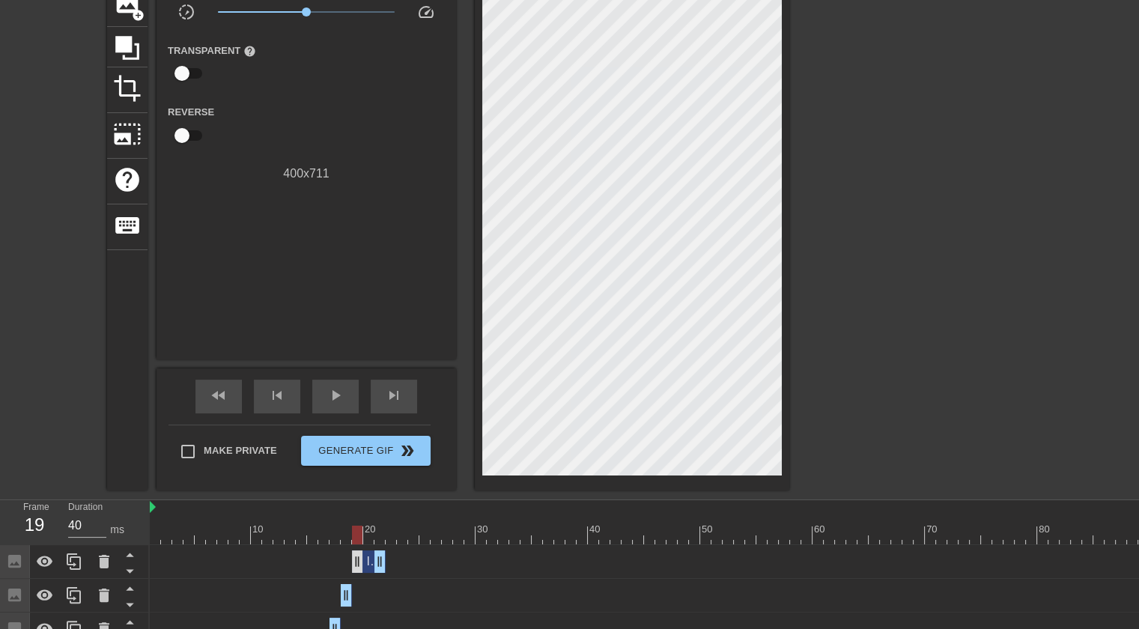
drag, startPoint x: 356, startPoint y: 559, endPoint x: 363, endPoint y: 553, distance: 9.0
click at [363, 553] on div "Image drag_handle drag_handle" at bounding box center [369, 561] width 34 height 22
click at [1027, 188] on div at bounding box center [919, 160] width 225 height 449
drag, startPoint x: 383, startPoint y: 568, endPoint x: 363, endPoint y: 565, distance: 20.4
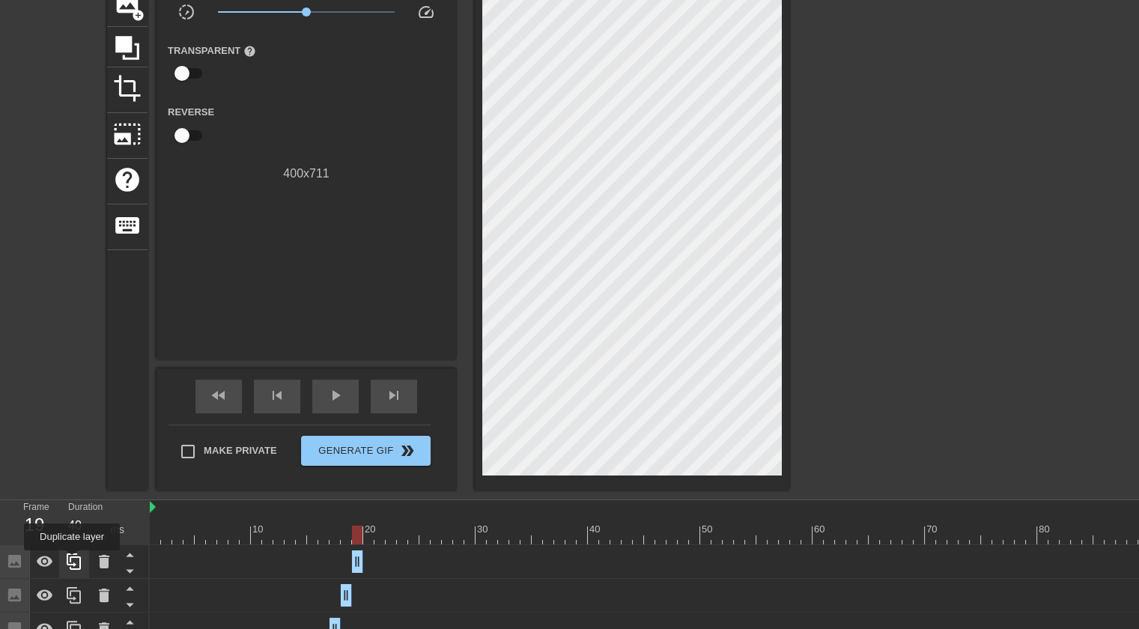
click at [72, 561] on icon at bounding box center [74, 562] width 18 height 18
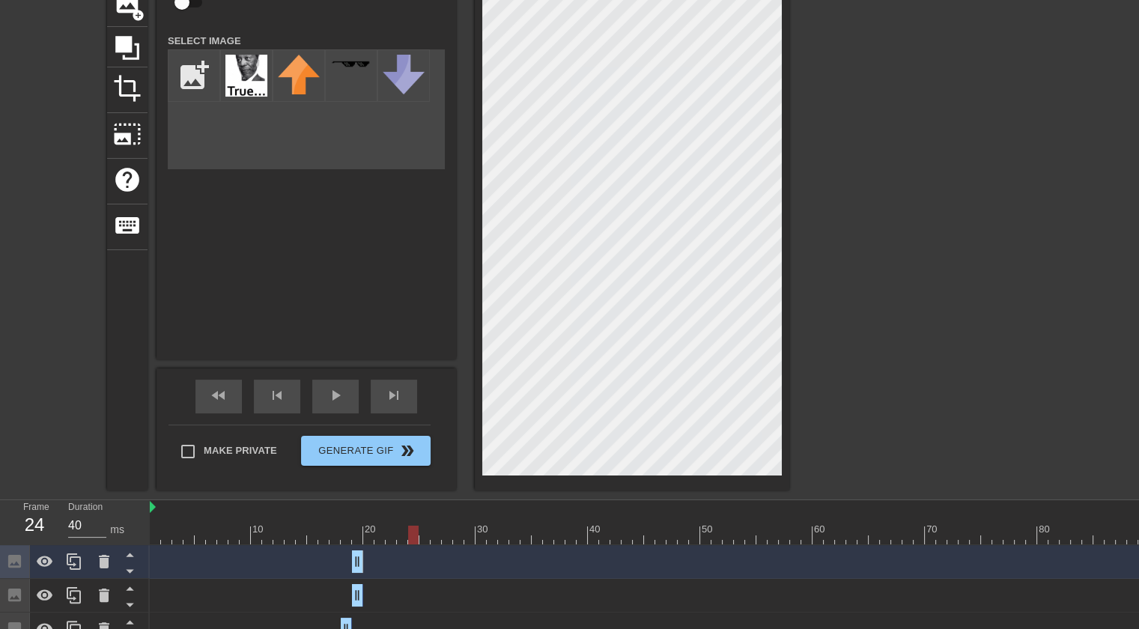
scroll to position [117, 0]
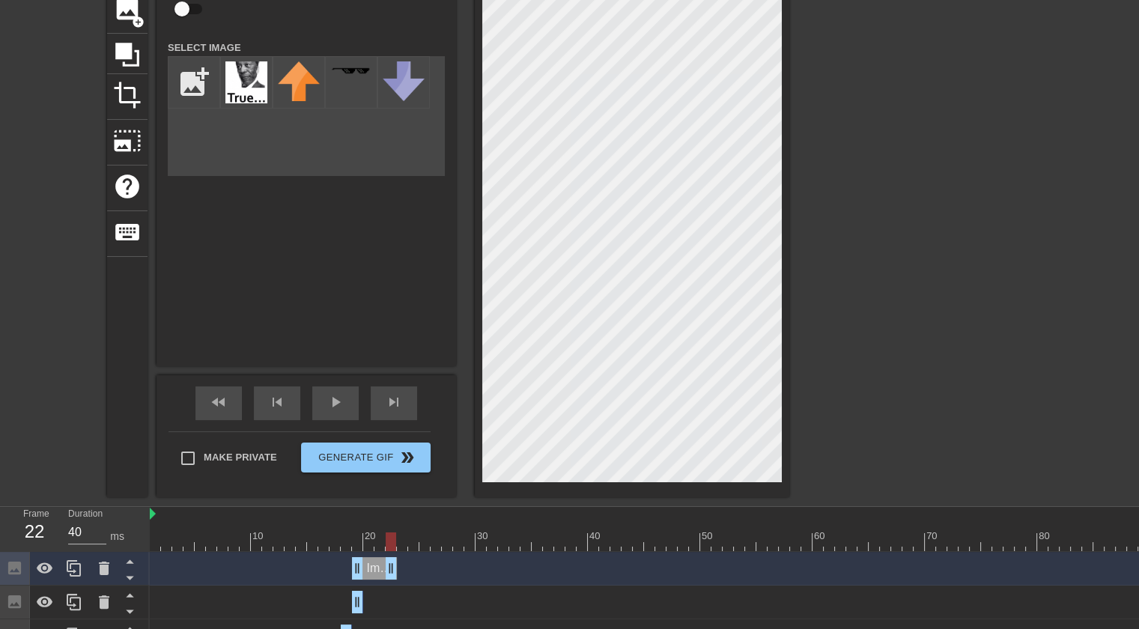
drag, startPoint x: 361, startPoint y: 568, endPoint x: 389, endPoint y: 565, distance: 28.6
drag, startPoint x: 377, startPoint y: 565, endPoint x: 388, endPoint y: 563, distance: 10.6
click at [388, 563] on div "Image drag_handle drag_handle" at bounding box center [385, 568] width 45 height 22
drag, startPoint x: 402, startPoint y: 563, endPoint x: 365, endPoint y: 567, distance: 36.9
click at [848, 226] on div at bounding box center [919, 166] width 225 height 449
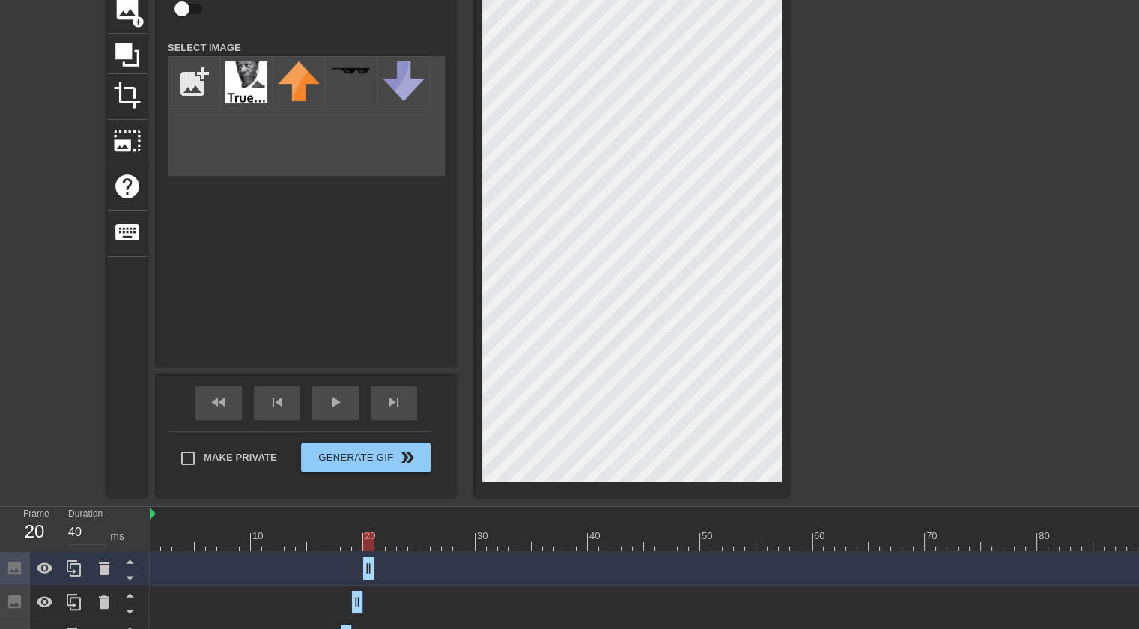
click at [935, 161] on div at bounding box center [919, 166] width 225 height 449
click at [979, 159] on div at bounding box center [919, 166] width 225 height 449
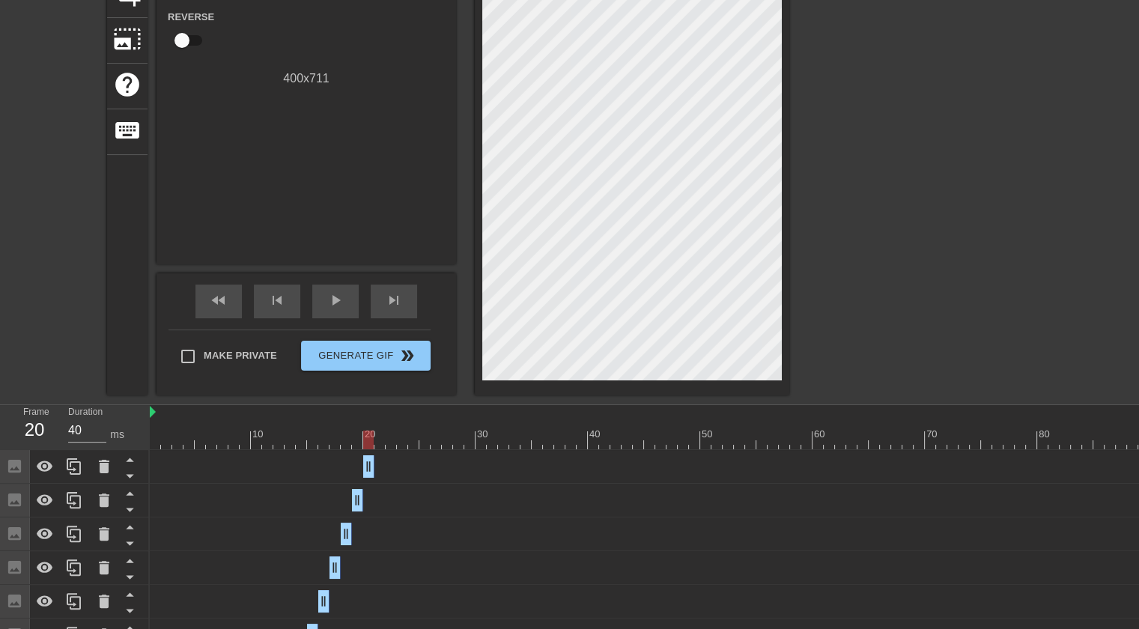
scroll to position [225, 0]
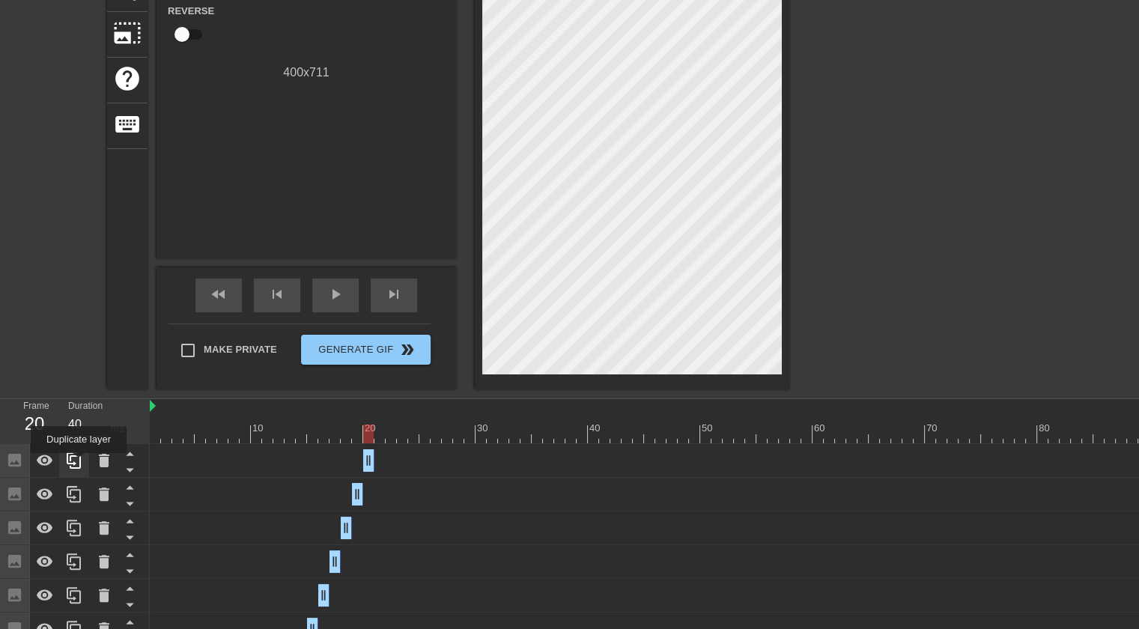
click at [79, 464] on icon at bounding box center [74, 461] width 18 height 18
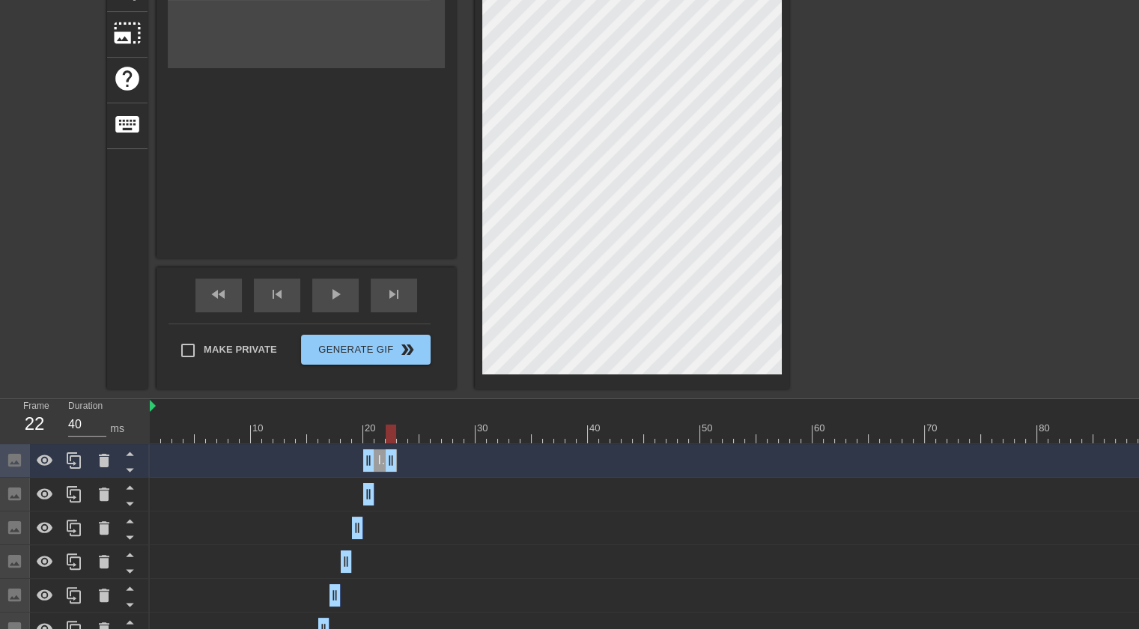
drag, startPoint x: 370, startPoint y: 461, endPoint x: 397, endPoint y: 459, distance: 27.0
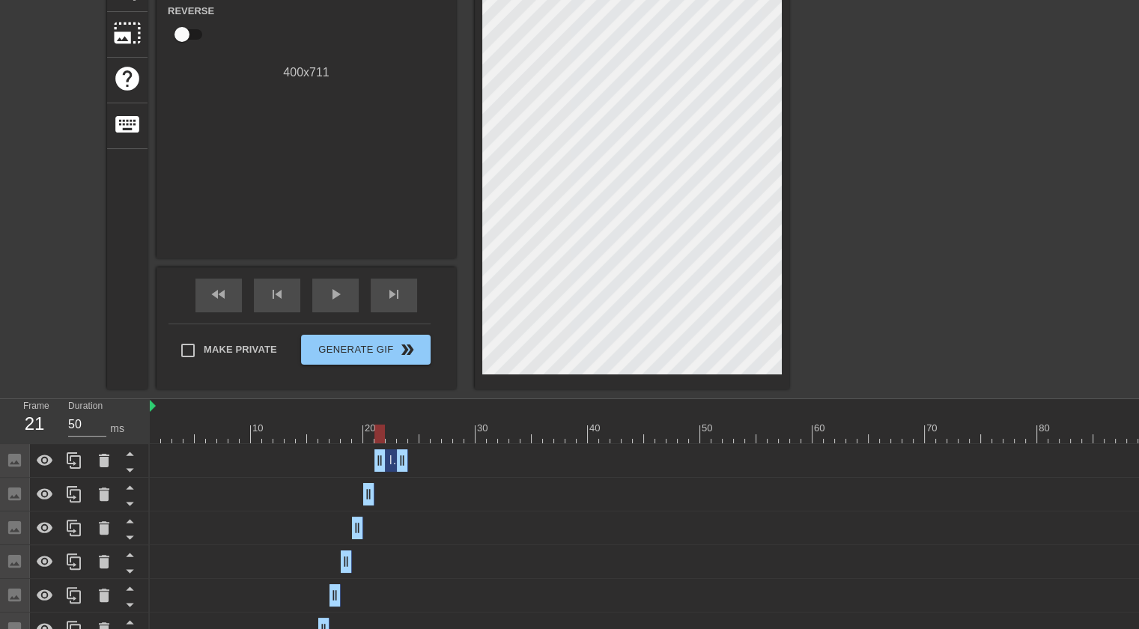
drag, startPoint x: 380, startPoint y: 458, endPoint x: 389, endPoint y: 458, distance: 8.2
click at [389, 458] on div "Image drag_handle drag_handle" at bounding box center [391, 460] width 34 height 22
click at [846, 58] on div at bounding box center [919, 59] width 225 height 449
drag, startPoint x: 401, startPoint y: 461, endPoint x: 383, endPoint y: 461, distance: 18.0
click at [67, 472] on div at bounding box center [74, 460] width 30 height 33
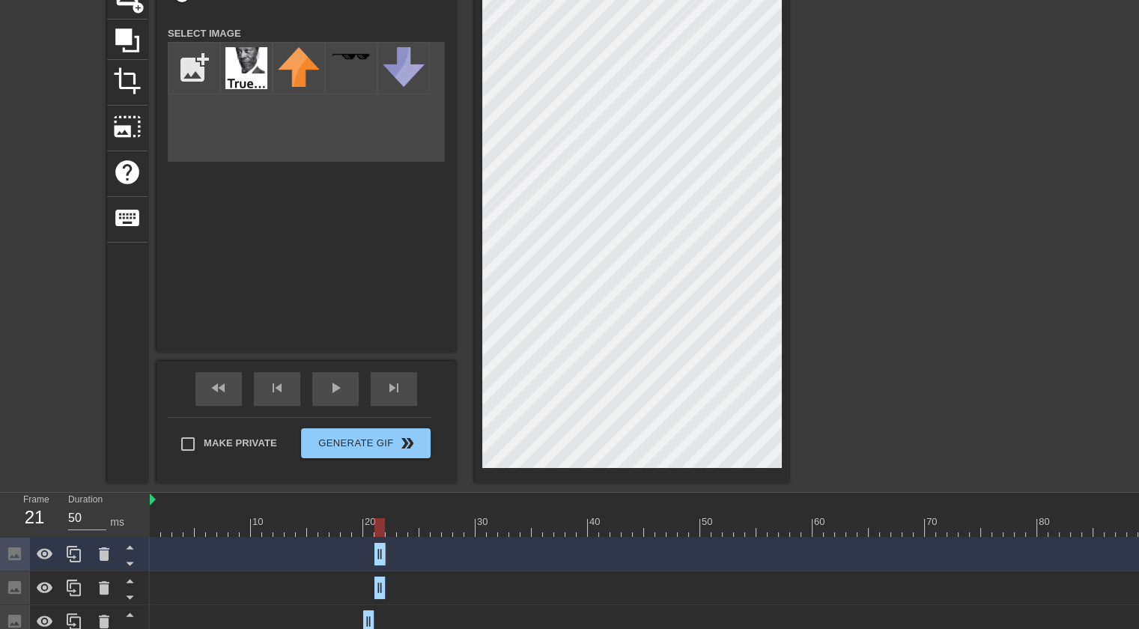
scroll to position [130, 0]
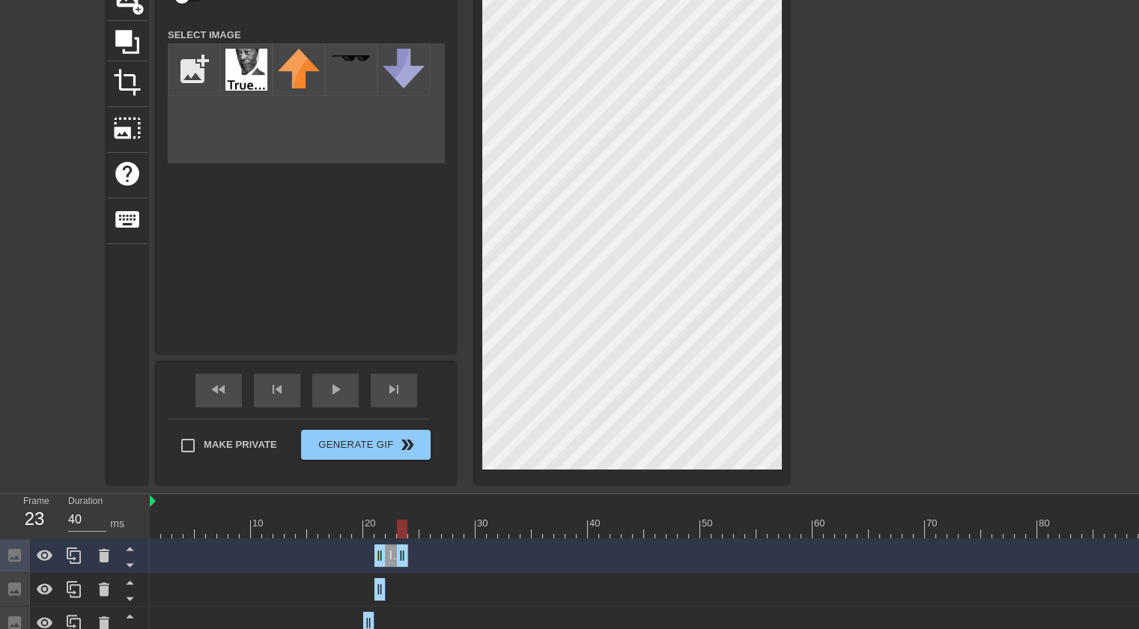
drag, startPoint x: 381, startPoint y: 561, endPoint x: 404, endPoint y: 556, distance: 23.8
click at [397, 553] on div "Image drag_handle drag_handle" at bounding box center [403, 555] width 34 height 22
drag, startPoint x: 414, startPoint y: 550, endPoint x: 395, endPoint y: 550, distance: 18.7
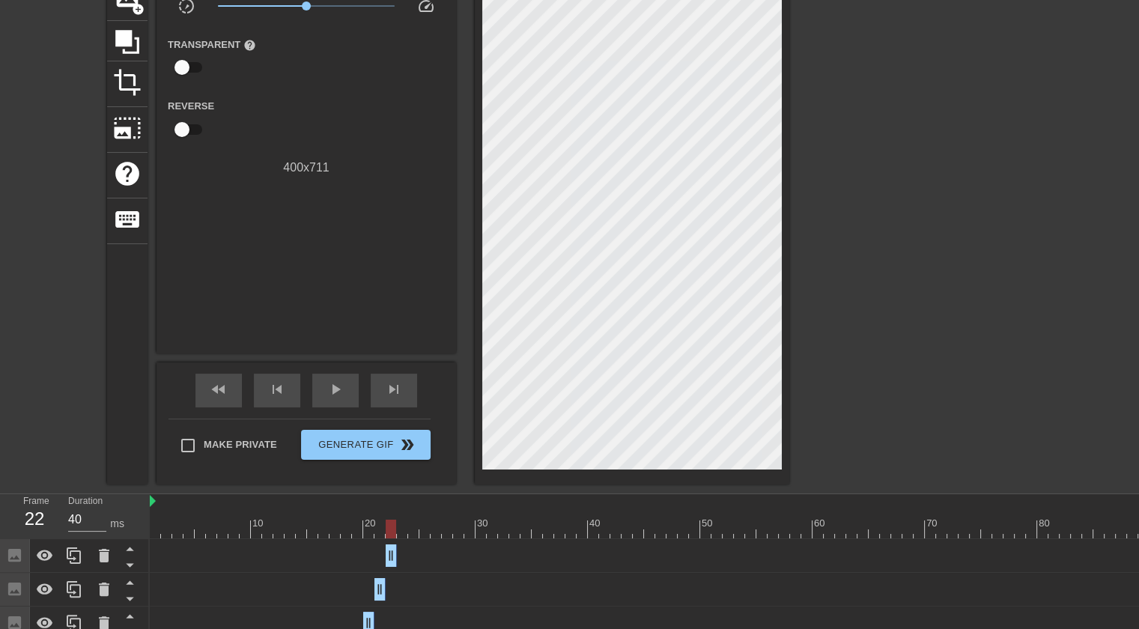
click at [923, 121] on div at bounding box center [919, 154] width 225 height 449
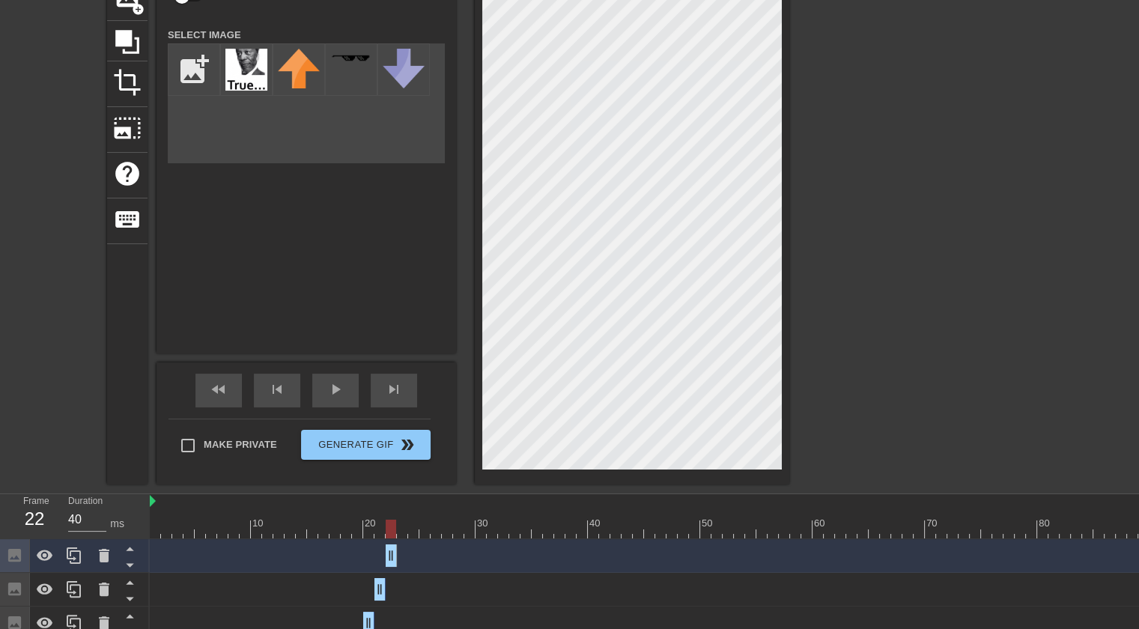
click at [962, 158] on div at bounding box center [919, 154] width 225 height 449
click at [864, 155] on div at bounding box center [919, 154] width 225 height 449
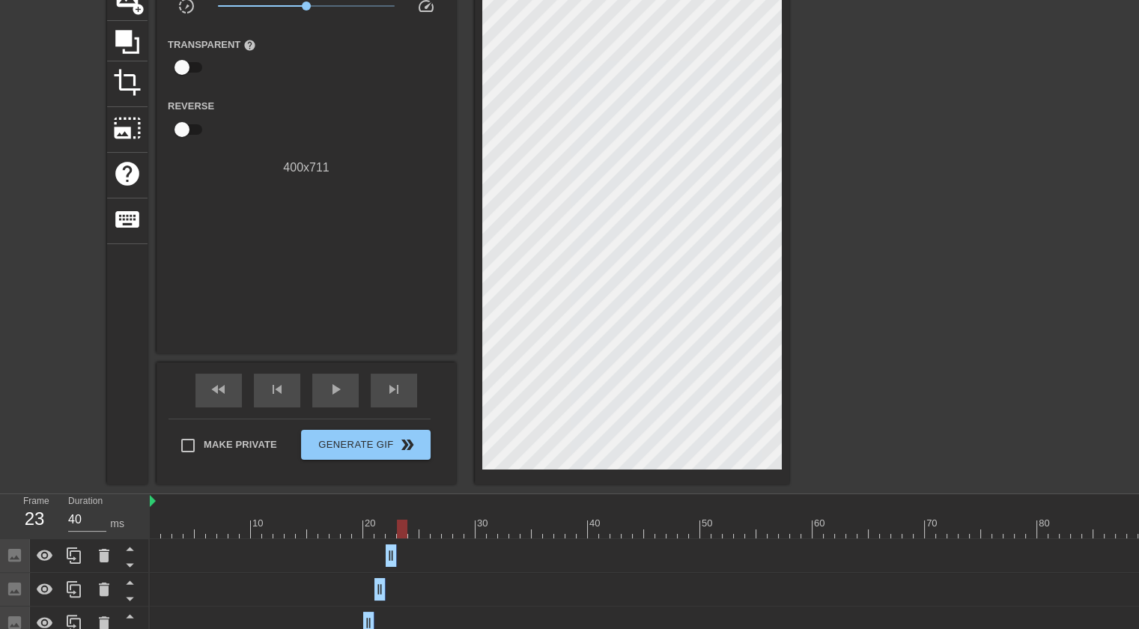
click at [79, 548] on icon at bounding box center [74, 556] width 18 height 18
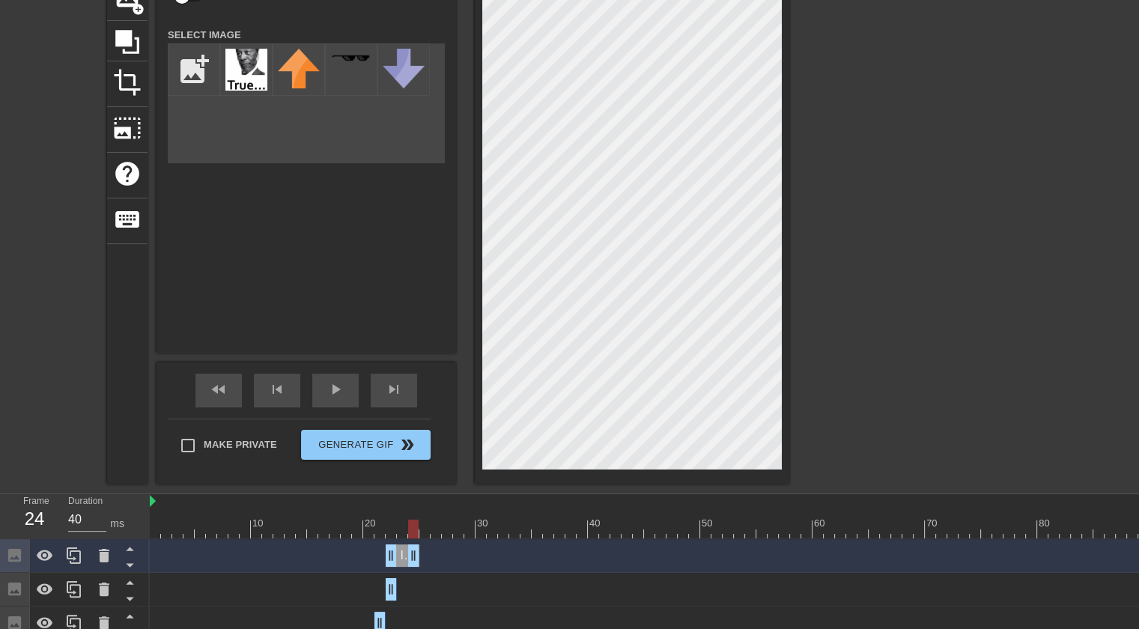
drag, startPoint x: 392, startPoint y: 548, endPoint x: 411, endPoint y: 548, distance: 18.7
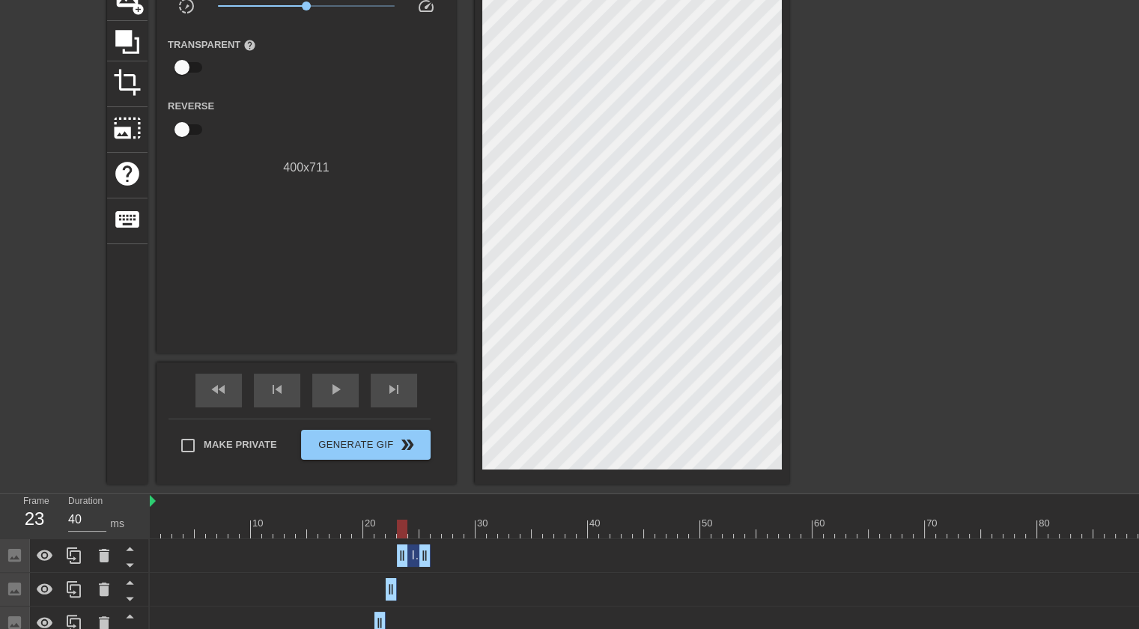
drag, startPoint x: 404, startPoint y: 551, endPoint x: 414, endPoint y: 553, distance: 9.8
click at [414, 553] on span "Image" at bounding box center [427, 555] width 33 height 13
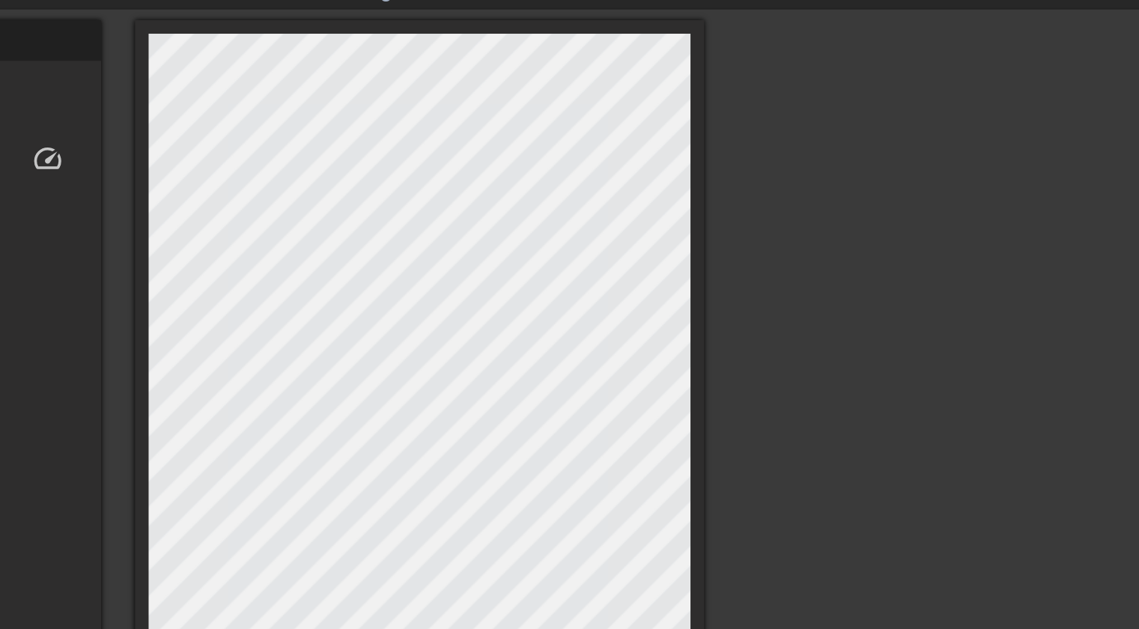
scroll to position [48, 0]
click at [933, 217] on div at bounding box center [919, 235] width 225 height 449
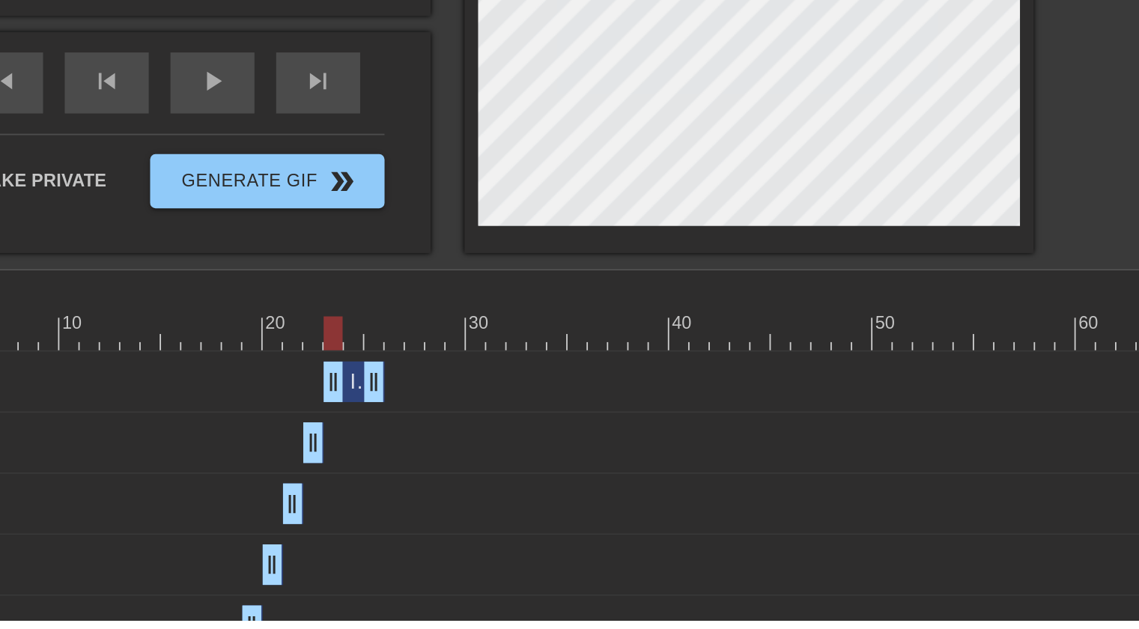
scroll to position [189, 0]
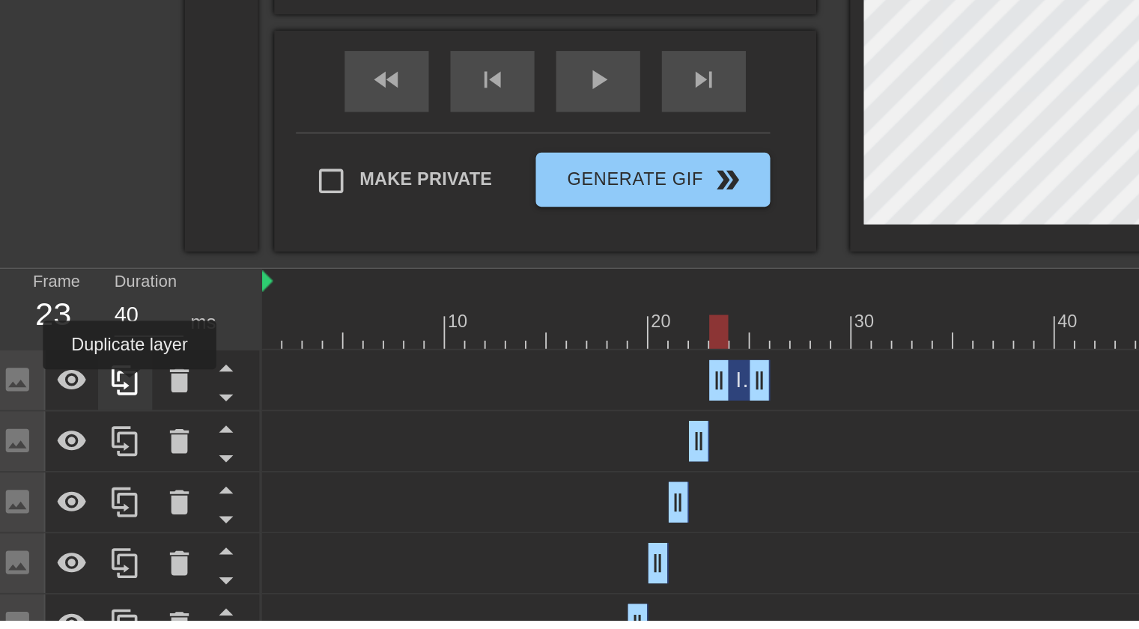
click at [76, 501] on icon at bounding box center [74, 496] width 18 height 18
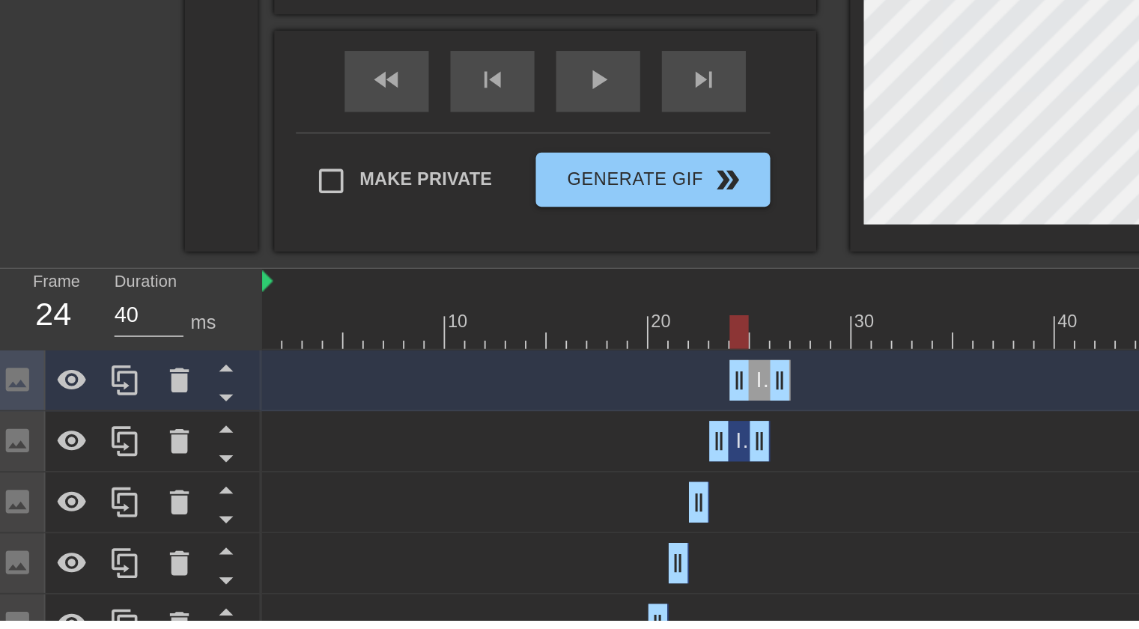
drag, startPoint x: 412, startPoint y: 496, endPoint x: 424, endPoint y: 494, distance: 12.1
click at [424, 494] on div "Image drag_handle drag_handle" at bounding box center [425, 496] width 34 height 22
drag, startPoint x: 429, startPoint y: 524, endPoint x: 411, endPoint y: 526, distance: 18.0
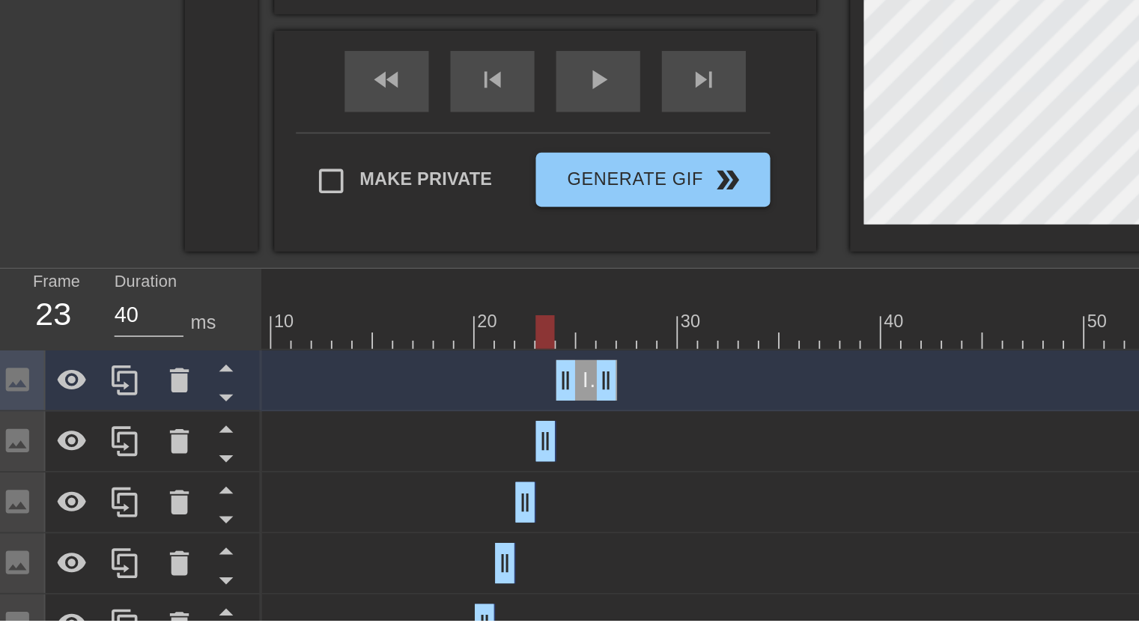
scroll to position [0, 96]
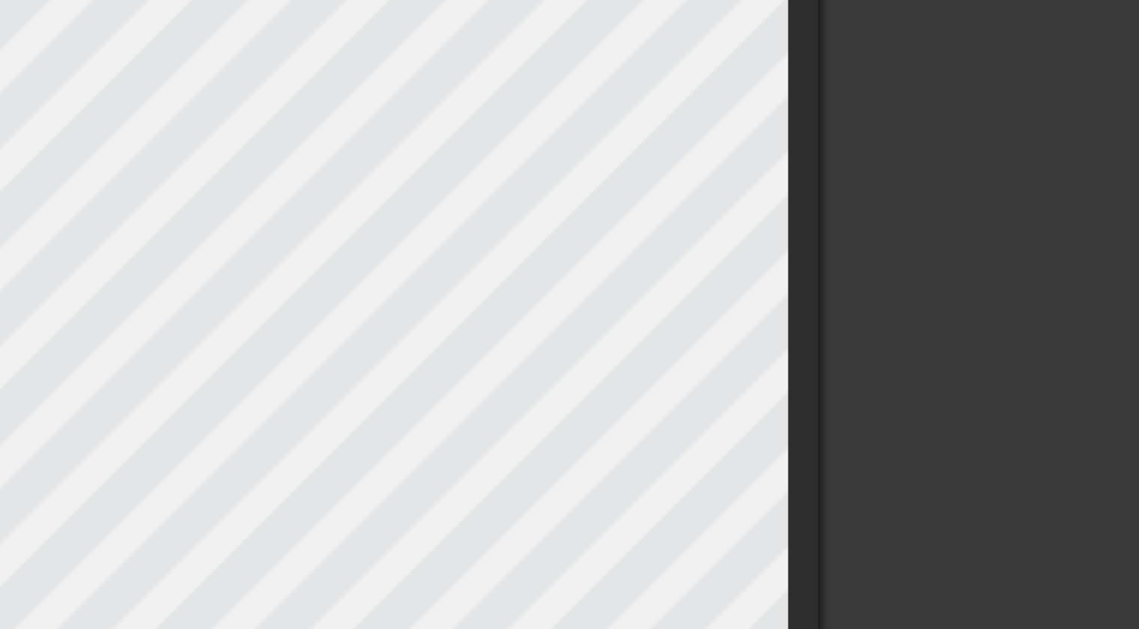
scroll to position [3, 0]
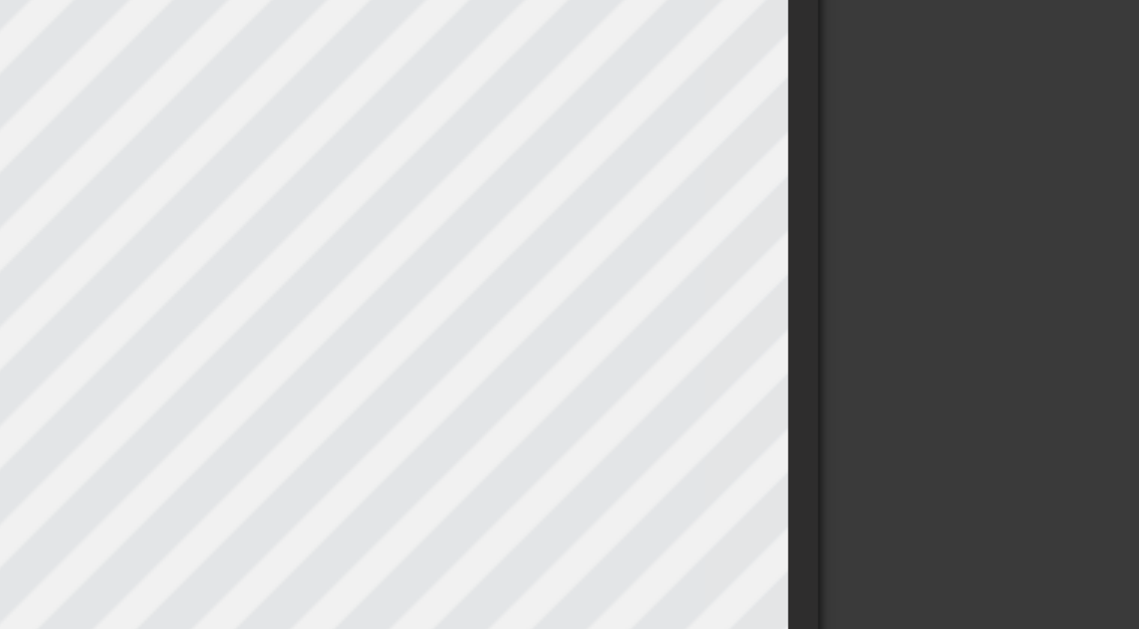
click at [839, 227] on div at bounding box center [919, 280] width 225 height 449
click at [795, 258] on div "title add_circle image add_circle crop photo_size_select_large help keyboard Im…" at bounding box center [569, 333] width 1139 height 555
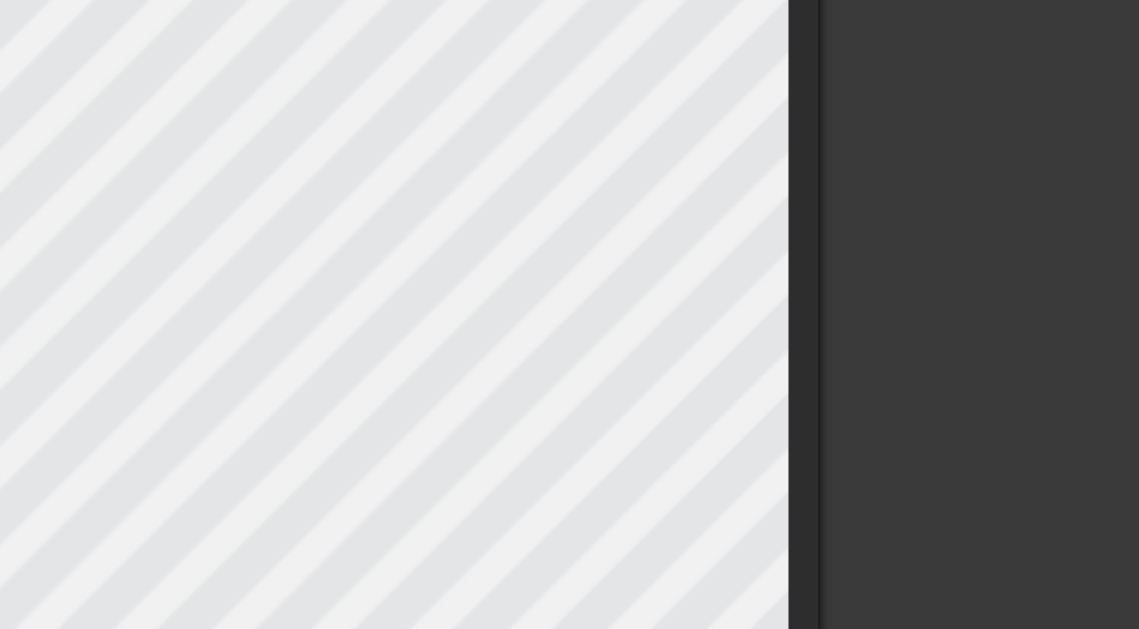
click at [823, 287] on div at bounding box center [919, 280] width 225 height 449
click at [812, 281] on div at bounding box center [919, 280] width 225 height 449
click at [789, 297] on div at bounding box center [632, 333] width 315 height 555
click at [856, 289] on div at bounding box center [919, 280] width 225 height 449
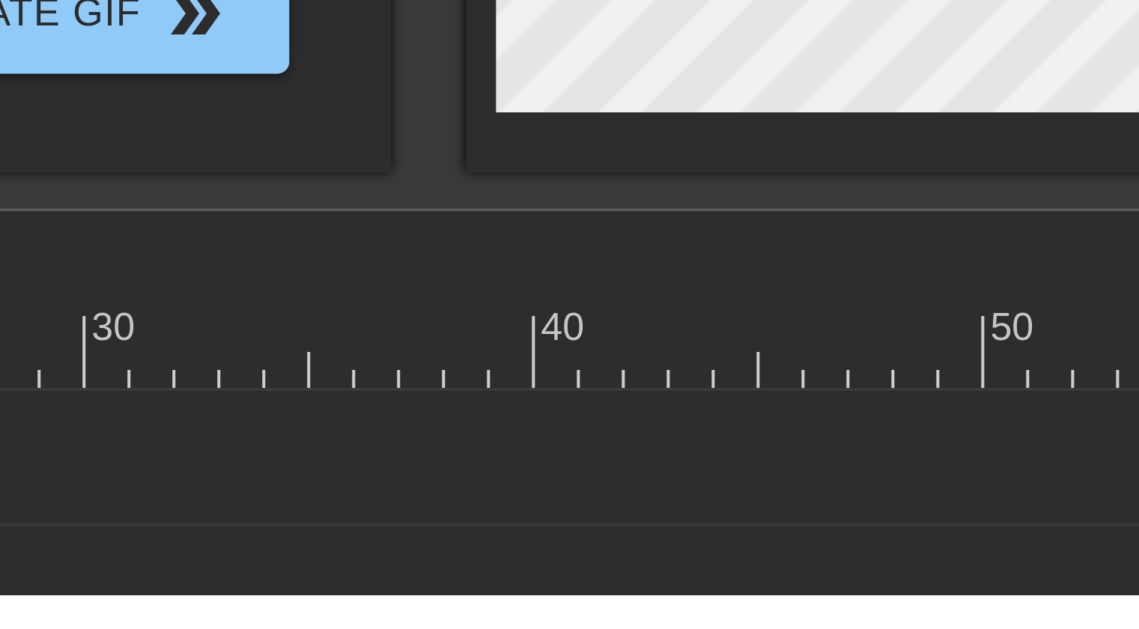
scroll to position [0, 91]
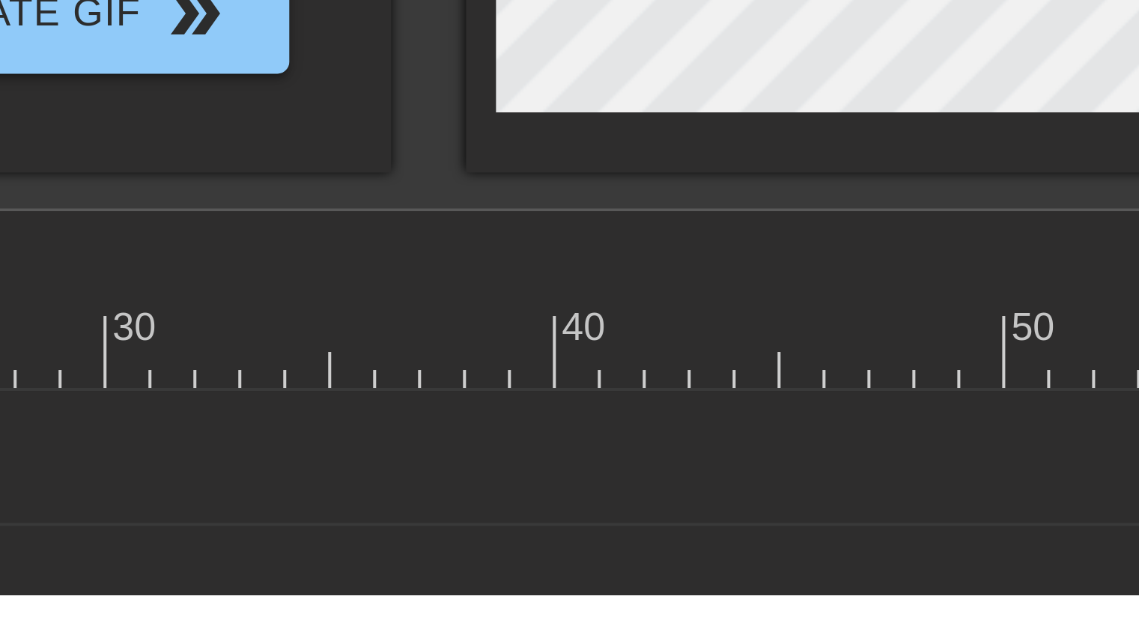
click at [603, 522] on div at bounding box center [632, 246] width 315 height 555
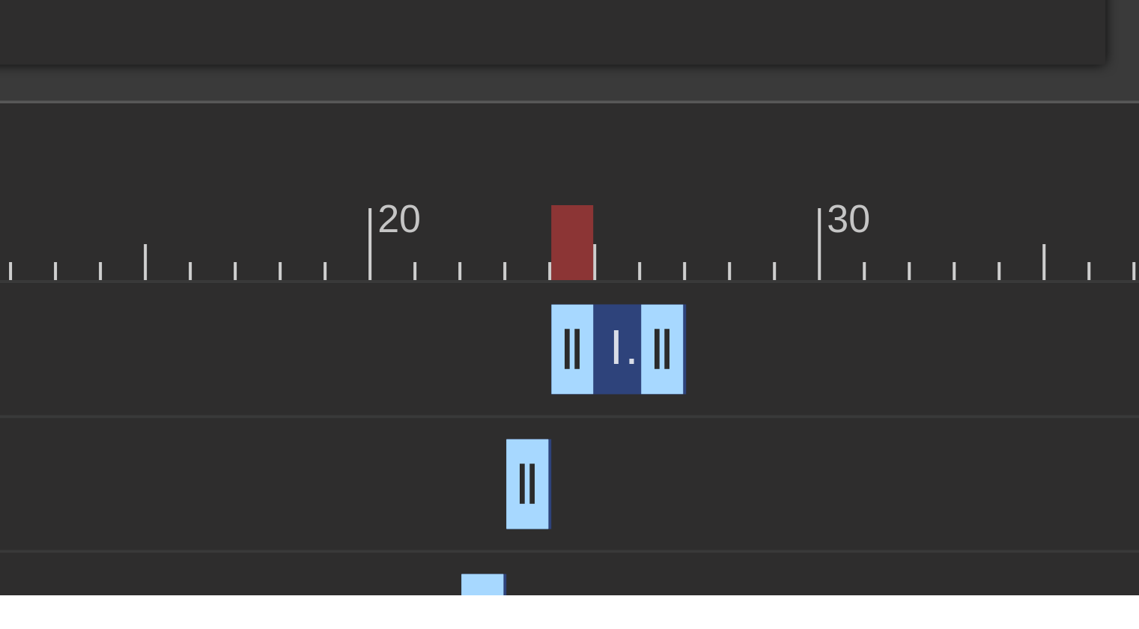
scroll to position [116, 0]
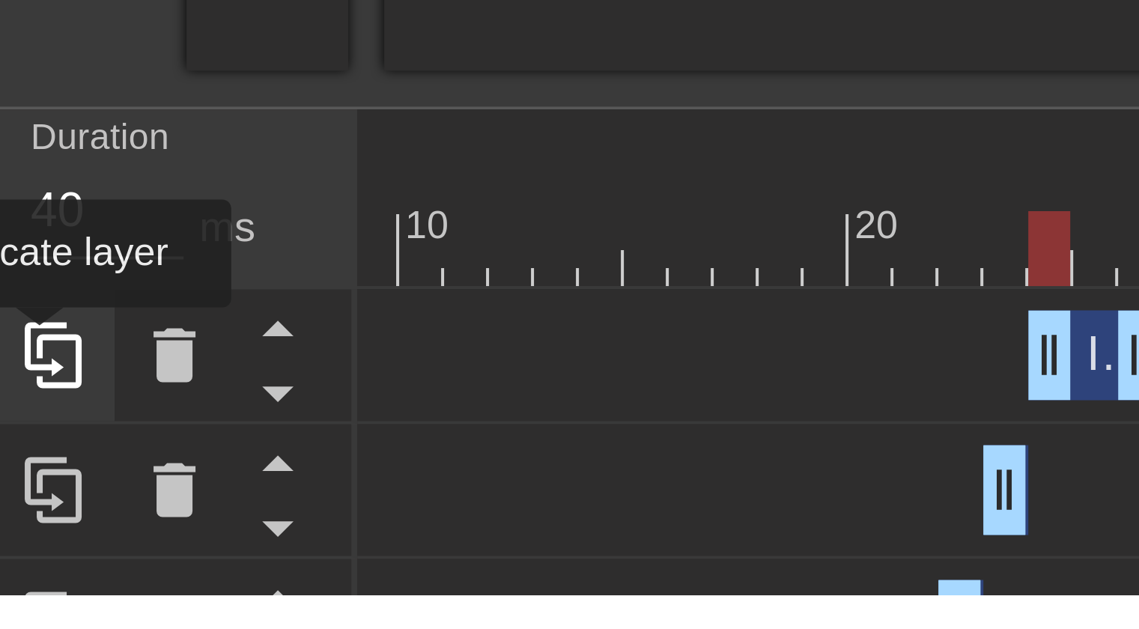
click at [70, 568] on icon at bounding box center [74, 569] width 14 height 16
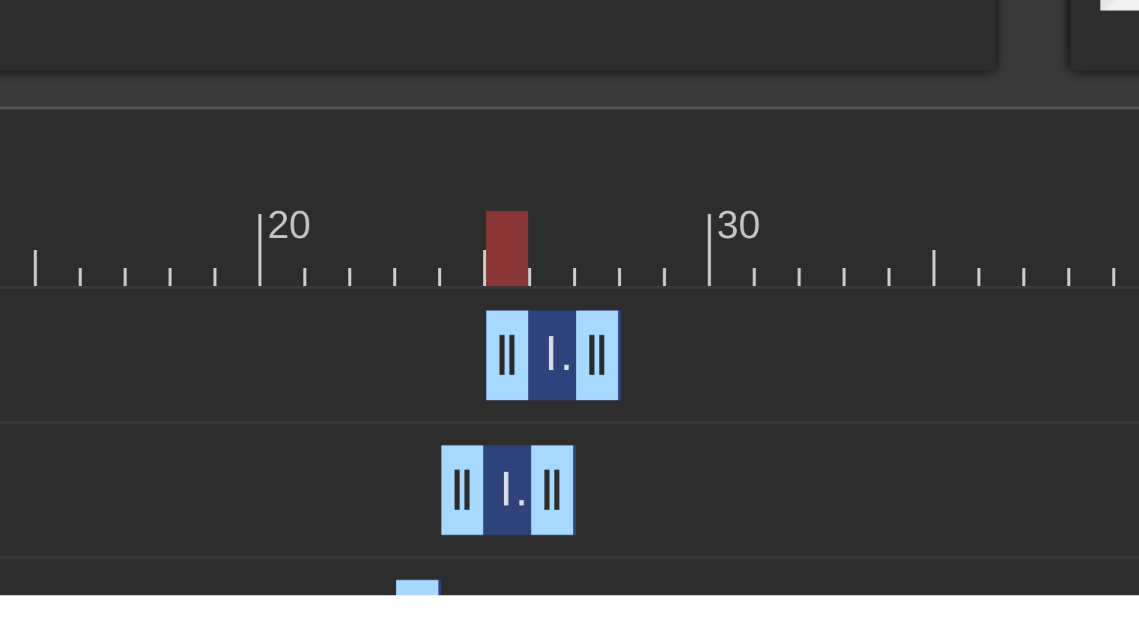
click at [342, 565] on div "Image drag_handle drag_handle" at bounding box center [346, 569] width 34 height 22
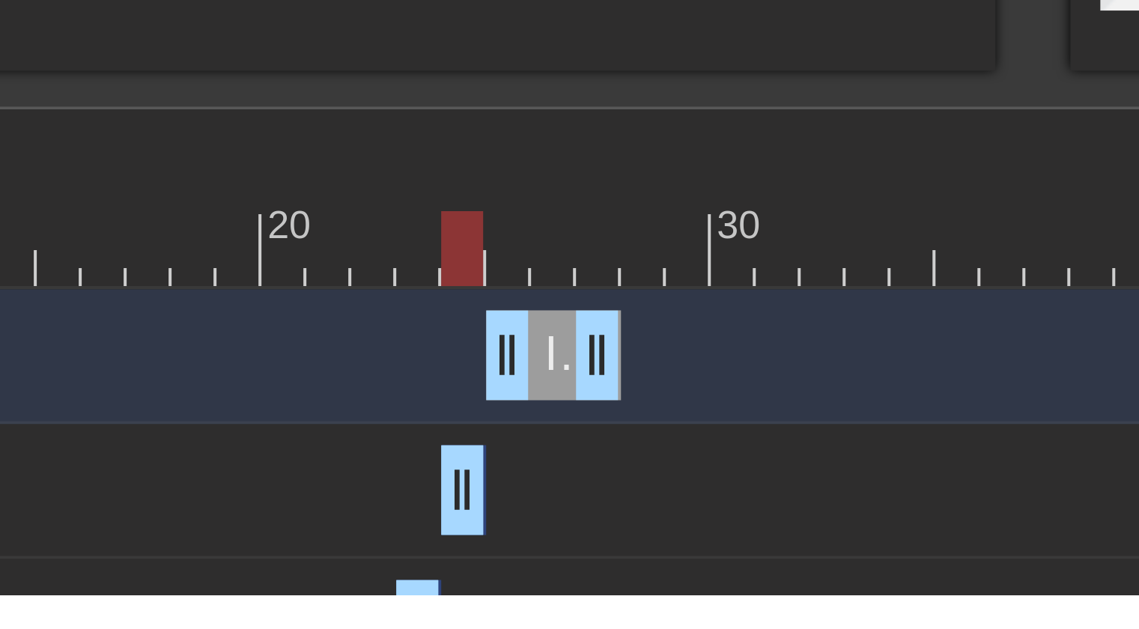
drag, startPoint x: 343, startPoint y: 601, endPoint x: 321, endPoint y: 601, distance: 21.7
click at [341, 562] on div "Image drag_handle drag_handle" at bounding box center [346, 569] width 34 height 22
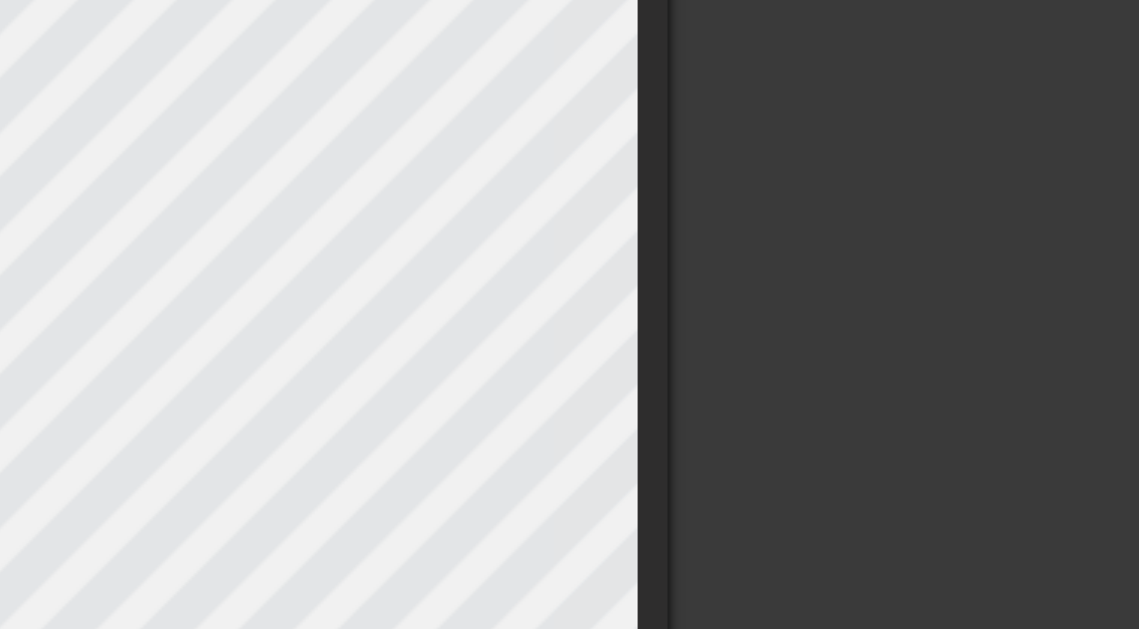
scroll to position [115, 0]
click at [801, 150] on div "title add_circle image add_circle crop photo_size_select_large help keyboard Im…" at bounding box center [569, 221] width 1139 height 555
click at [835, 159] on div at bounding box center [919, 168] width 225 height 449
click at [824, 156] on div at bounding box center [919, 168] width 225 height 449
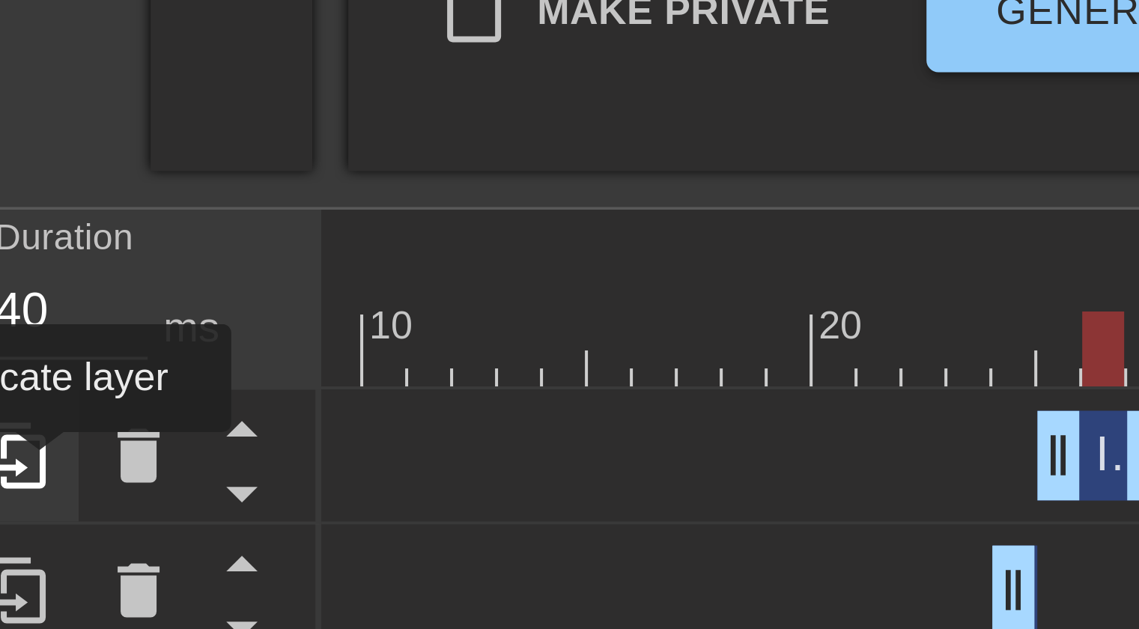
click at [79, 574] on icon at bounding box center [74, 570] width 14 height 16
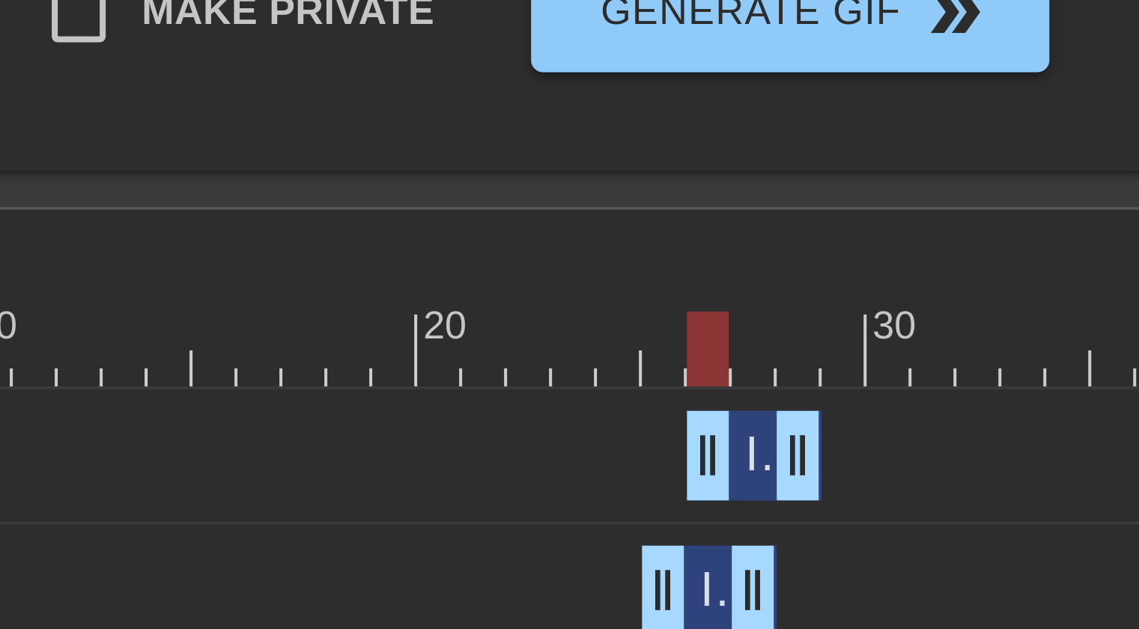
drag, startPoint x: 346, startPoint y: 563, endPoint x: 354, endPoint y: 563, distance: 8.2
click at [354, 563] on div "Image drag_handle drag_handle" at bounding box center [357, 570] width 34 height 22
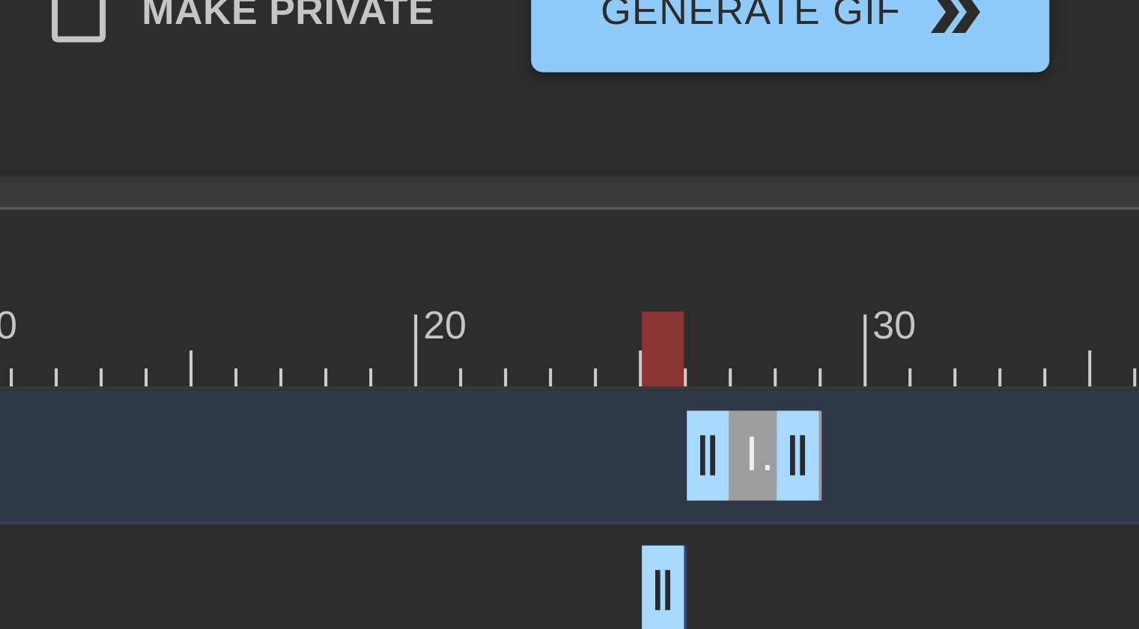
drag, startPoint x: 354, startPoint y: 601, endPoint x: 325, endPoint y: 625, distance: 37.3
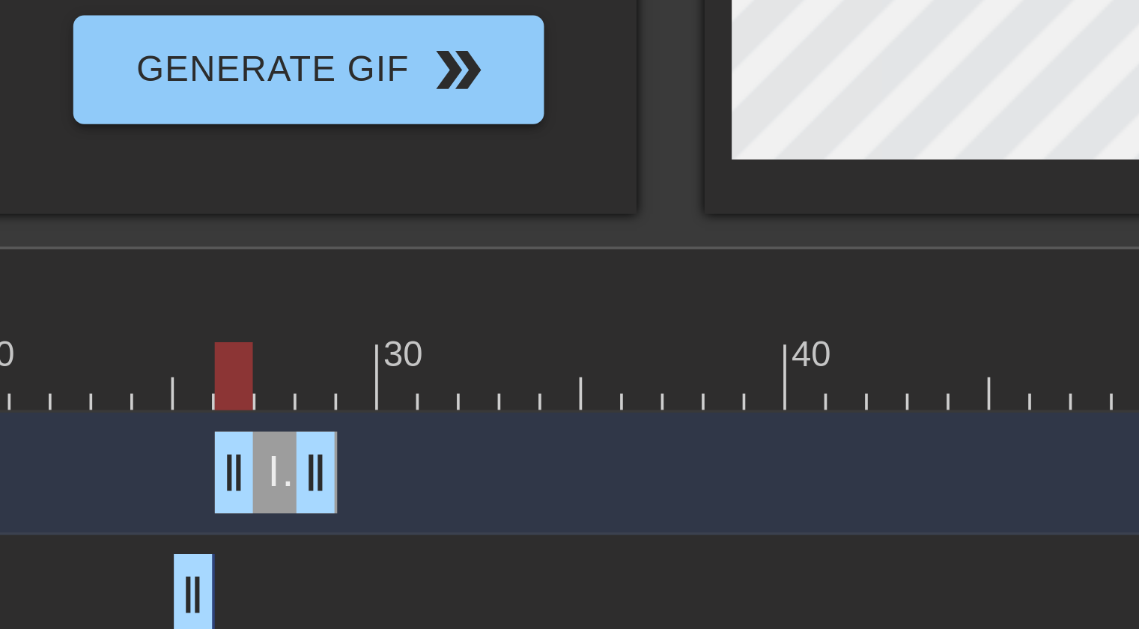
scroll to position [161, 0]
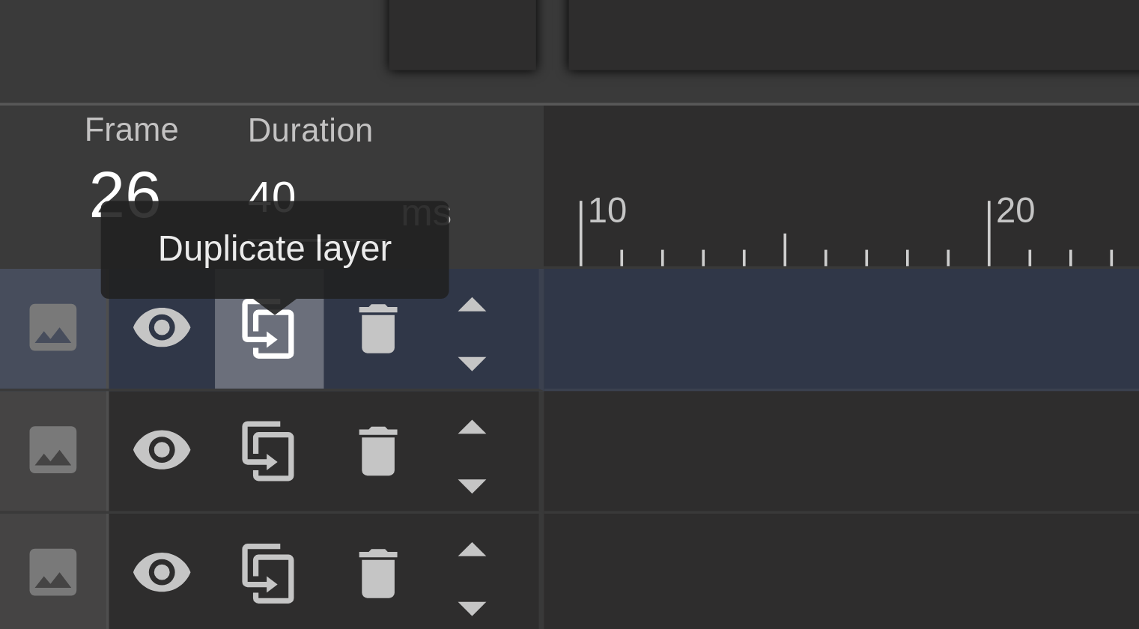
click at [76, 526] on icon at bounding box center [74, 524] width 18 height 18
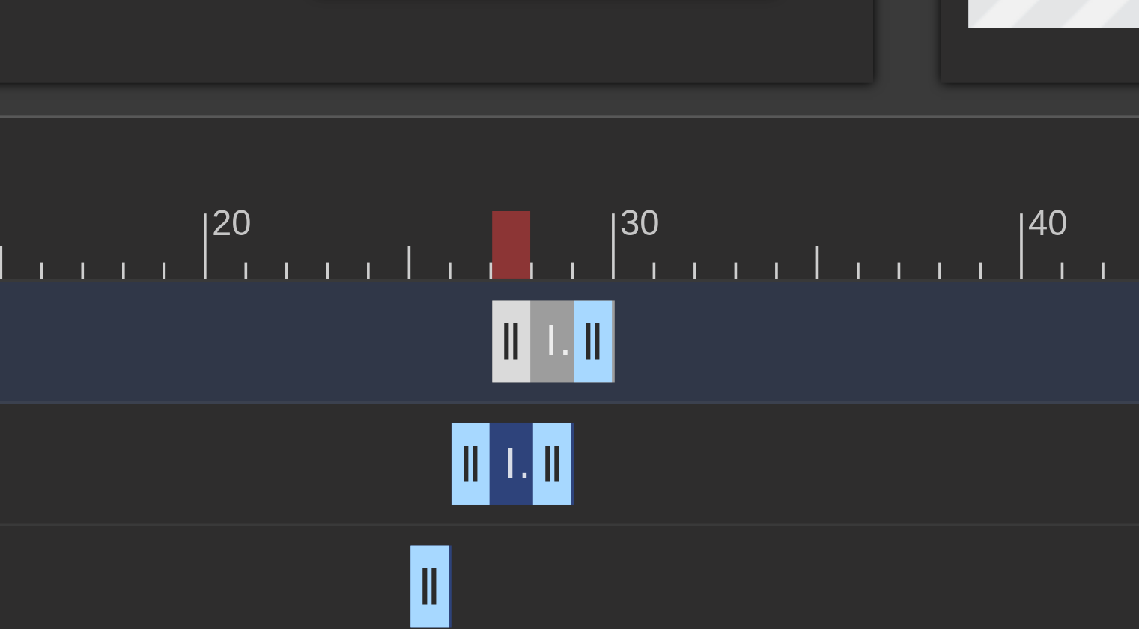
click at [362, 523] on div "Image drag_handle drag_handle" at bounding box center [368, 524] width 34 height 22
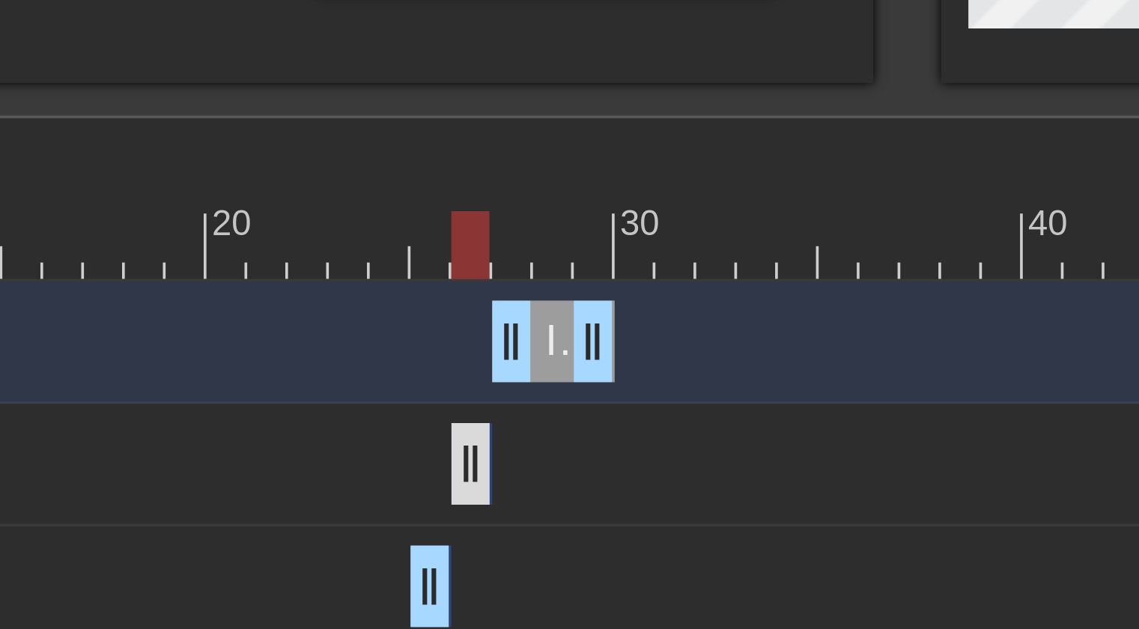
drag, startPoint x: 365, startPoint y: 556, endPoint x: 340, endPoint y: 555, distance: 25.5
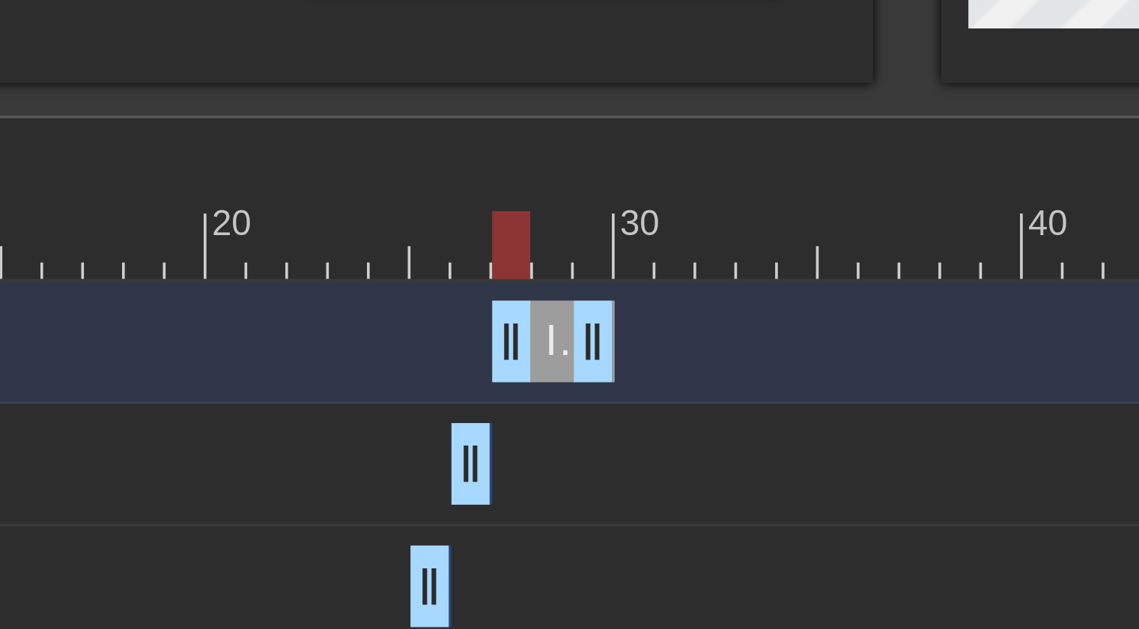
click at [368, 524] on span "Image" at bounding box center [381, 523] width 33 height 13
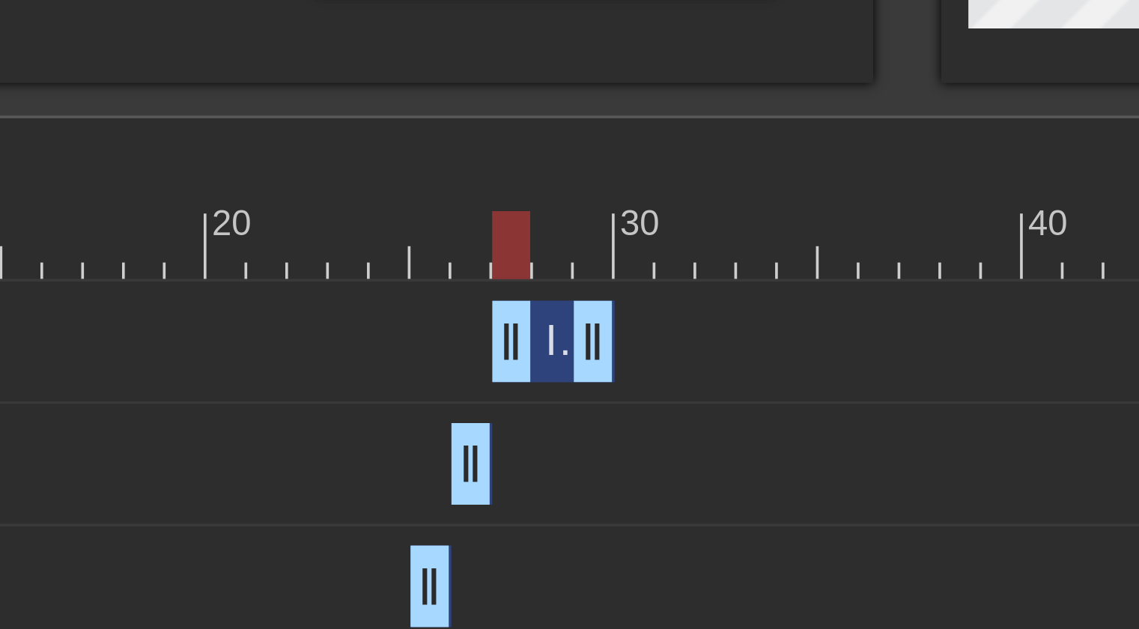
click at [368, 523] on div "Image drag_handle drag_handle" at bounding box center [368, 524] width 34 height 22
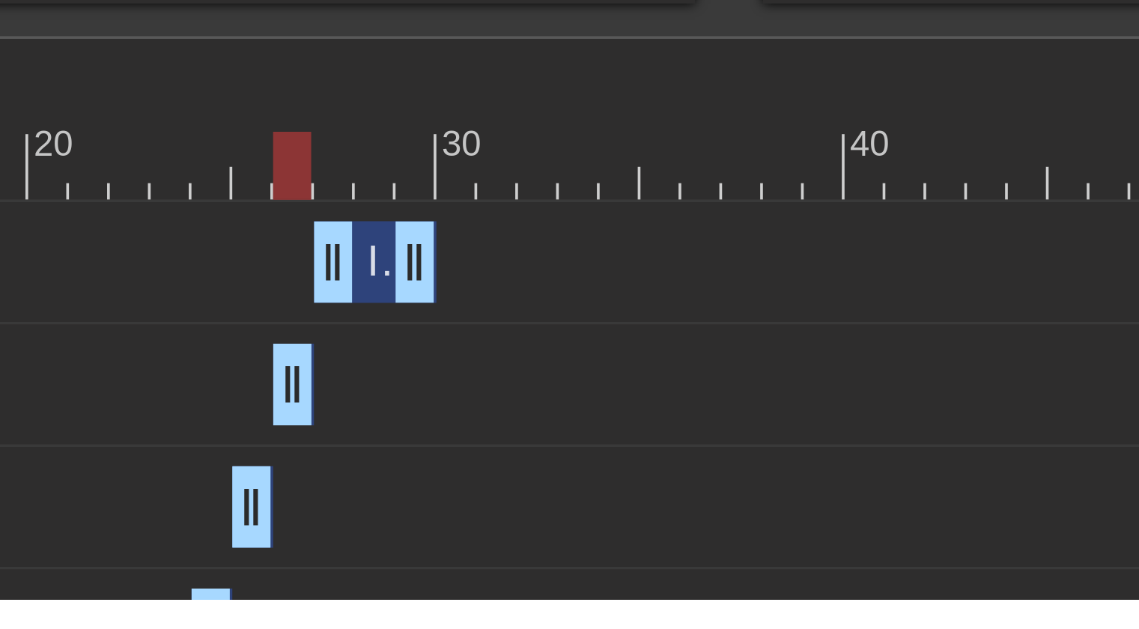
scroll to position [154, 0]
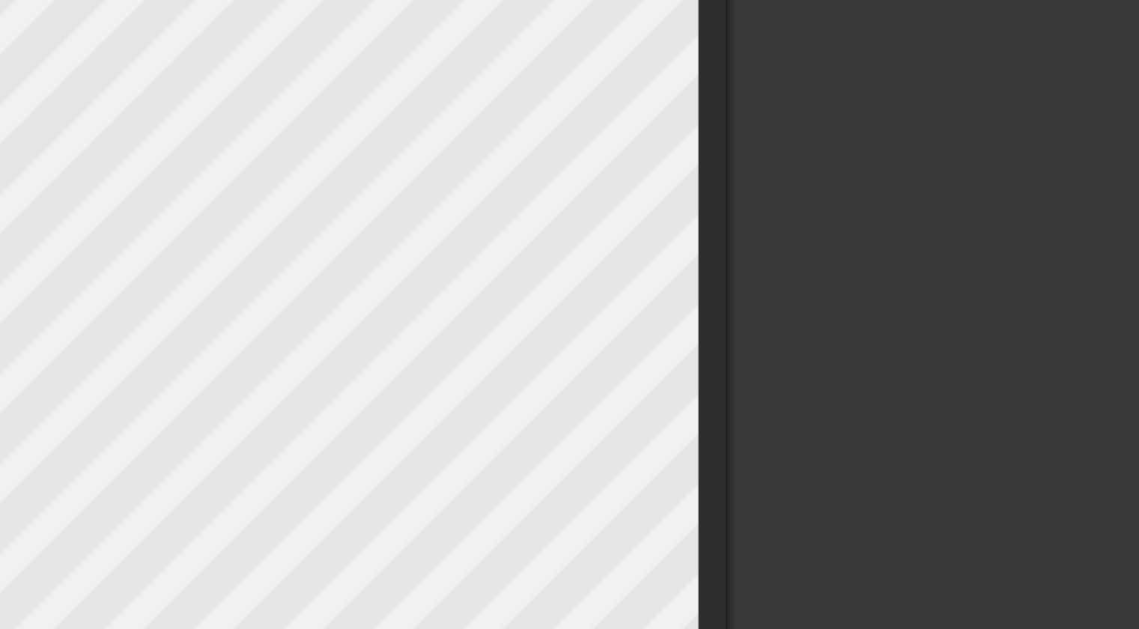
scroll to position [93, 0]
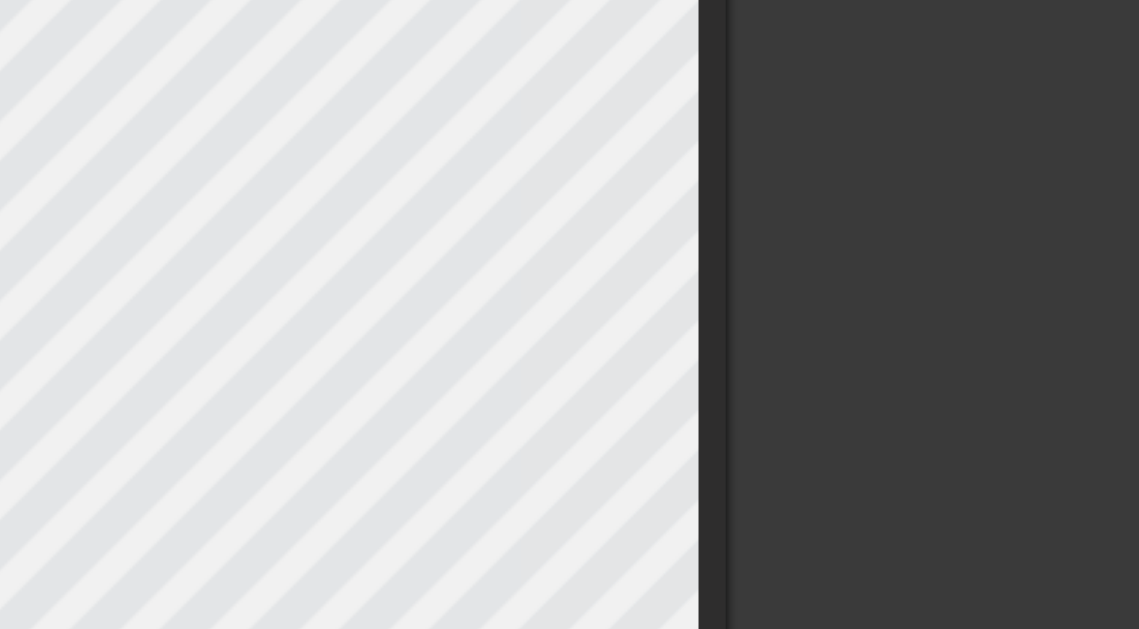
click at [837, 147] on div at bounding box center [919, 190] width 225 height 449
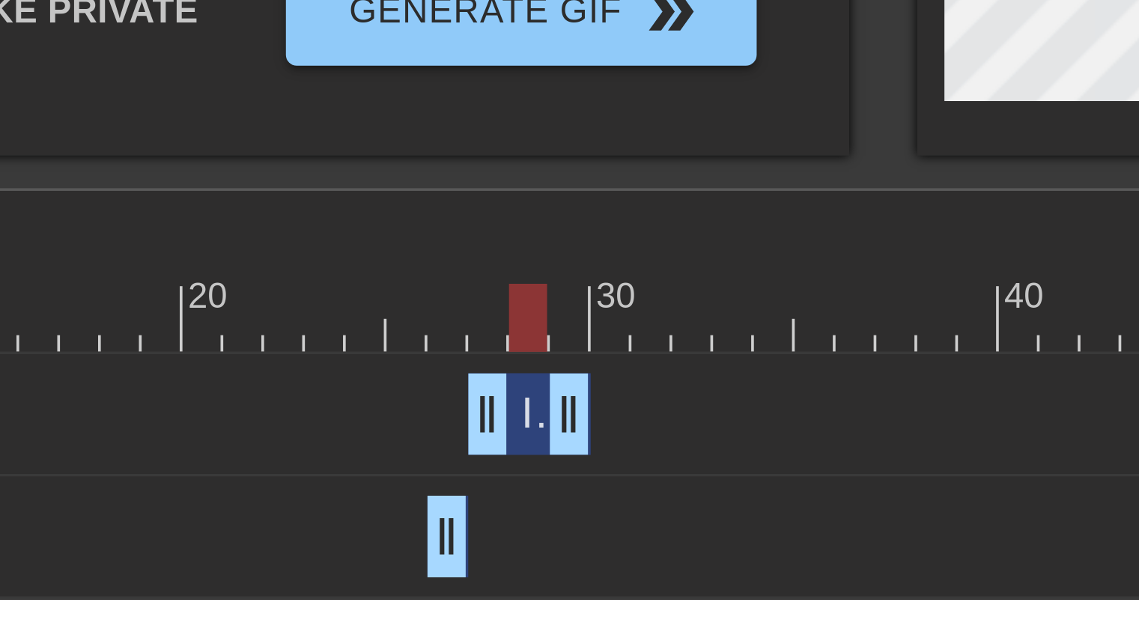
scroll to position [108, 0]
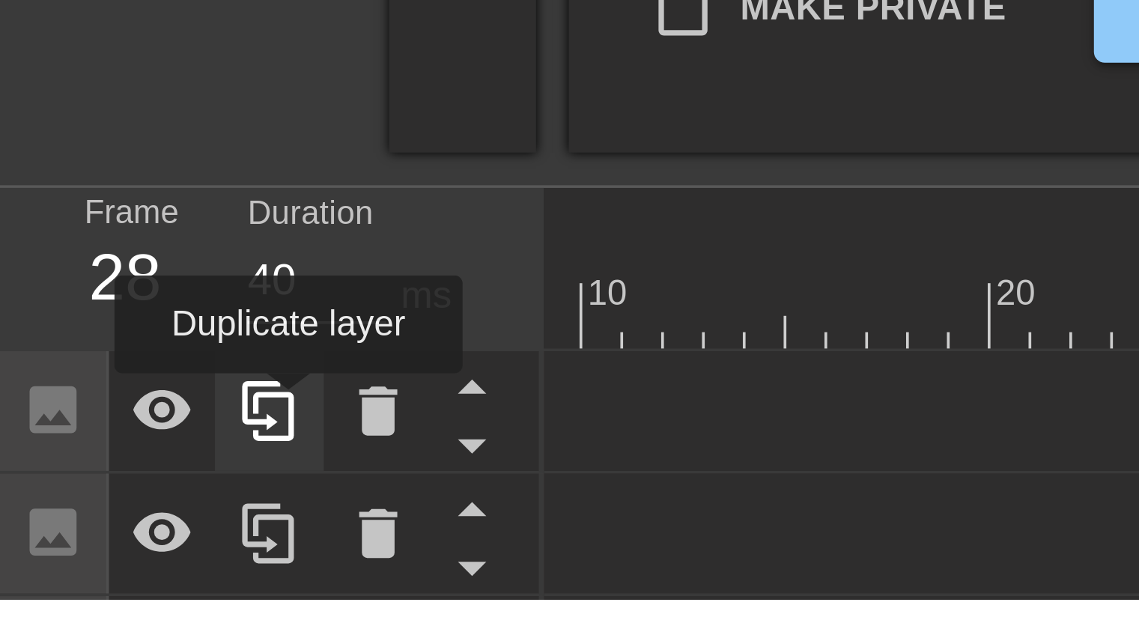
click at [79, 577] on icon at bounding box center [74, 577] width 14 height 16
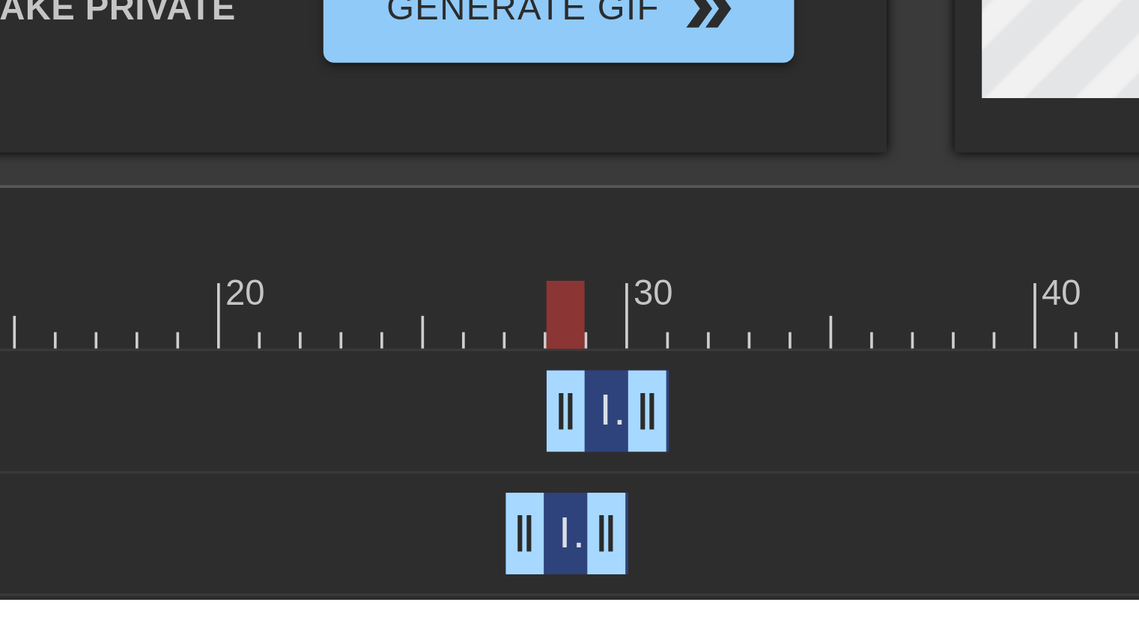
drag, startPoint x: 370, startPoint y: 573, endPoint x: 379, endPoint y: 573, distance: 9.0
click at [379, 573] on span "Image" at bounding box center [393, 577] width 33 height 13
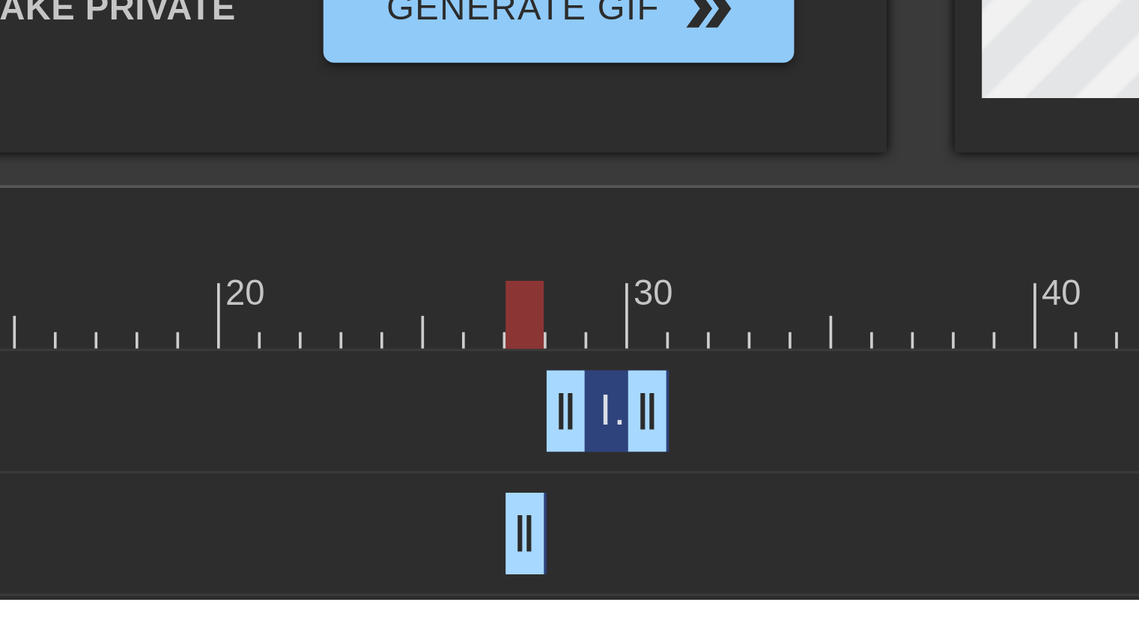
drag, startPoint x: 377, startPoint y: 604, endPoint x: 353, endPoint y: 605, distance: 23.2
click at [375, 579] on div "Image drag_handle drag_handle" at bounding box center [379, 577] width 34 height 22
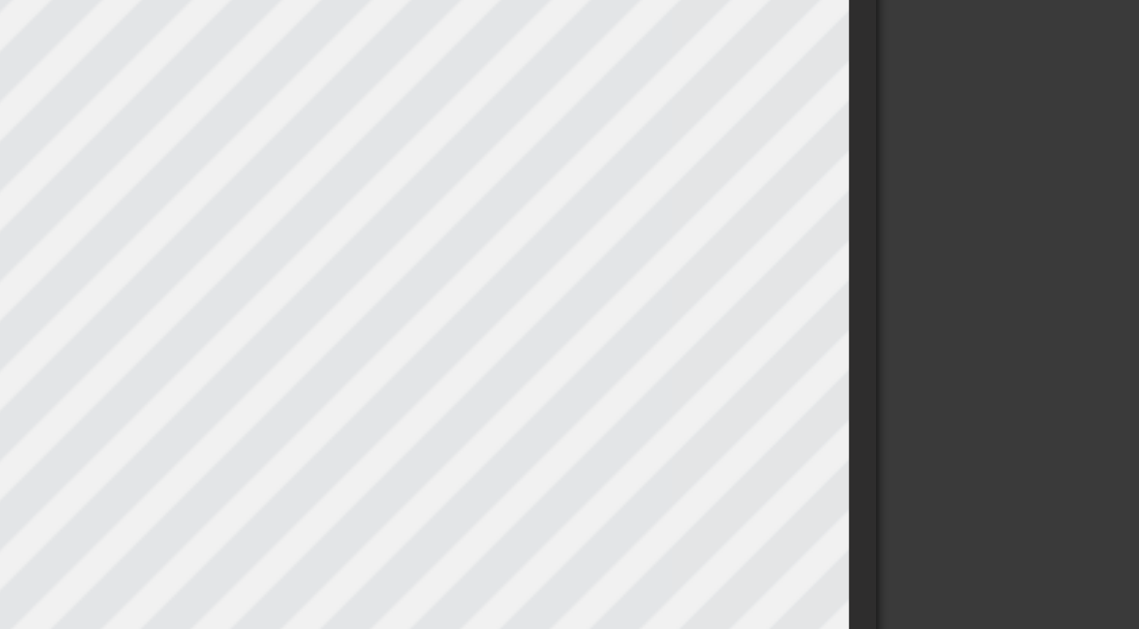
scroll to position [107, 0]
click at [824, 73] on div at bounding box center [919, 176] width 225 height 449
click at [838, 108] on div at bounding box center [919, 176] width 225 height 449
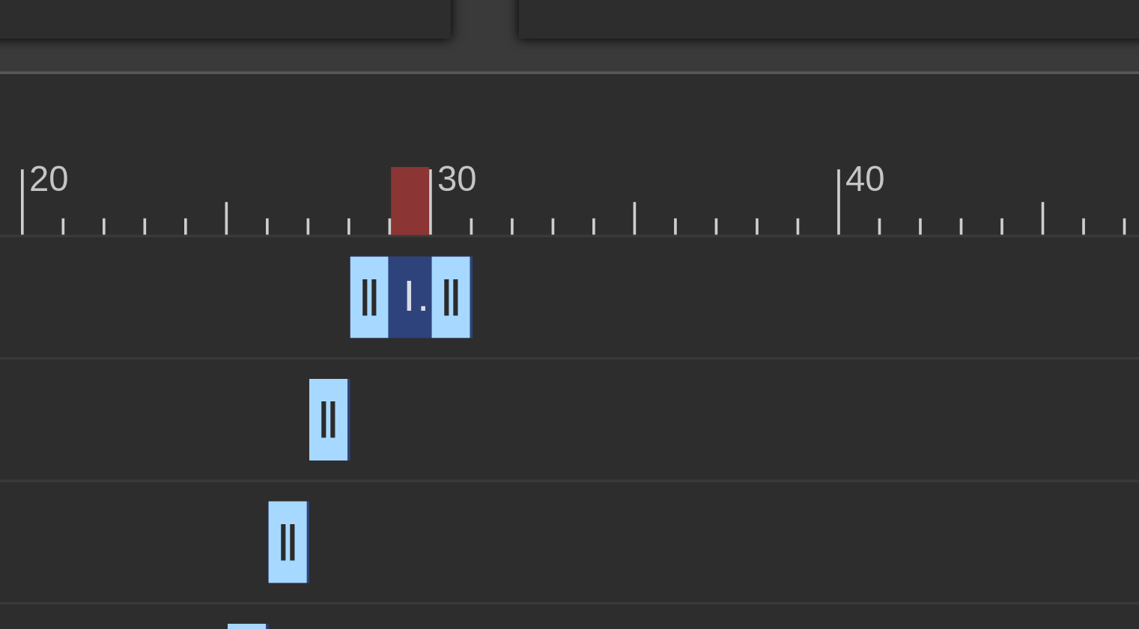
scroll to position [0, 0]
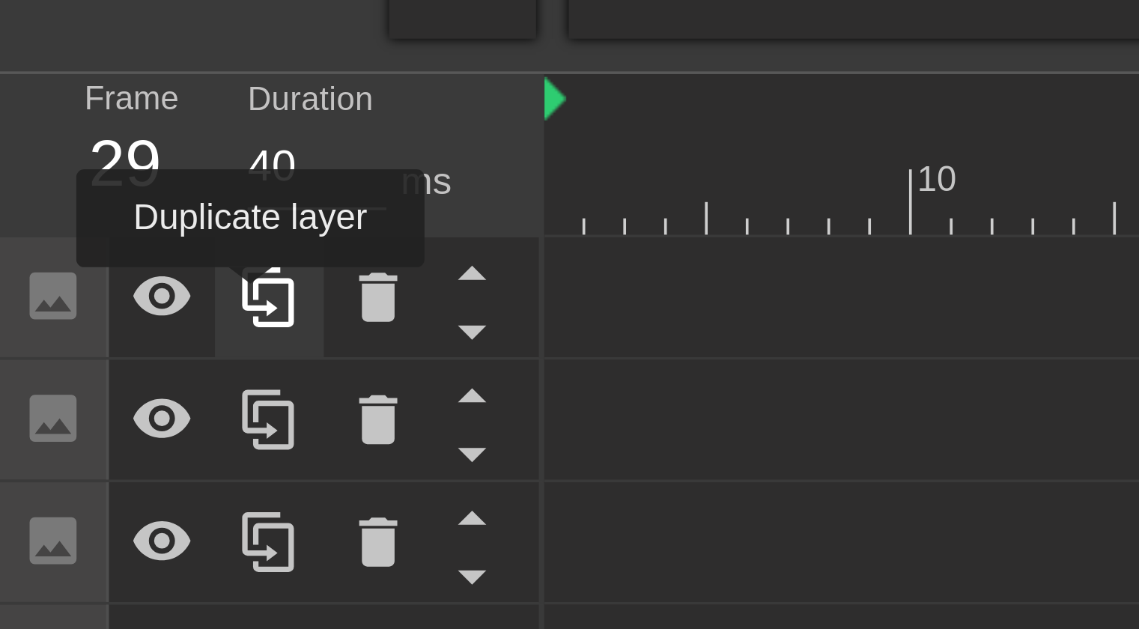
click at [69, 537] on icon at bounding box center [74, 535] width 18 height 18
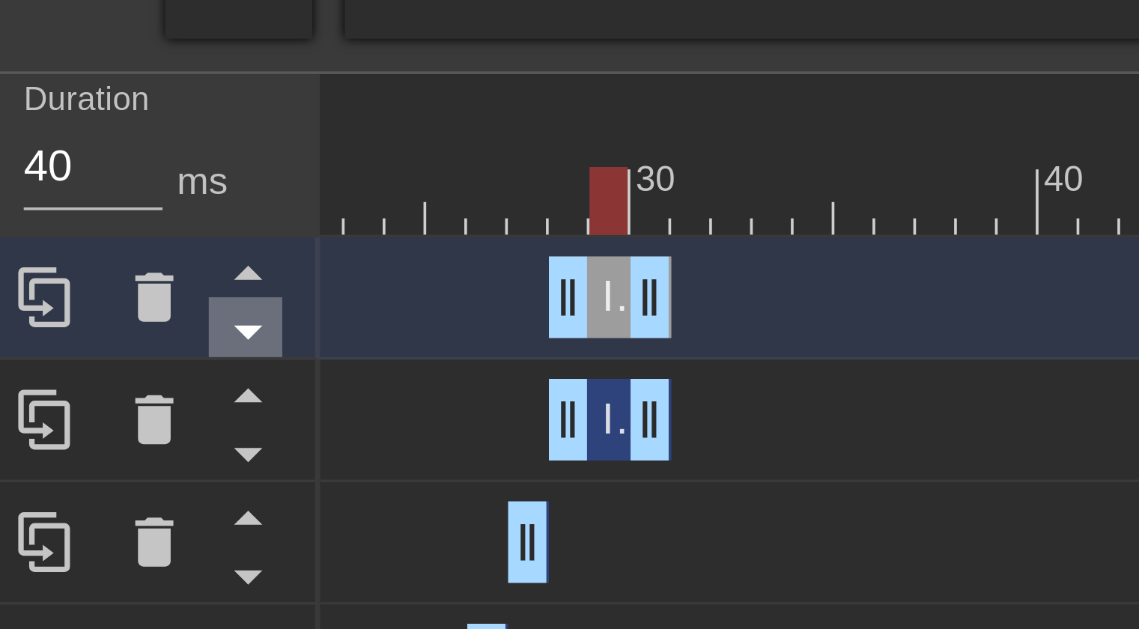
scroll to position [0, 243]
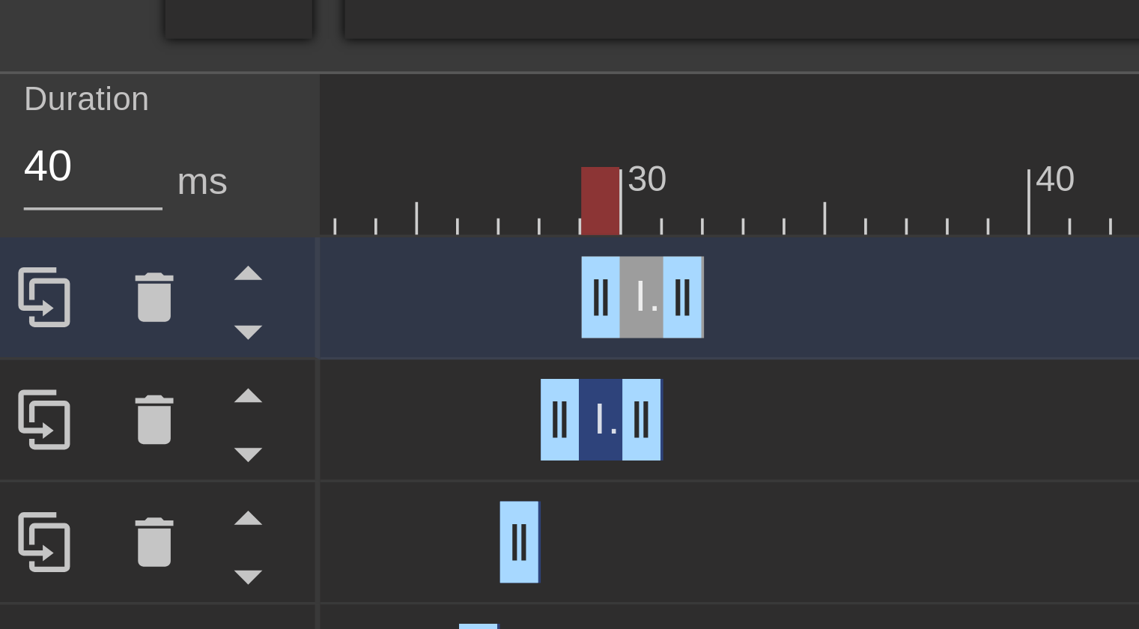
drag, startPoint x: 225, startPoint y: 535, endPoint x: 234, endPoint y: 535, distance: 9.0
click at [234, 535] on div "Image drag_handle drag_handle" at bounding box center [239, 534] width 34 height 22
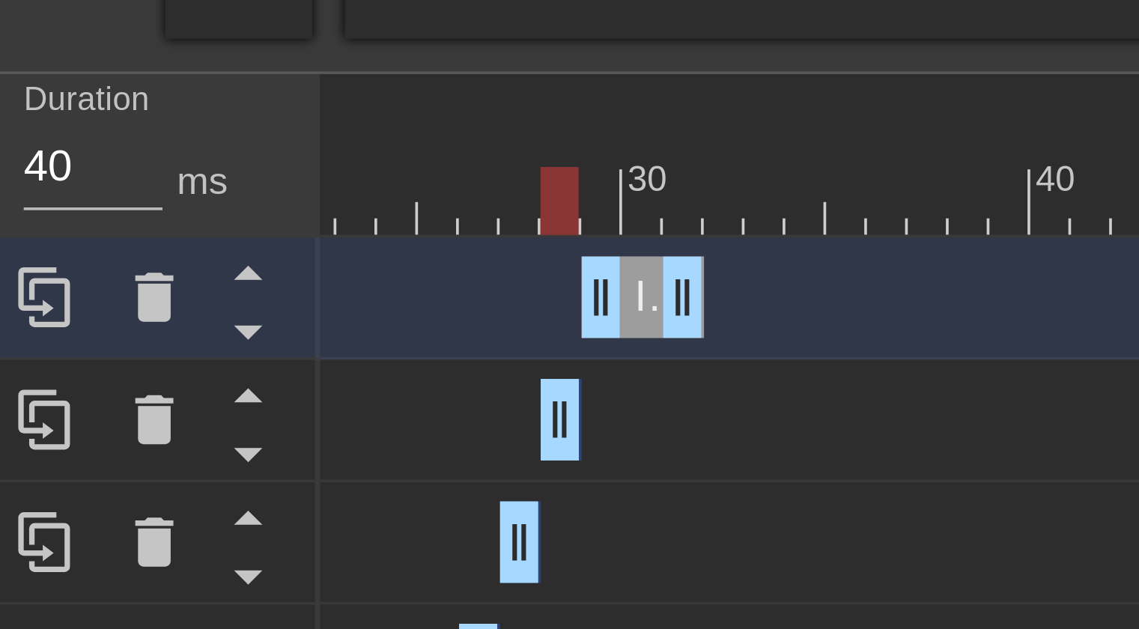
drag, startPoint x: 236, startPoint y: 561, endPoint x: 211, endPoint y: 560, distance: 24.7
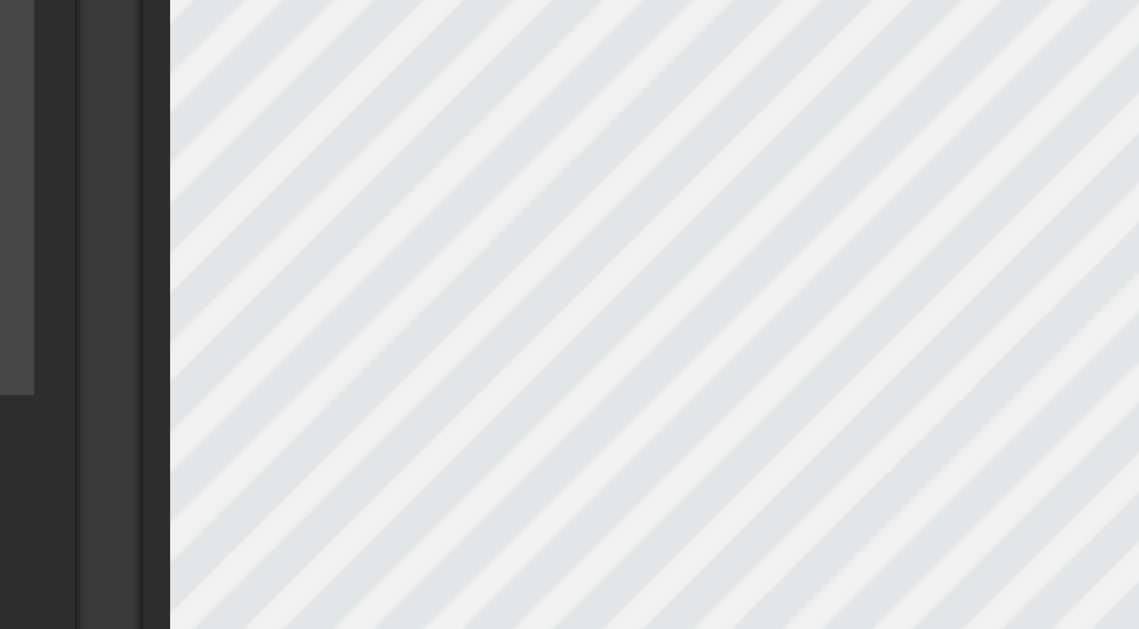
scroll to position [151, 0]
click at [467, 106] on div "title add_circle image add_circle crop photo_size_select_large help keyboard Im…" at bounding box center [448, 186] width 682 height 555
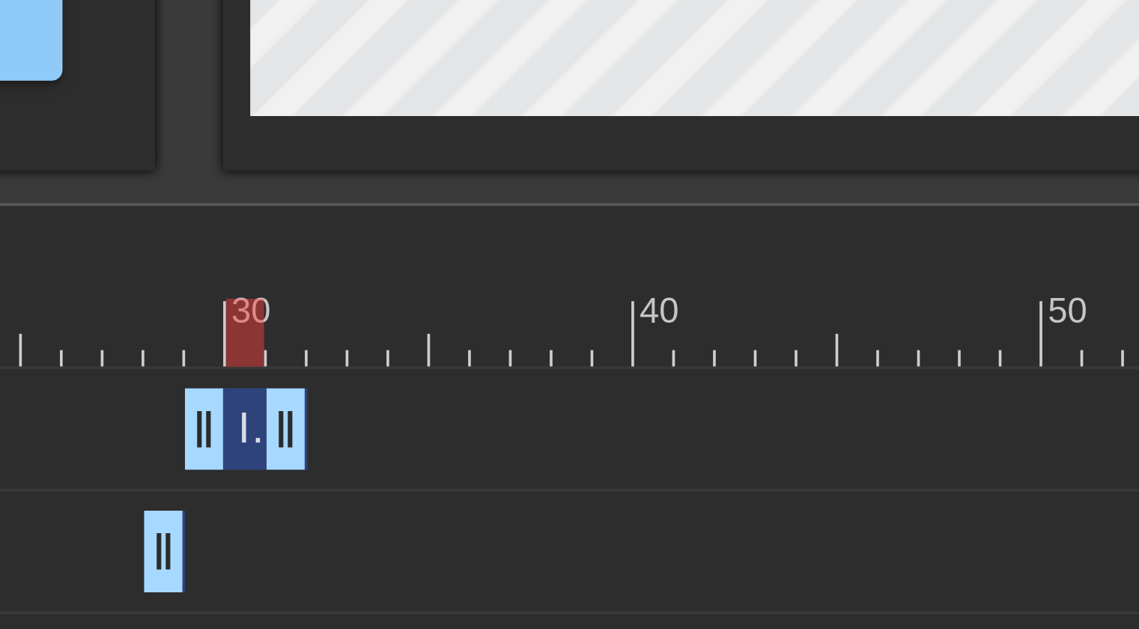
scroll to position [170, 0]
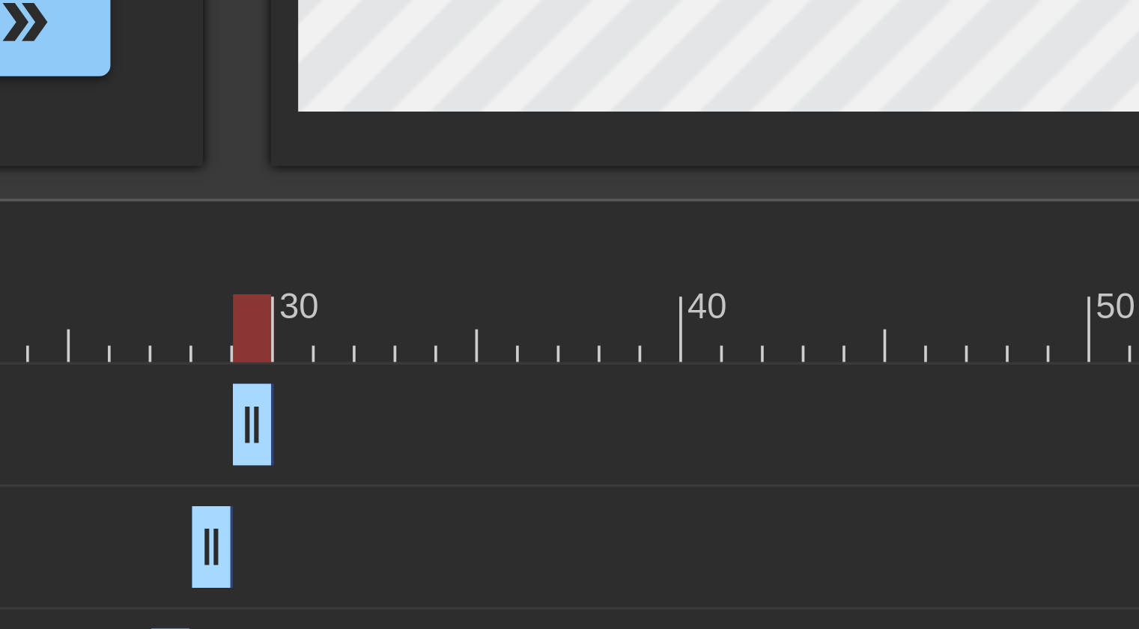
drag, startPoint x: 491, startPoint y: 513, endPoint x: 472, endPoint y: 512, distance: 19.5
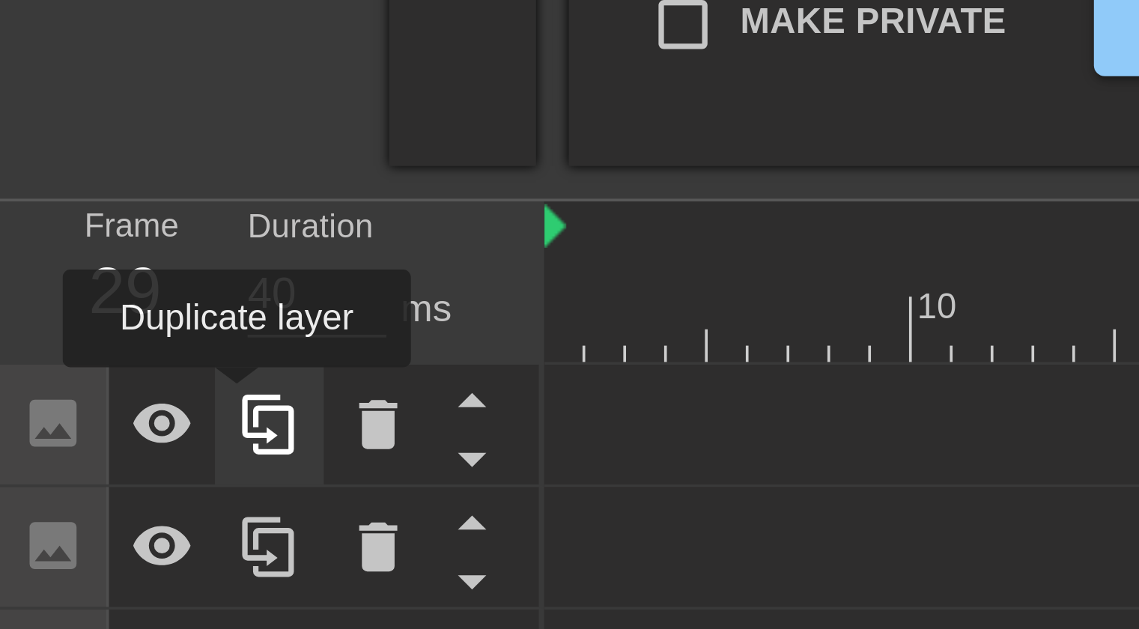
click at [65, 510] on icon at bounding box center [74, 515] width 18 height 18
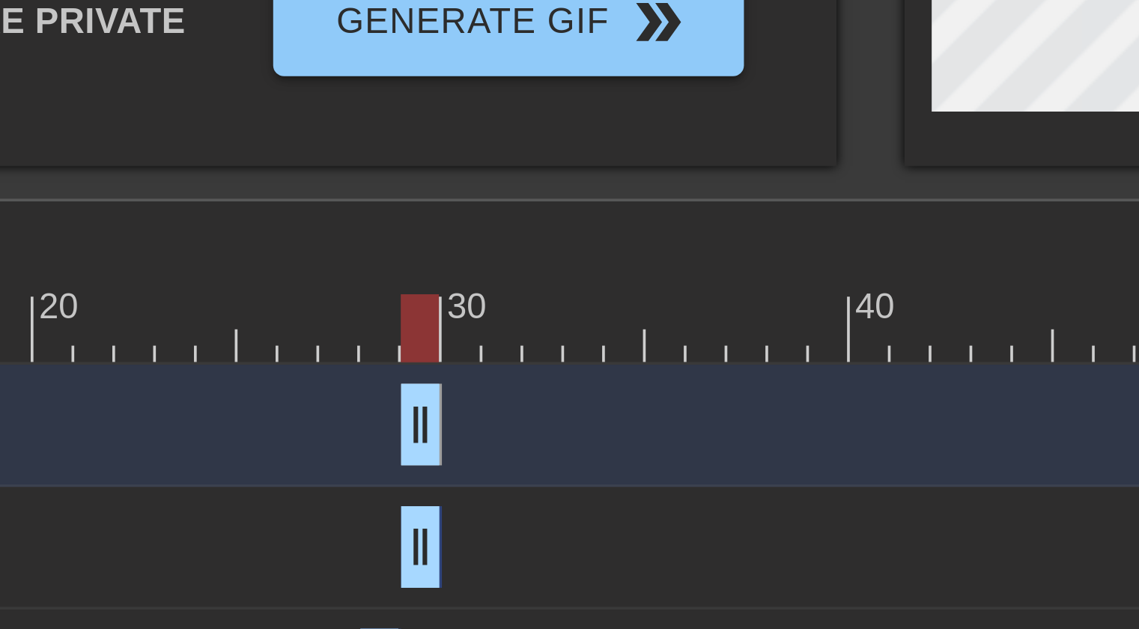
scroll to position [0, 133]
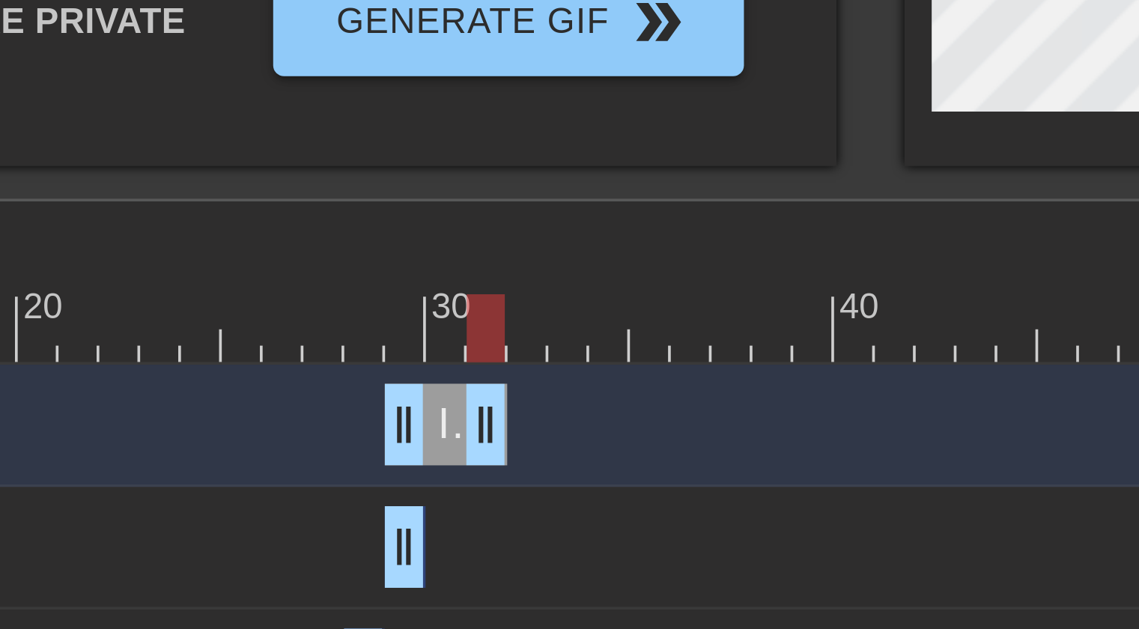
drag, startPoint x: 335, startPoint y: 510, endPoint x: 356, endPoint y: 511, distance: 21.0
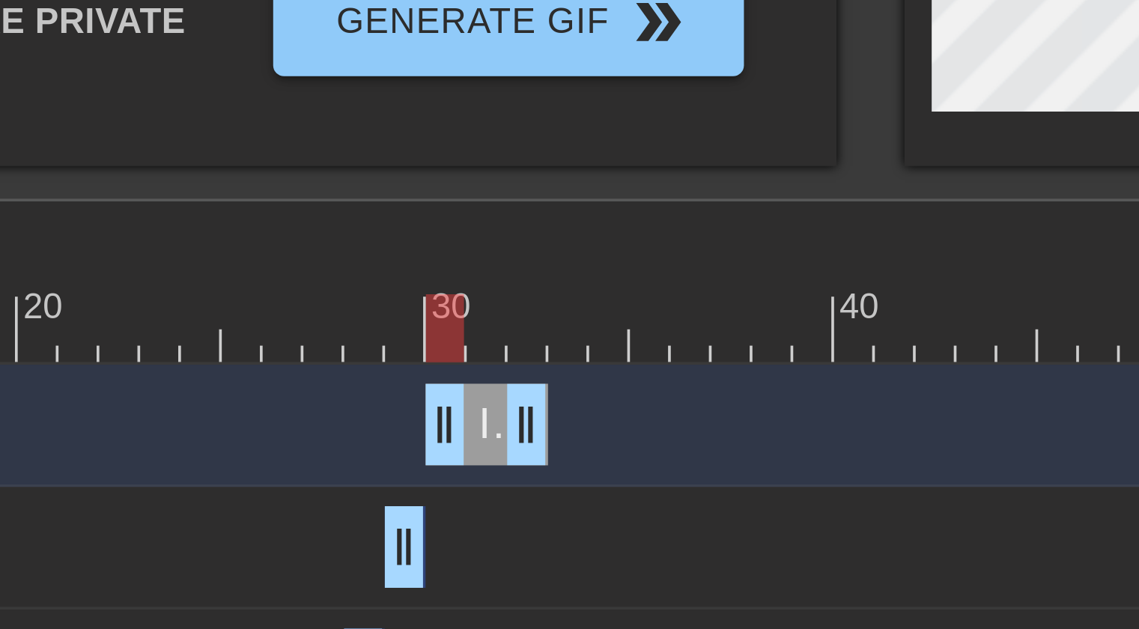
drag, startPoint x: 347, startPoint y: 510, endPoint x: 356, endPoint y: 511, distance: 9.0
click at [356, 511] on div "Image drag_handle drag_handle" at bounding box center [360, 515] width 34 height 22
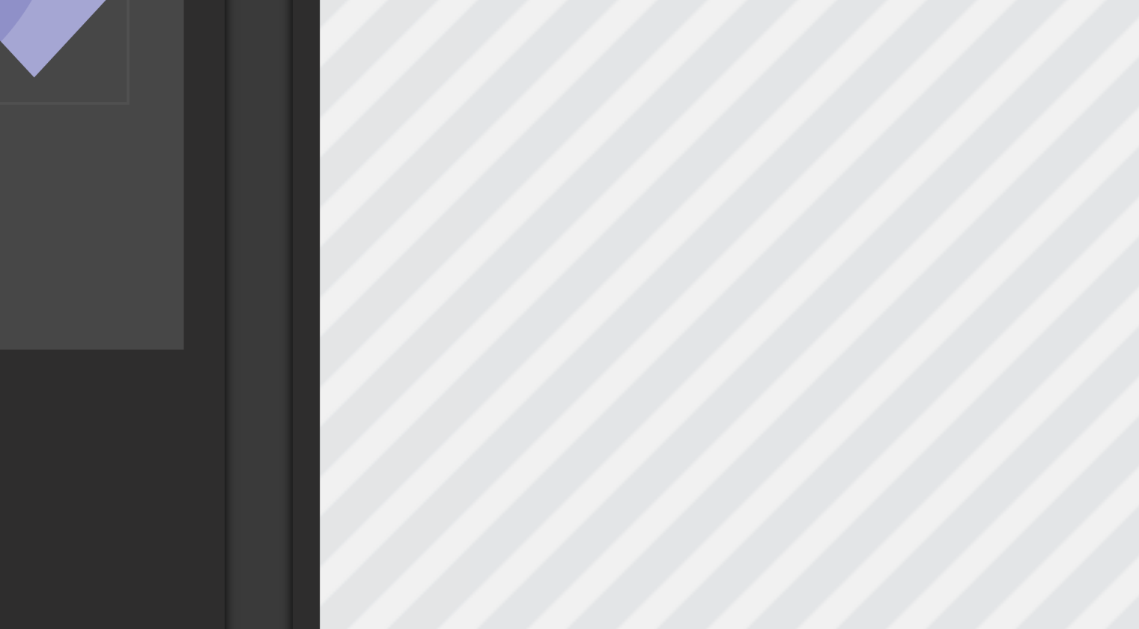
scroll to position [106, 0]
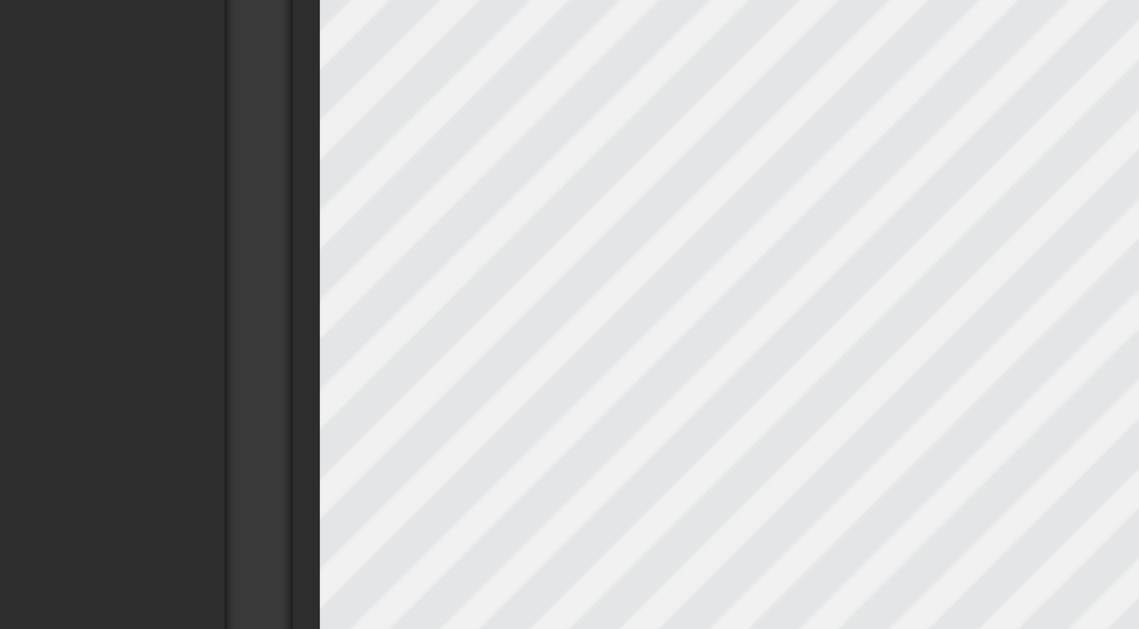
click at [462, 160] on div "title add_circle image add_circle crop photo_size_select_large help keyboard Gi…" at bounding box center [448, 231] width 682 height 555
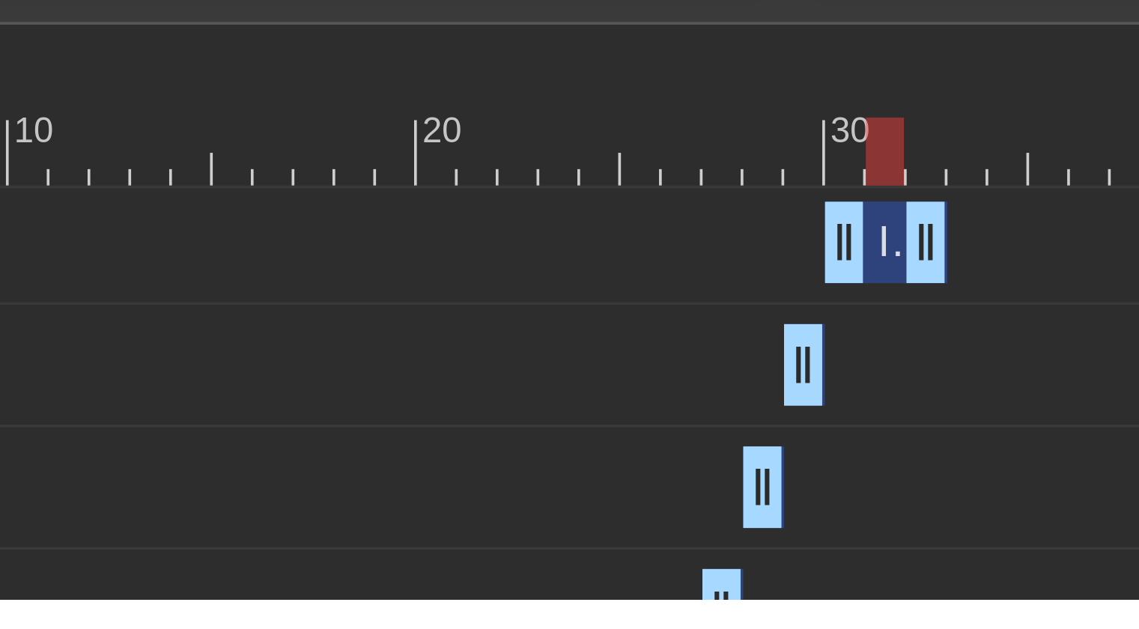
scroll to position [1, 0]
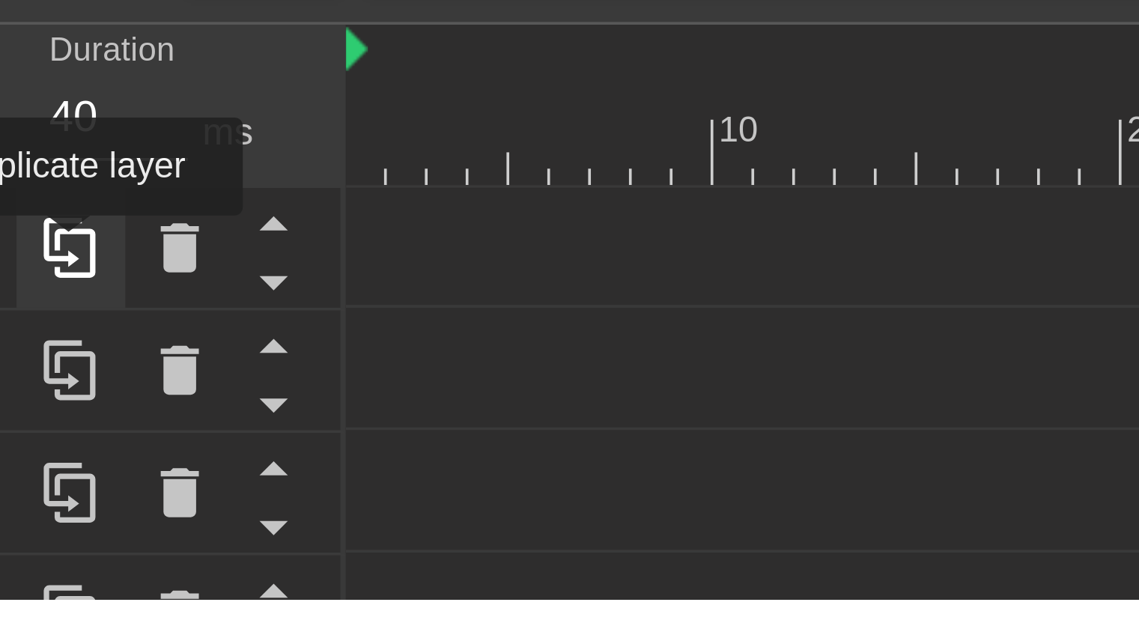
click at [73, 534] on icon at bounding box center [74, 532] width 18 height 18
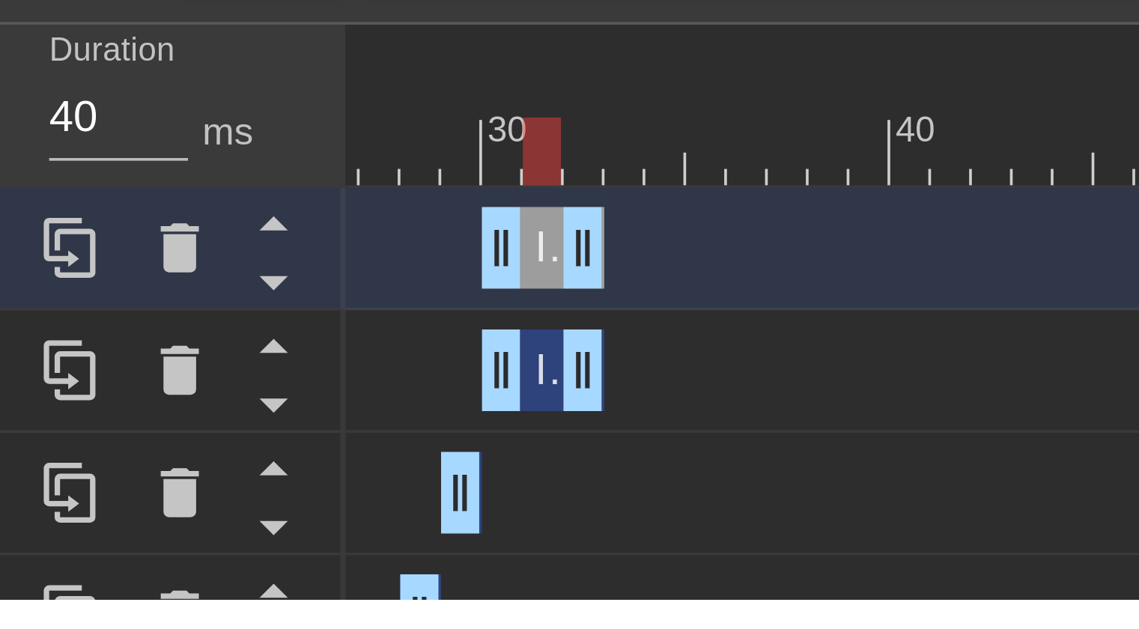
scroll to position [0, 291]
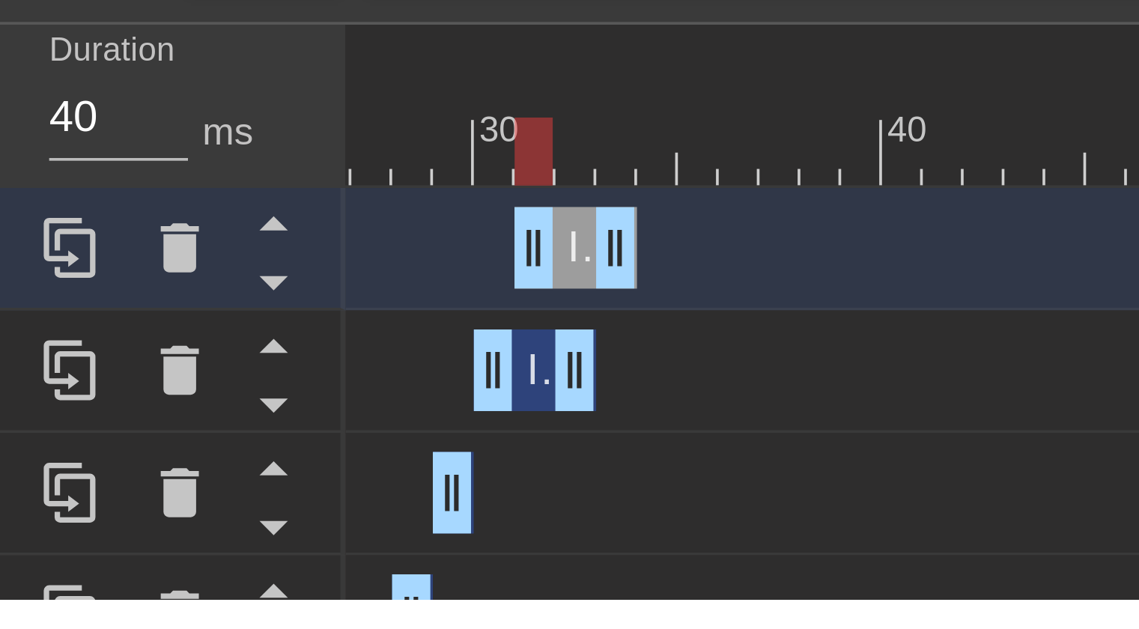
drag, startPoint x: 200, startPoint y: 535, endPoint x: 211, endPoint y: 536, distance: 11.3
click at [211, 536] on div "Image drag_handle drag_handle" at bounding box center [213, 532] width 34 height 22
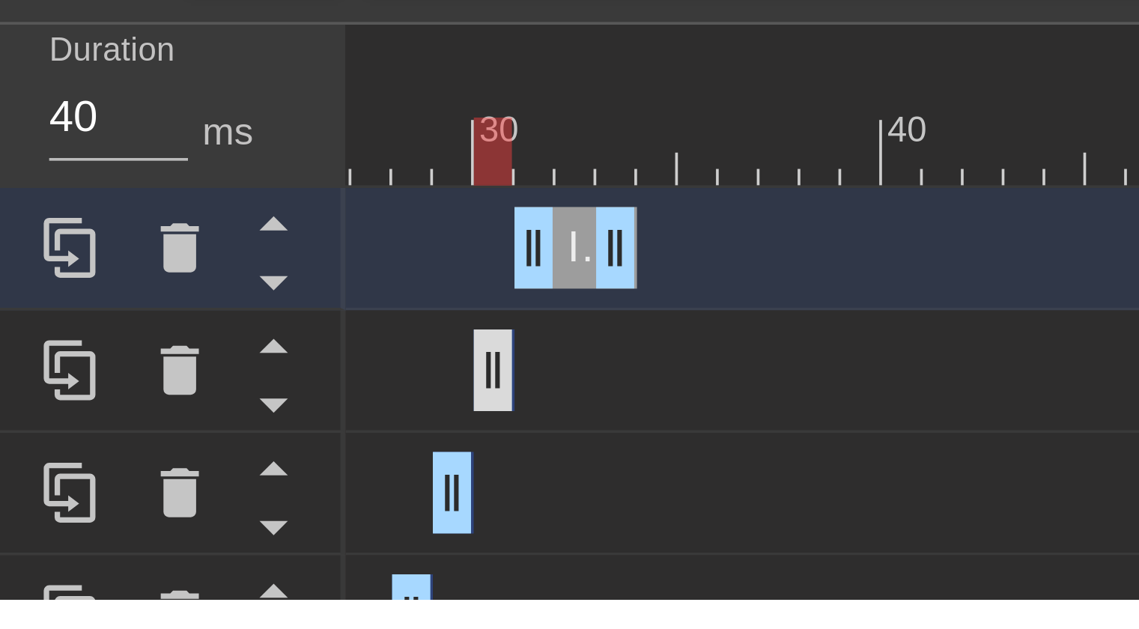
drag, startPoint x: 210, startPoint y: 564, endPoint x: 188, endPoint y: 562, distance: 22.6
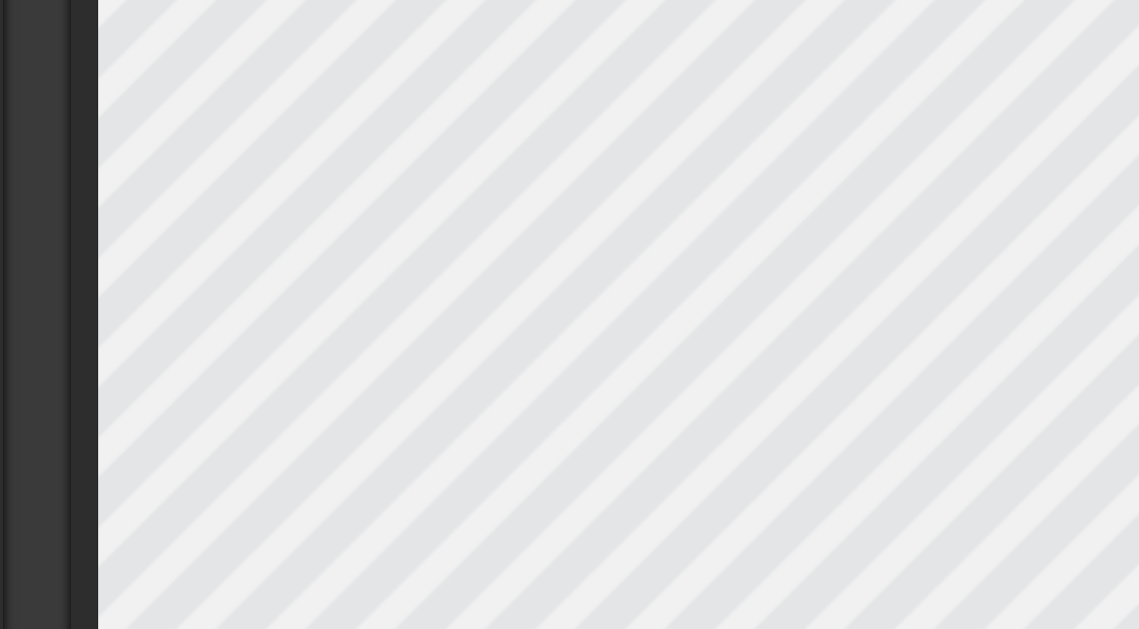
scroll to position [152, 0]
click at [473, 112] on div "title add_circle image add_circle crop photo_size_select_large help keyboard Gi…" at bounding box center [448, 183] width 682 height 555
click at [464, 101] on div "title add_circle image add_circle crop photo_size_select_large help keyboard Im…" at bounding box center [448, 183] width 682 height 555
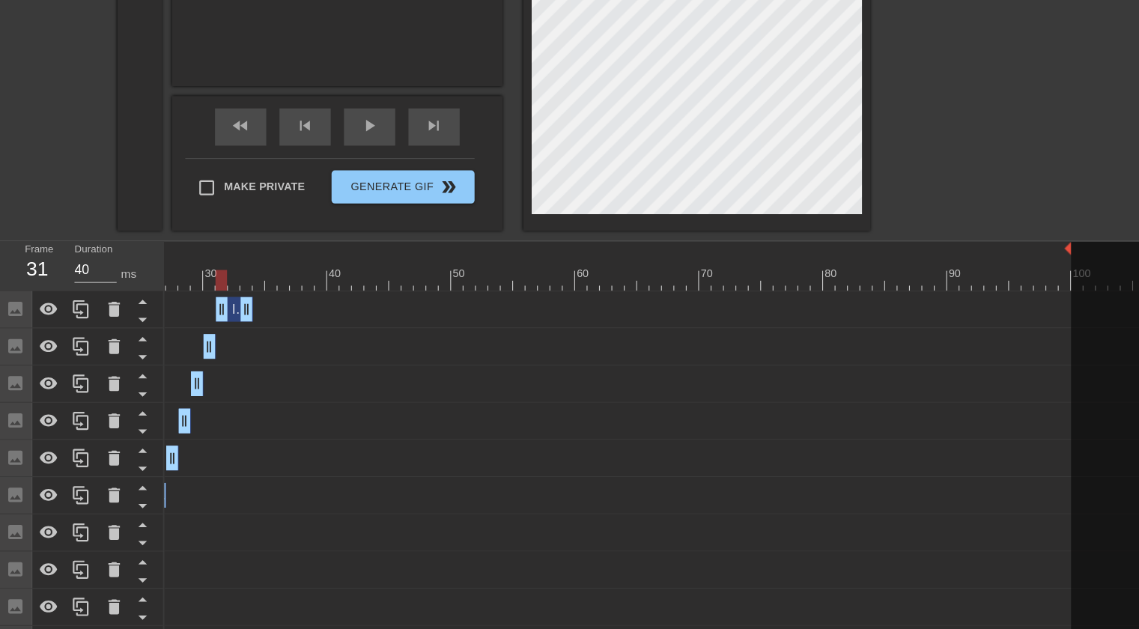
scroll to position [401, 0]
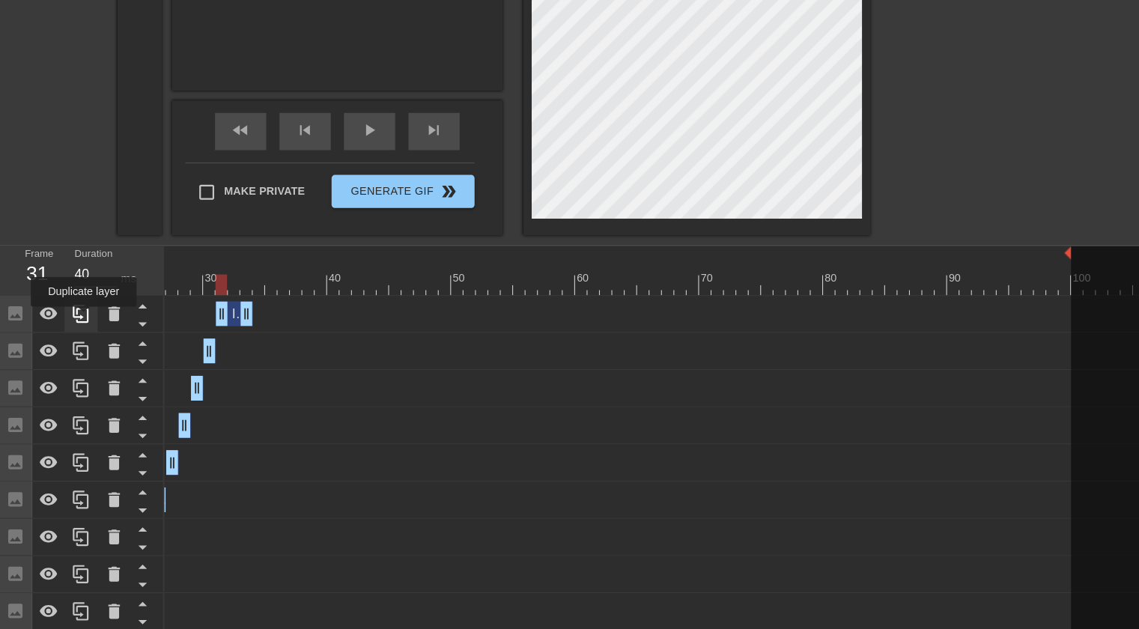
click at [76, 288] on icon at bounding box center [74, 285] width 18 height 18
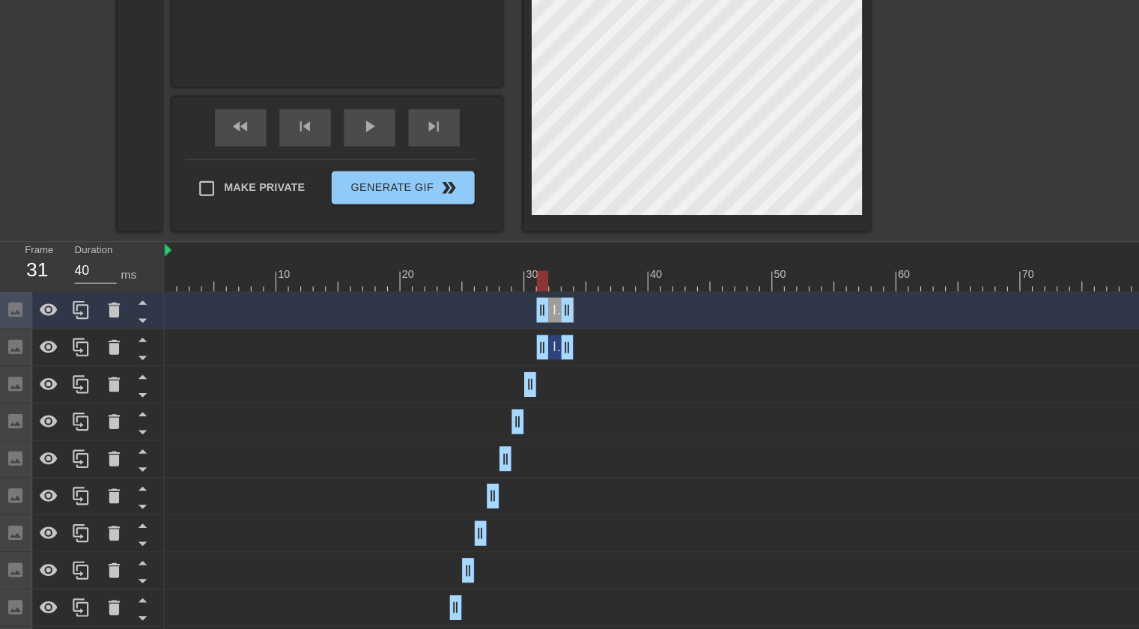
scroll to position [395, 0]
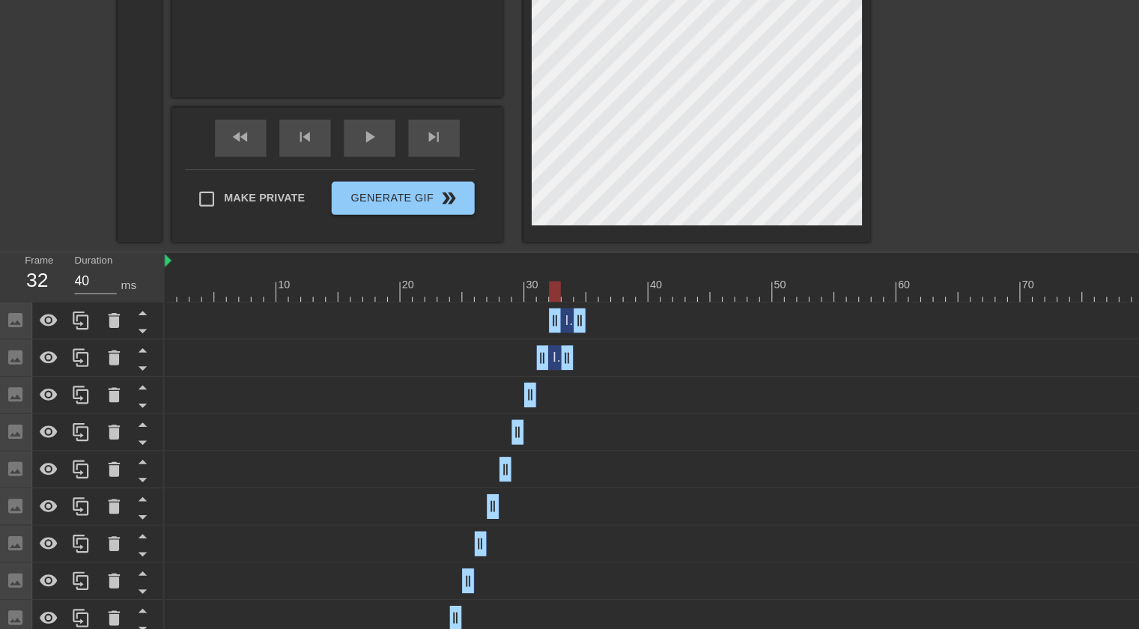
drag, startPoint x: 505, startPoint y: 297, endPoint x: 518, endPoint y: 297, distance: 13.5
click at [518, 297] on span "Image" at bounding box center [528, 290] width 33 height 13
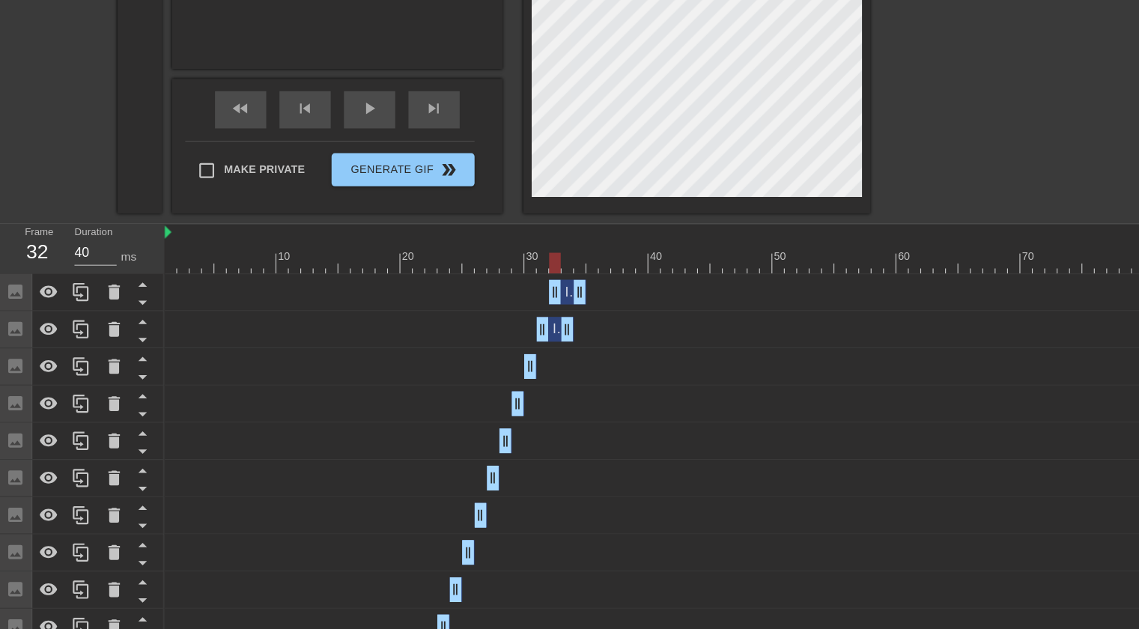
scroll to position [365, 0]
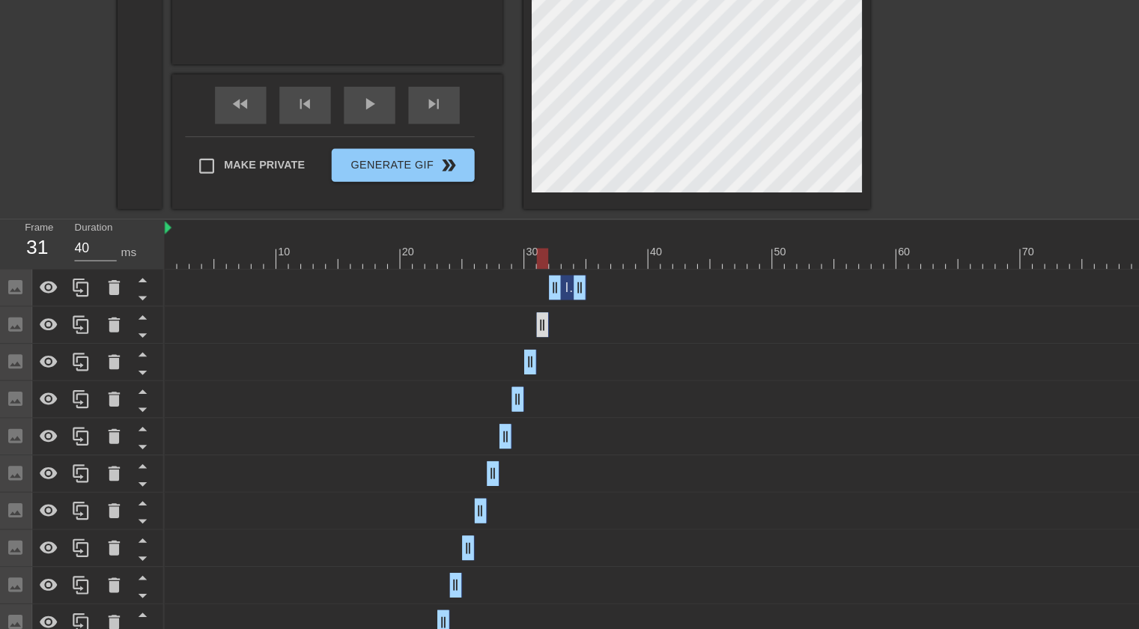
drag, startPoint x: 515, startPoint y: 350, endPoint x: 489, endPoint y: 348, distance: 26.3
click at [514, 315] on div "Image drag_handle drag_handle" at bounding box center [515, 320] width 34 height 22
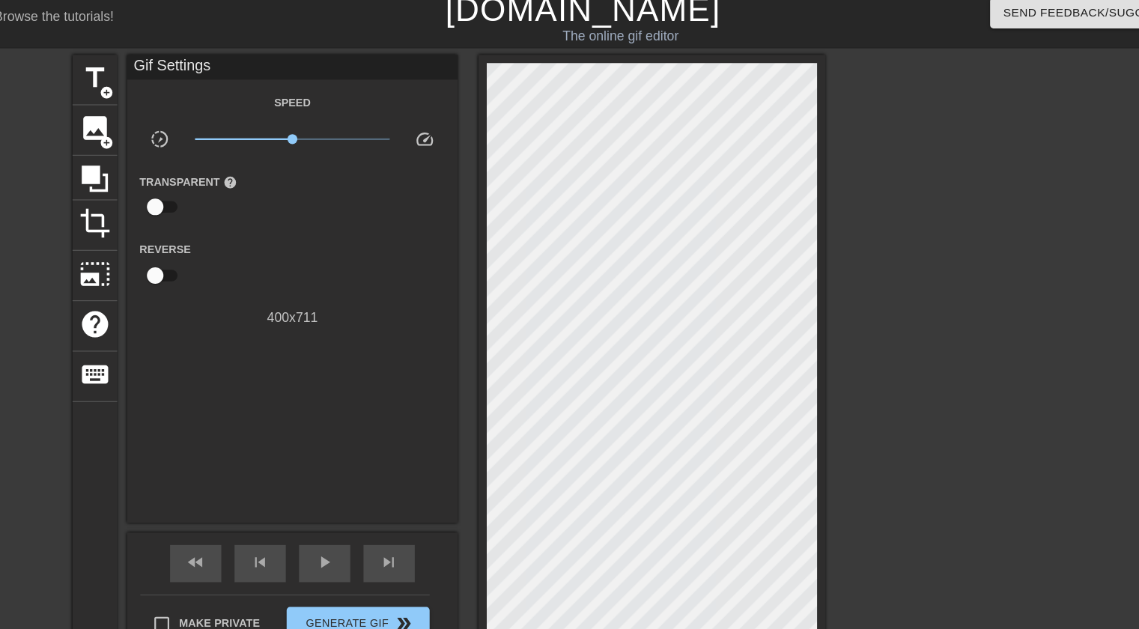
scroll to position [8, 0]
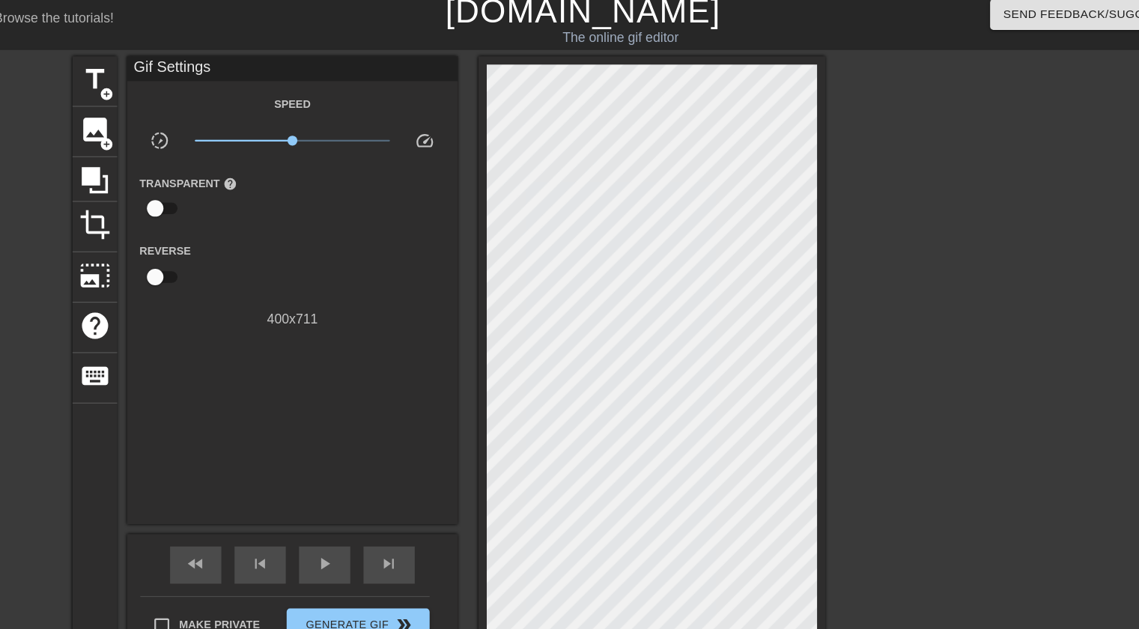
click at [987, 226] on div at bounding box center [919, 275] width 225 height 449
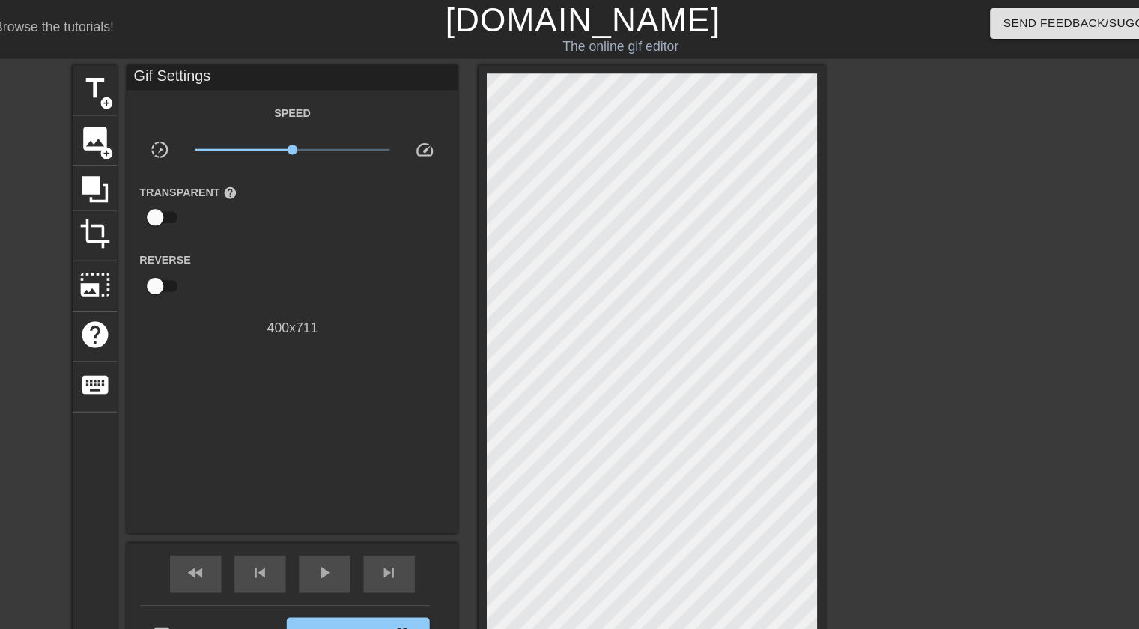
click at [908, 289] on div at bounding box center [919, 283] width 225 height 449
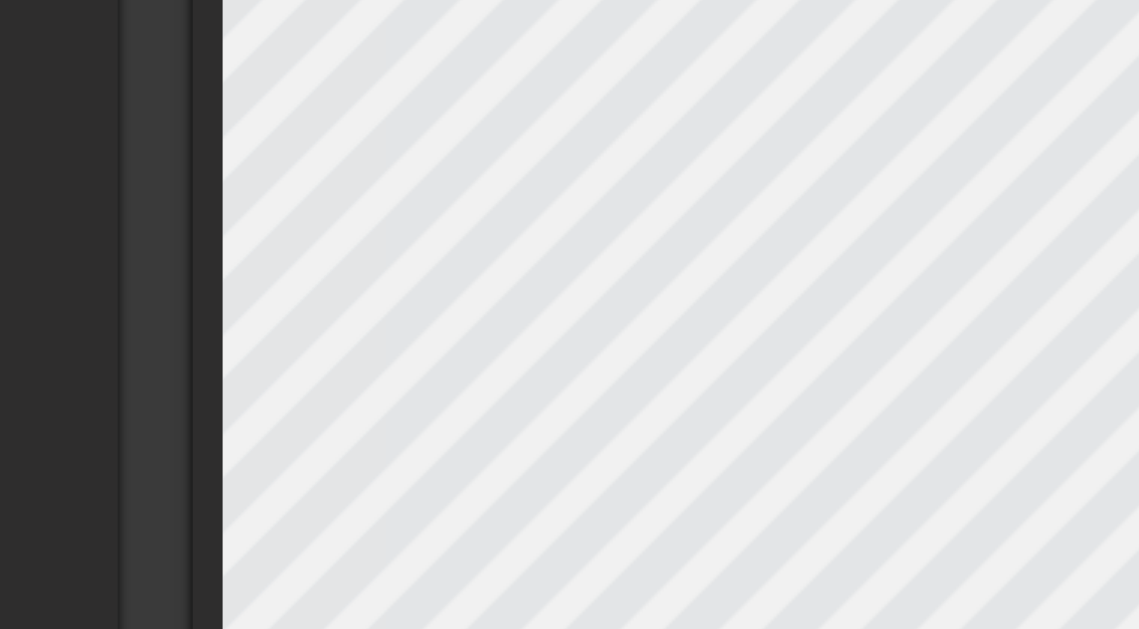
click at [459, 268] on div "title add_circle image add_circle crop photo_size_select_large help keyboard Gi…" at bounding box center [448, 336] width 682 height 555
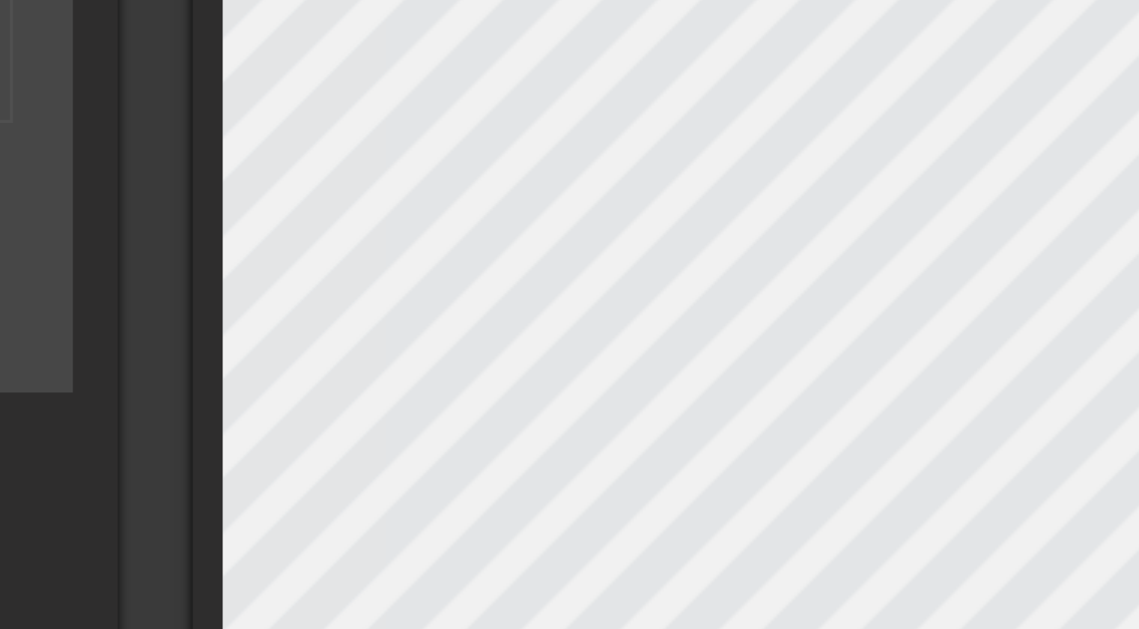
click at [472, 291] on div "title add_circle image add_circle crop photo_size_select_large help keyboard Im…" at bounding box center [448, 336] width 682 height 555
click at [468, 263] on div "title add_circle image add_circle crop photo_size_select_large help keyboard Im…" at bounding box center [448, 336] width 682 height 555
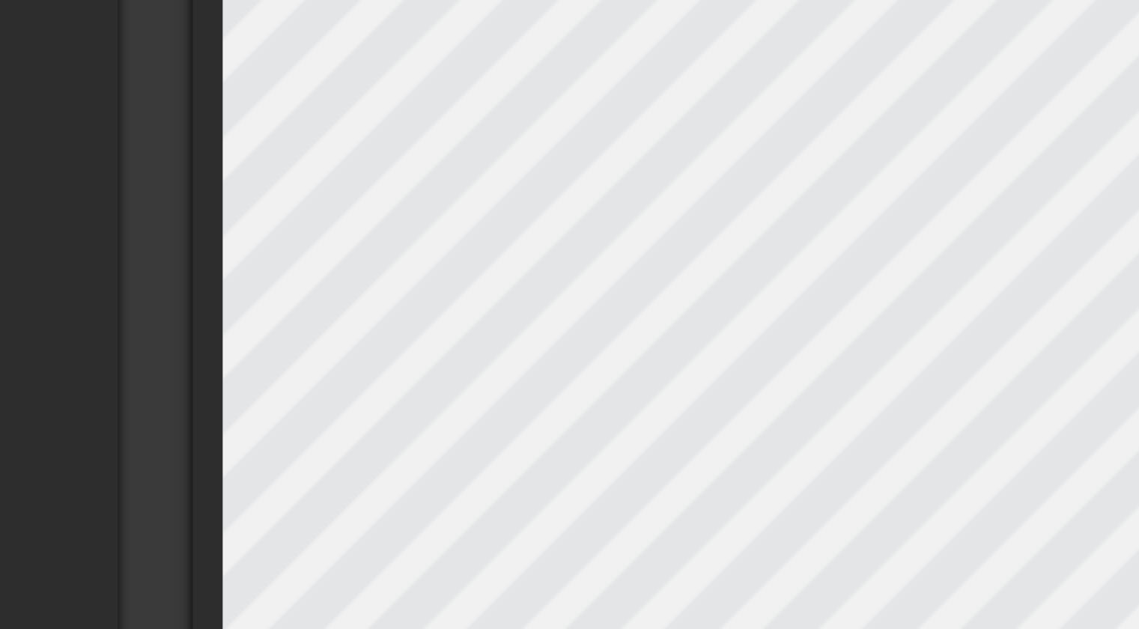
click at [464, 276] on div "title add_circle image add_circle crop photo_size_select_large help keyboard Gi…" at bounding box center [448, 336] width 682 height 555
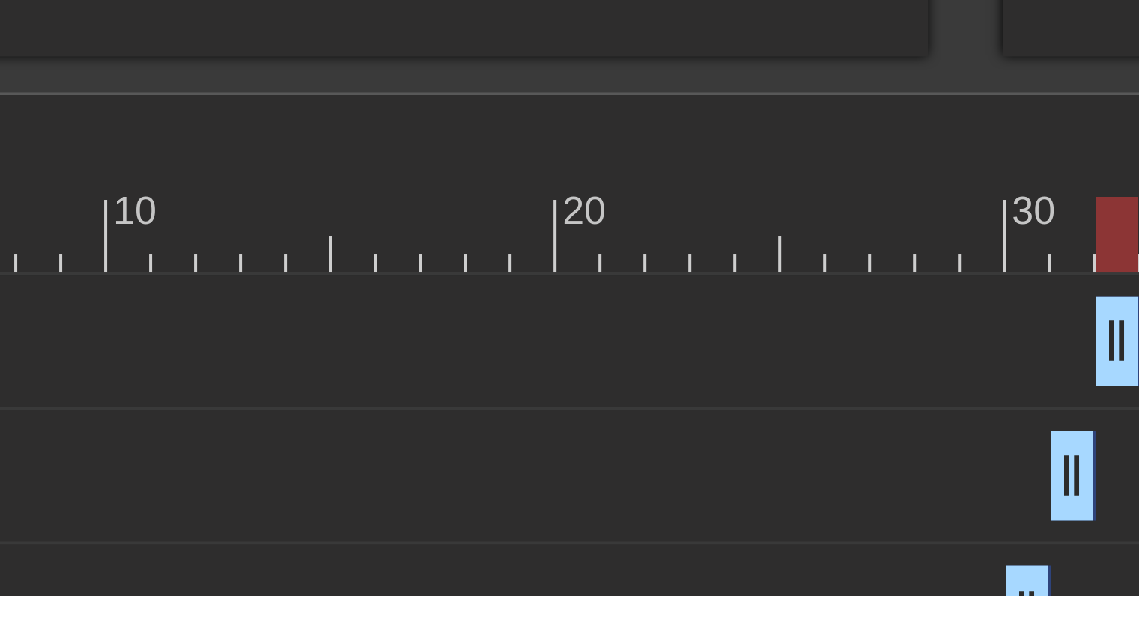
scroll to position [11, 0]
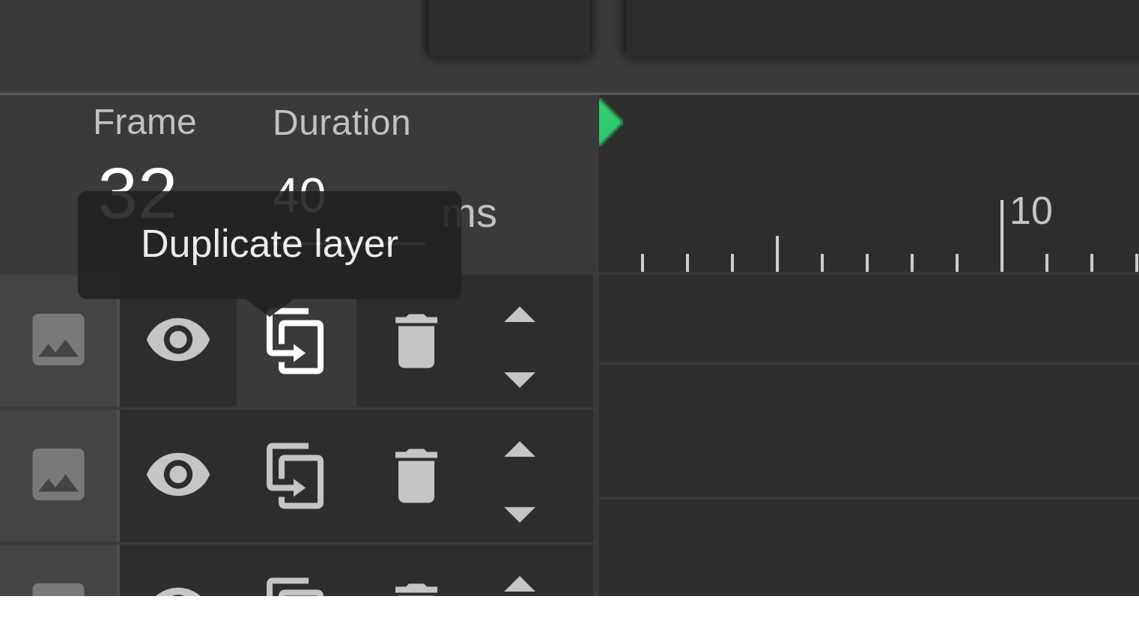
click at [67, 565] on icon at bounding box center [74, 565] width 14 height 16
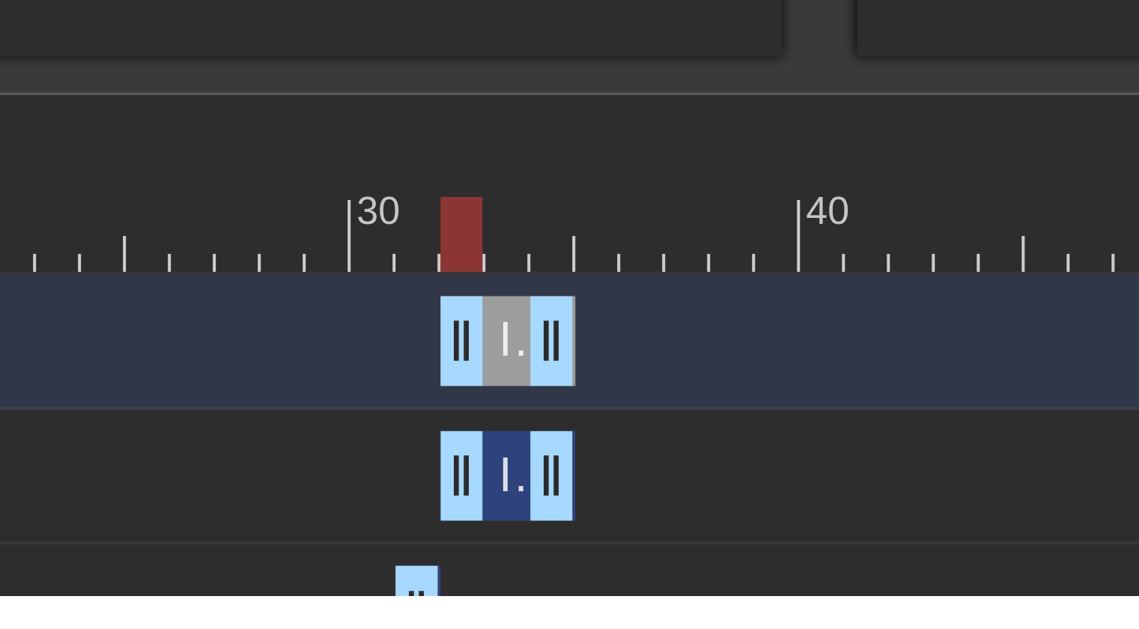
scroll to position [0, 126]
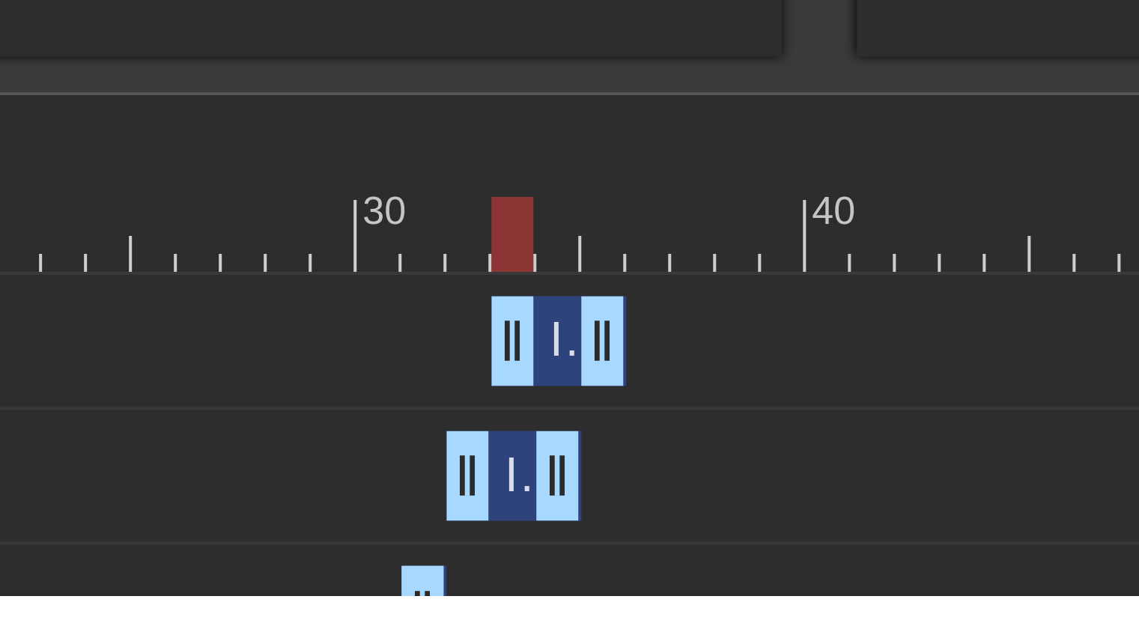
drag, startPoint x: 389, startPoint y: 565, endPoint x: 399, endPoint y: 566, distance: 9.8
click at [399, 566] on div "Image drag_handle drag_handle" at bounding box center [400, 565] width 34 height 22
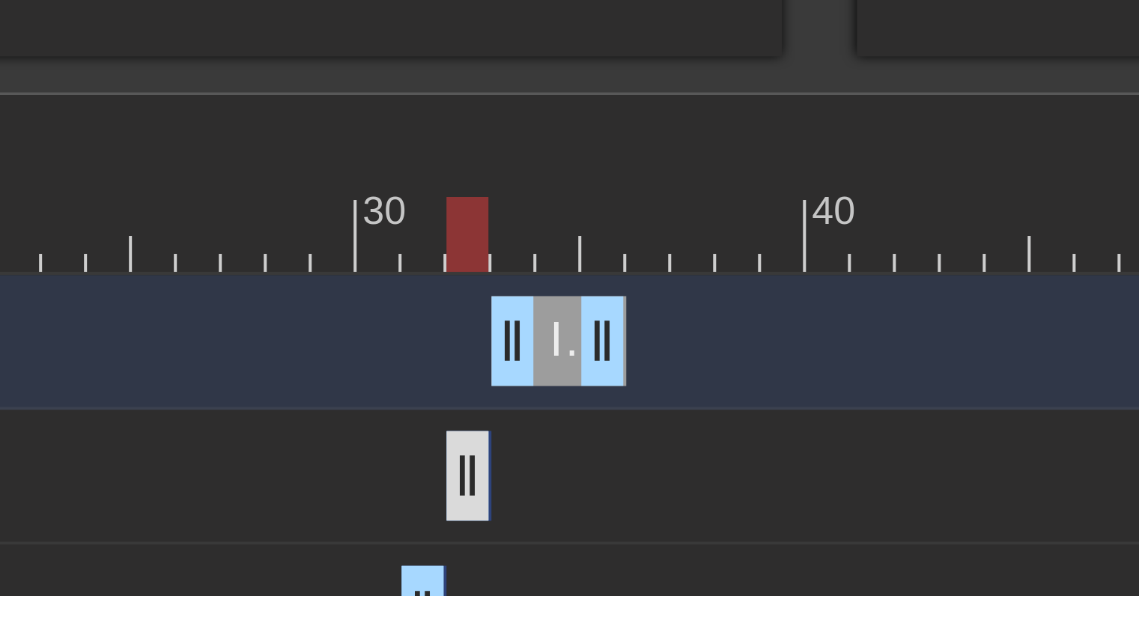
drag, startPoint x: 395, startPoint y: 599, endPoint x: 374, endPoint y: 601, distance: 21.8
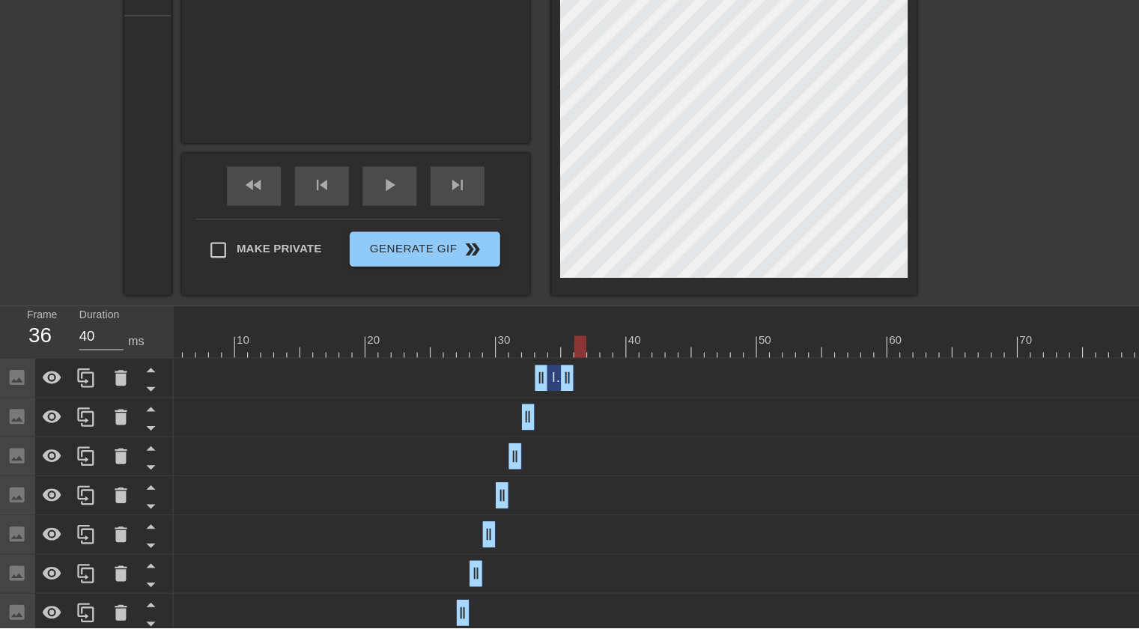
scroll to position [282, 0]
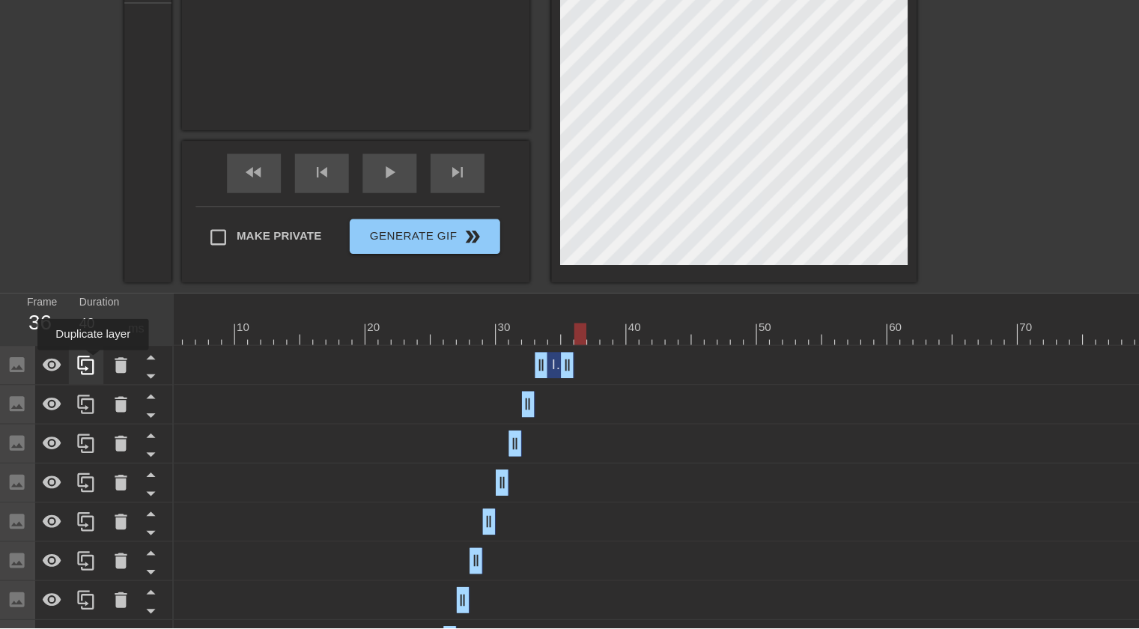
click at [79, 401] on icon at bounding box center [74, 403] width 14 height 16
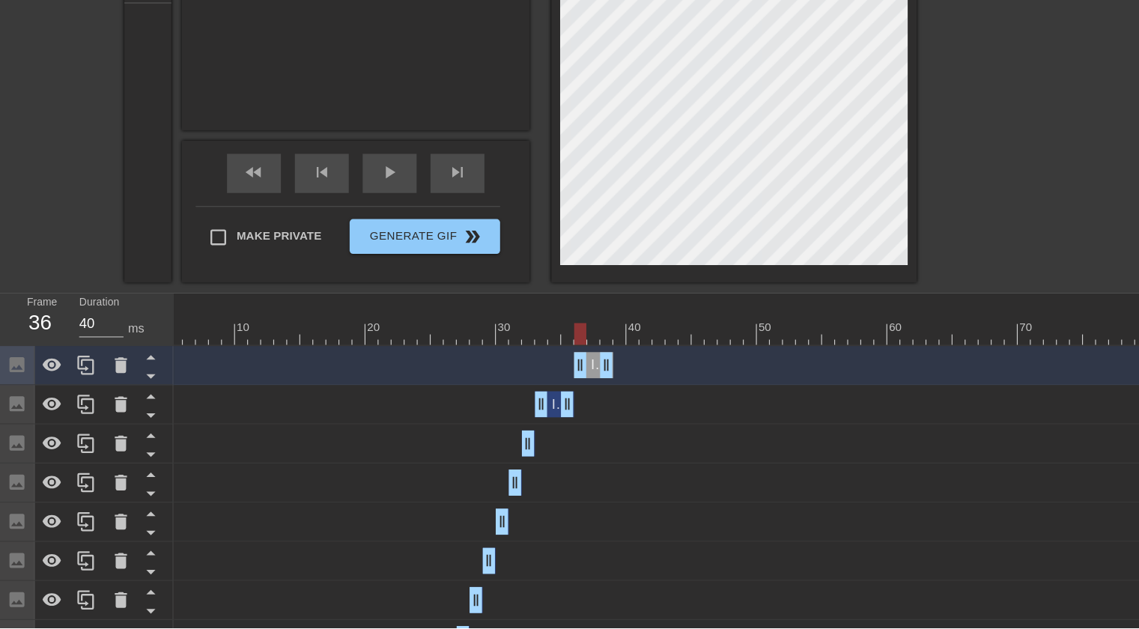
drag, startPoint x: 473, startPoint y: 407, endPoint x: 507, endPoint y: 404, distance: 34.6
click at [507, 404] on div "Image drag_handle drag_handle" at bounding box center [511, 403] width 34 height 22
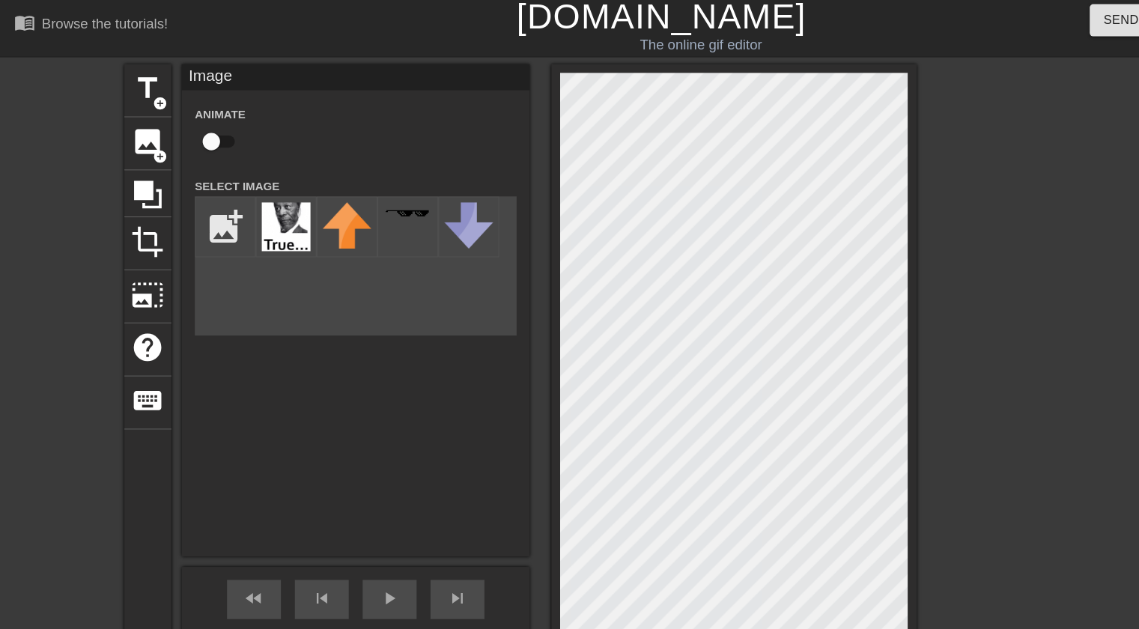
scroll to position [0, 0]
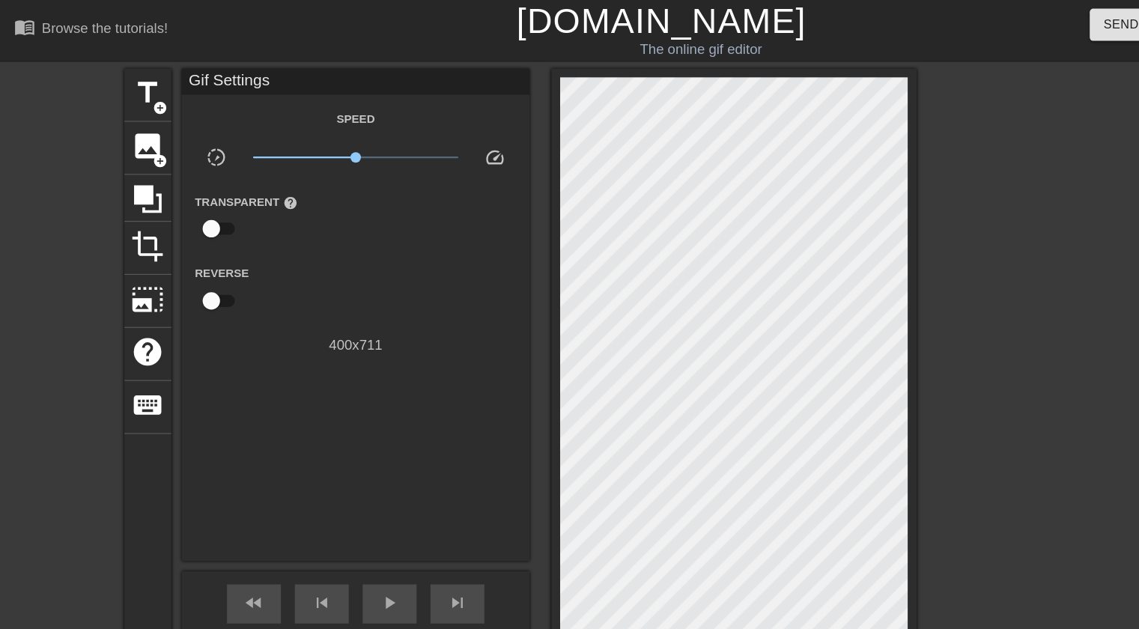
click at [915, 306] on div at bounding box center [919, 283] width 225 height 449
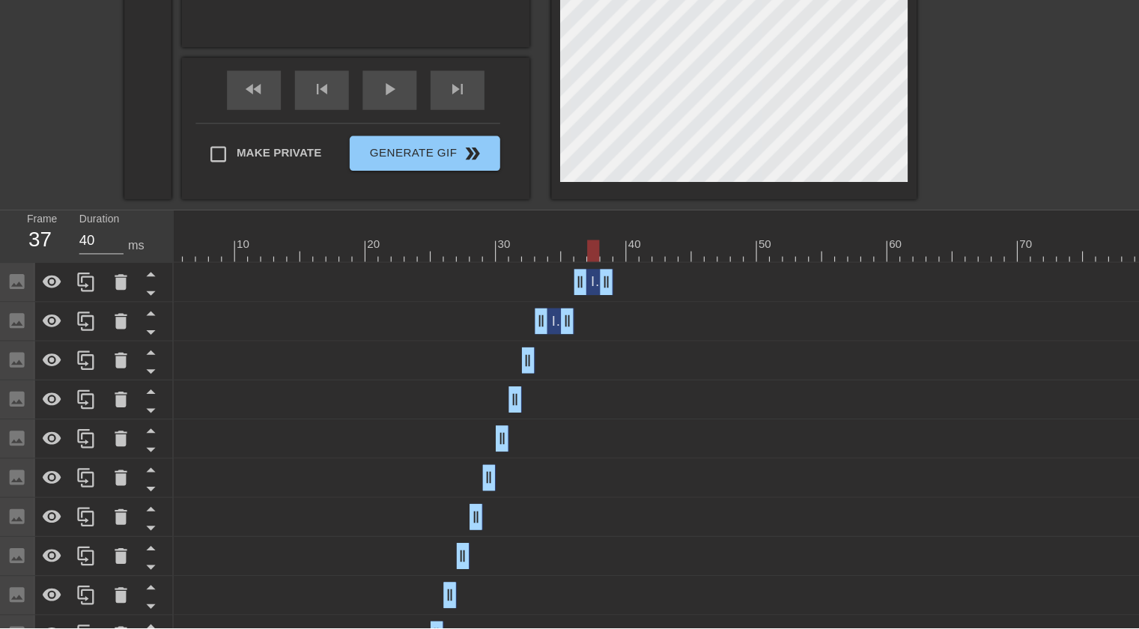
scroll to position [374, 0]
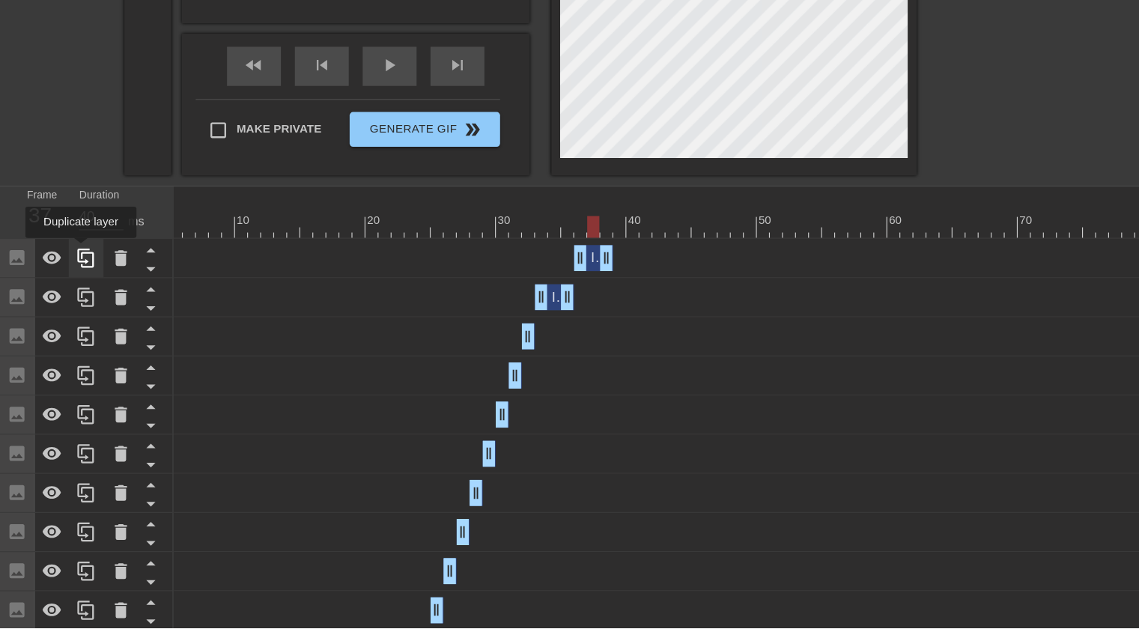
click at [66, 306] on icon at bounding box center [74, 311] width 18 height 18
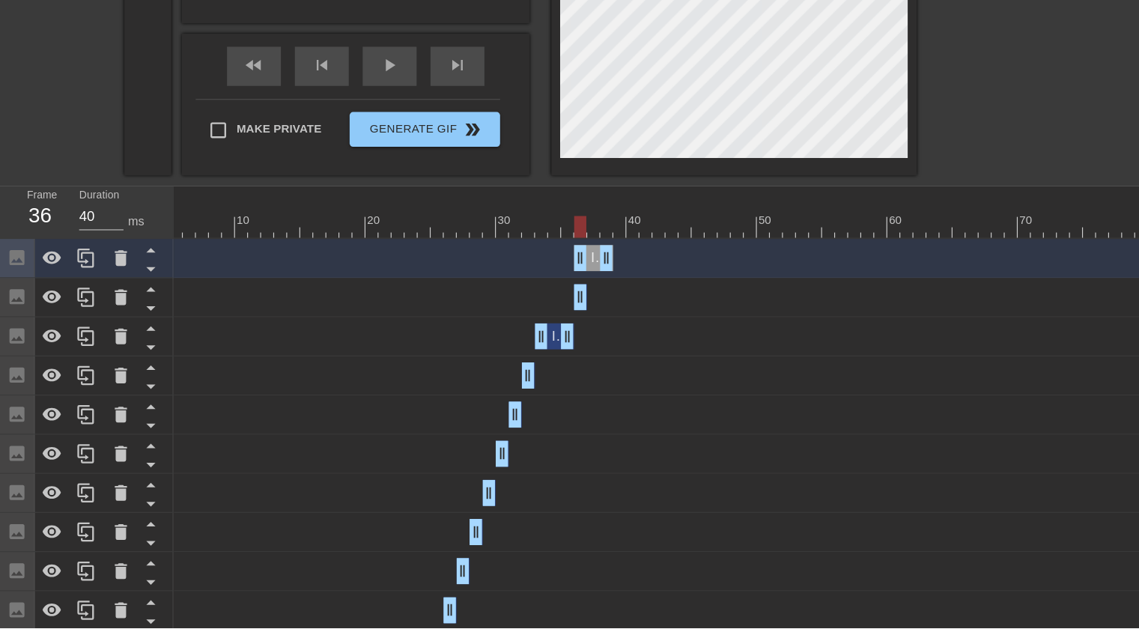
drag, startPoint x: 522, startPoint y: 349, endPoint x: 496, endPoint y: 347, distance: 26.3
drag, startPoint x: 510, startPoint y: 306, endPoint x: 519, endPoint y: 306, distance: 9.0
click at [519, 306] on div "Image drag_handle drag_handle" at bounding box center [522, 311] width 34 height 22
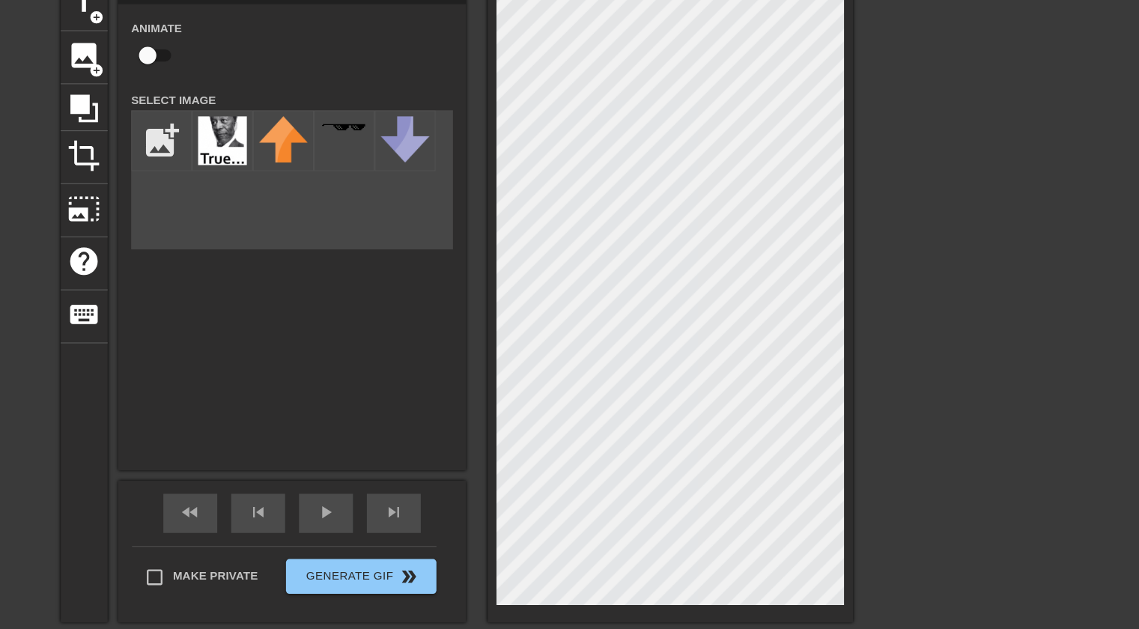
scroll to position [0, 0]
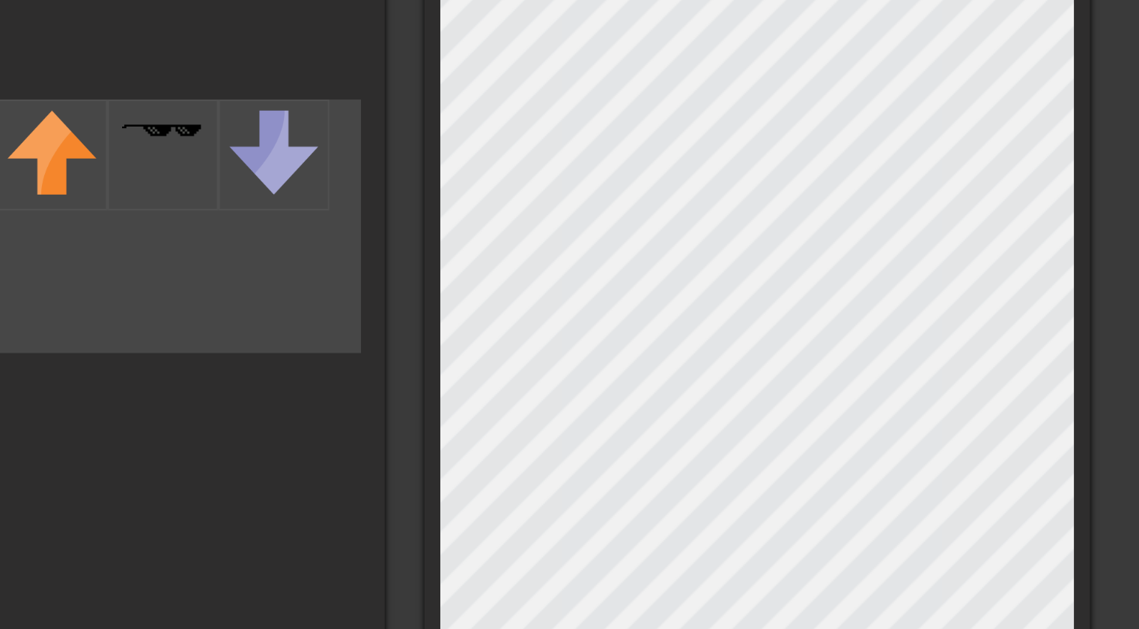
click at [433, 335] on div "Image Animate Select Image add_photo_alternate" at bounding box center [307, 271] width 300 height 424
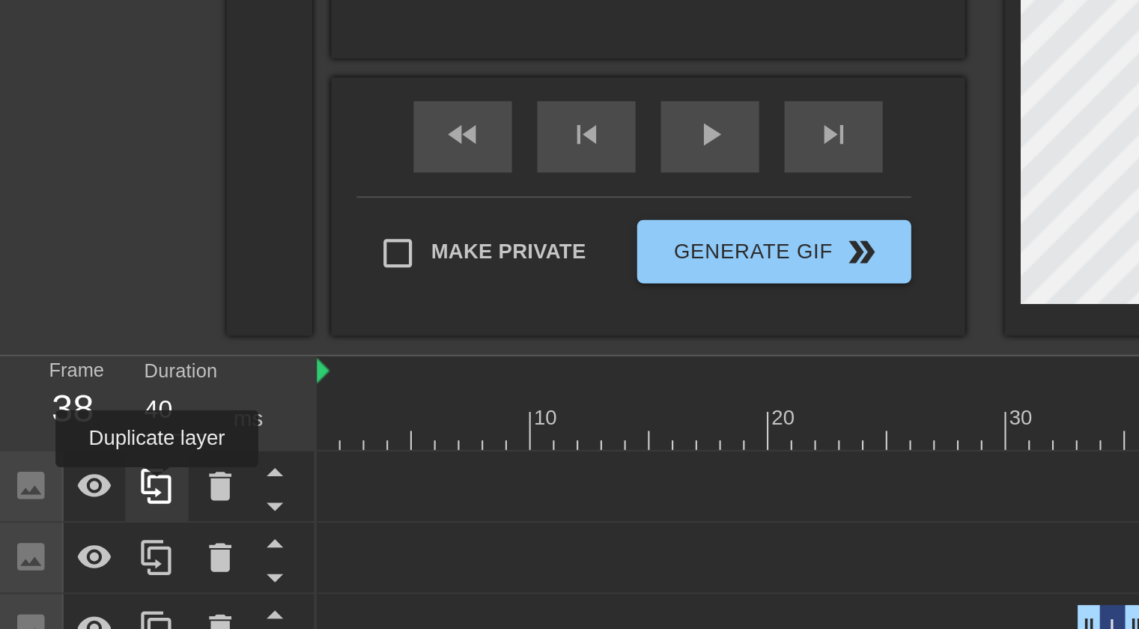
click at [74, 473] on icon at bounding box center [74, 472] width 18 height 18
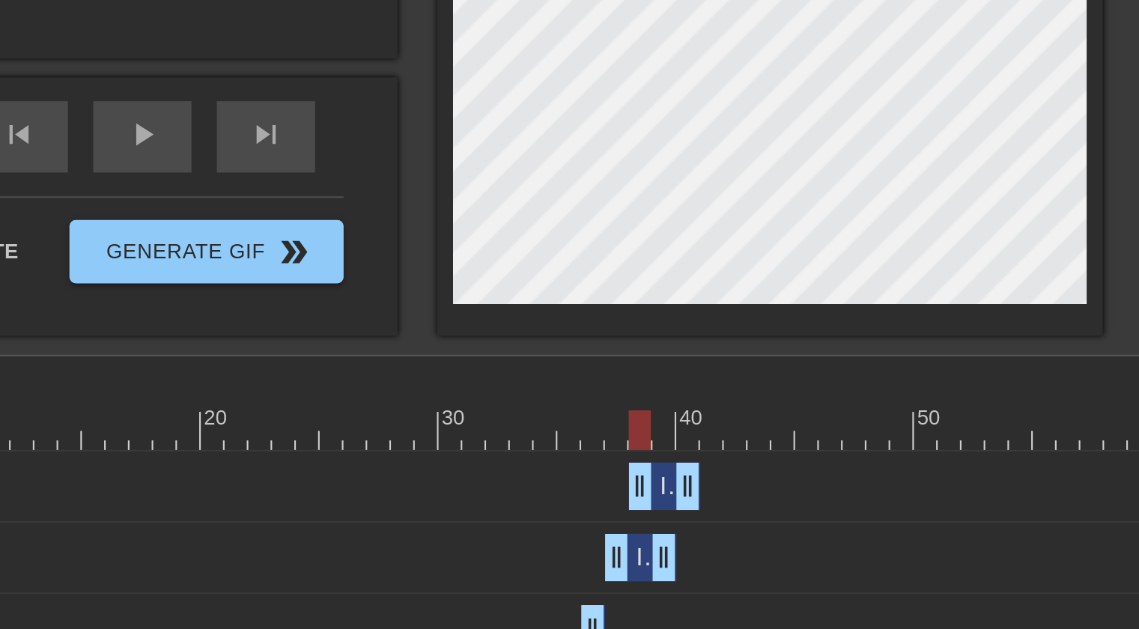
drag, startPoint x: 572, startPoint y: 472, endPoint x: 581, endPoint y: 473, distance: 9.0
click at [581, 473] on div "Image drag_handle drag_handle" at bounding box center [582, 472] width 34 height 22
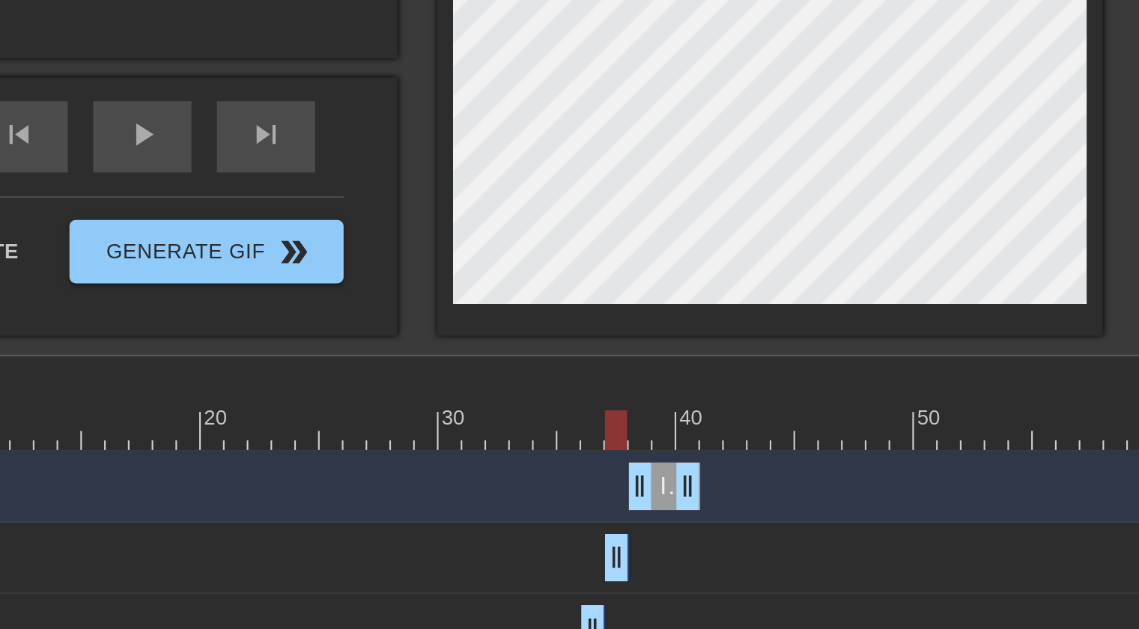
drag, startPoint x: 586, startPoint y: 502, endPoint x: 563, endPoint y: 497, distance: 22.9
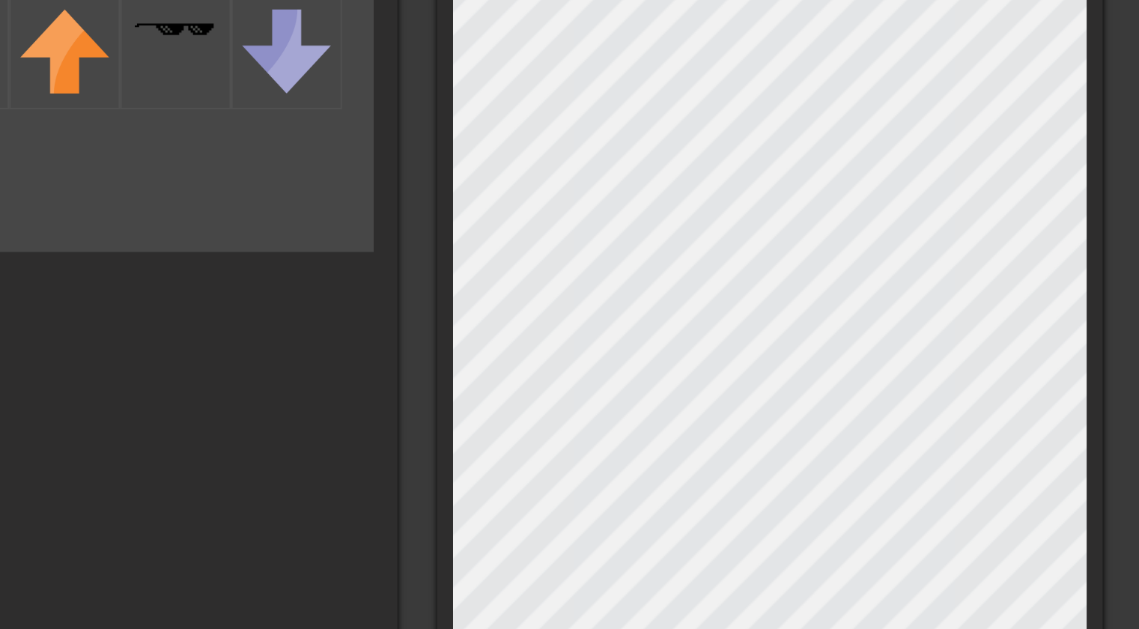
scroll to position [174, 0]
click at [446, 165] on div "Image Animate Select Image add_photo_alternate" at bounding box center [307, 97] width 300 height 424
click at [470, 156] on div "title add_circle image add_circle crop photo_size_select_large help keyboard Im…" at bounding box center [448, 162] width 682 height 555
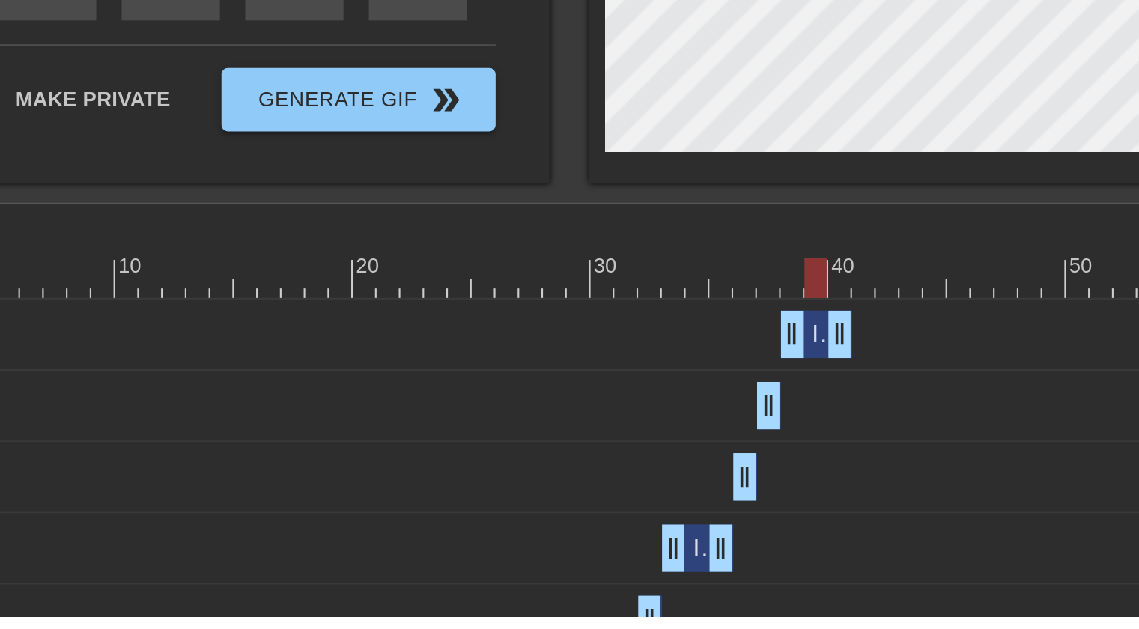
scroll to position [190, 0]
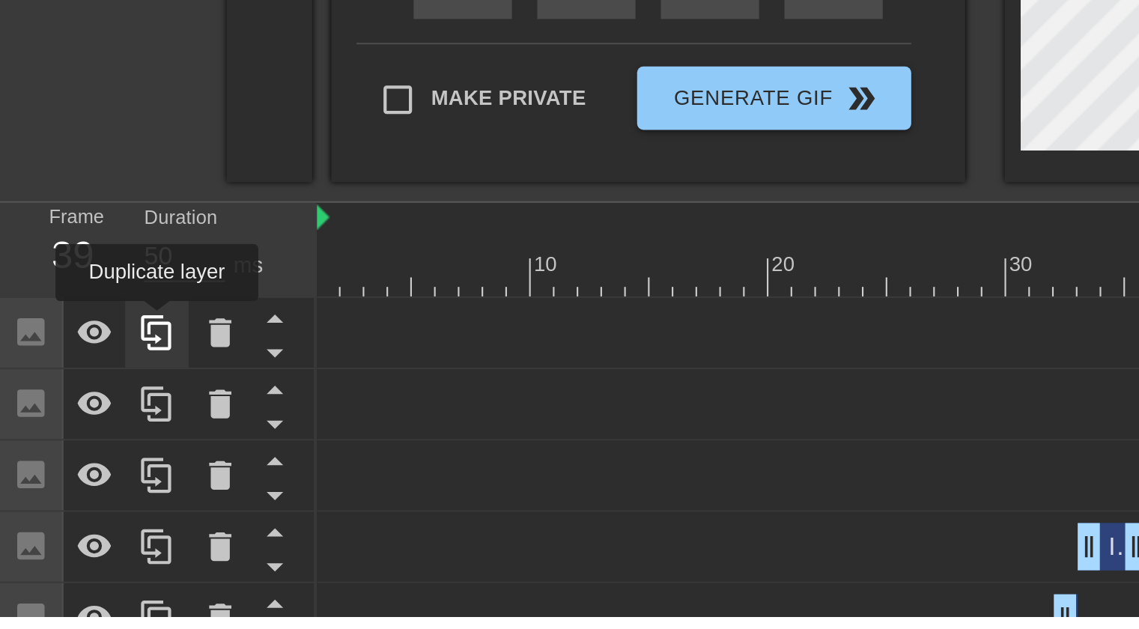
click at [75, 490] on icon at bounding box center [74, 495] width 14 height 16
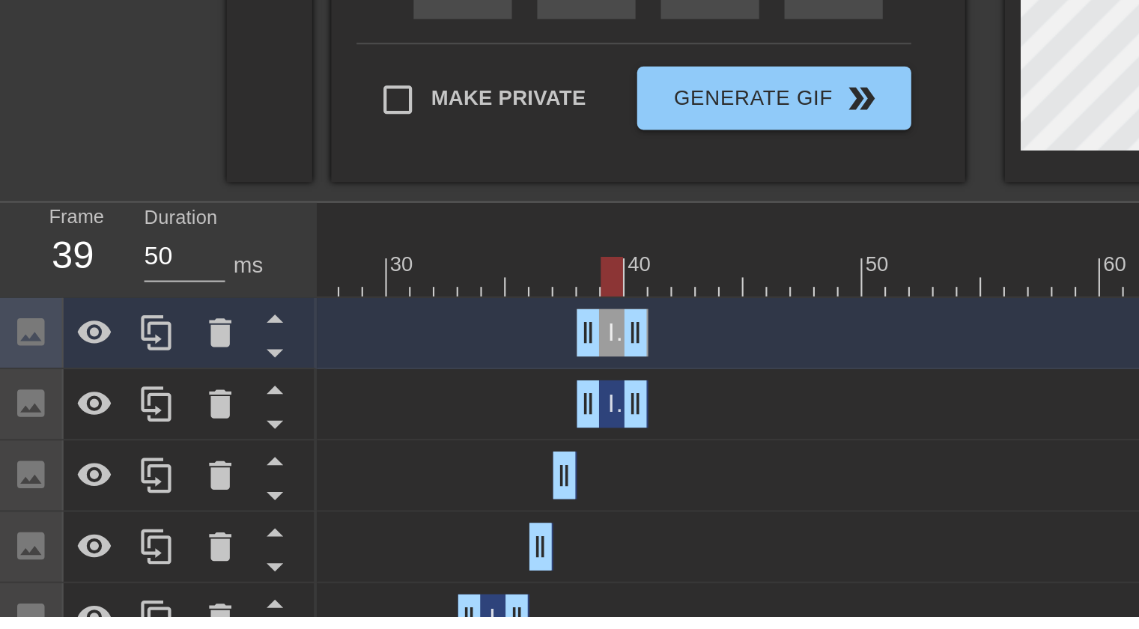
scroll to position [0, 295]
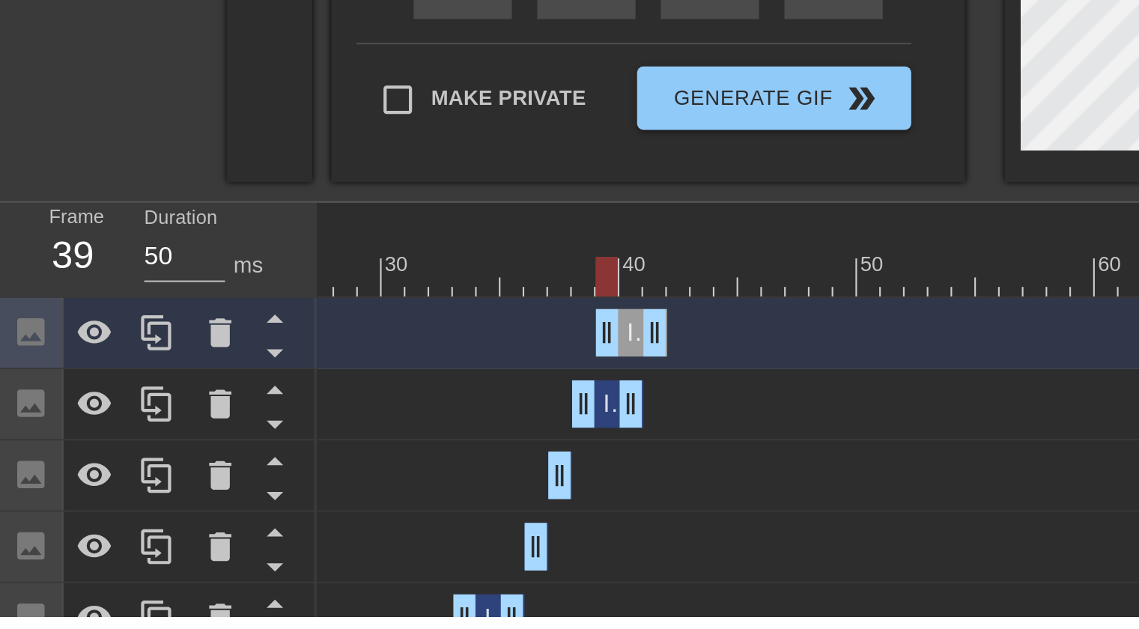
drag, startPoint x: 285, startPoint y: 495, endPoint x: 294, endPoint y: 496, distance: 9.1
click at [294, 496] on div "Image drag_handle drag_handle" at bounding box center [299, 495] width 34 height 22
drag, startPoint x: 300, startPoint y: 523, endPoint x: 279, endPoint y: 522, distance: 21.0
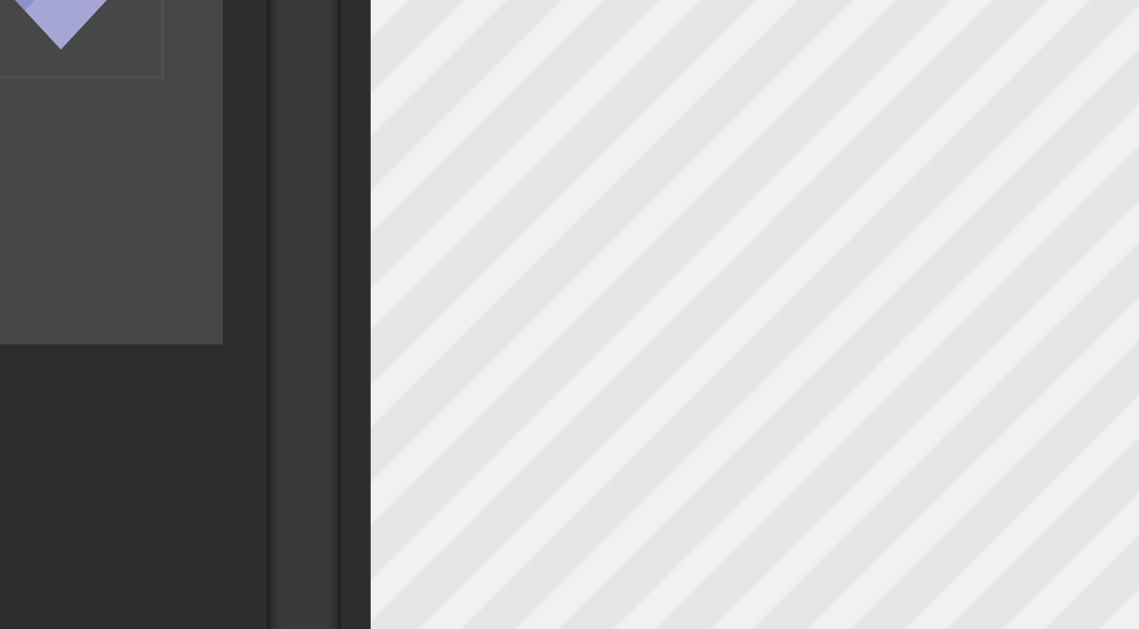
scroll to position [65, 0]
click at [467, 230] on div "title add_circle image add_circle crop photo_size_select_large help keyboard Im…" at bounding box center [448, 271] width 682 height 555
click at [462, 226] on div "title add_circle image add_circle crop photo_size_select_large help keyboard Im…" at bounding box center [448, 271] width 682 height 555
click at [467, 216] on div "title add_circle image add_circle crop photo_size_select_large help keyboard Im…" at bounding box center [448, 271] width 682 height 555
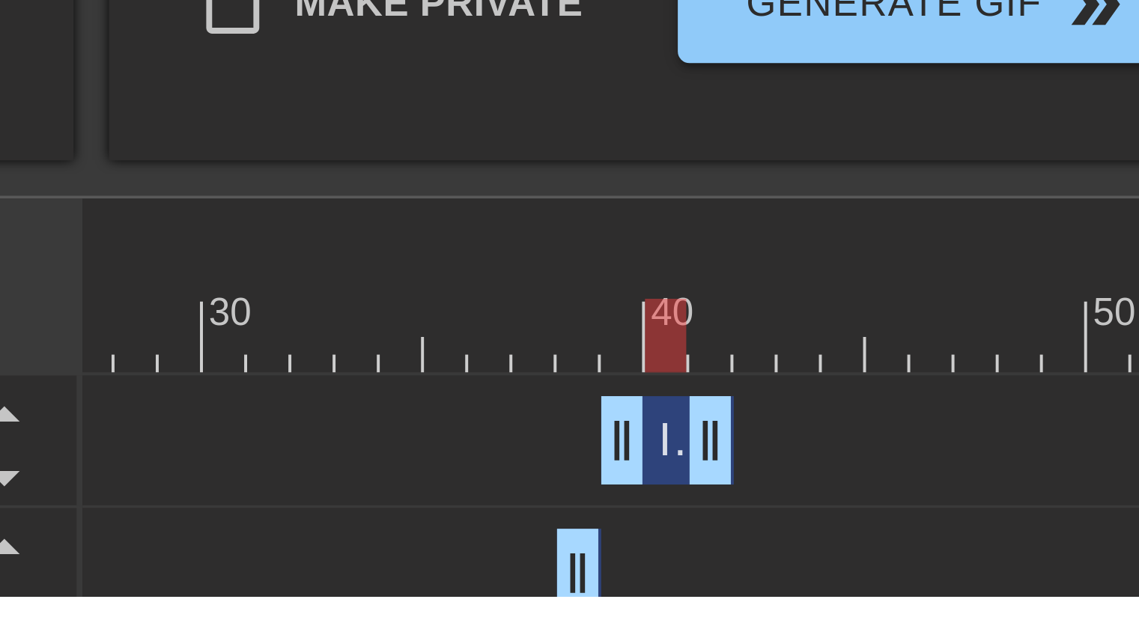
scroll to position [105, 0]
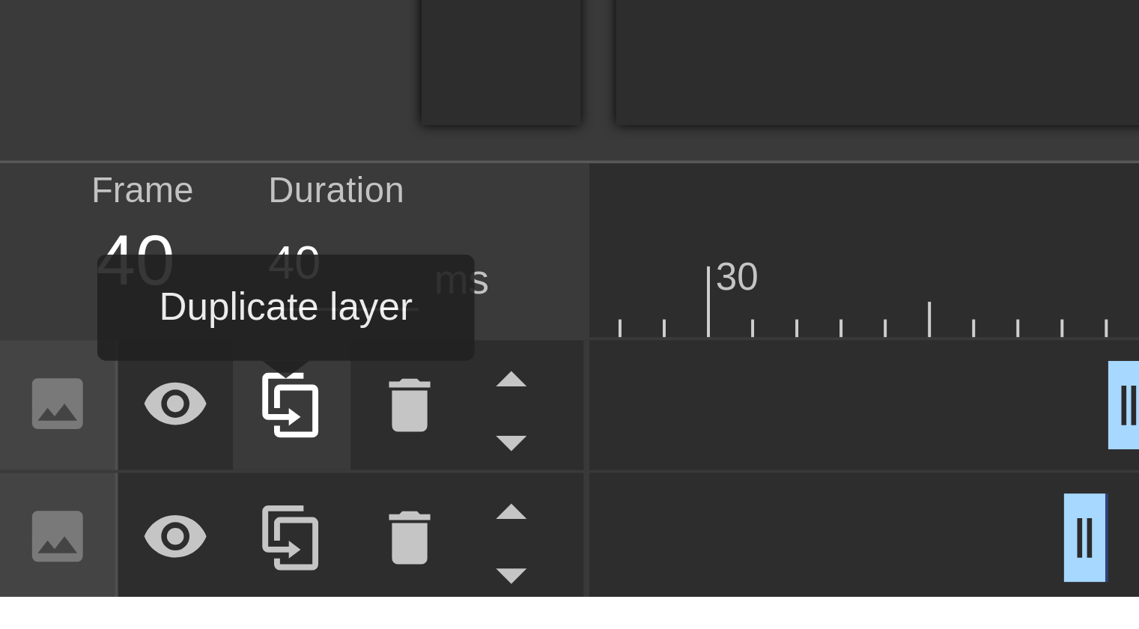
click at [73, 580] on icon at bounding box center [74, 580] width 18 height 18
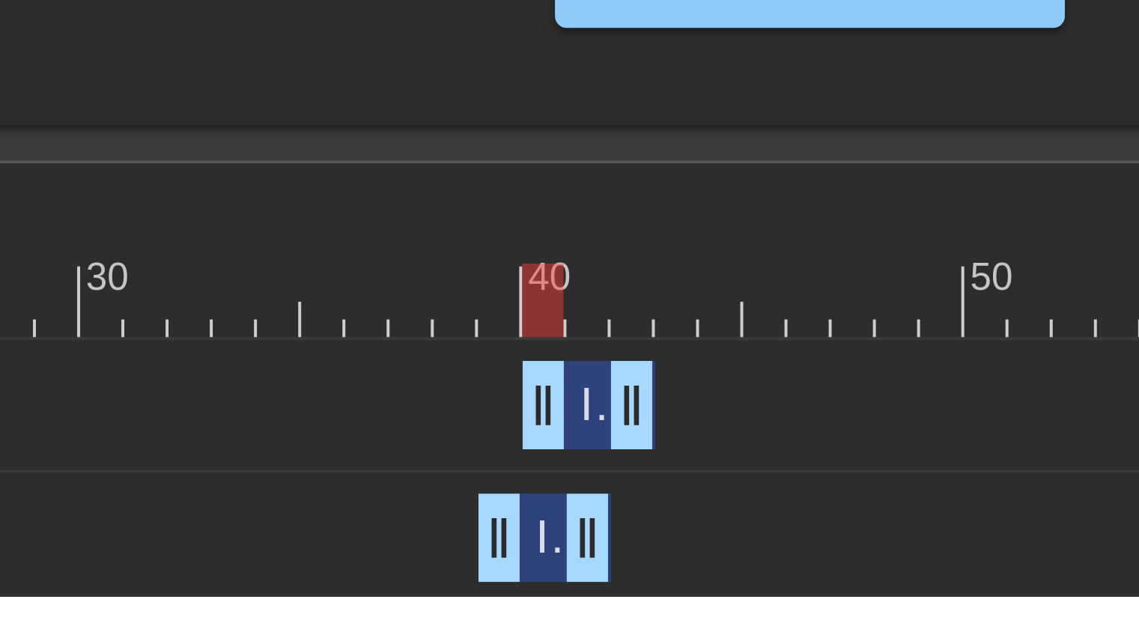
drag, startPoint x: 300, startPoint y: 580, endPoint x: 308, endPoint y: 581, distance: 7.6
click at [308, 581] on div "Image drag_handle drag_handle" at bounding box center [310, 580] width 34 height 22
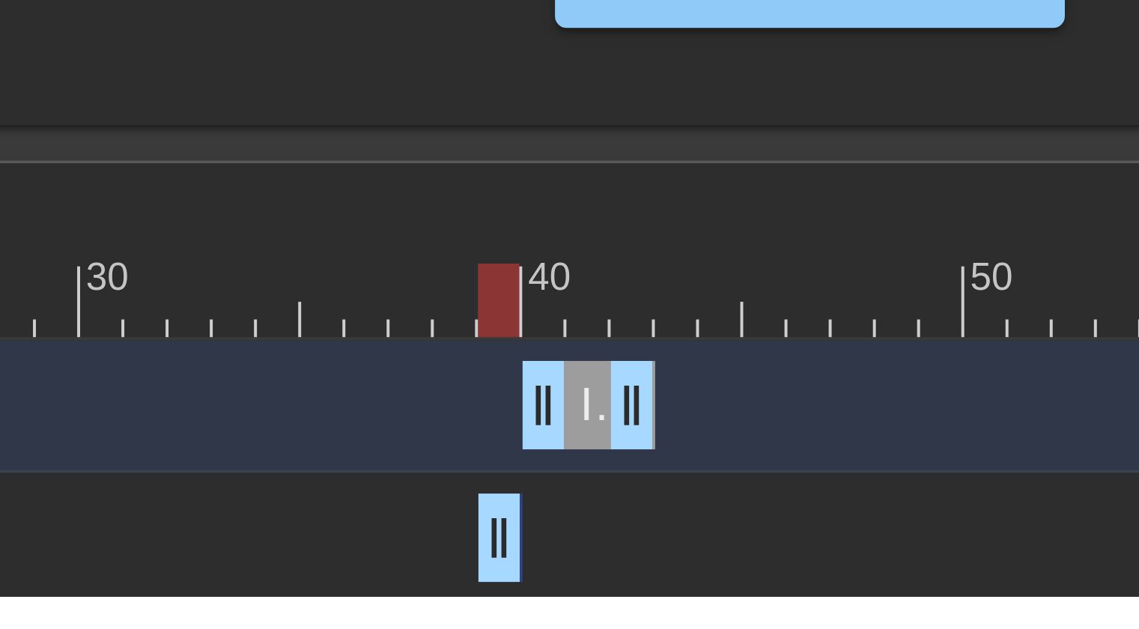
drag, startPoint x: 305, startPoint y: 607, endPoint x: 281, endPoint y: 605, distance: 24.0
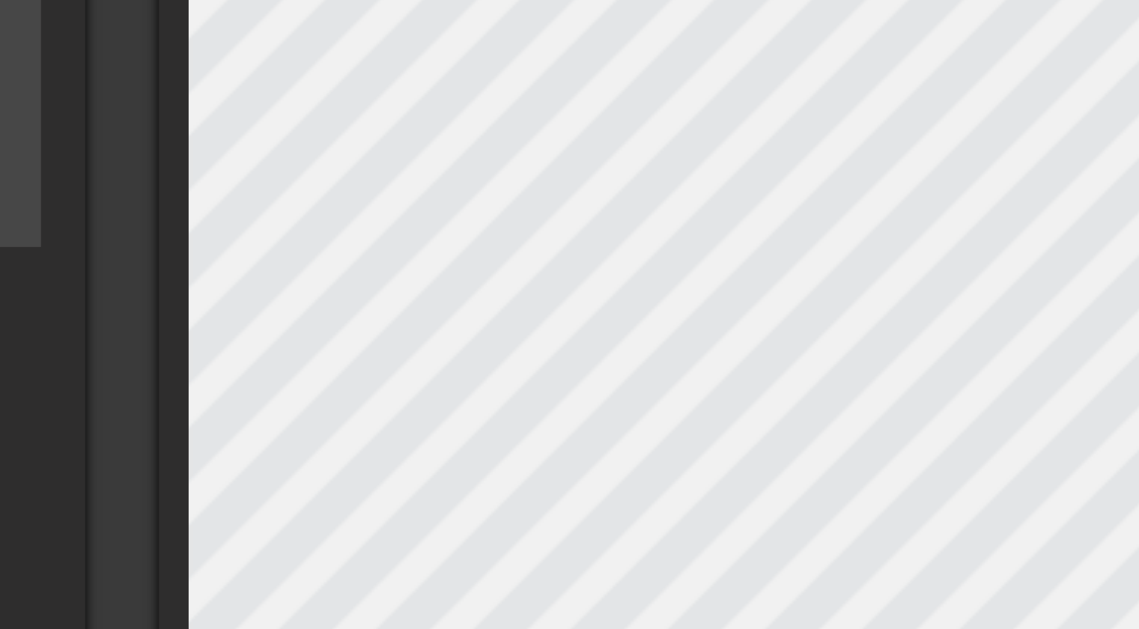
click at [472, 168] on div "title add_circle image add_circle crop photo_size_select_large help keyboard Im…" at bounding box center [448, 231] width 682 height 555
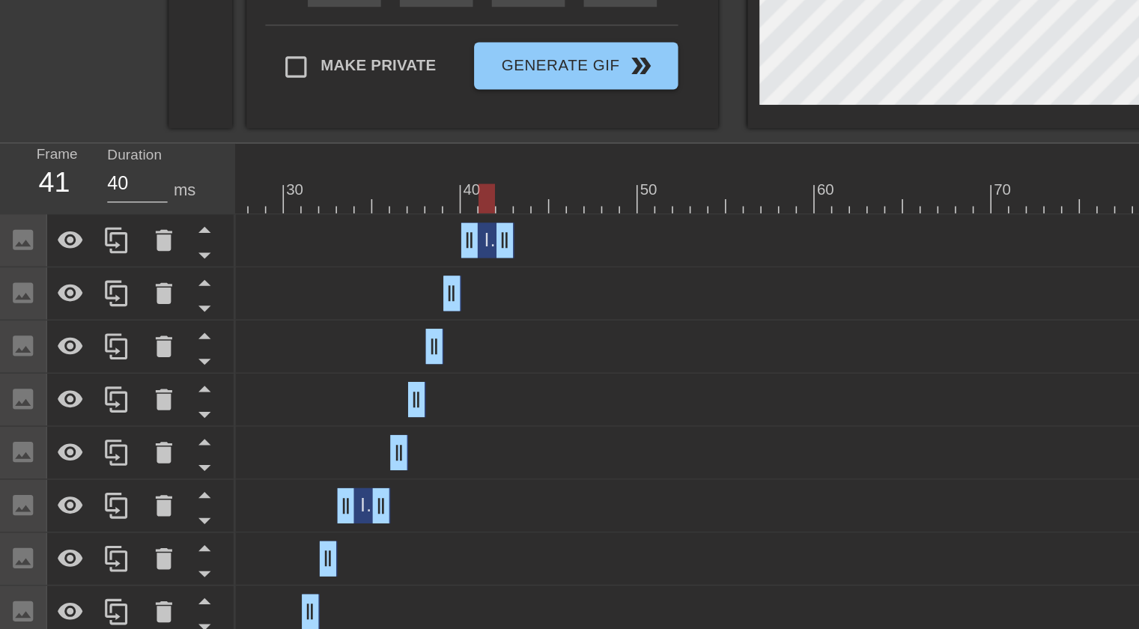
scroll to position [309, 0]
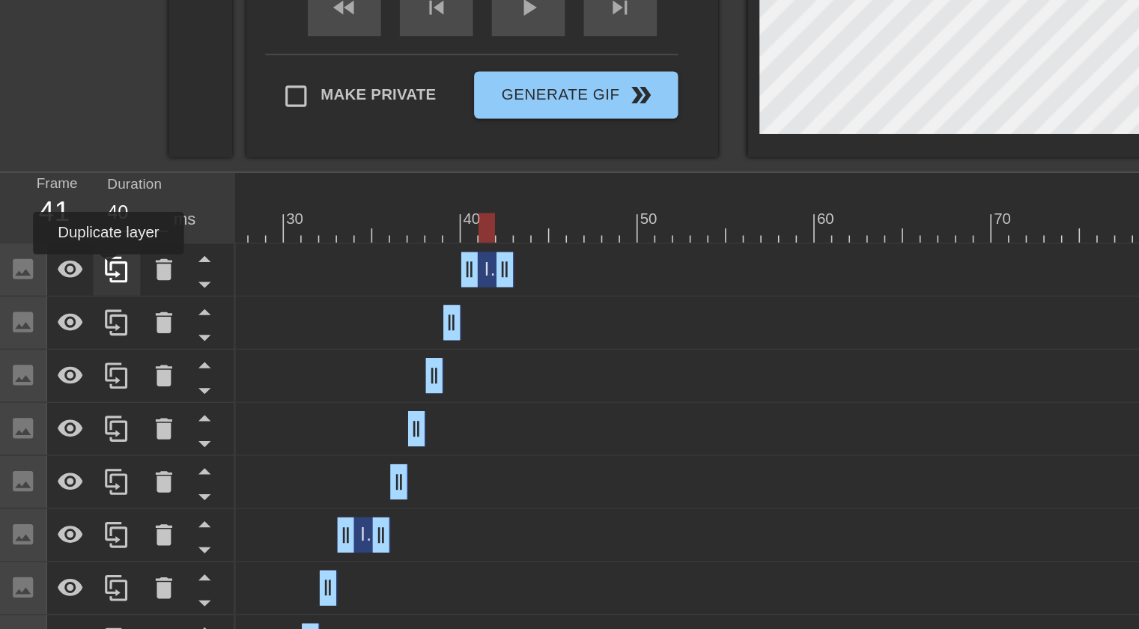
click at [69, 377] on icon at bounding box center [74, 377] width 18 height 18
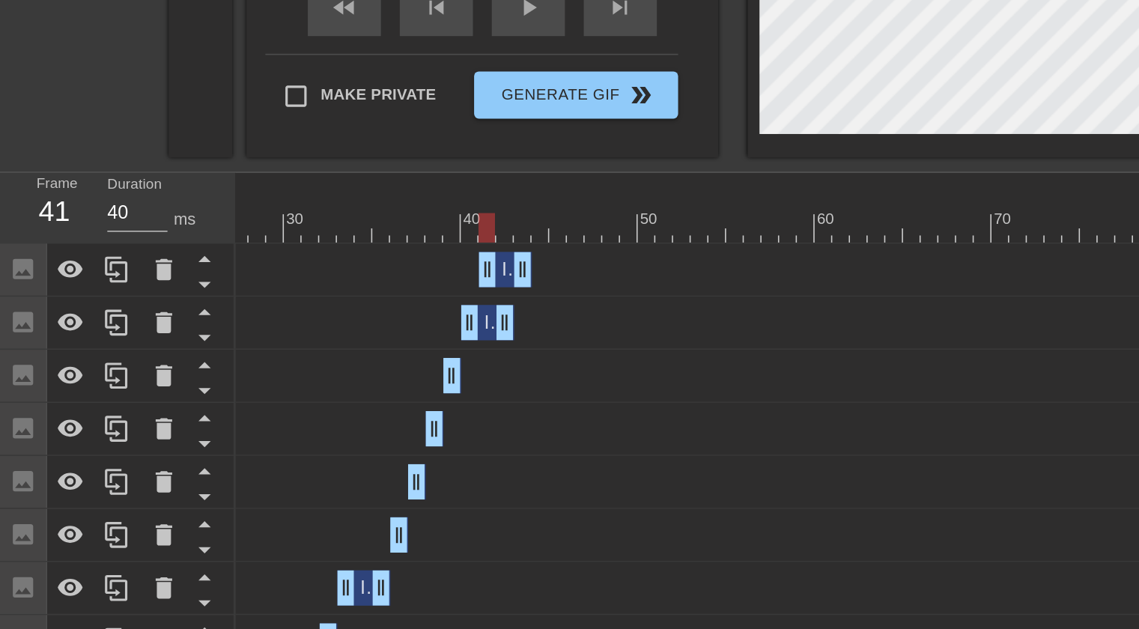
drag, startPoint x: 311, startPoint y: 378, endPoint x: 322, endPoint y: 379, distance: 11.3
click at [322, 379] on span "Image" at bounding box center [334, 376] width 33 height 13
drag, startPoint x: 324, startPoint y: 410, endPoint x: 298, endPoint y: 409, distance: 26.3
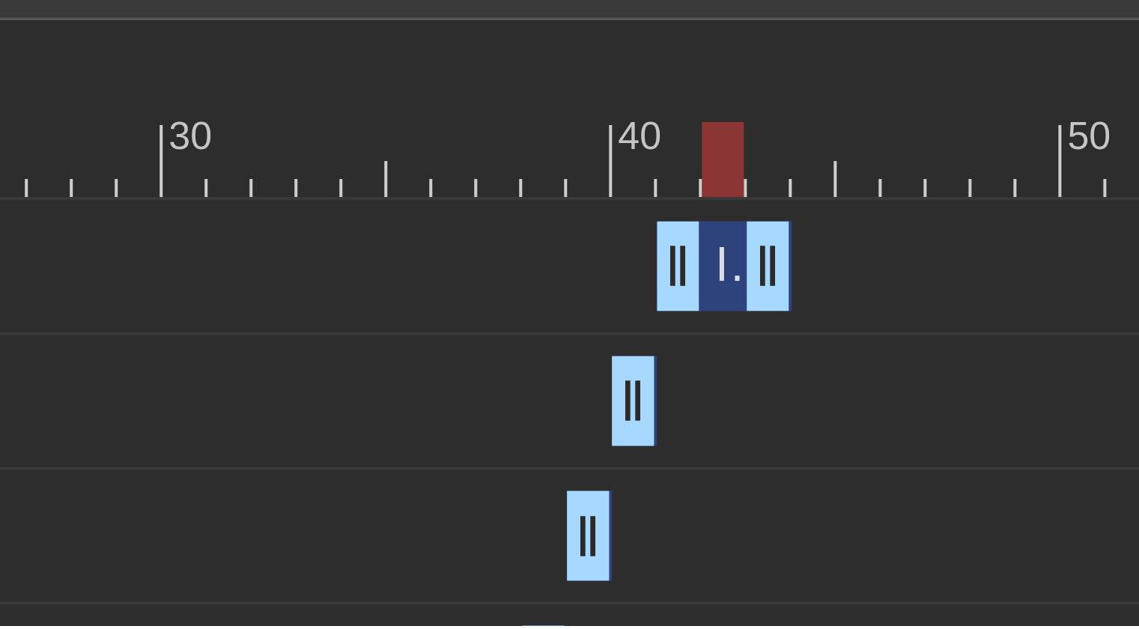
scroll to position [145, 0]
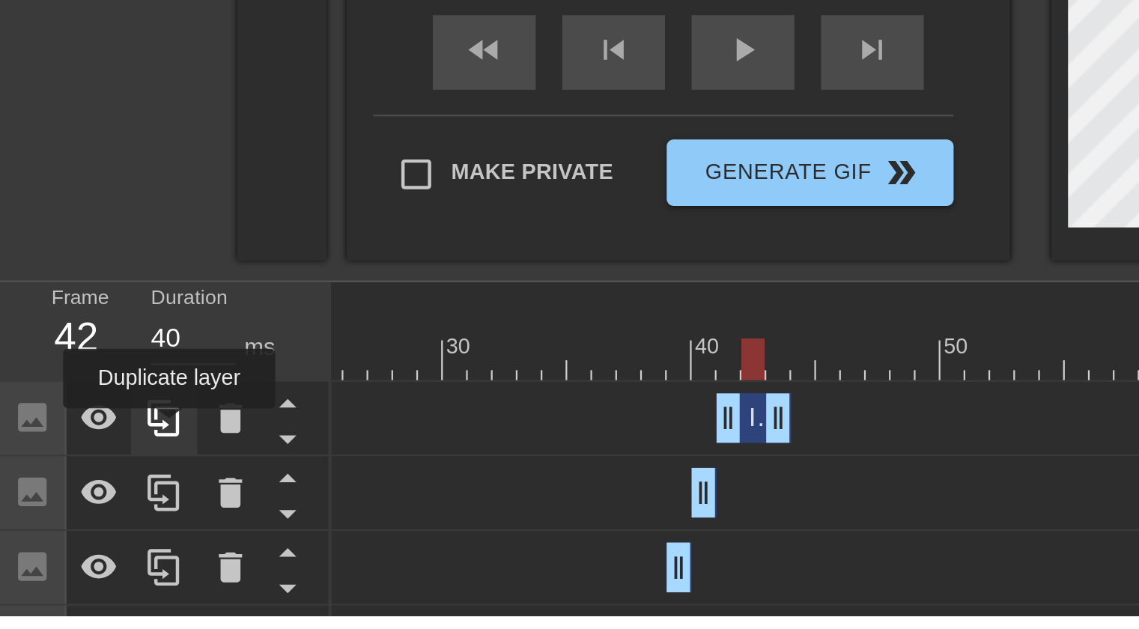
click at [76, 546] on icon at bounding box center [74, 540] width 18 height 18
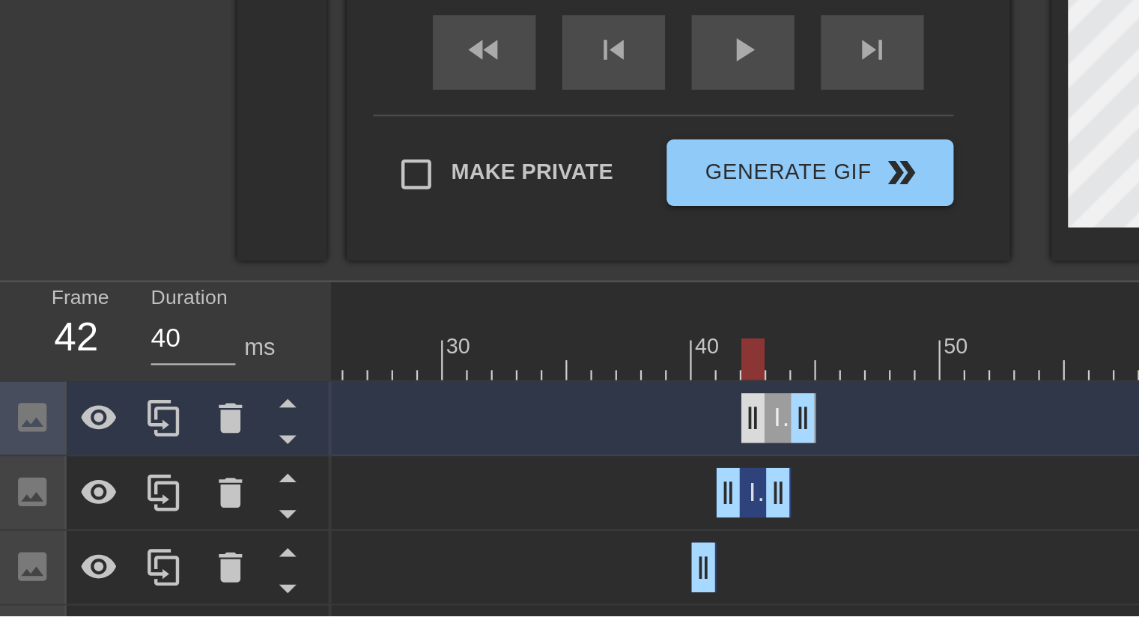
click at [346, 536] on div "Image drag_handle drag_handle" at bounding box center [352, 540] width 34 height 22
drag, startPoint x: 350, startPoint y: 575, endPoint x: 325, endPoint y: 571, distance: 25.0
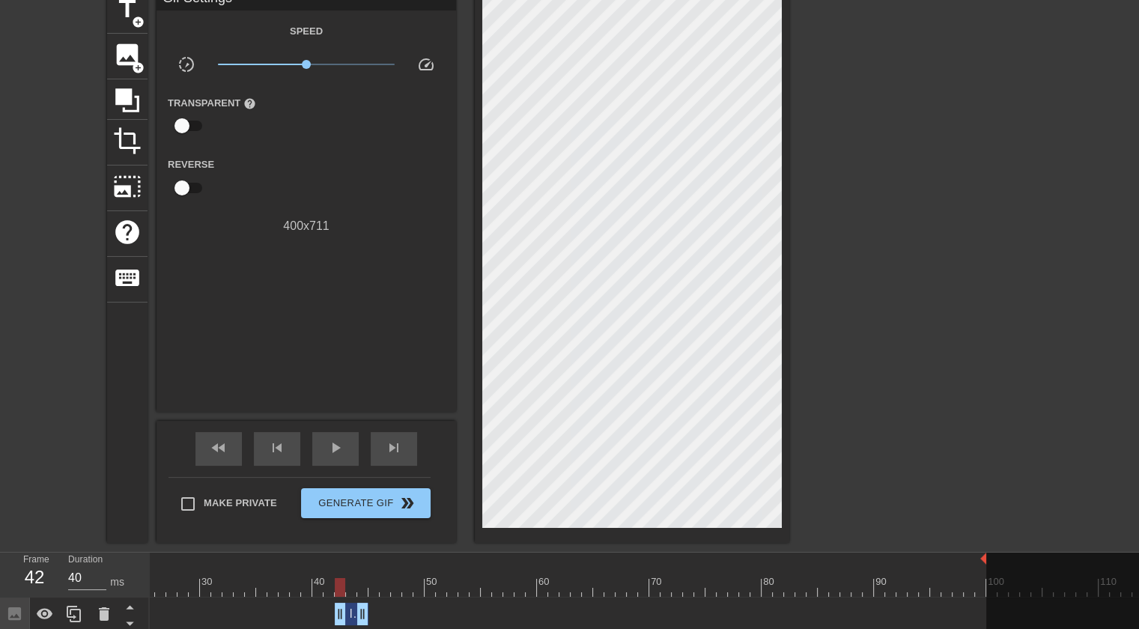
scroll to position [70, 0]
drag, startPoint x: 312, startPoint y: 144, endPoint x: 362, endPoint y: 64, distance: 93.9
click at [362, 64] on div "Speed slow_motion_video x1.00 speed Transparent help Reverse 400 x 711" at bounding box center [306, 128] width 277 height 213
click at [362, 64] on span "x4.22" at bounding box center [306, 65] width 177 height 18
drag, startPoint x: 362, startPoint y: 64, endPoint x: 326, endPoint y: 62, distance: 35.3
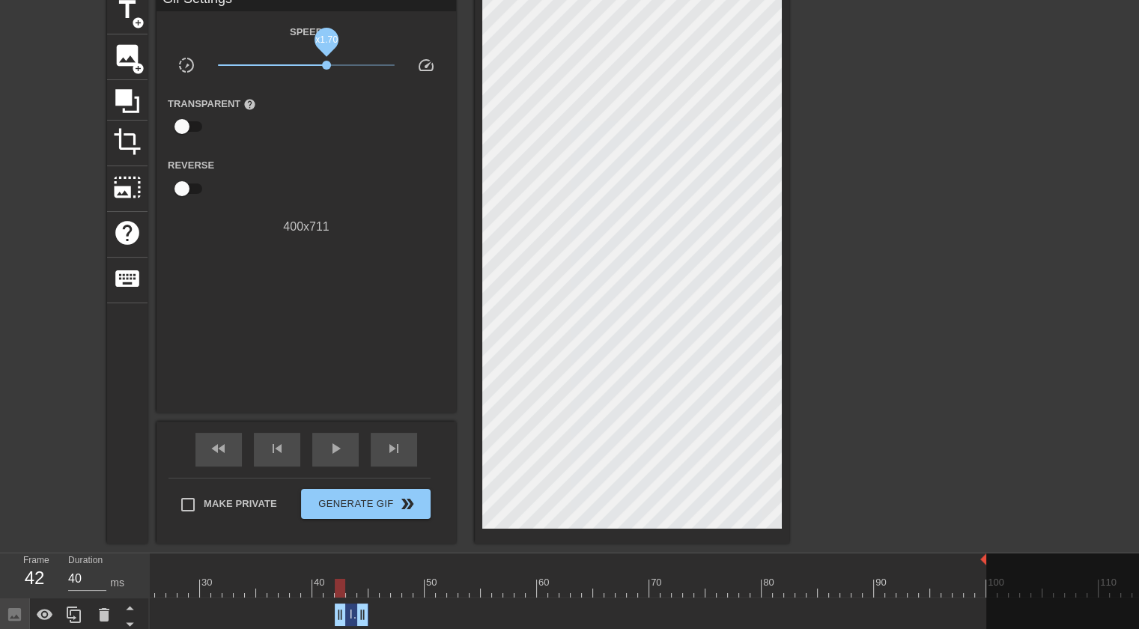
click at [326, 62] on span "x1.70" at bounding box center [326, 65] width 9 height 9
drag, startPoint x: 329, startPoint y: 61, endPoint x: 332, endPoint y: 81, distance: 20.4
click at [332, 81] on div "Speed slow_motion_video x1.97 speed Transparent help Reverse 400 x 711" at bounding box center [306, 128] width 277 height 213
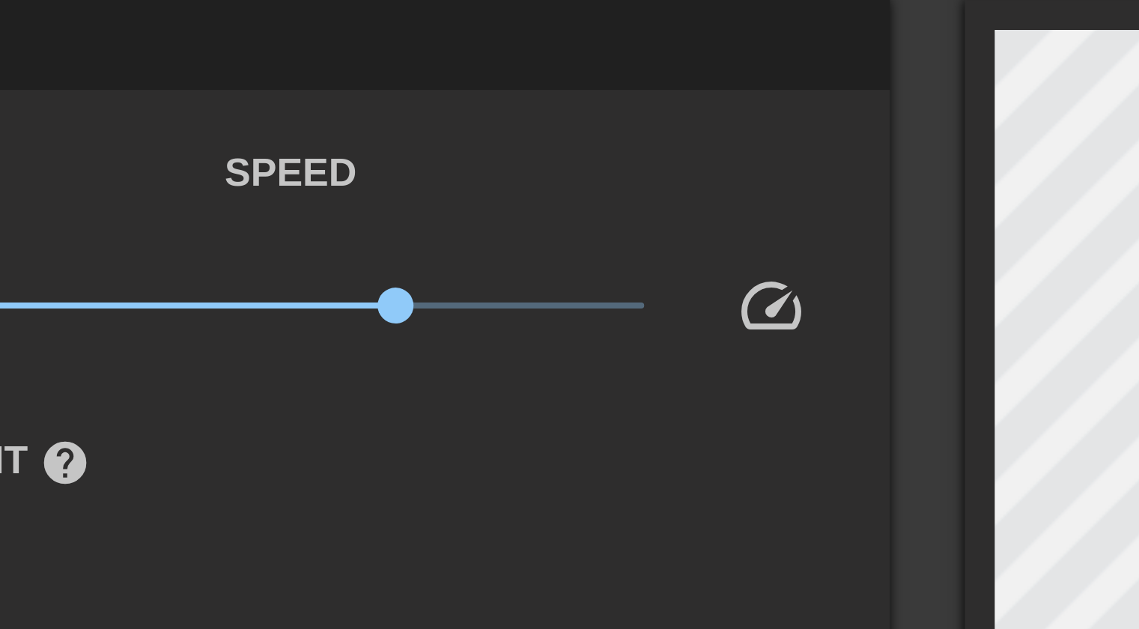
scroll to position [34, 0]
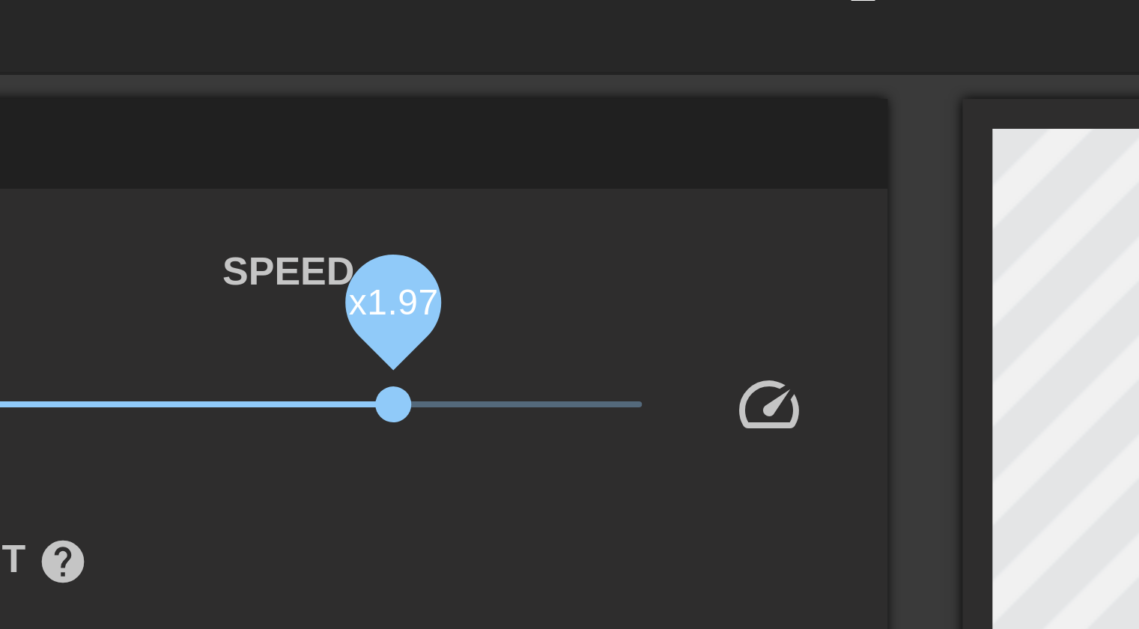
click at [334, 98] on span "x1.97" at bounding box center [332, 101] width 9 height 9
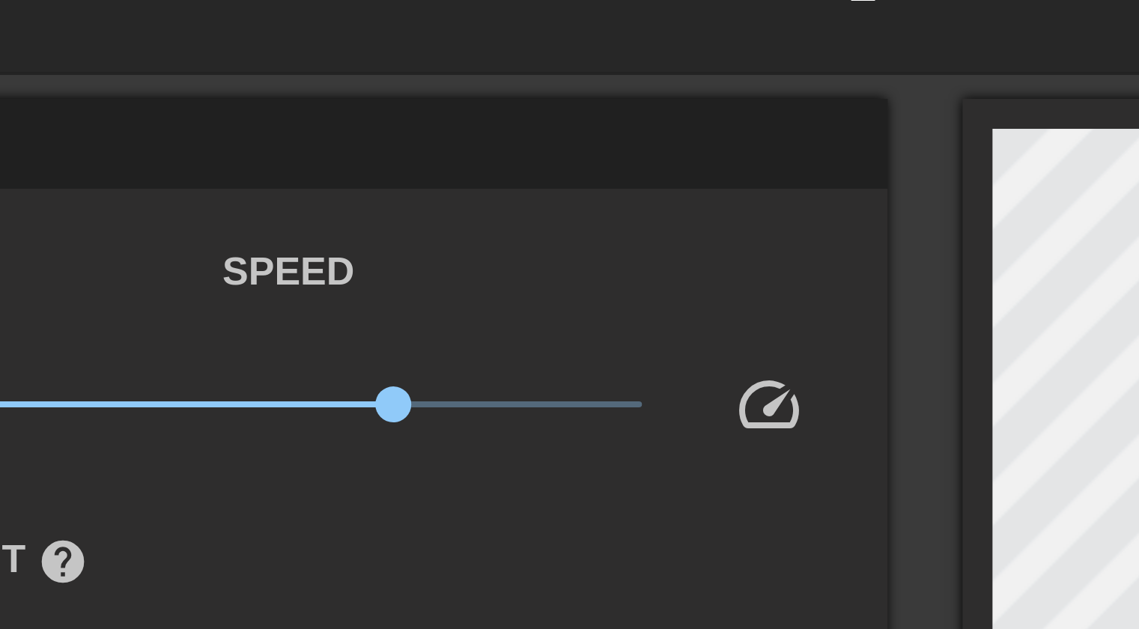
click at [328, 137] on div "Transparent help" at bounding box center [307, 153] width 300 height 47
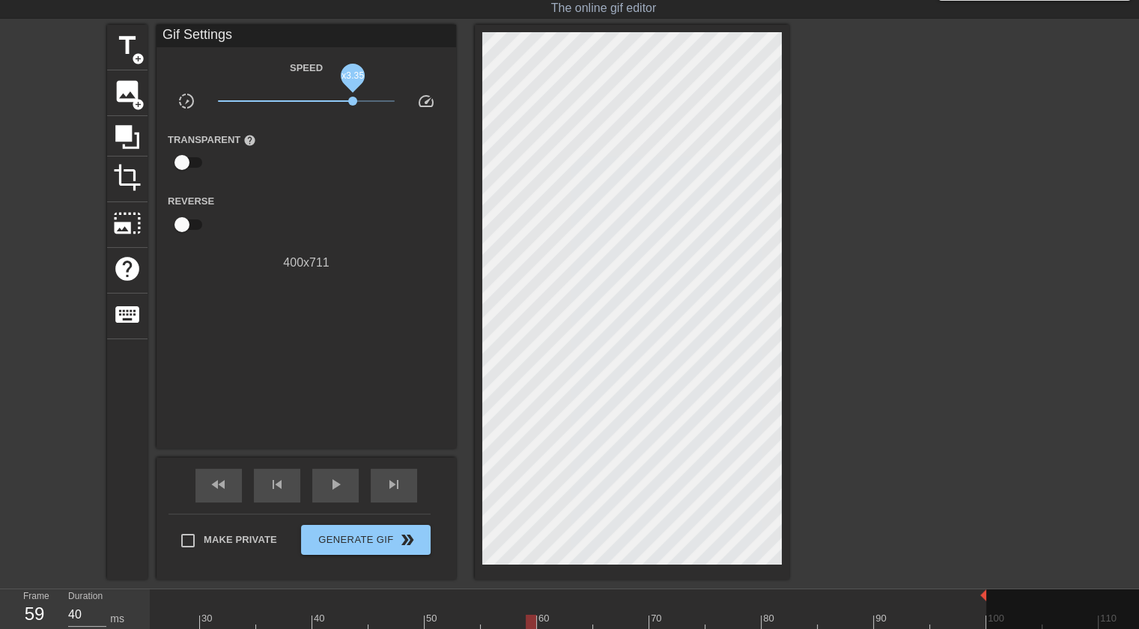
drag, startPoint x: 331, startPoint y: 99, endPoint x: 353, endPoint y: 103, distance: 22.0
click at [353, 103] on span "x3.35" at bounding box center [352, 101] width 9 height 9
click at [425, 263] on div "400 x 711" at bounding box center [307, 263] width 300 height 18
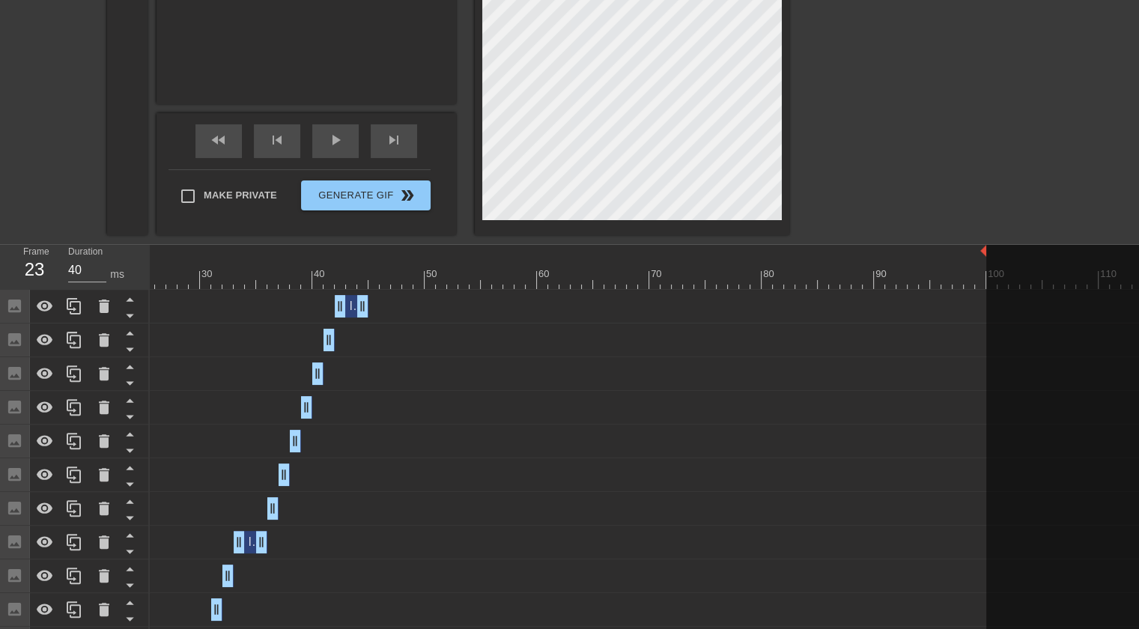
scroll to position [378, 0]
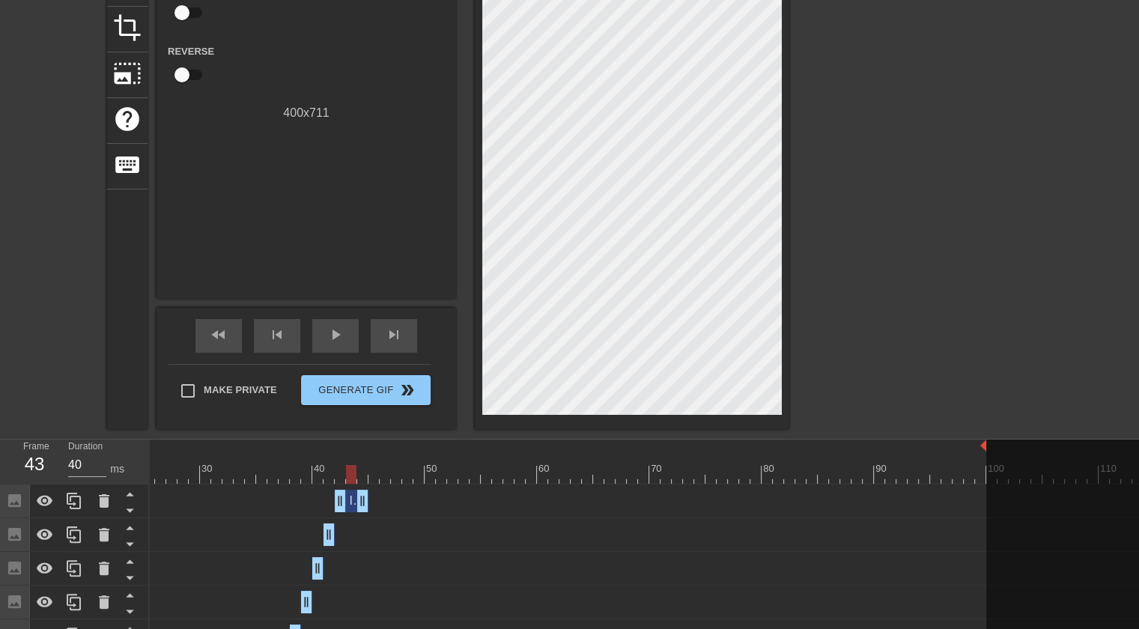
scroll to position [157, 0]
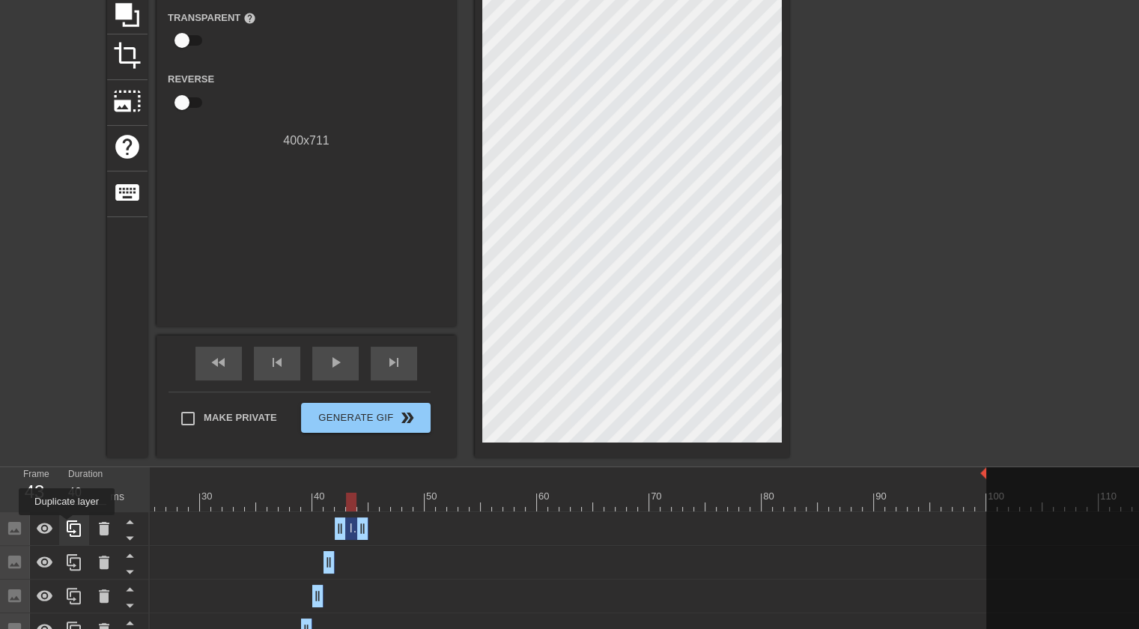
click at [67, 526] on icon at bounding box center [74, 528] width 14 height 16
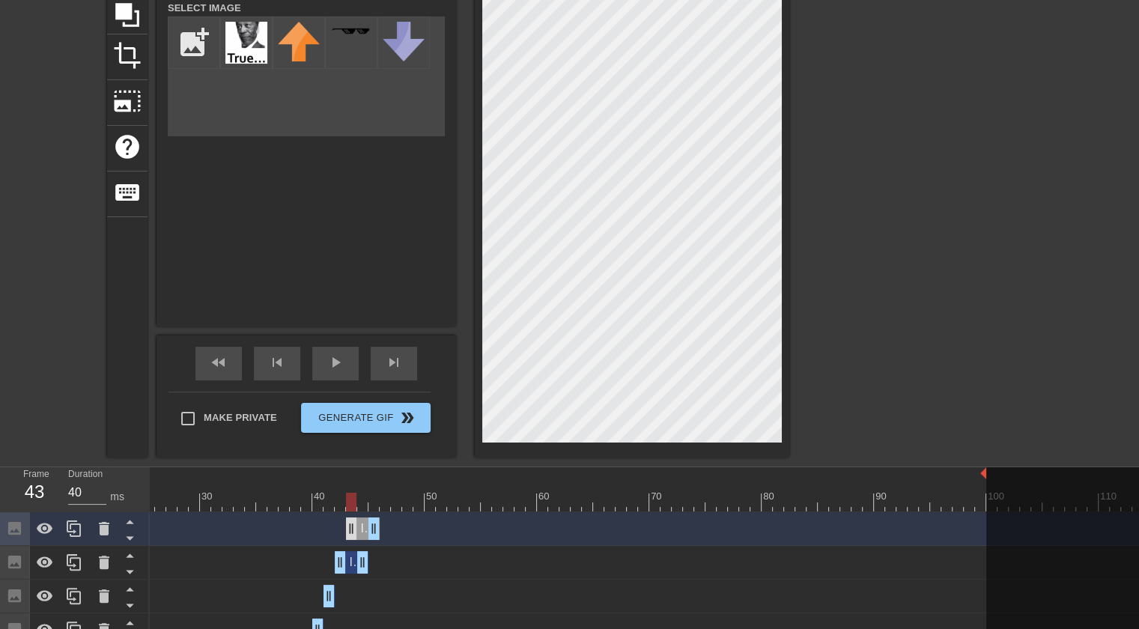
drag, startPoint x: 347, startPoint y: 526, endPoint x: 358, endPoint y: 527, distance: 10.5
click at [358, 527] on div "Image drag_handle drag_handle" at bounding box center [363, 528] width 34 height 22
drag, startPoint x: 361, startPoint y: 562, endPoint x: 341, endPoint y: 559, distance: 19.6
click at [892, 344] on div at bounding box center [919, 127] width 225 height 449
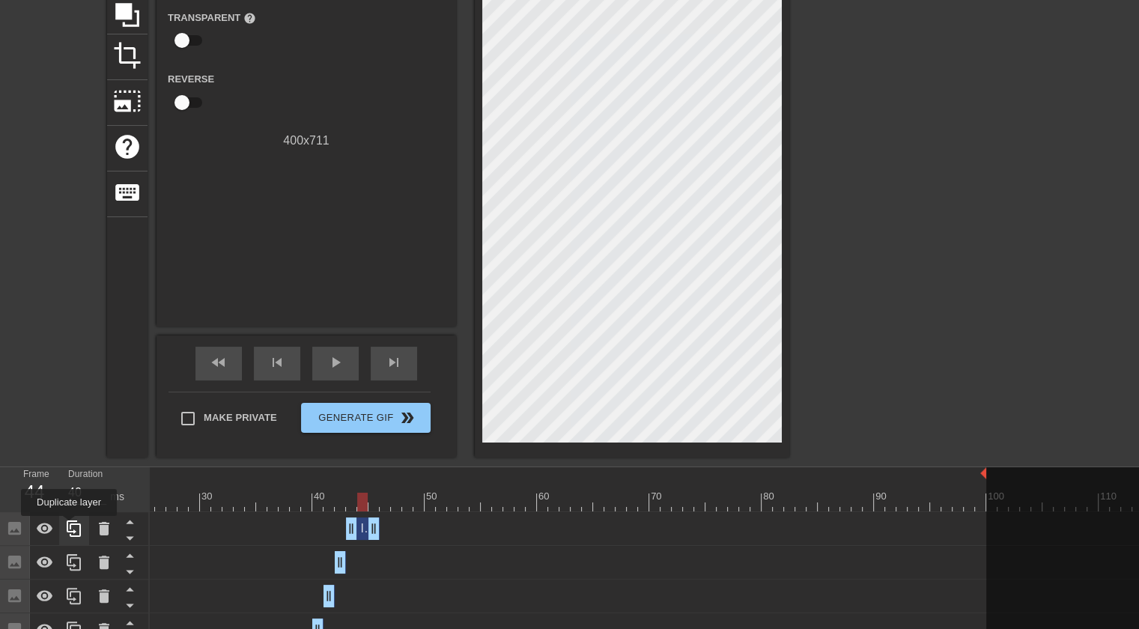
click at [69, 526] on icon at bounding box center [74, 529] width 18 height 18
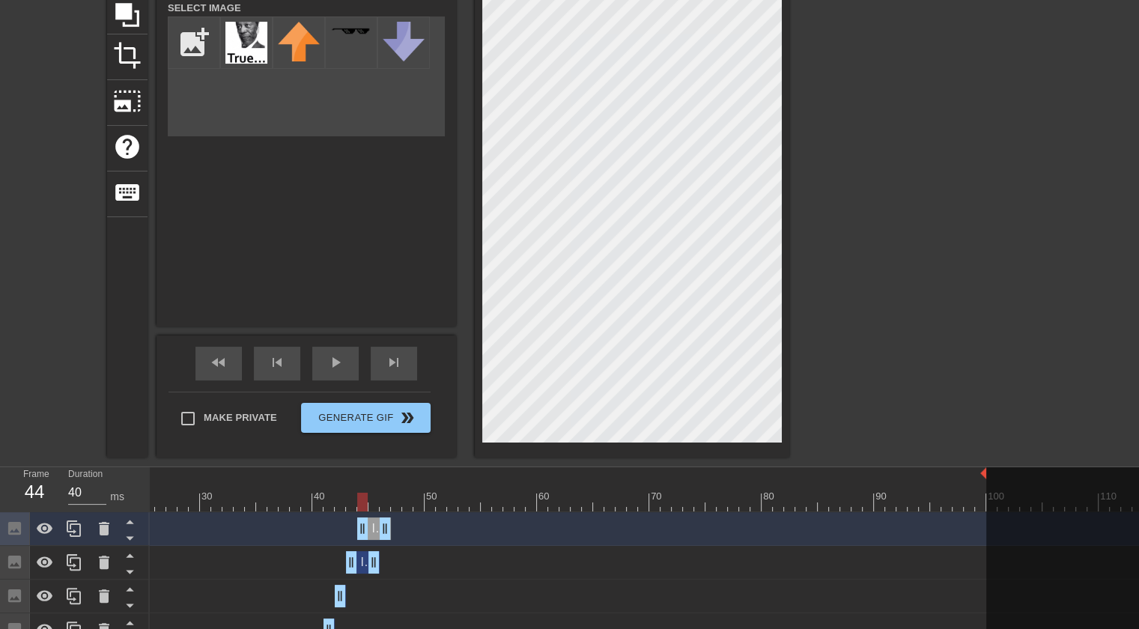
drag, startPoint x: 362, startPoint y: 525, endPoint x: 371, endPoint y: 526, distance: 9.1
click at [371, 526] on div "Image drag_handle drag_handle" at bounding box center [374, 528] width 34 height 22
drag, startPoint x: 373, startPoint y: 564, endPoint x: 353, endPoint y: 562, distance: 19.5
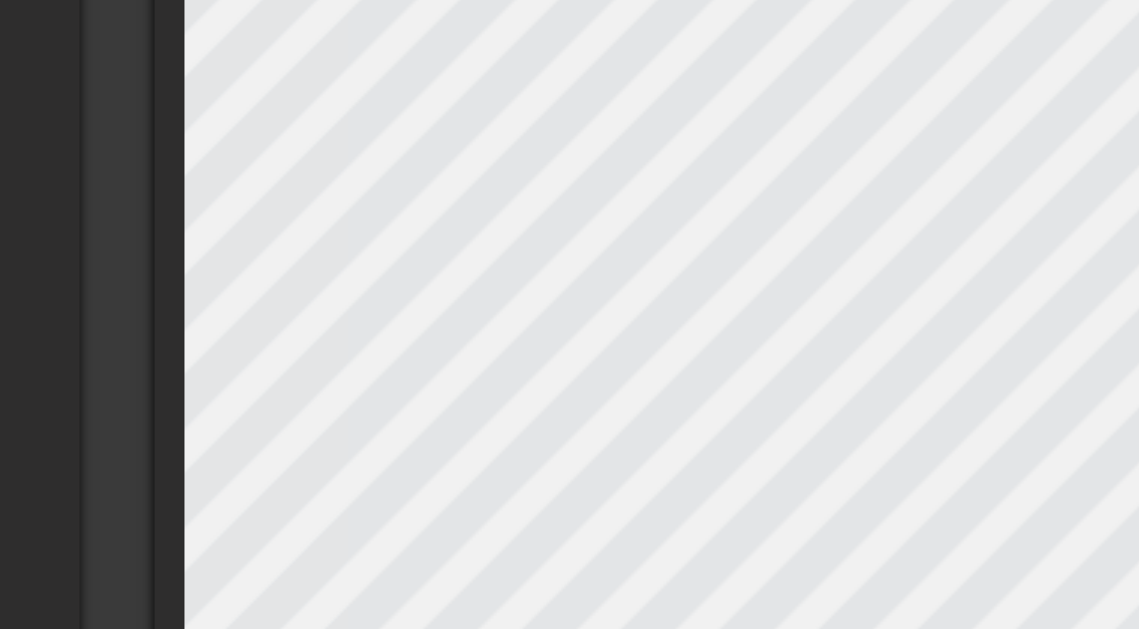
drag, startPoint x: 476, startPoint y: 346, endPoint x: 472, endPoint y: 105, distance: 241.2
click at [472, 105] on div "title add_circle image add_circle crop photo_size_select_large help keyboard Gi…" at bounding box center [448, 180] width 682 height 555
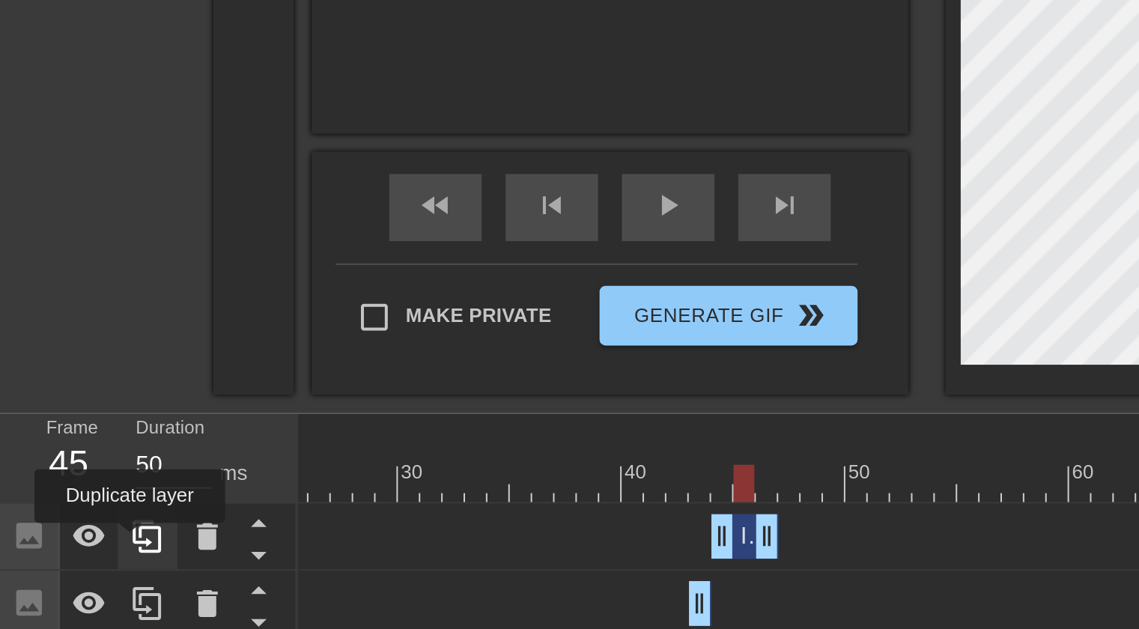
click at [65, 532] on icon at bounding box center [74, 529] width 18 height 18
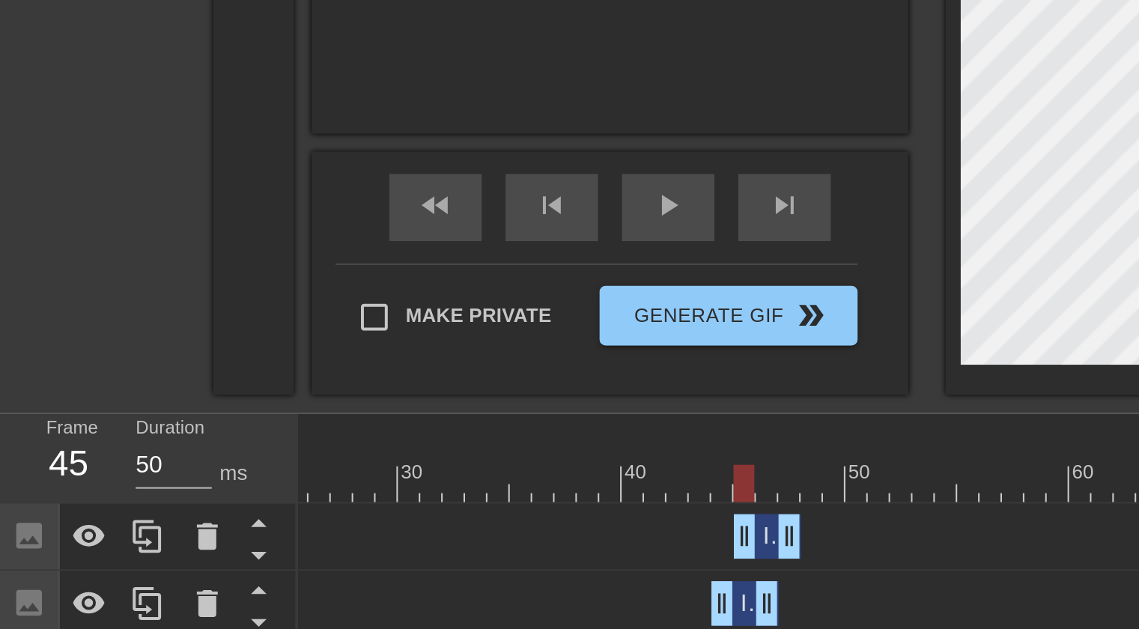
drag, startPoint x: 377, startPoint y: 526, endPoint x: 385, endPoint y: 526, distance: 8.3
click at [385, 526] on div "Image drag_handle drag_handle" at bounding box center [385, 528] width 34 height 22
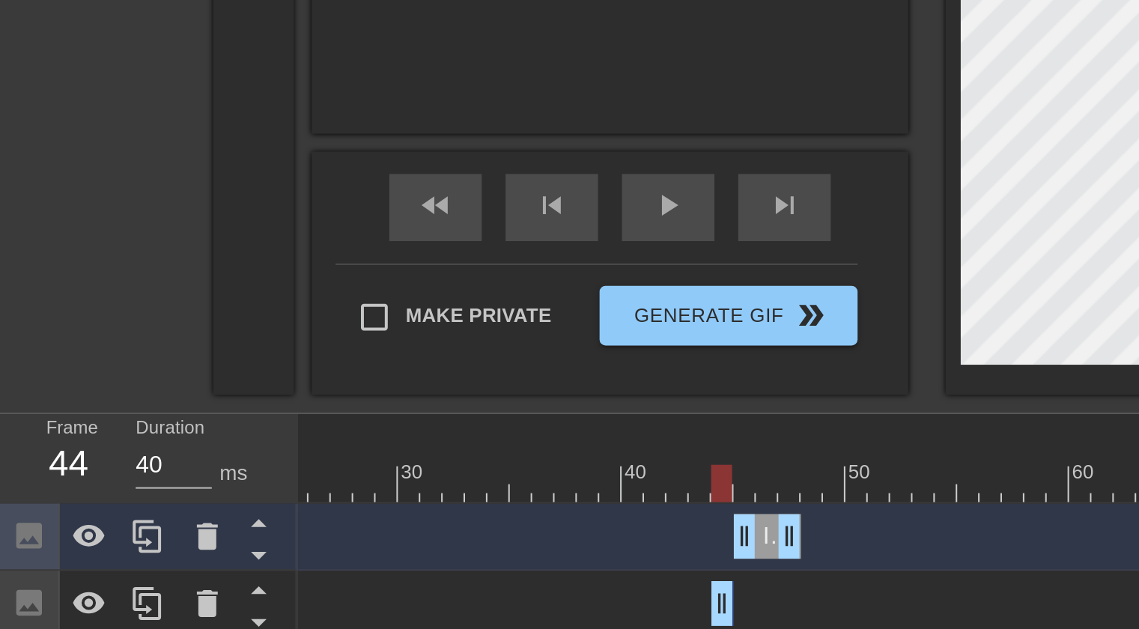
drag, startPoint x: 384, startPoint y: 556, endPoint x: 363, endPoint y: 557, distance: 21.0
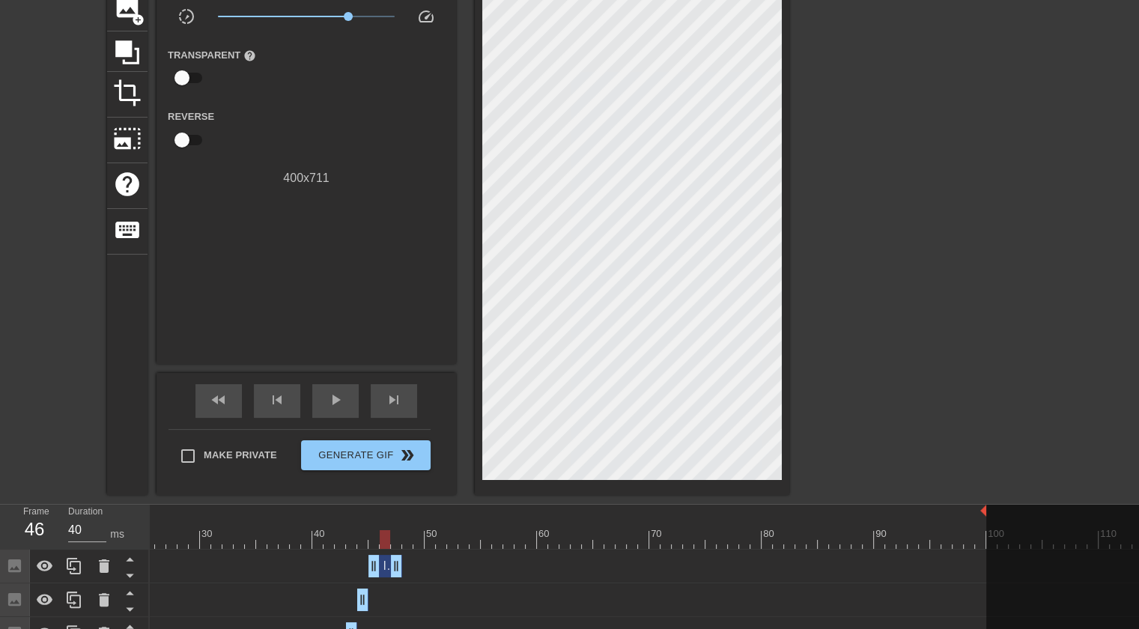
scroll to position [118, 0]
click at [75, 567] on icon at bounding box center [74, 567] width 18 height 18
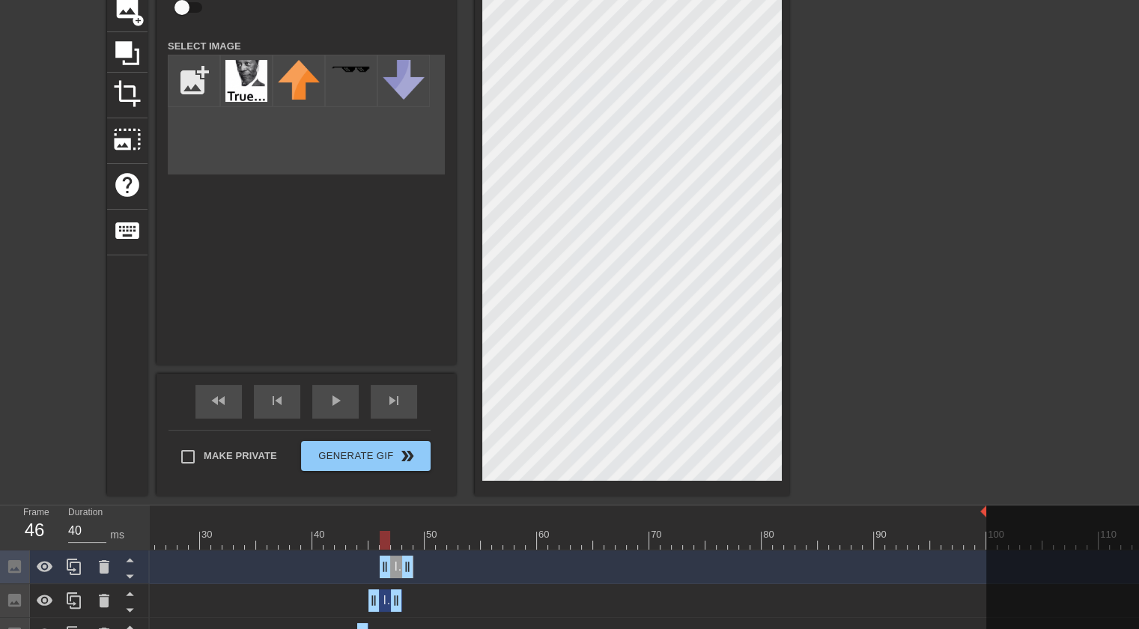
drag, startPoint x: 386, startPoint y: 566, endPoint x: 394, endPoint y: 568, distance: 8.4
click at [394, 568] on div "Image drag_handle drag_handle" at bounding box center [397, 567] width 34 height 22
drag, startPoint x: 398, startPoint y: 603, endPoint x: 377, endPoint y: 604, distance: 21.0
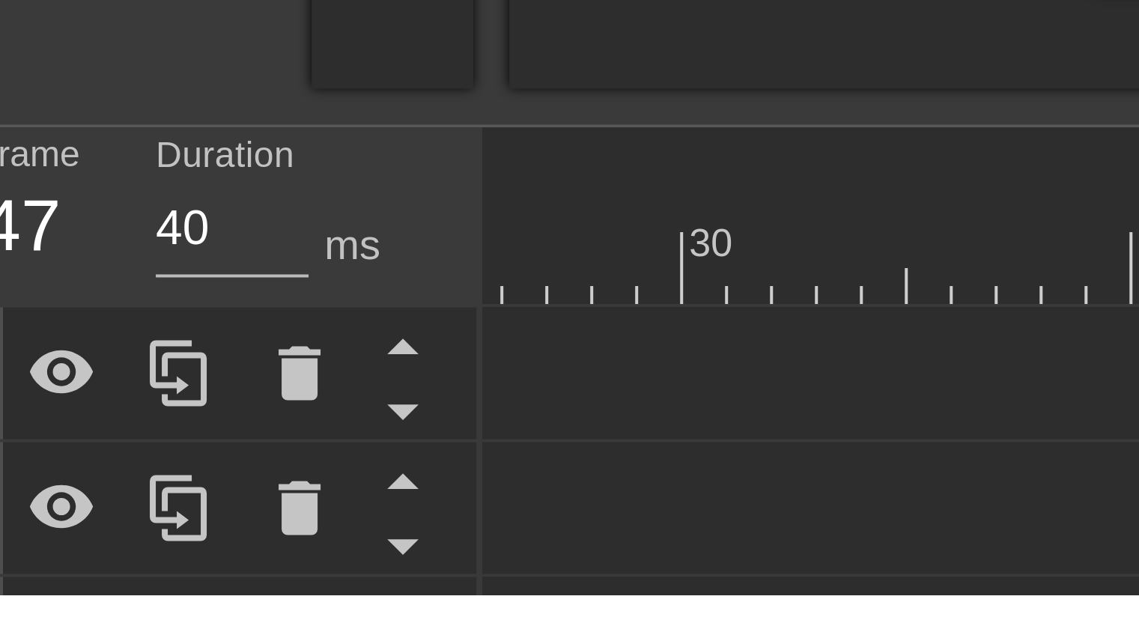
scroll to position [112, 11]
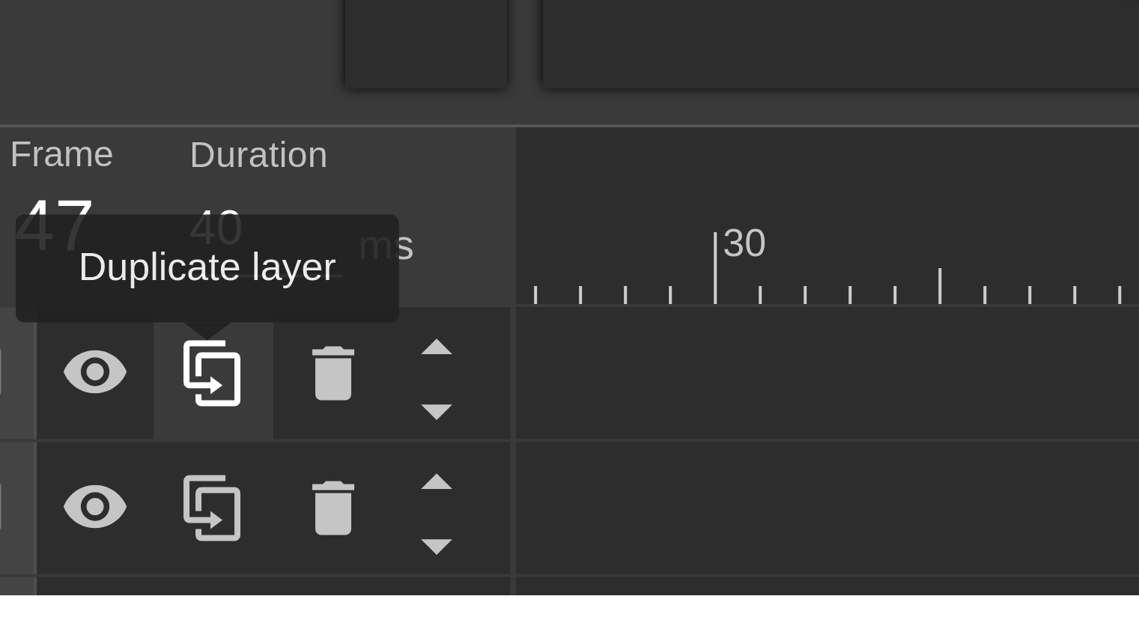
click at [61, 571] on icon at bounding box center [63, 574] width 18 height 18
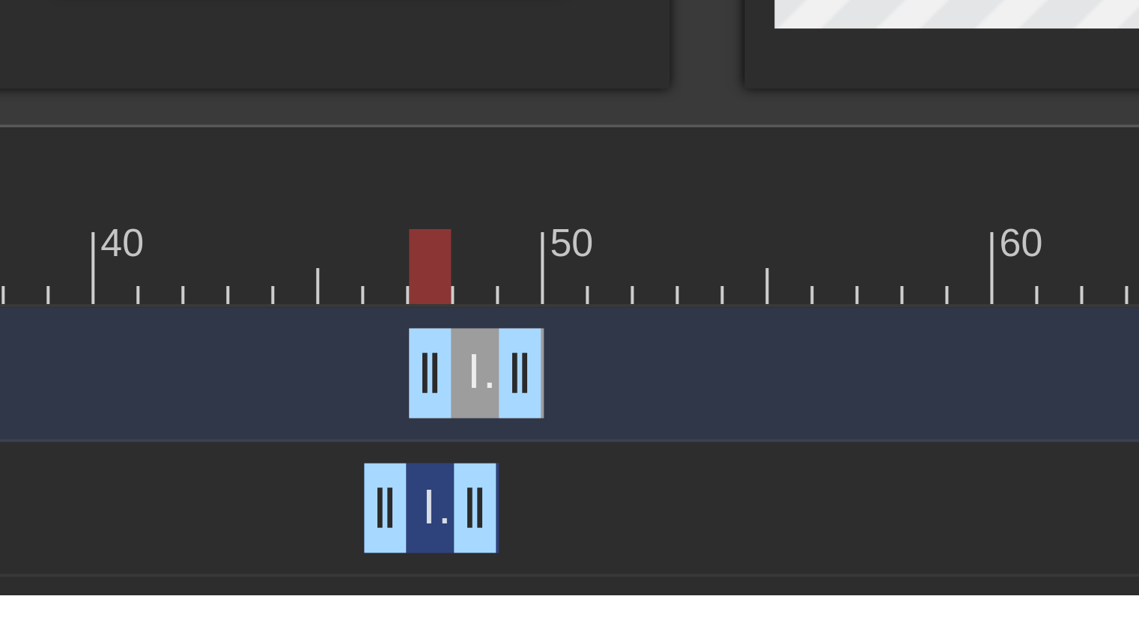
drag, startPoint x: 385, startPoint y: 571, endPoint x: 392, endPoint y: 572, distance: 7.5
click at [392, 572] on div "Image drag_handle drag_handle" at bounding box center [397, 573] width 34 height 22
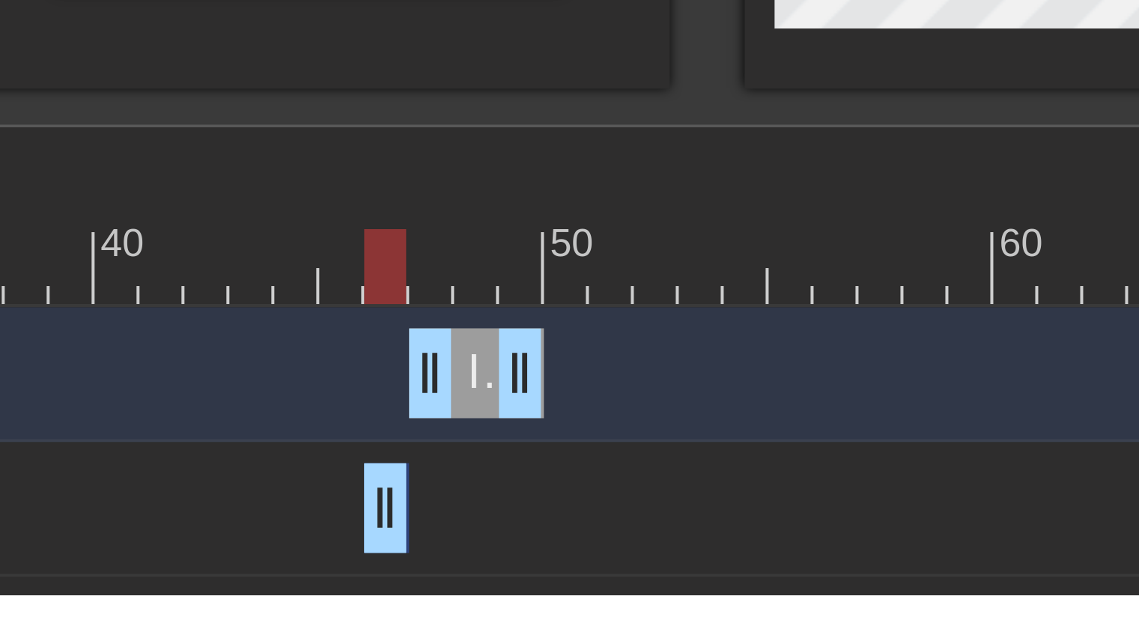
drag, startPoint x: 394, startPoint y: 605, endPoint x: 369, endPoint y: 604, distance: 24.8
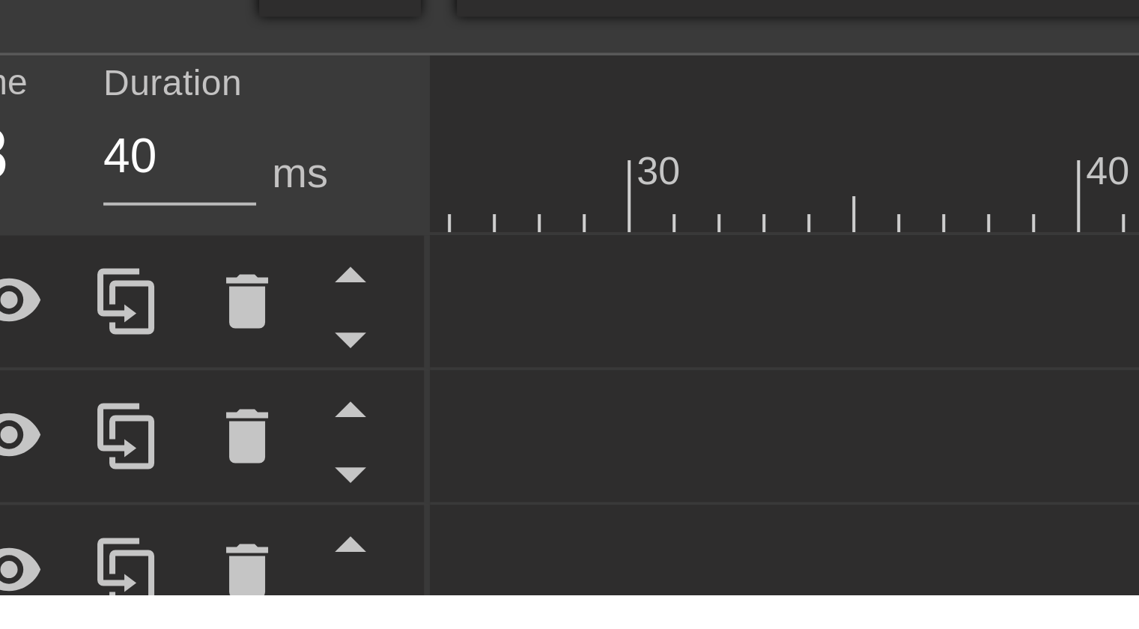
scroll to position [131, 11]
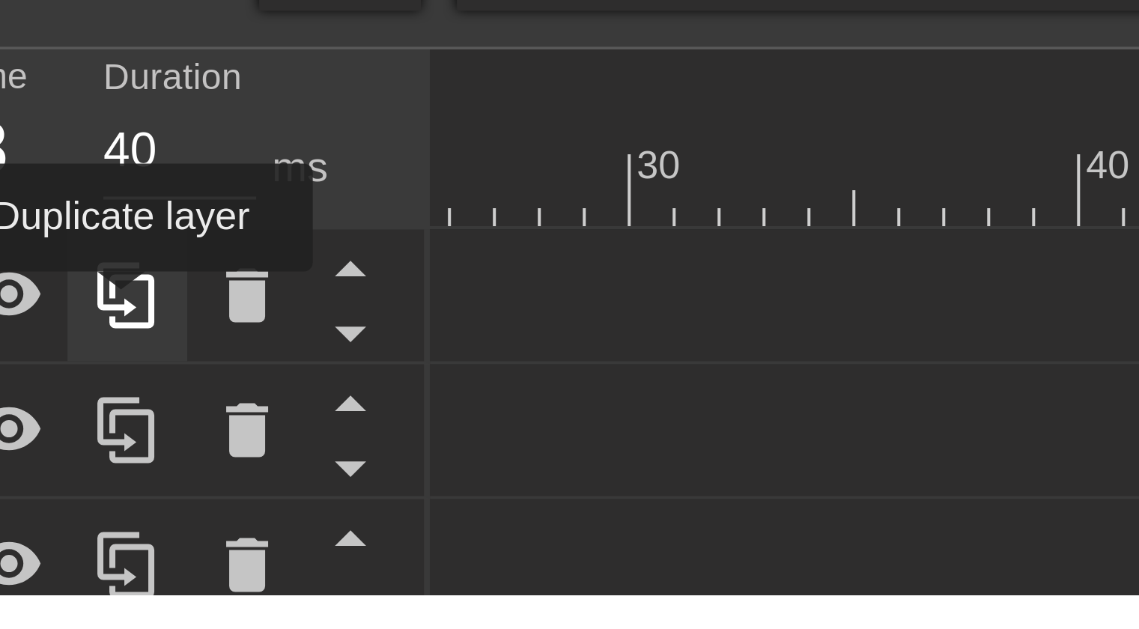
click at [61, 559] on icon at bounding box center [63, 554] width 18 height 18
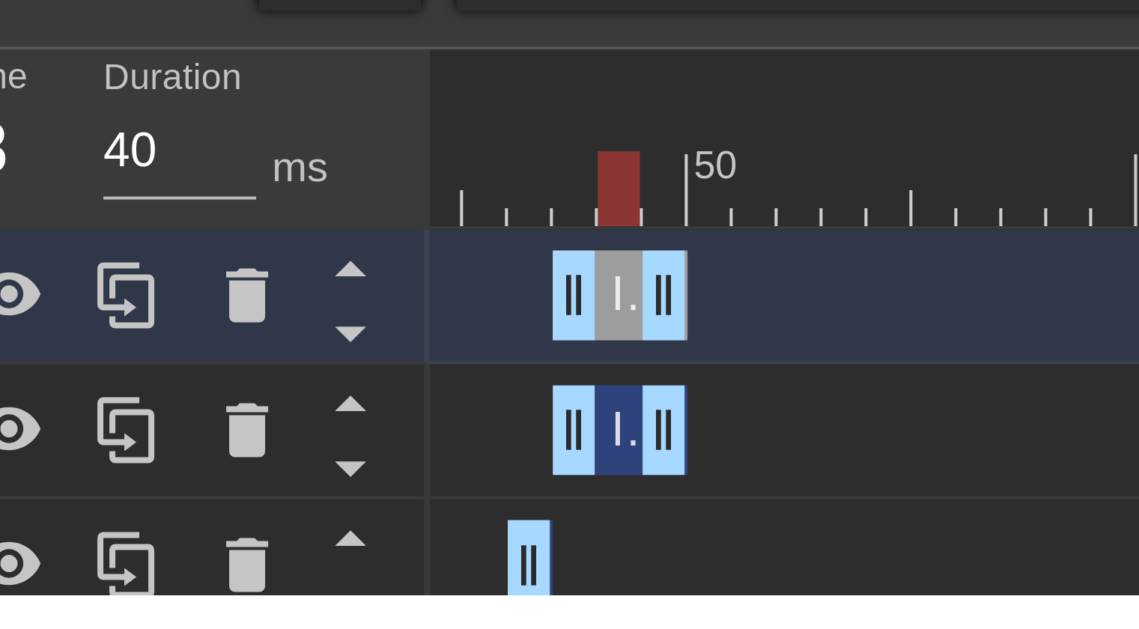
scroll to position [0, 487]
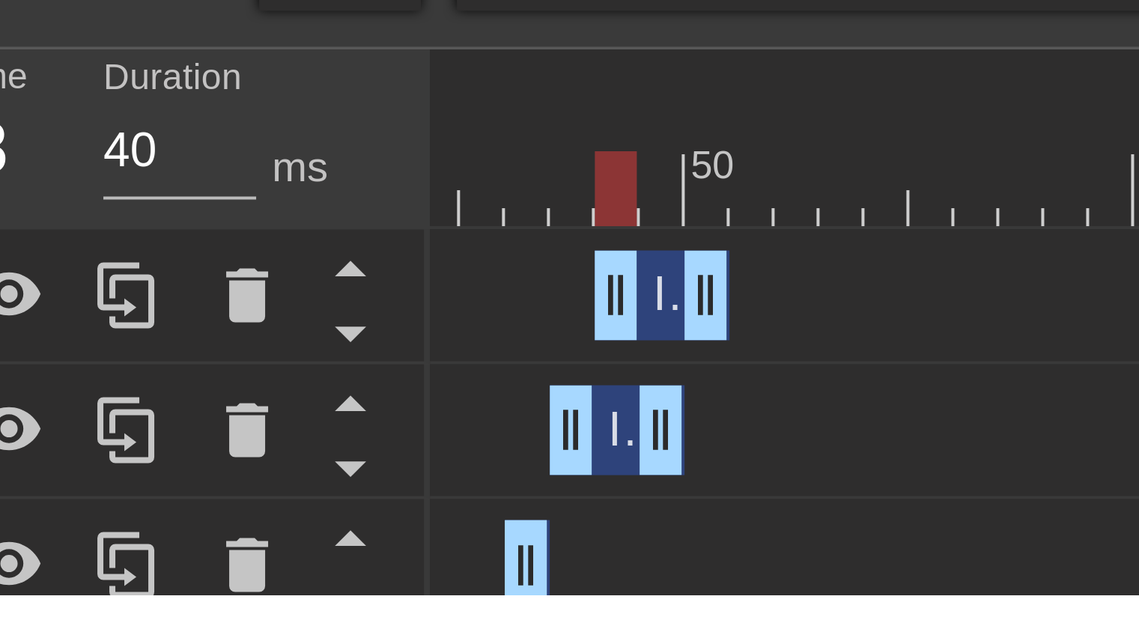
drag, startPoint x: 186, startPoint y: 555, endPoint x: 197, endPoint y: 555, distance: 11.2
click at [197, 555] on span "Image" at bounding box center [210, 553] width 33 height 13
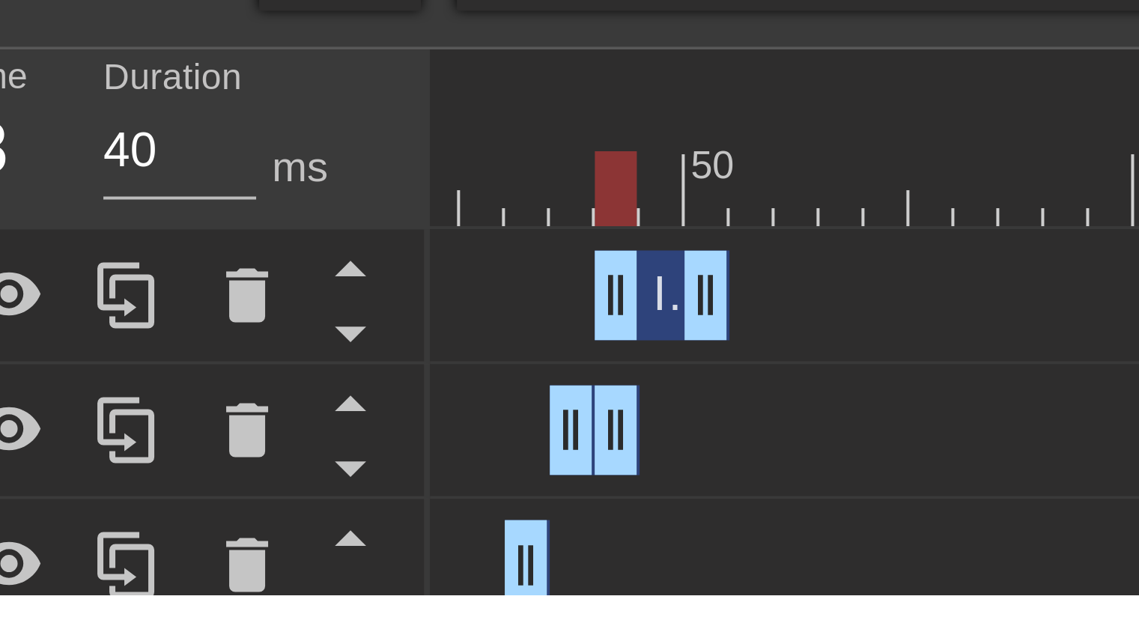
drag, startPoint x: 195, startPoint y: 583, endPoint x: 185, endPoint y: 583, distance: 9.7
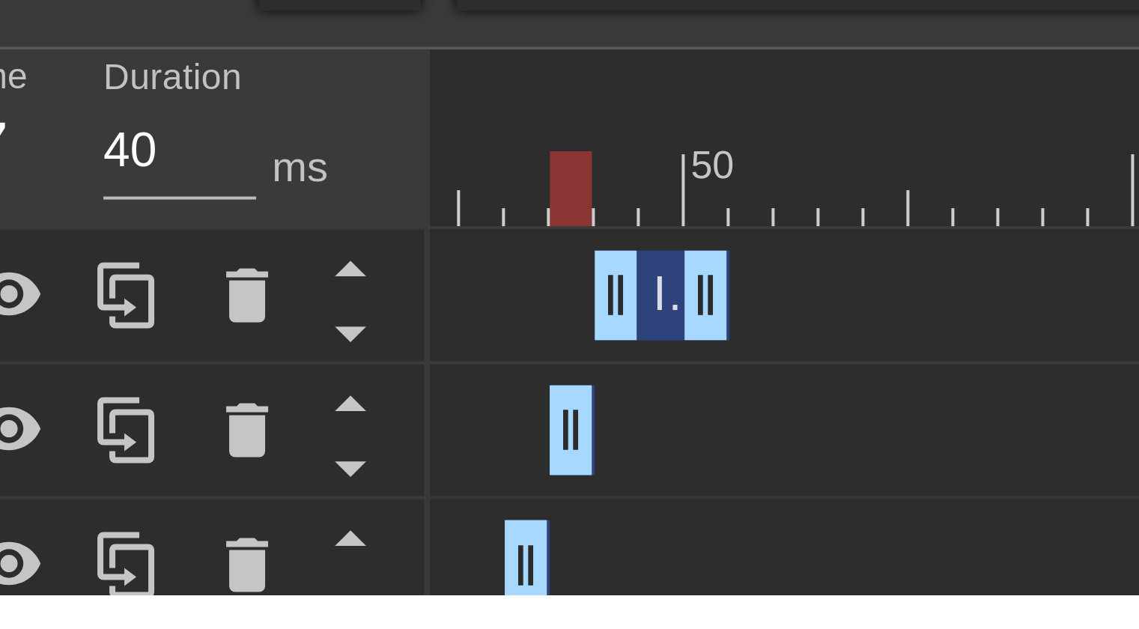
drag, startPoint x: 187, startPoint y: 582, endPoint x: 176, endPoint y: 581, distance: 11.3
click at [195, 559] on div "Image drag_handle drag_handle" at bounding box center [197, 554] width 34 height 22
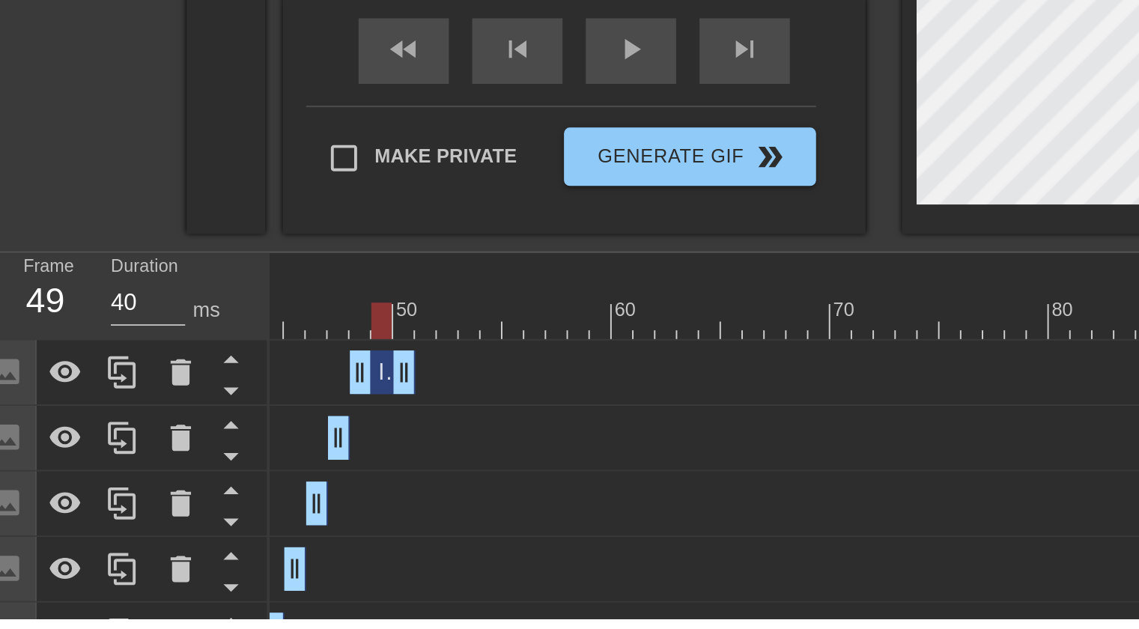
scroll to position [187, 11]
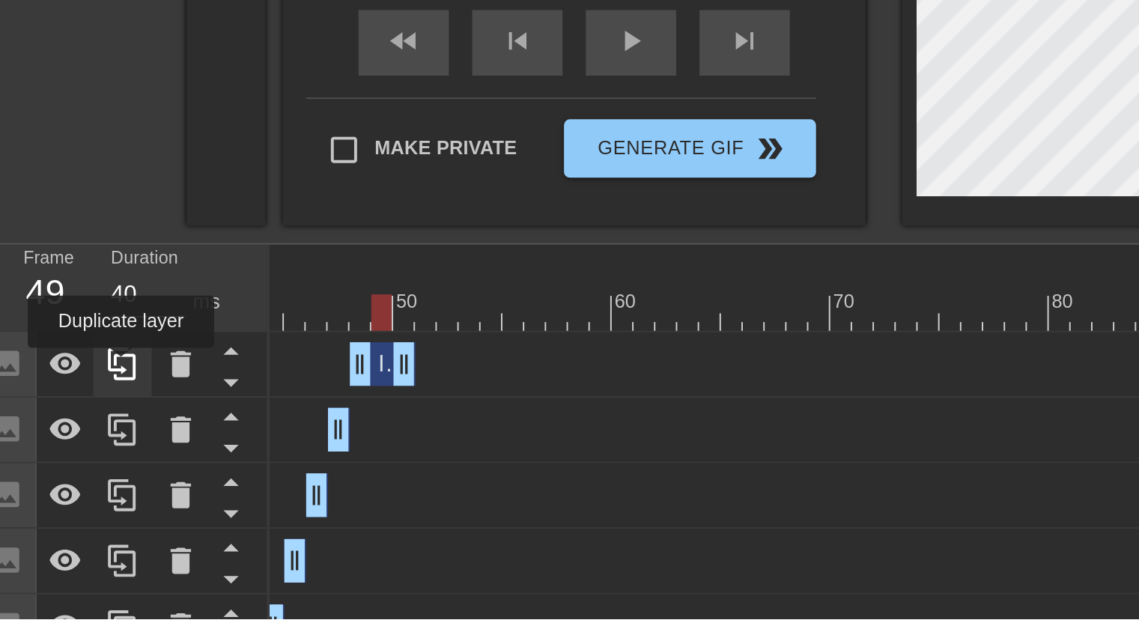
click at [62, 500] on icon at bounding box center [62, 498] width 14 height 16
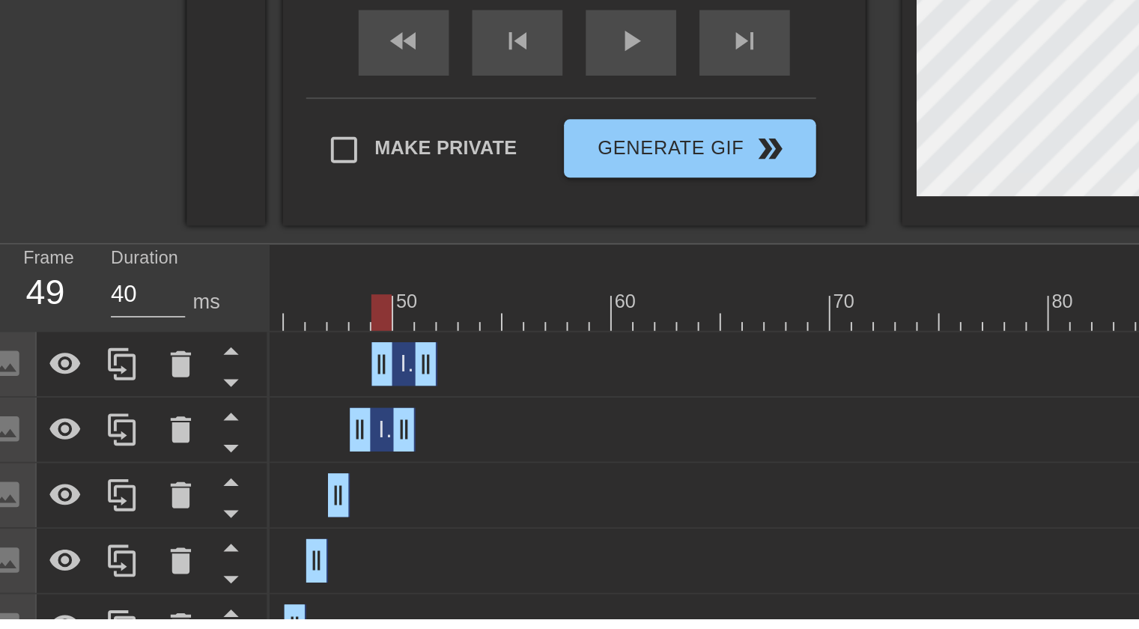
drag, startPoint x: 198, startPoint y: 491, endPoint x: 207, endPoint y: 493, distance: 9.8
click at [207, 493] on div "Image drag_handle drag_handle" at bounding box center [208, 498] width 34 height 22
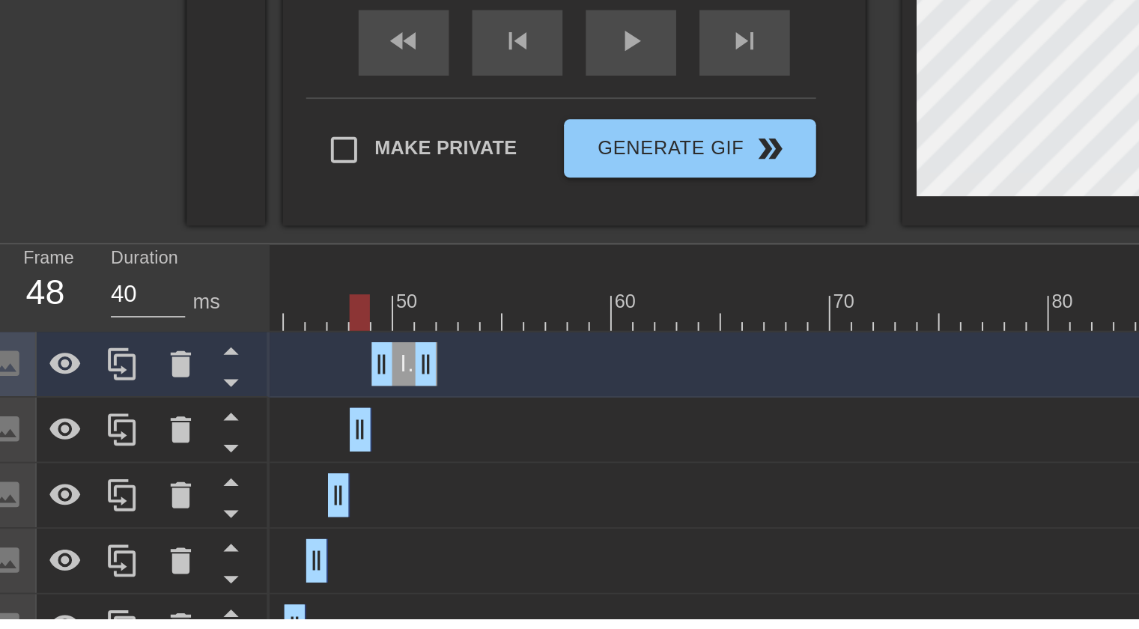
drag, startPoint x: 207, startPoint y: 531, endPoint x: 180, endPoint y: 530, distance: 27.0
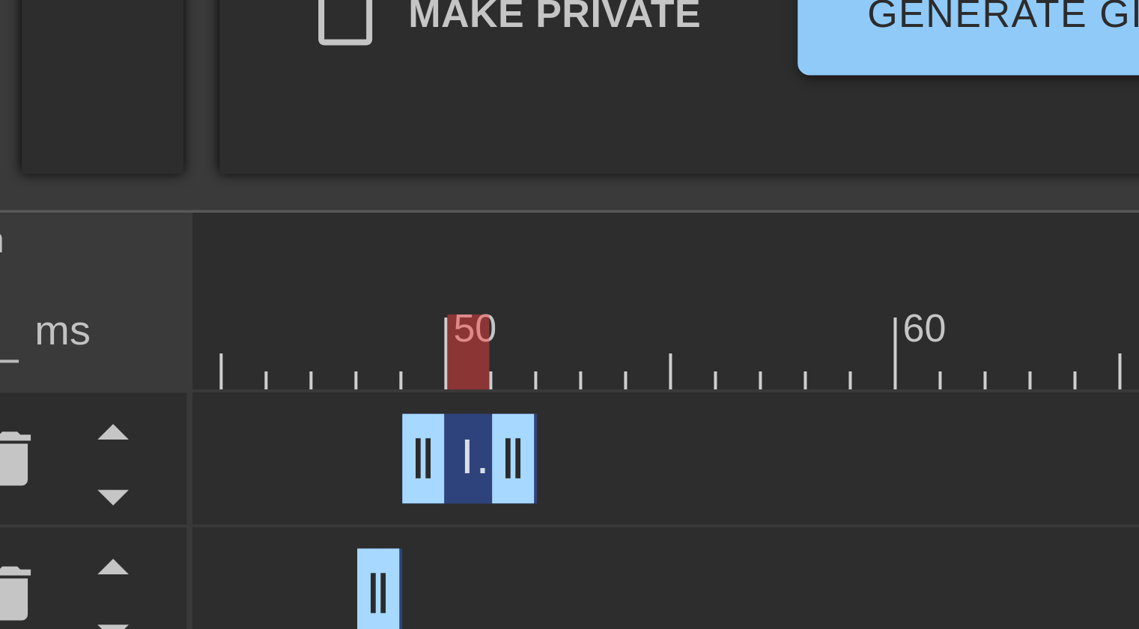
scroll to position [181, 11]
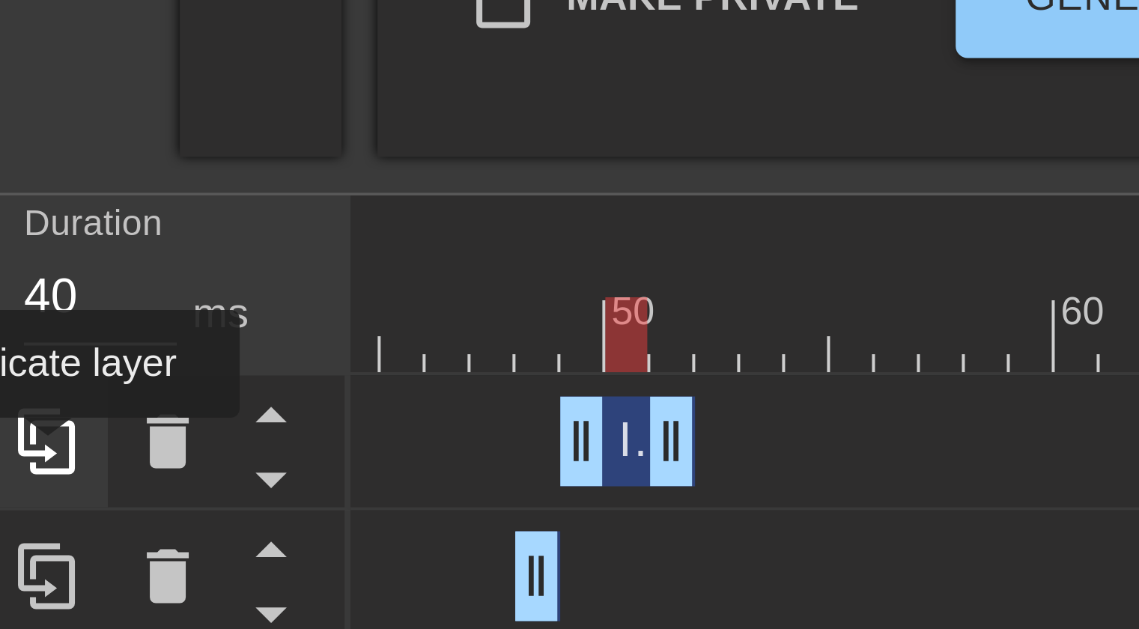
click at [63, 508] on icon at bounding box center [63, 504] width 18 height 18
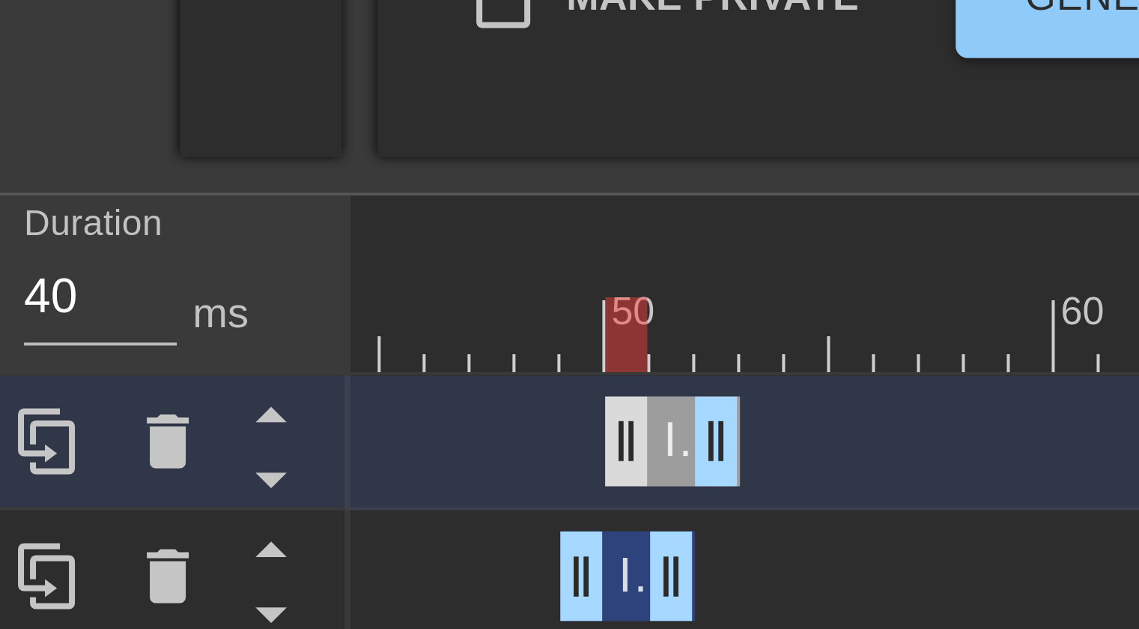
drag, startPoint x: 205, startPoint y: 504, endPoint x: 213, endPoint y: 505, distance: 7.5
click at [213, 505] on div "Image drag_handle drag_handle" at bounding box center [219, 504] width 34 height 22
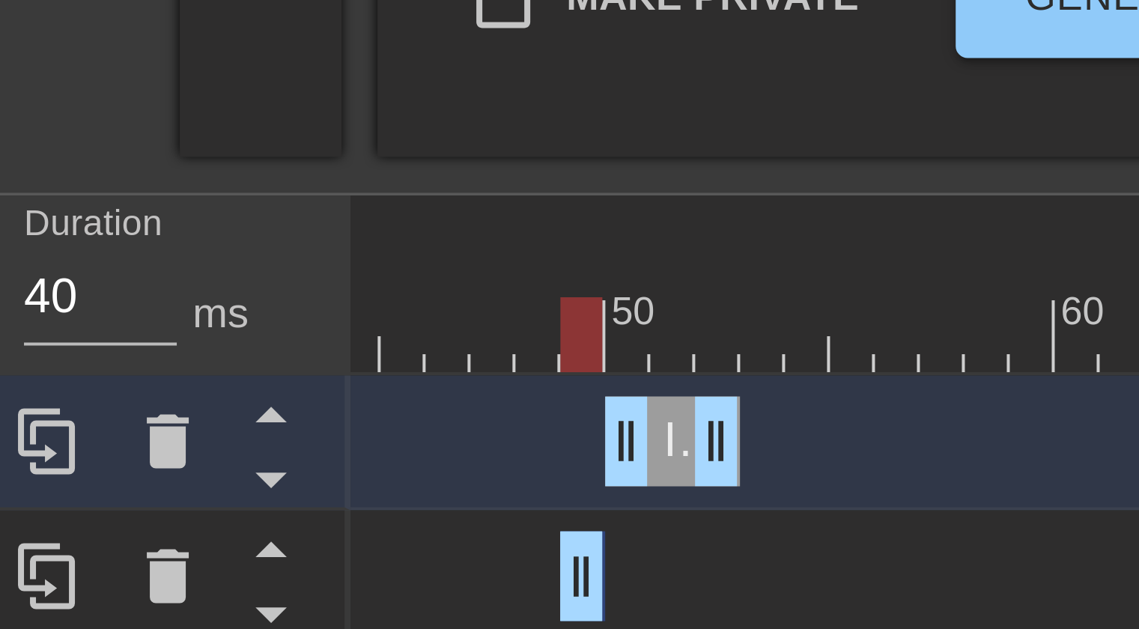
drag, startPoint x: 214, startPoint y: 534, endPoint x: 195, endPoint y: 534, distance: 18.7
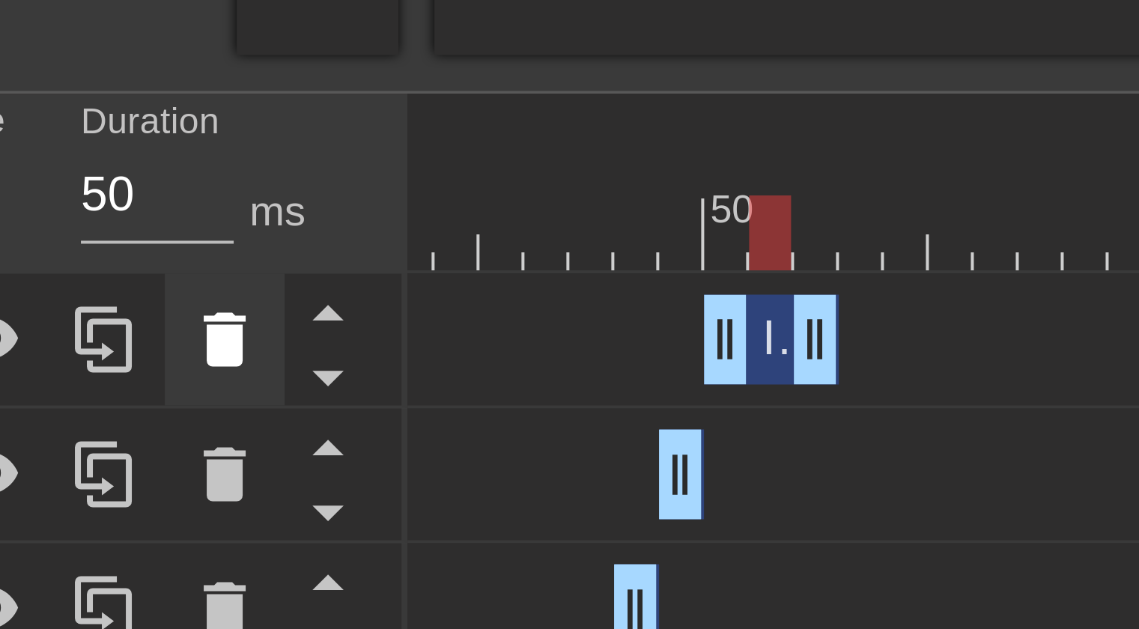
scroll to position [207, 11]
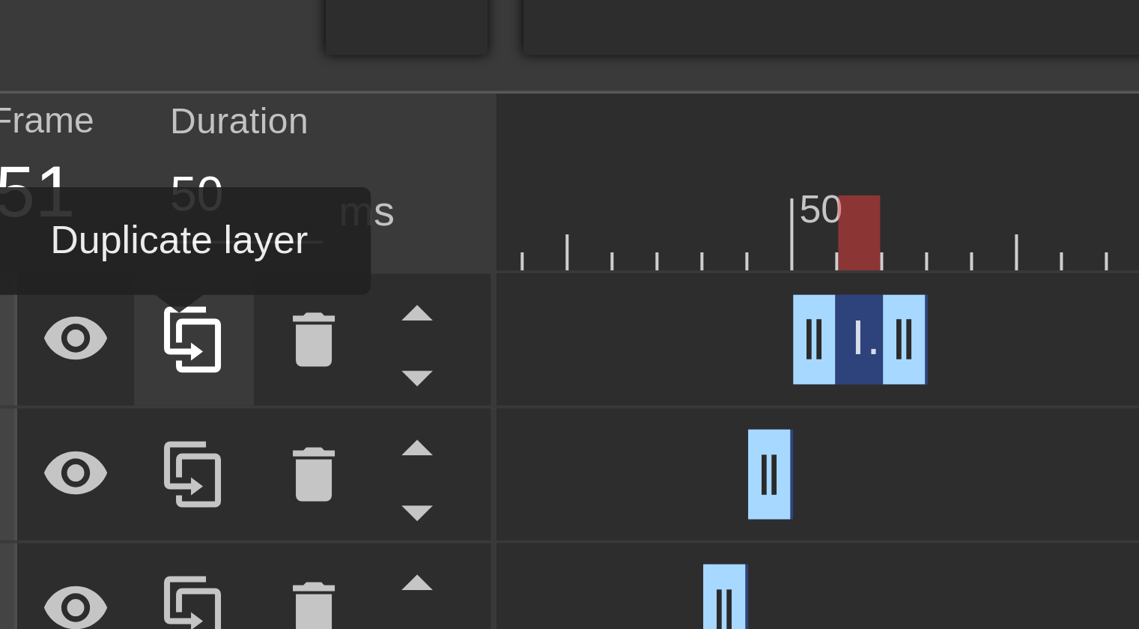
click at [59, 478] on icon at bounding box center [62, 478] width 14 height 16
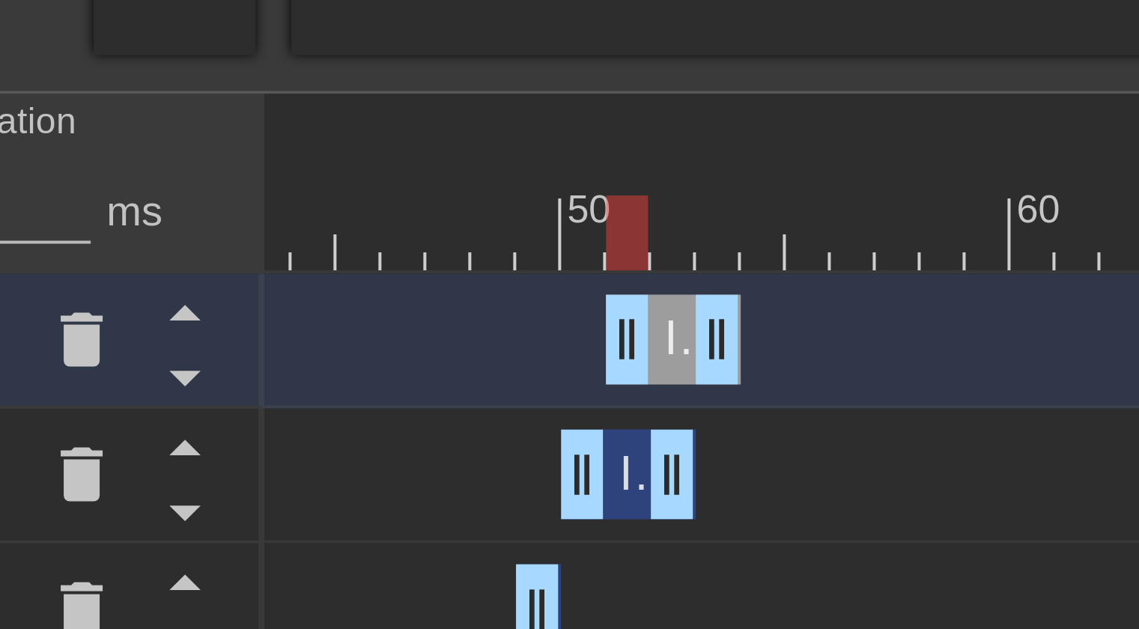
drag, startPoint x: 229, startPoint y: 474, endPoint x: 237, endPoint y: 476, distance: 8.4
click at [237, 476] on div "Image drag_handle drag_handle" at bounding box center [241, 478] width 34 height 22
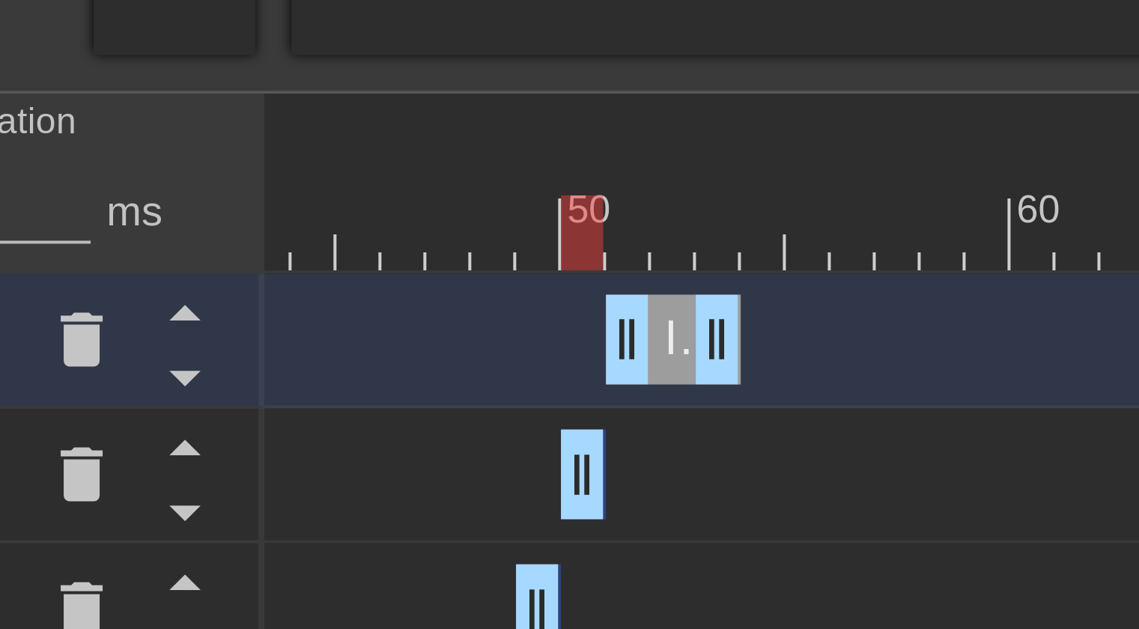
drag, startPoint x: 239, startPoint y: 509, endPoint x: 216, endPoint y: 509, distance: 22.5
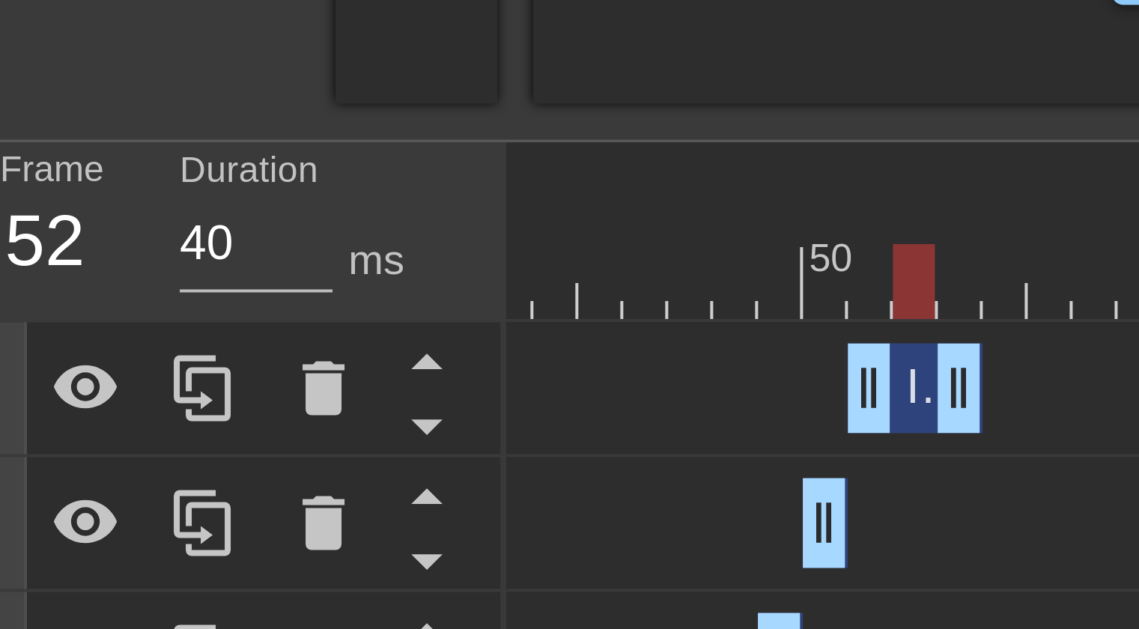
scroll to position [140, 11]
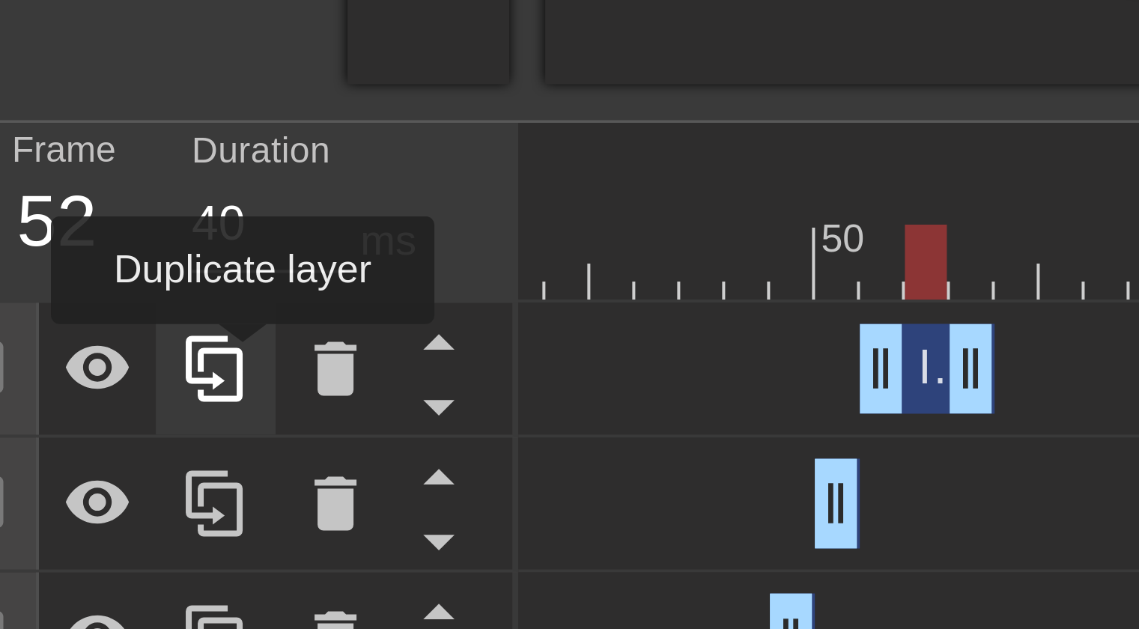
click at [69, 544] on icon at bounding box center [62, 545] width 14 height 16
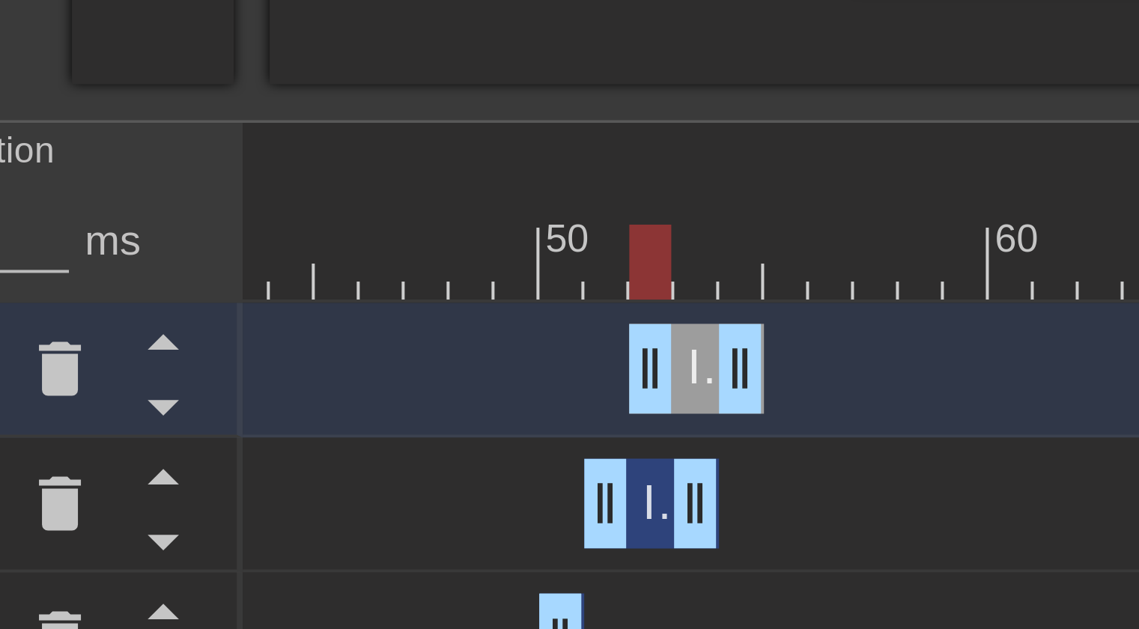
drag, startPoint x: 240, startPoint y: 541, endPoint x: 248, endPoint y: 541, distance: 8.3
click at [248, 541] on div "Image drag_handle drag_handle" at bounding box center [252, 545] width 34 height 22
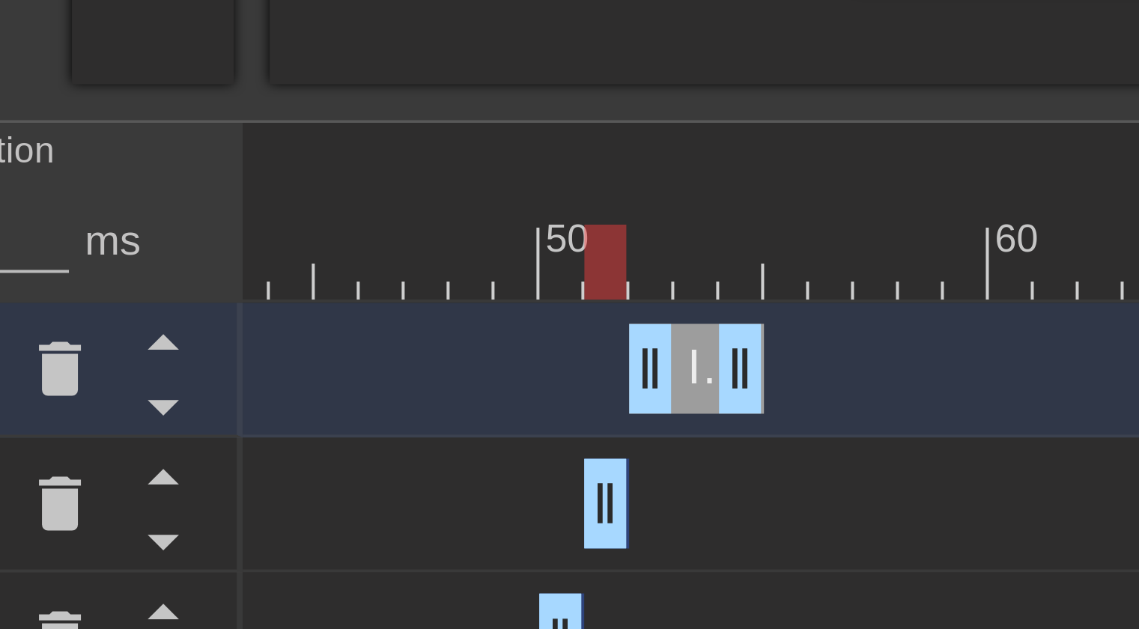
drag, startPoint x: 249, startPoint y: 578, endPoint x: 231, endPoint y: 577, distance: 18.7
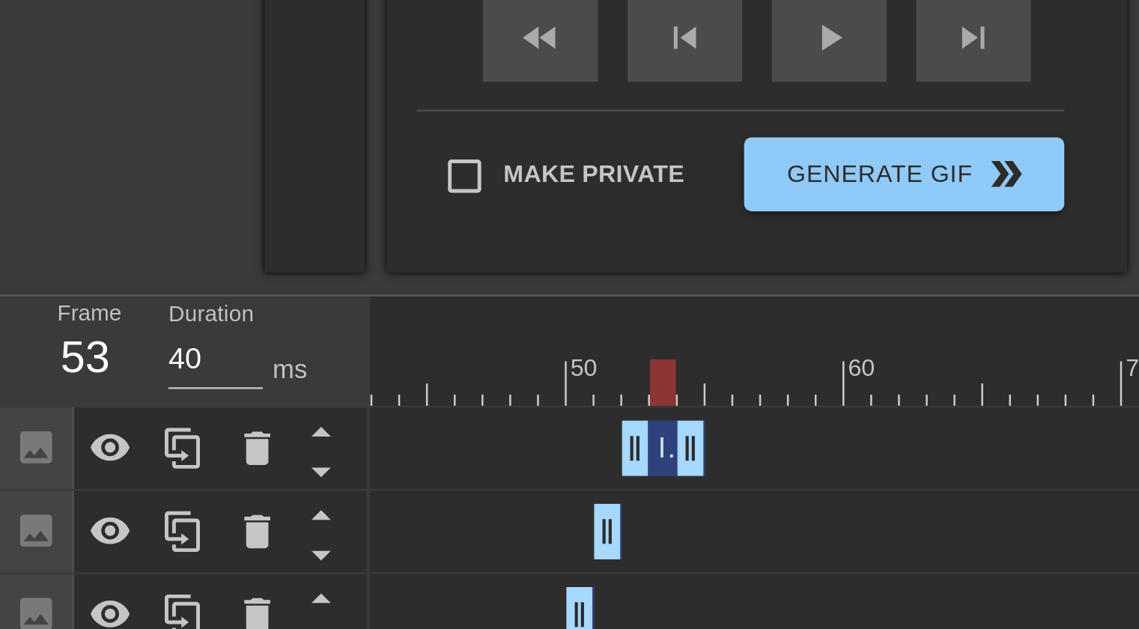
scroll to position [419, 0]
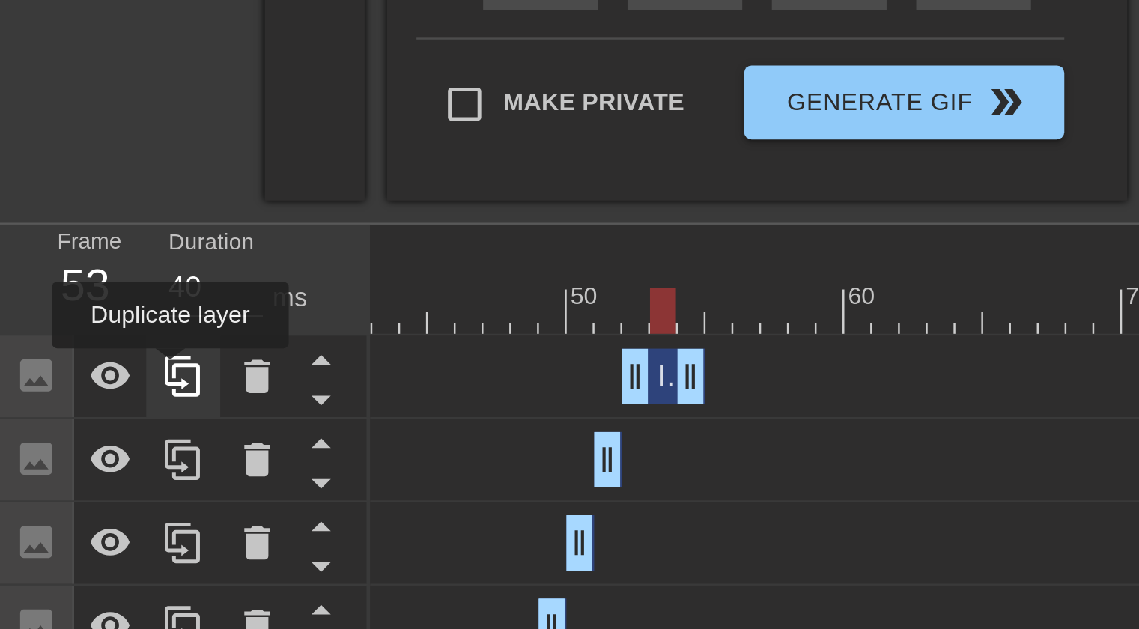
click at [69, 266] on icon at bounding box center [74, 267] width 18 height 18
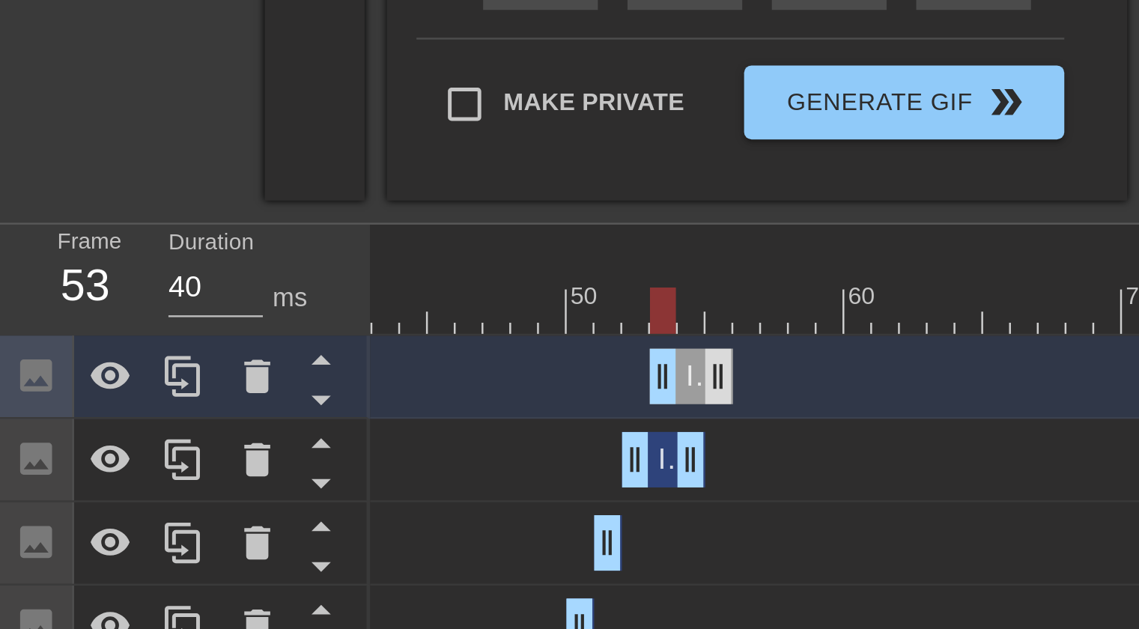
drag, startPoint x: 268, startPoint y: 268, endPoint x: 284, endPoint y: 266, distance: 15.9
click at [284, 266] on div "Image drag_handle drag_handle" at bounding box center [280, 266] width 34 height 22
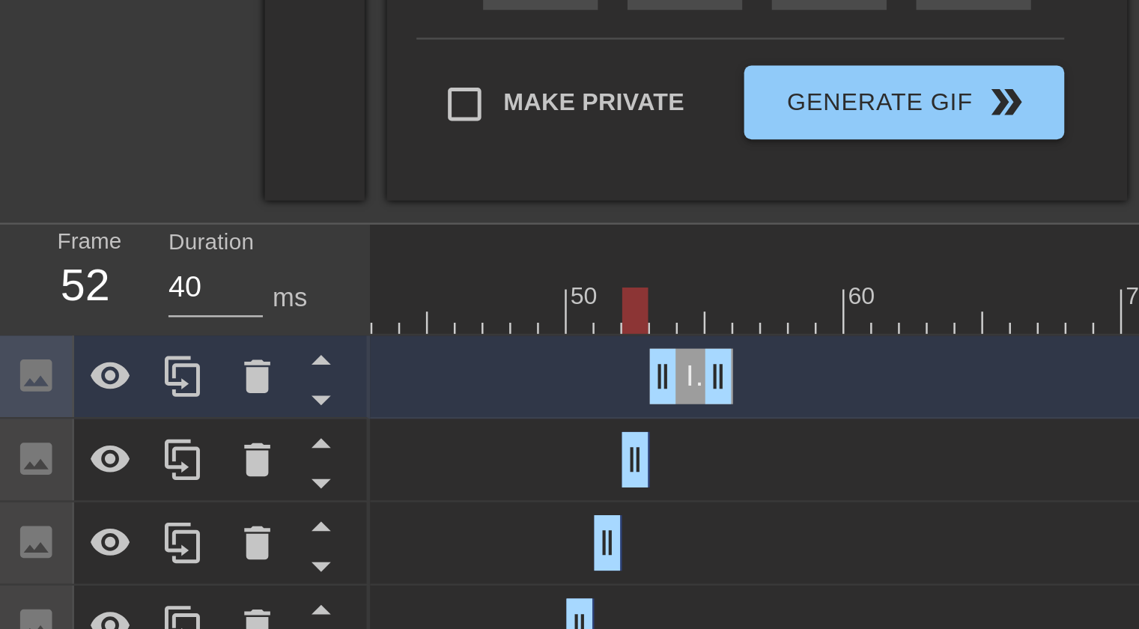
drag, startPoint x: 276, startPoint y: 303, endPoint x: 252, endPoint y: 303, distance: 24.0
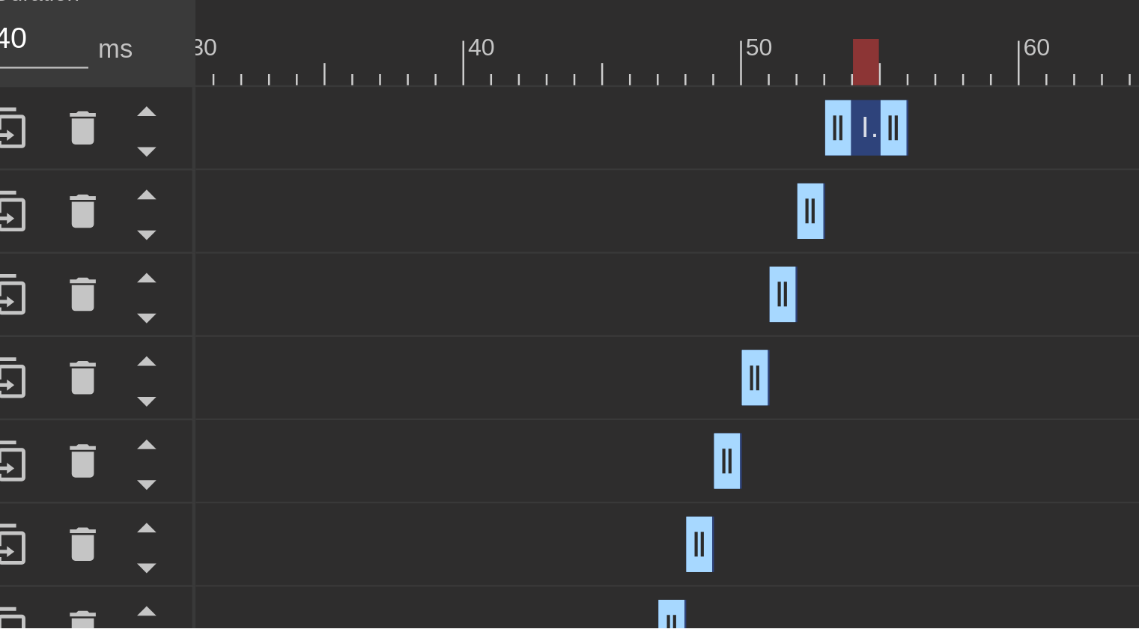
scroll to position [0, 326]
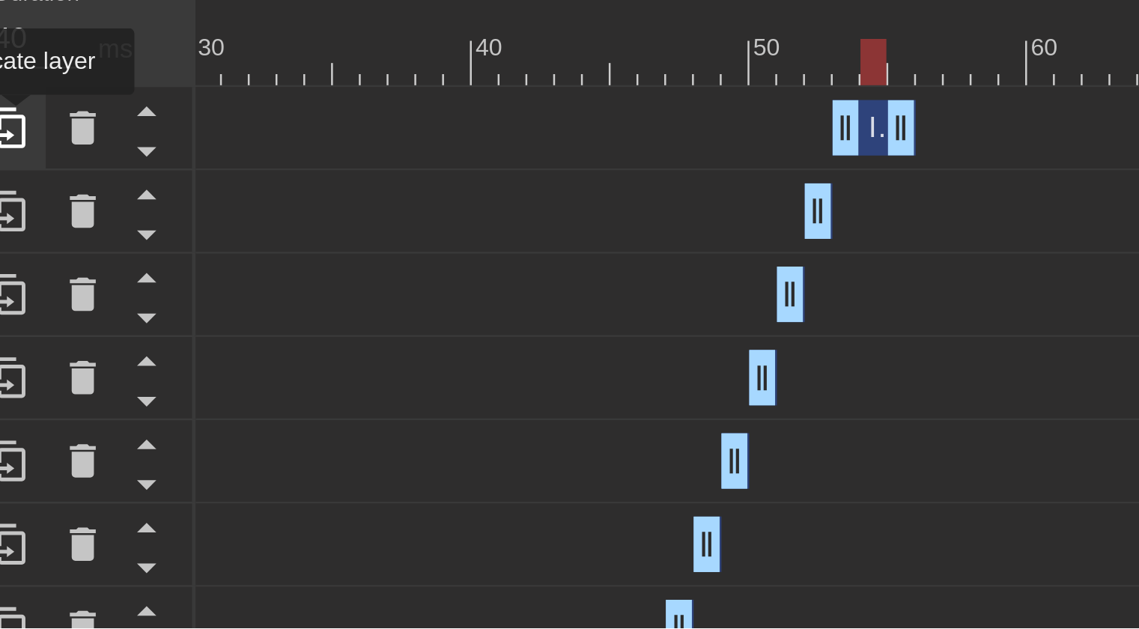
click at [77, 424] on icon at bounding box center [74, 427] width 18 height 18
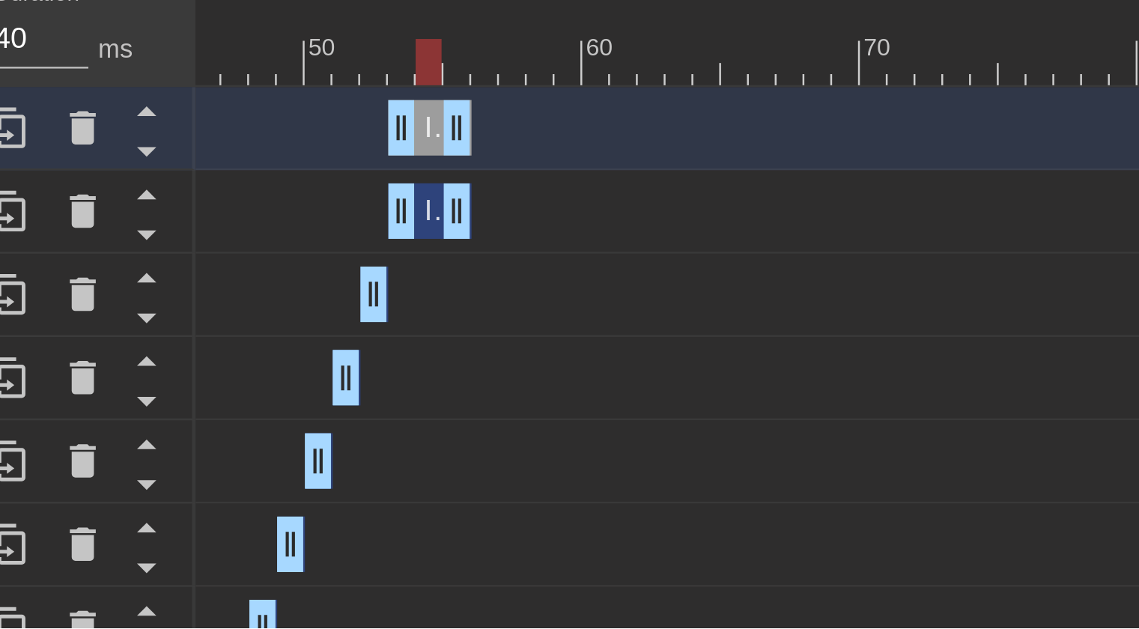
scroll to position [0, 562]
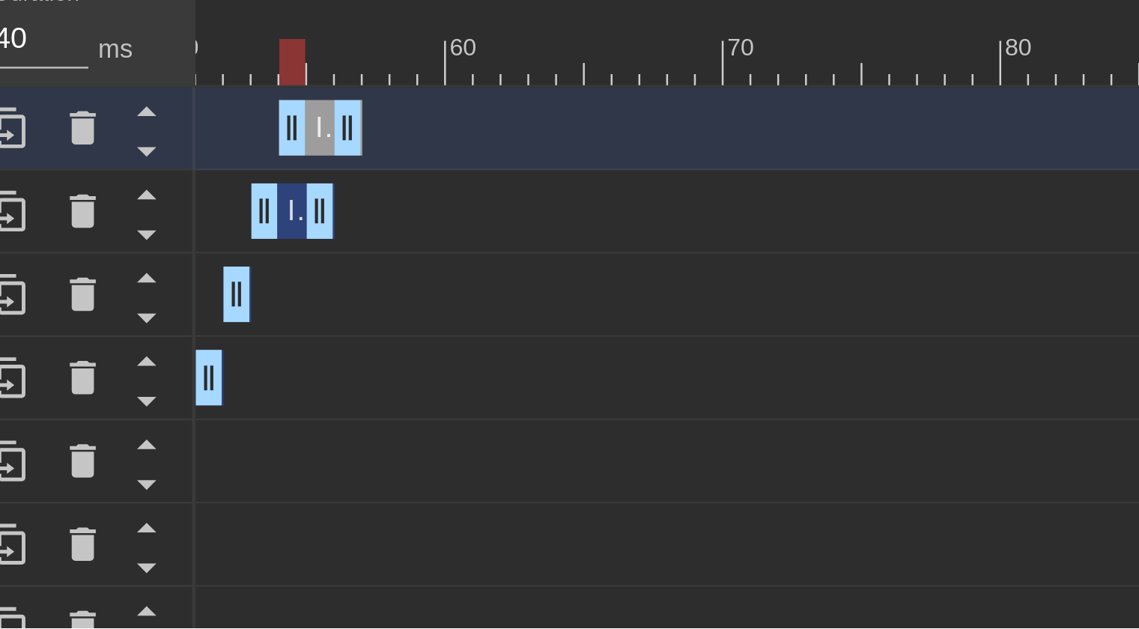
drag, startPoint x: 186, startPoint y: 425, endPoint x: 196, endPoint y: 426, distance: 9.8
click at [196, 426] on div "Image drag_handle drag_handle" at bounding box center [200, 427] width 34 height 22
drag, startPoint x: 200, startPoint y: 457, endPoint x: 180, endPoint y: 457, distance: 19.5
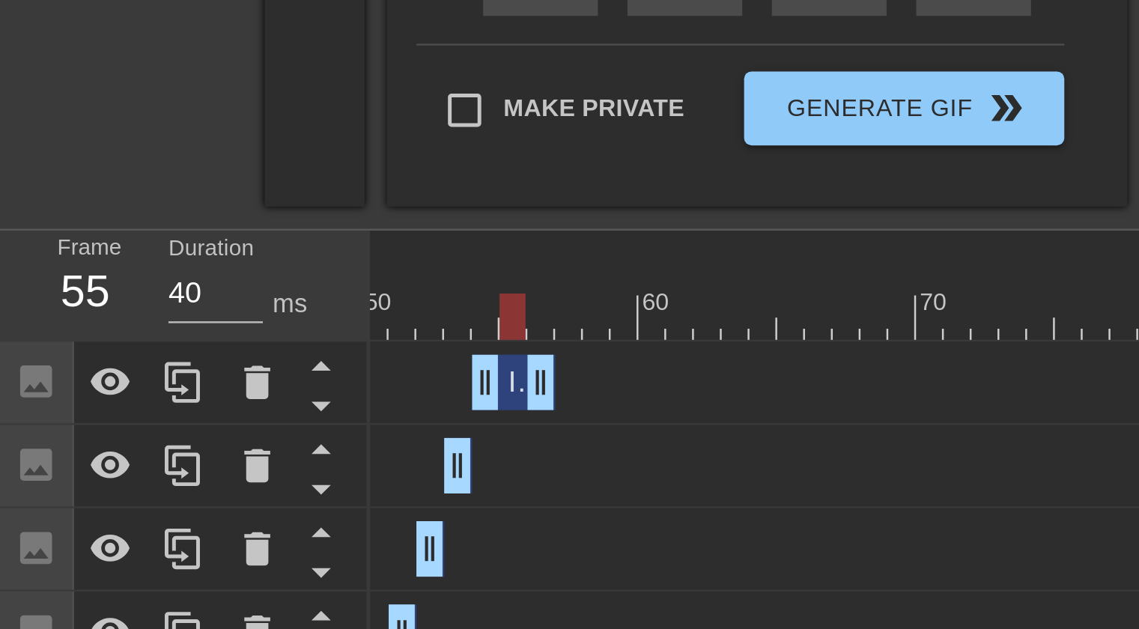
scroll to position [353, 0]
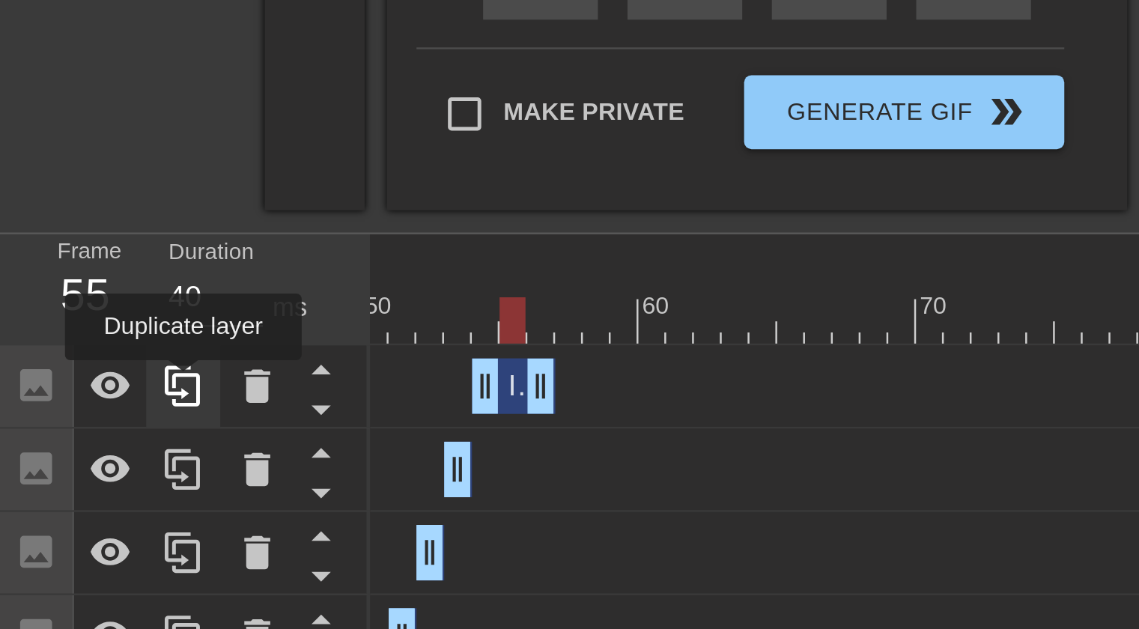
click at [74, 332] on icon at bounding box center [74, 332] width 18 height 18
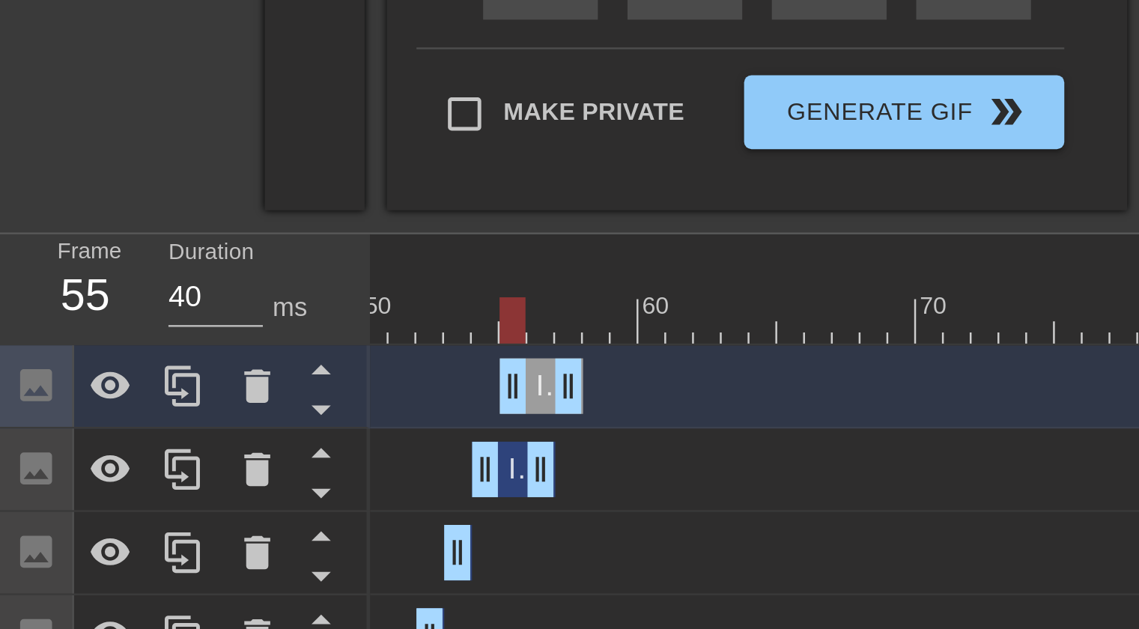
drag, startPoint x: 204, startPoint y: 332, endPoint x: 218, endPoint y: 332, distance: 13.5
click at [218, 332] on div "Image drag_handle drag_handle" at bounding box center [219, 331] width 34 height 22
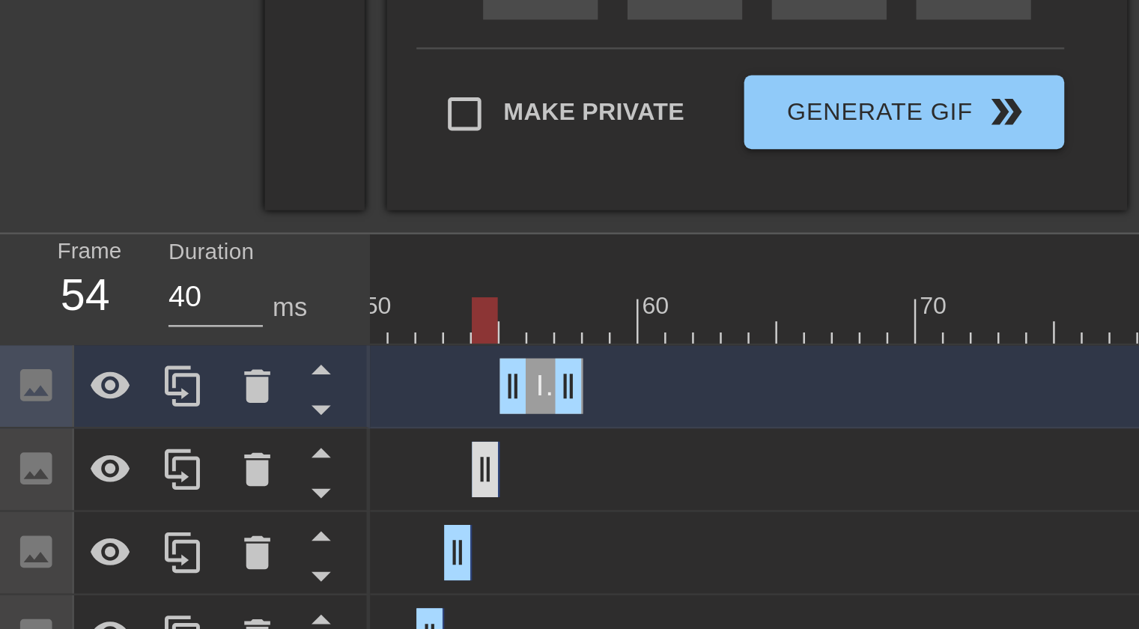
drag, startPoint x: 216, startPoint y: 364, endPoint x: 192, endPoint y: 364, distance: 24.0
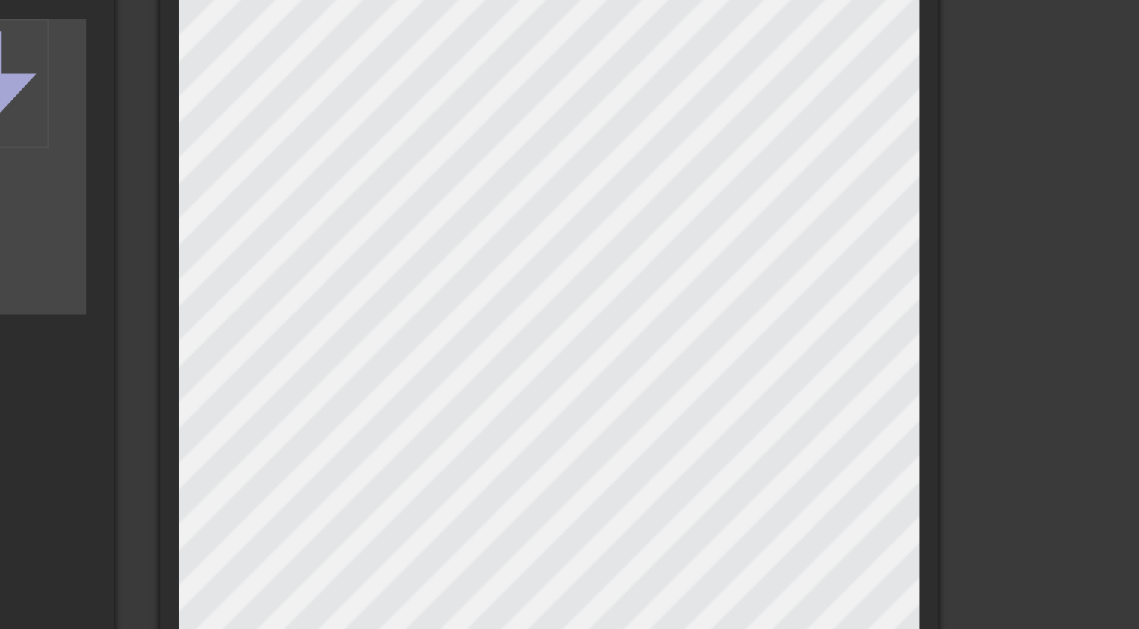
scroll to position [36, 0]
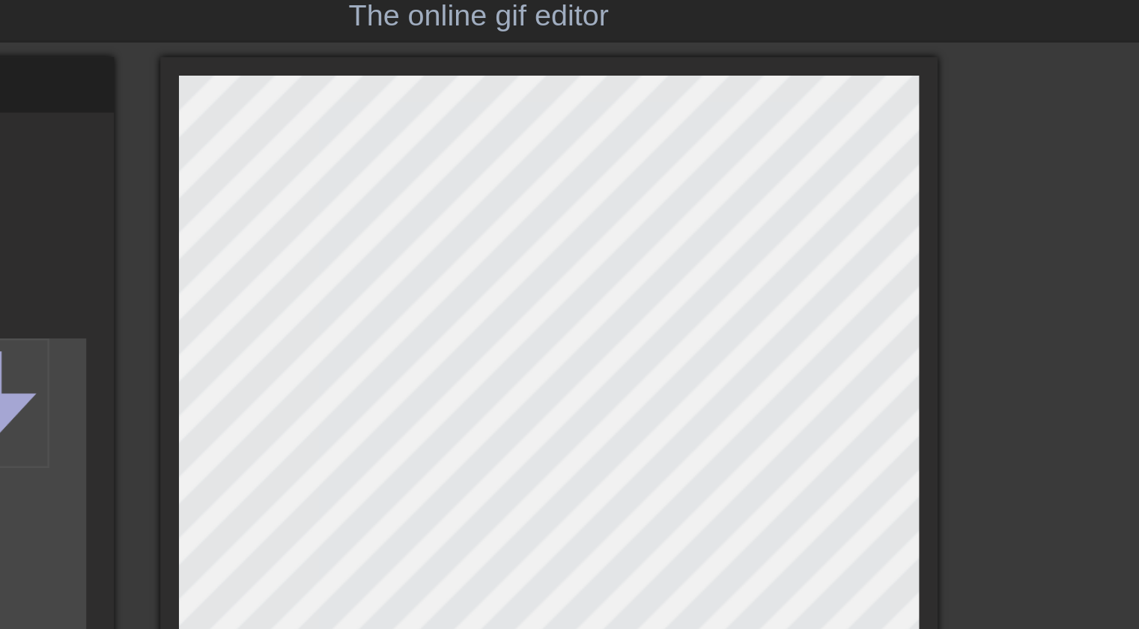
click at [798, 149] on div "title add_circle image add_circle crop photo_size_select_large help keyboard Im…" at bounding box center [569, 300] width 1139 height 555
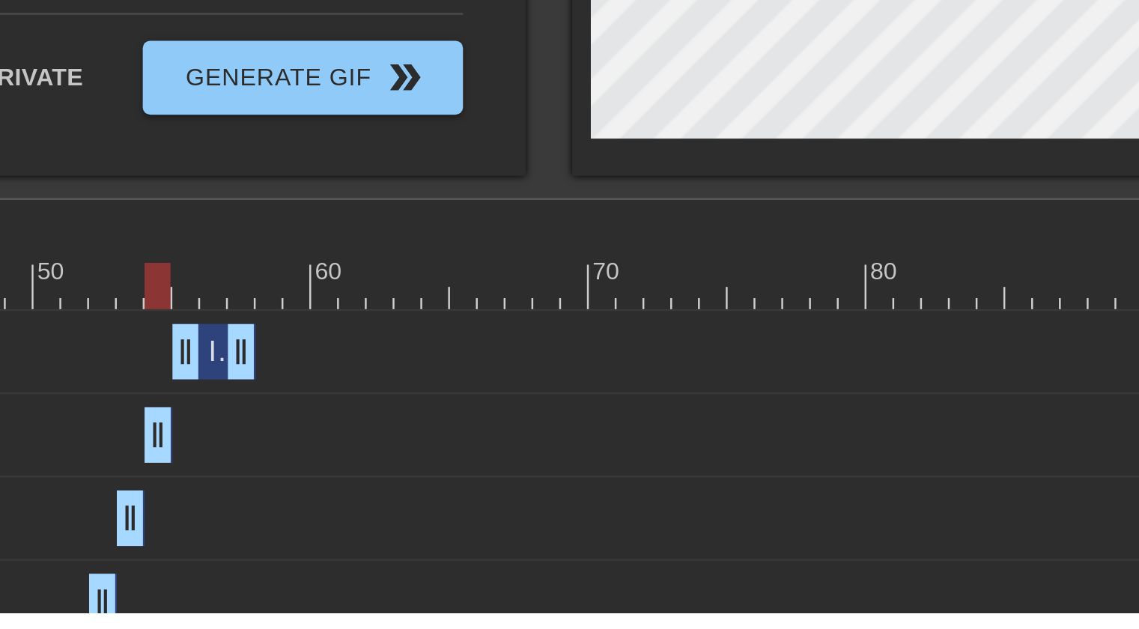
scroll to position [0, 446]
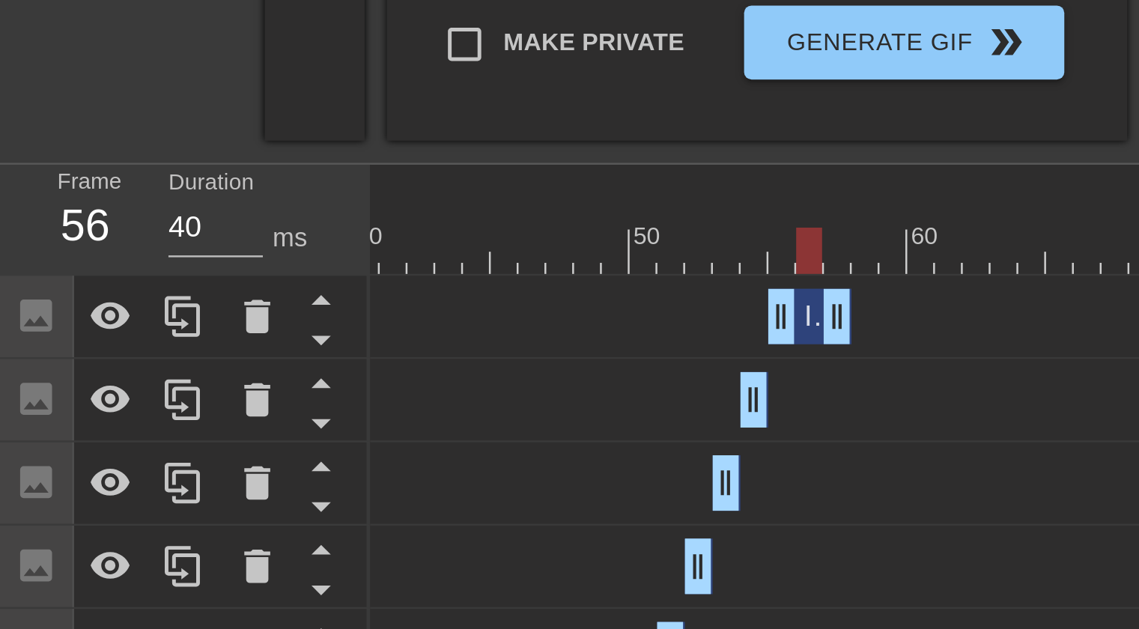
scroll to position [345, 0]
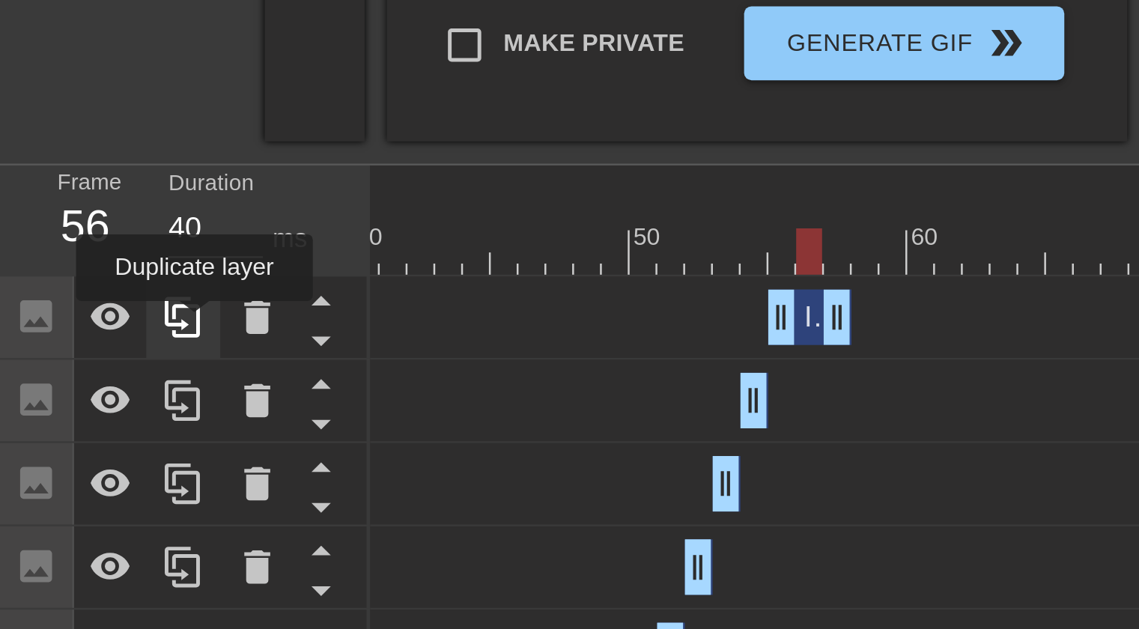
click at [79, 344] on icon at bounding box center [74, 340] width 18 height 18
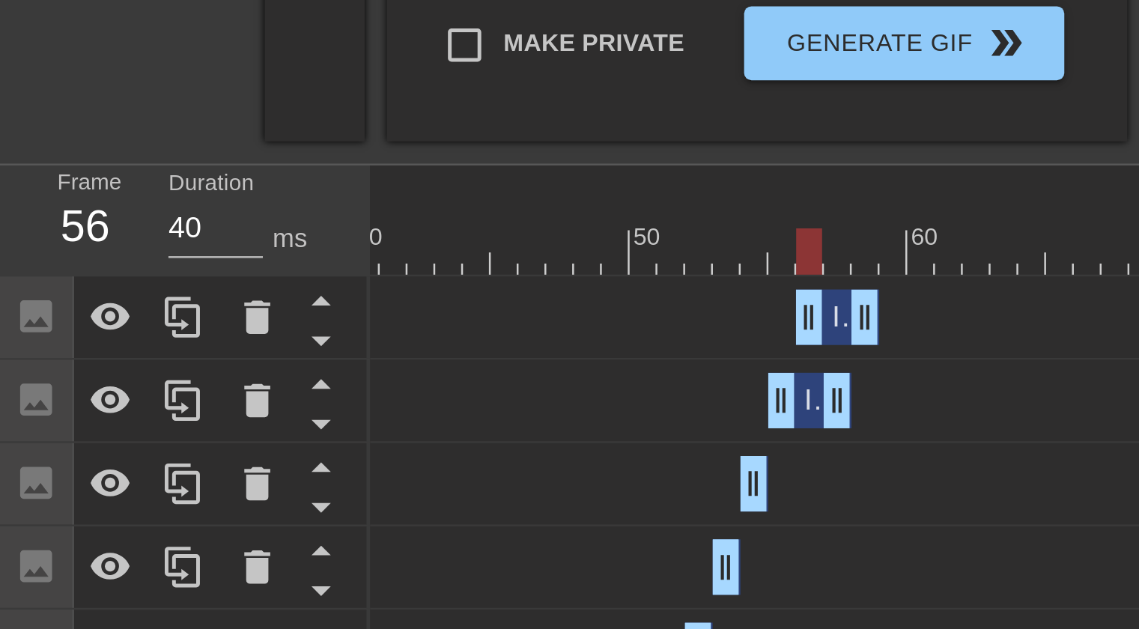
drag, startPoint x: 329, startPoint y: 340, endPoint x: 338, endPoint y: 340, distance: 9.0
click at [338, 340] on div "Image drag_handle drag_handle" at bounding box center [339, 340] width 34 height 22
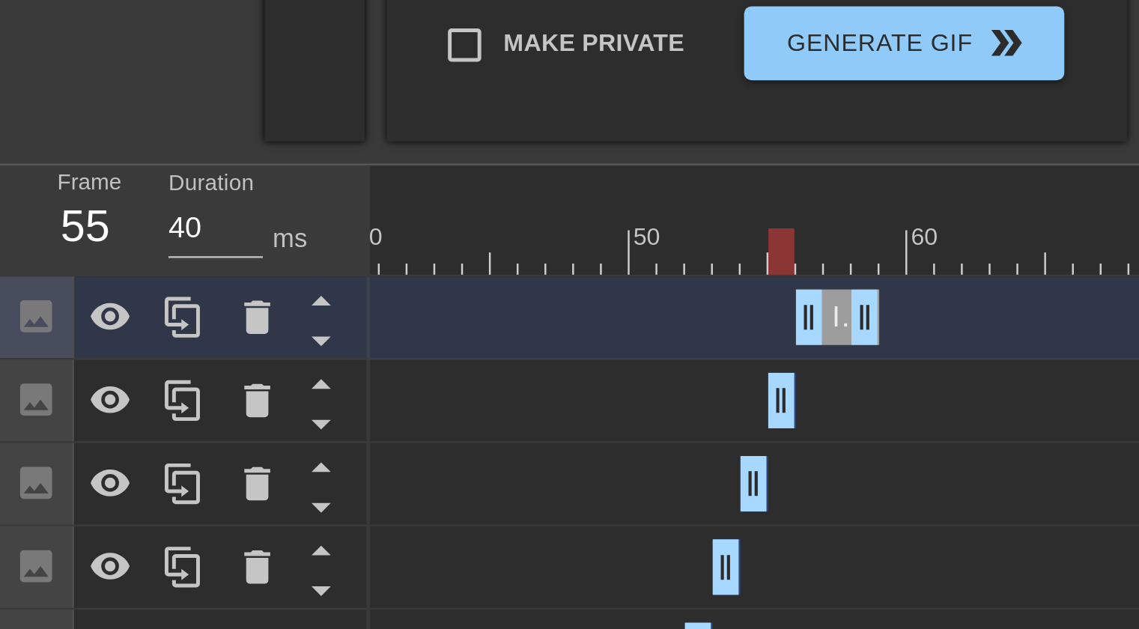
drag, startPoint x: 338, startPoint y: 380, endPoint x: 312, endPoint y: 378, distance: 25.6
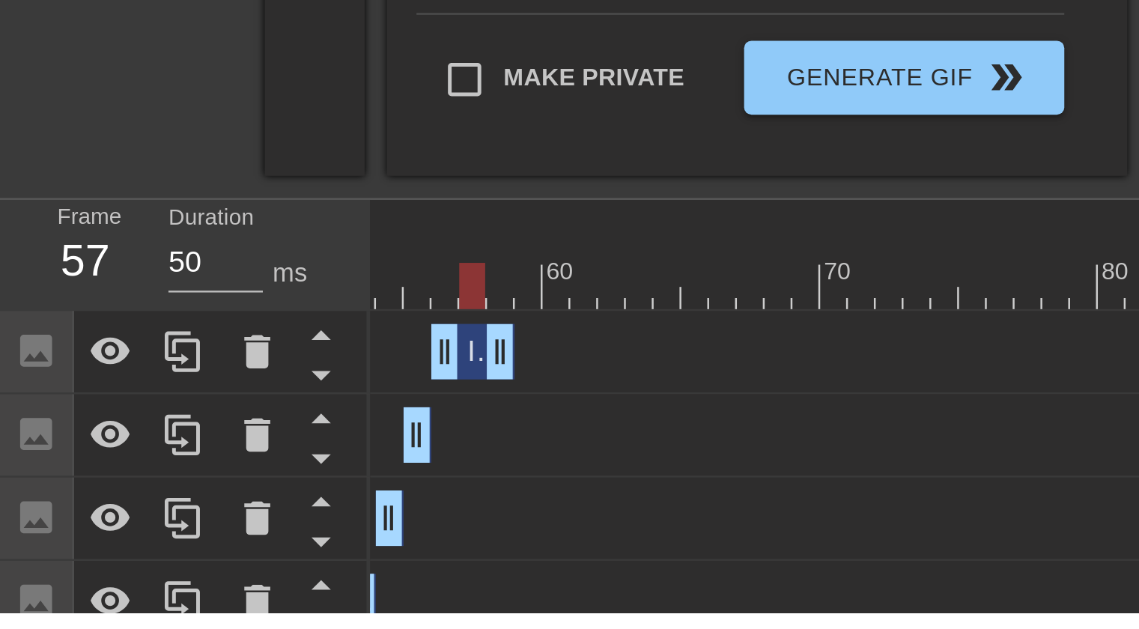
scroll to position [162, 0]
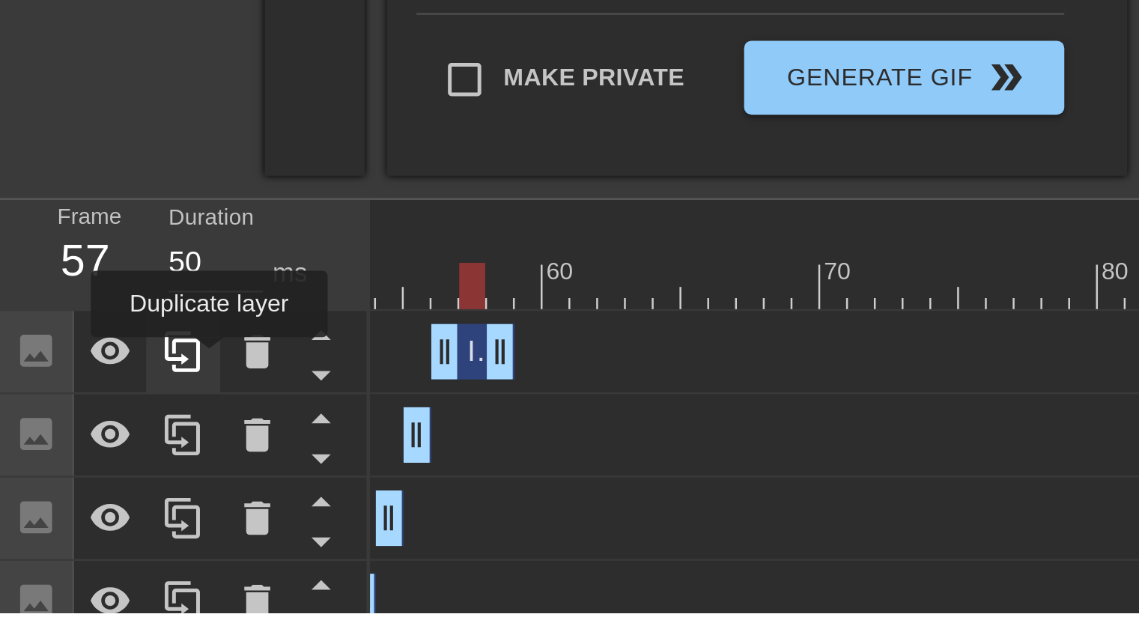
click at [79, 526] on icon at bounding box center [74, 523] width 14 height 16
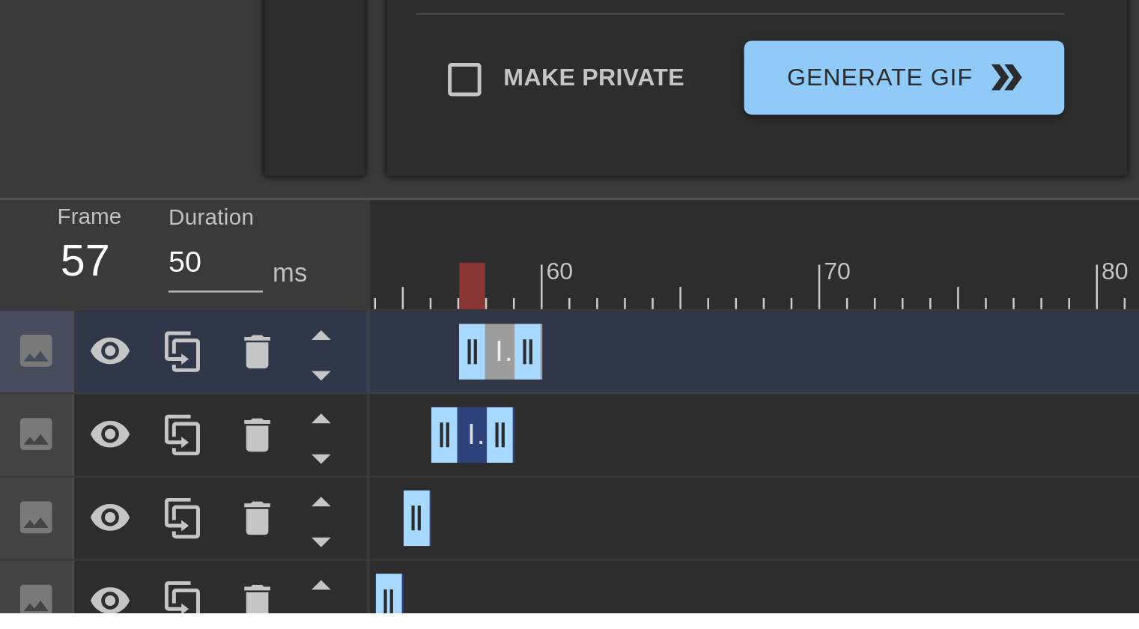
drag, startPoint x: 190, startPoint y: 519, endPoint x: 200, endPoint y: 521, distance: 10.0
click at [200, 521] on div "Image drag_handle drag_handle" at bounding box center [203, 523] width 34 height 22
drag, startPoint x: 203, startPoint y: 557, endPoint x: 180, endPoint y: 556, distance: 23.3
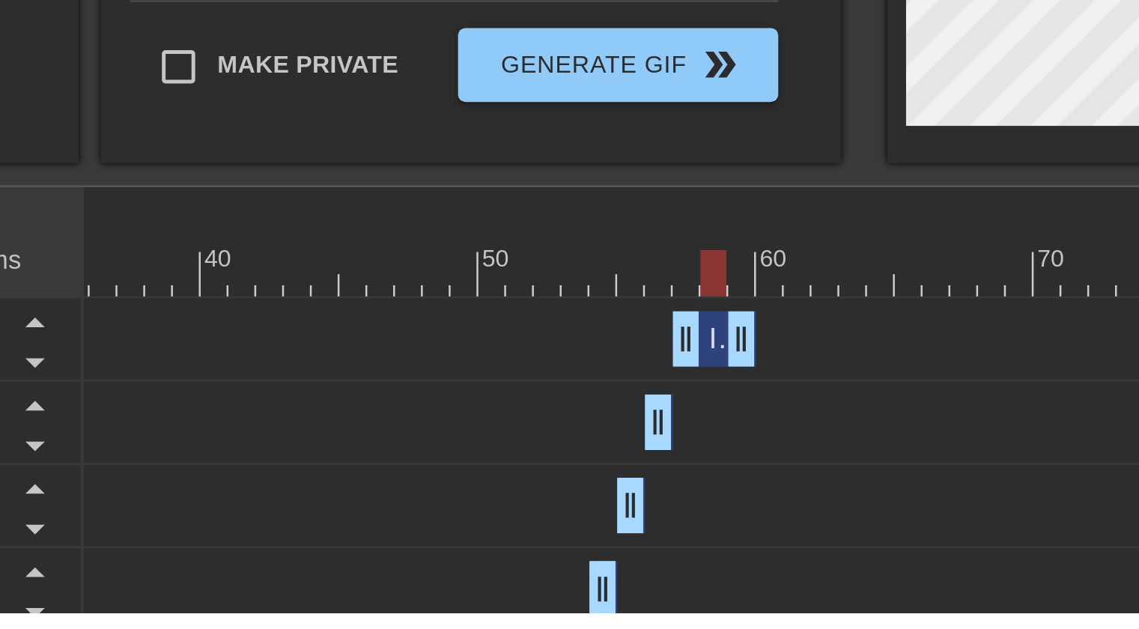
scroll to position [0, 379]
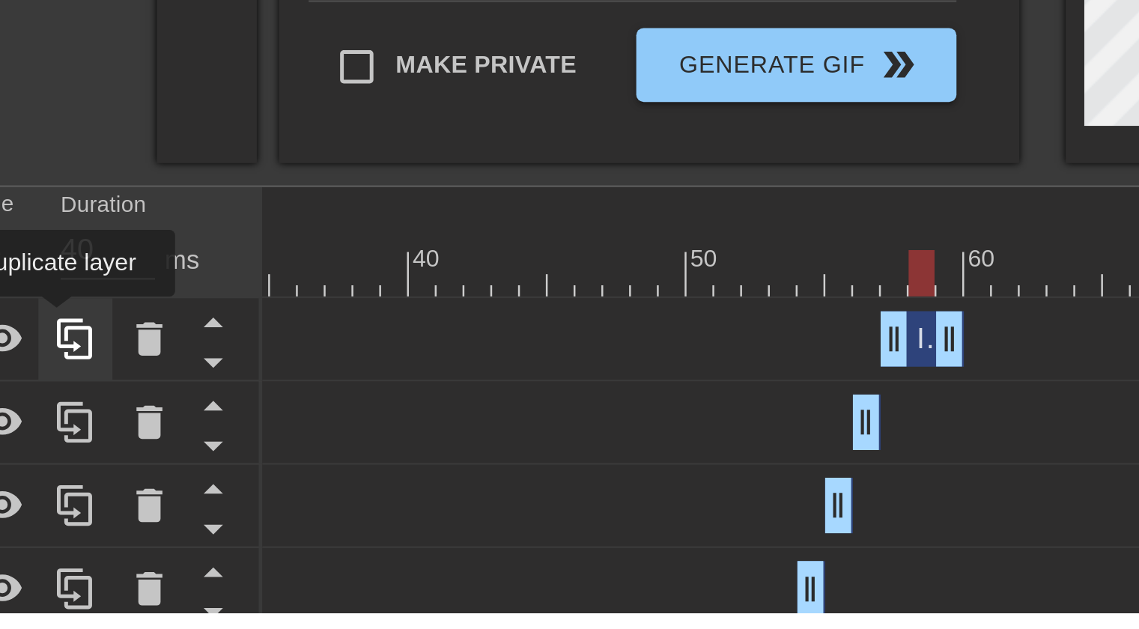
click at [70, 516] on icon at bounding box center [74, 518] width 18 height 18
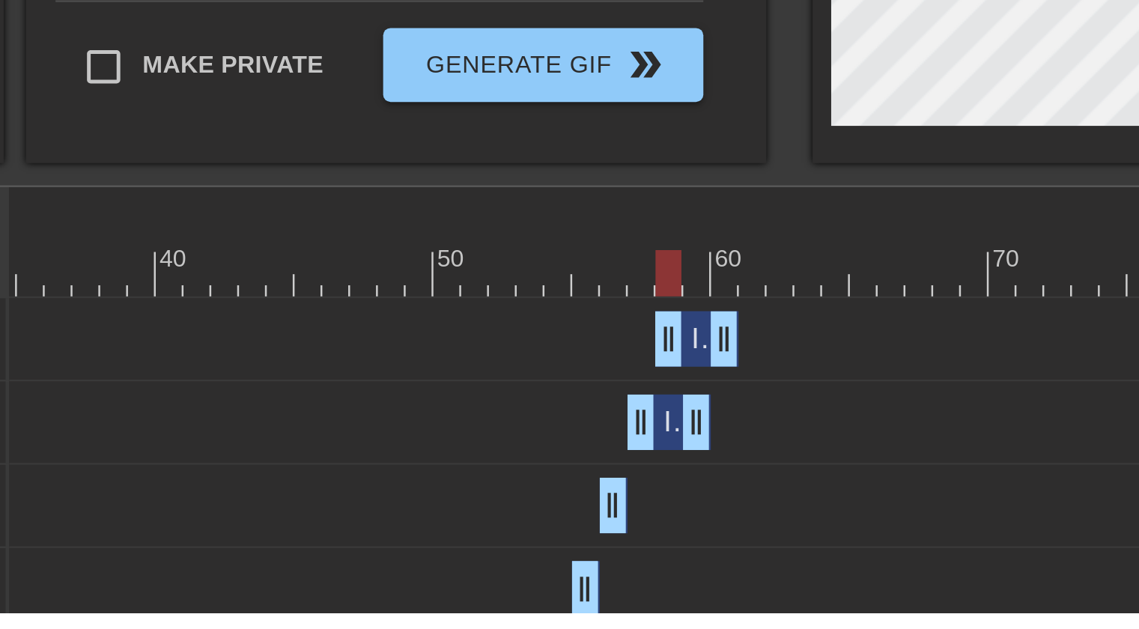
drag, startPoint x: 417, startPoint y: 517, endPoint x: 425, endPoint y: 519, distance: 8.5
click at [425, 519] on div "Image drag_handle drag_handle" at bounding box center [428, 518] width 34 height 22
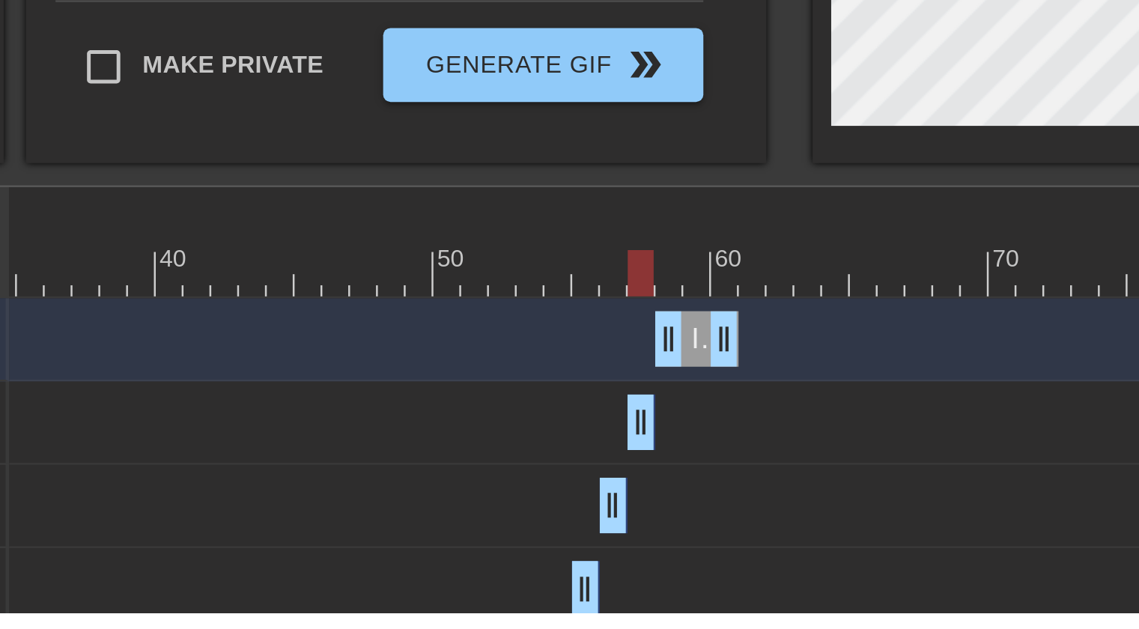
drag, startPoint x: 428, startPoint y: 553, endPoint x: 407, endPoint y: 549, distance: 22.0
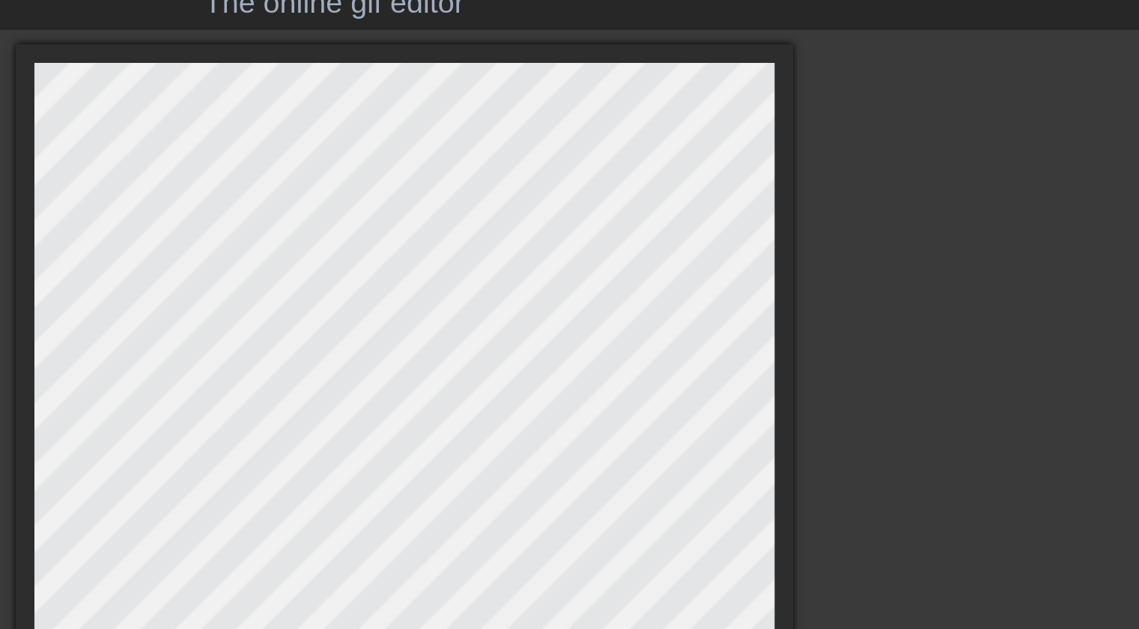
scroll to position [0, 0]
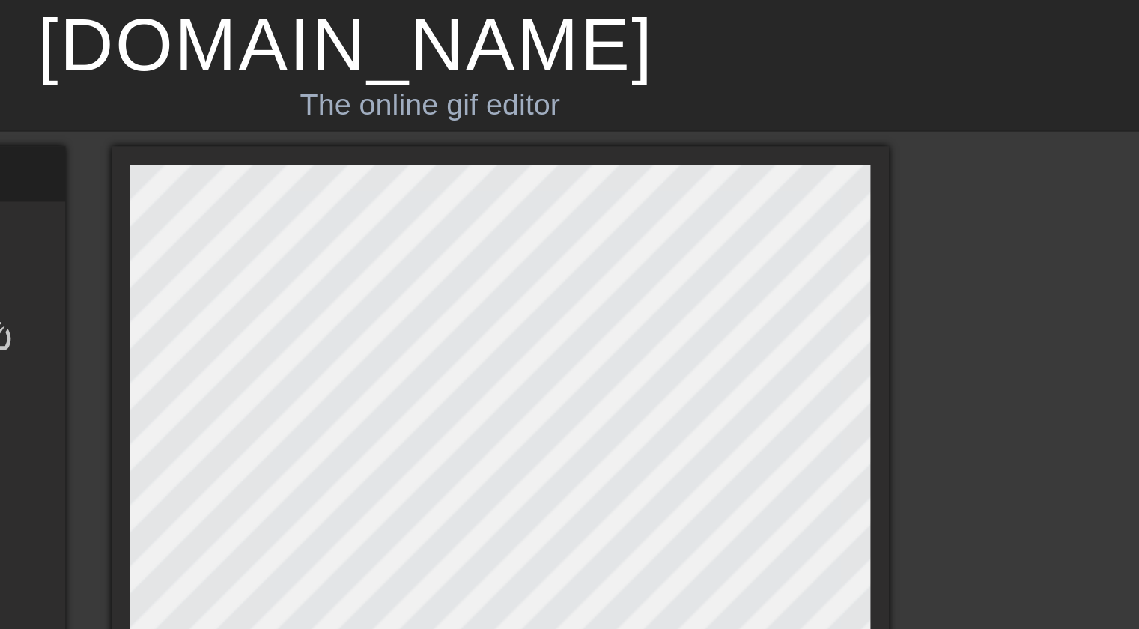
click at [853, 150] on div at bounding box center [919, 283] width 225 height 449
type input "40"
click at [879, 145] on div at bounding box center [919, 283] width 225 height 449
